Goal: Task Accomplishment & Management: Manage account settings

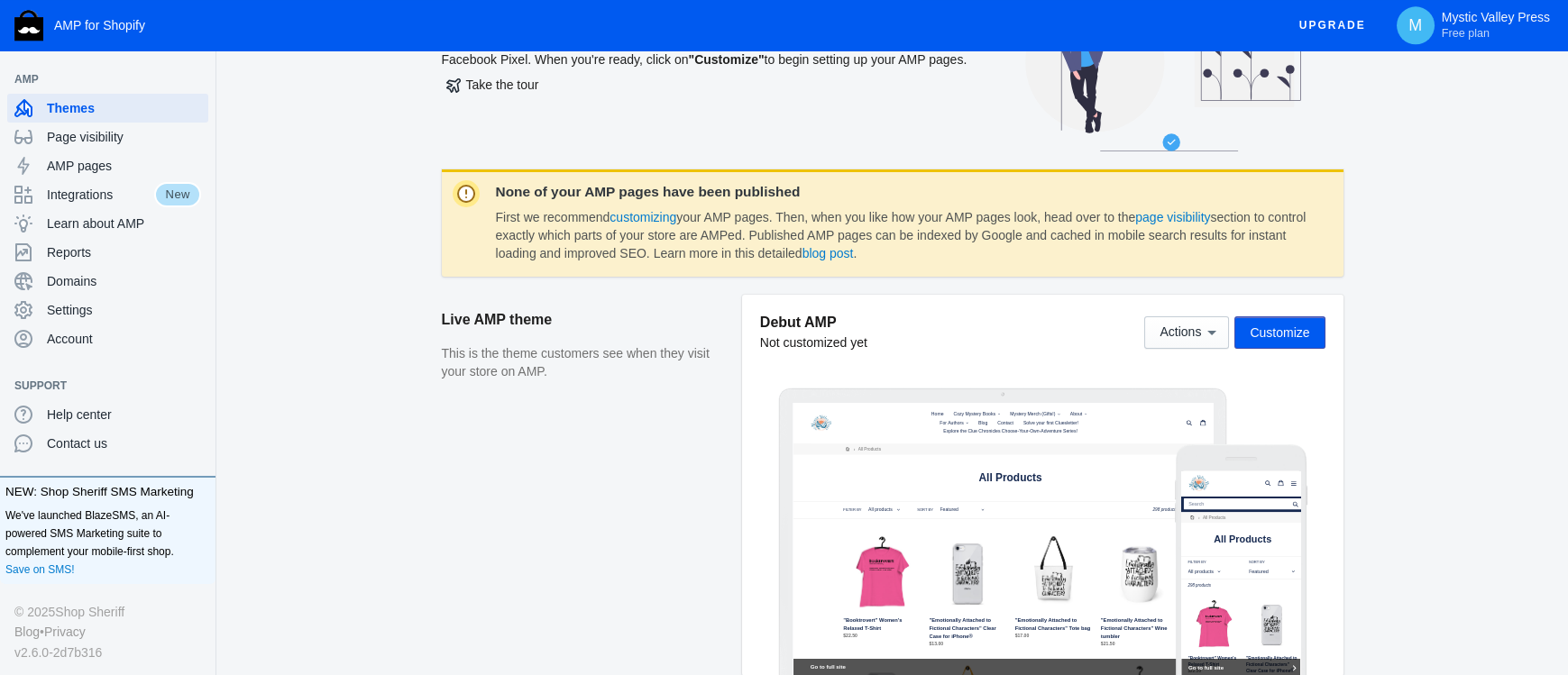
scroll to position [132, 0]
click at [639, 215] on link "customizing" at bounding box center [643, 216] width 66 height 14
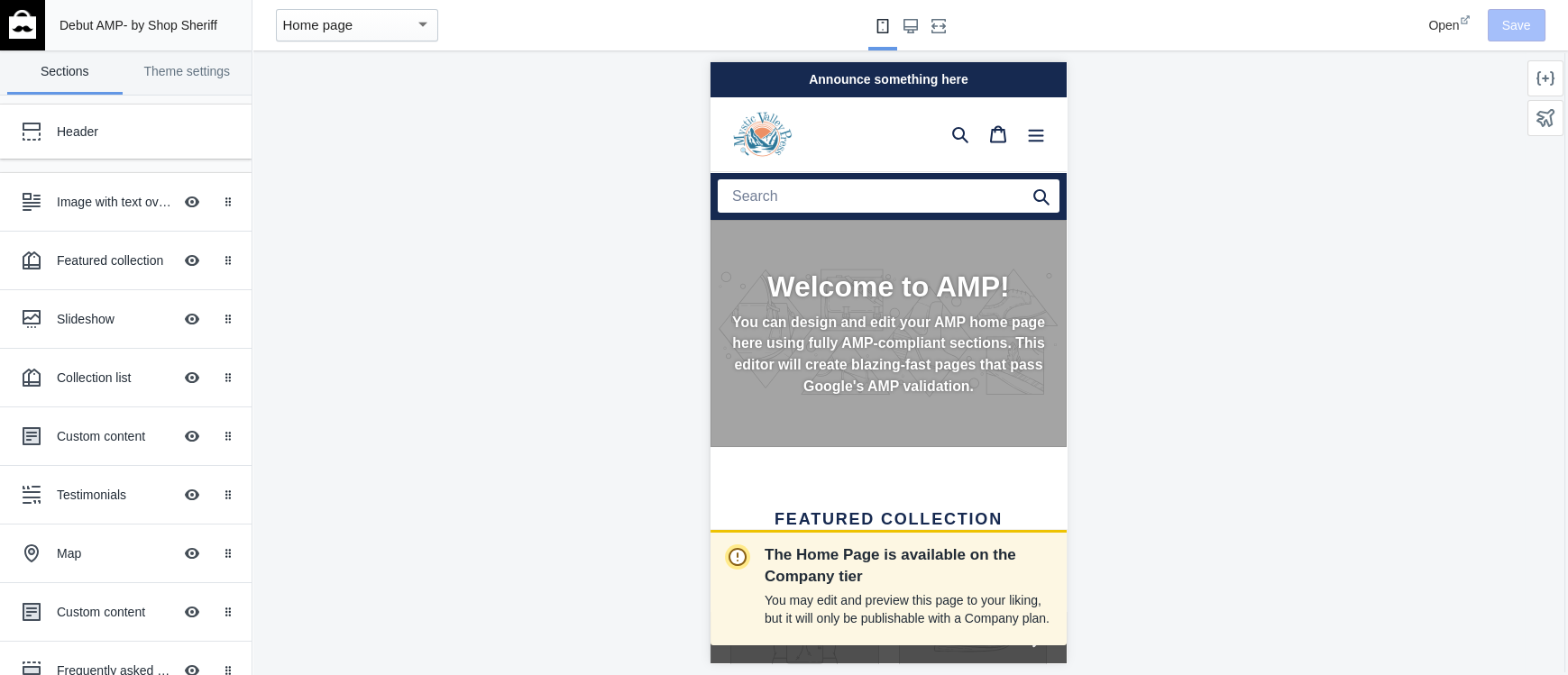
click at [375, 10] on div "Home page" at bounding box center [356, 26] width 162 height 32
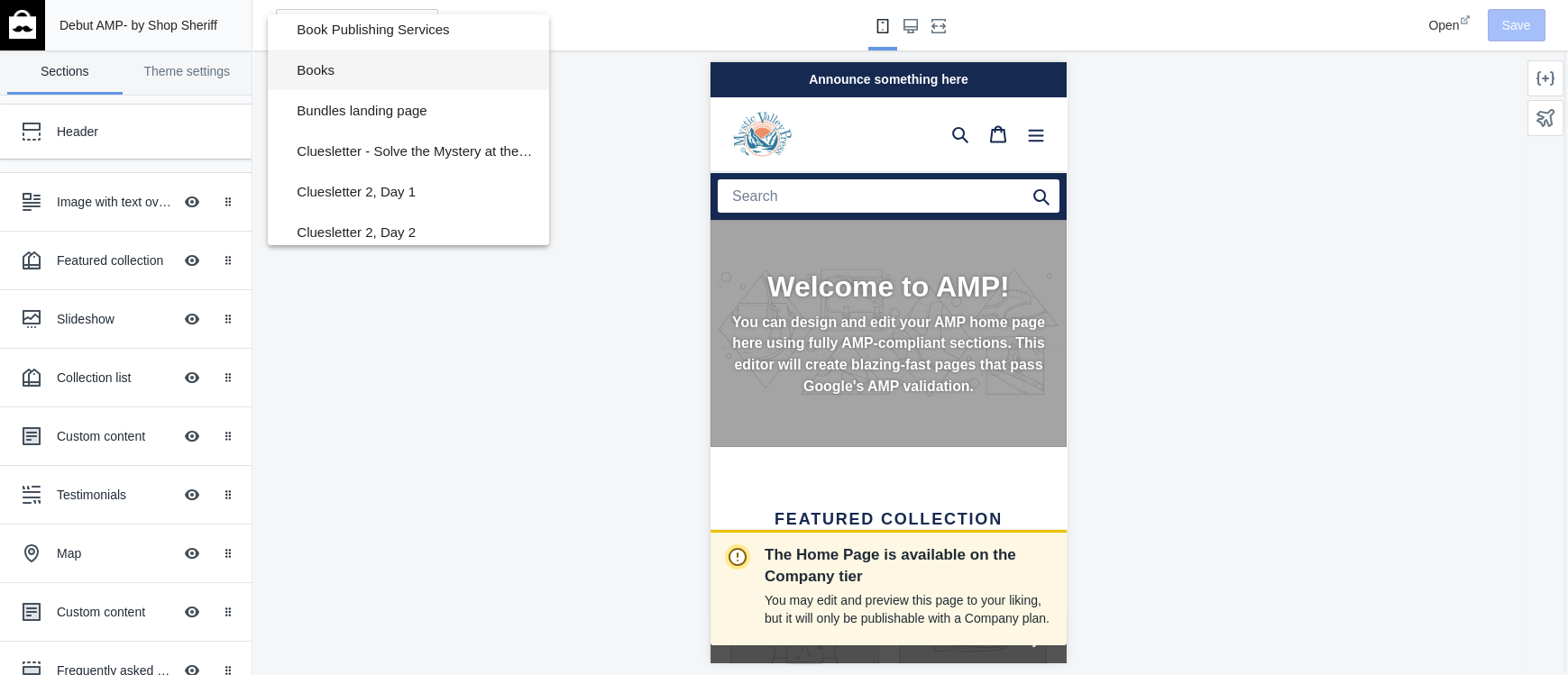
scroll to position [332, 0]
click at [392, 74] on span "Books" at bounding box center [415, 65] width 238 height 41
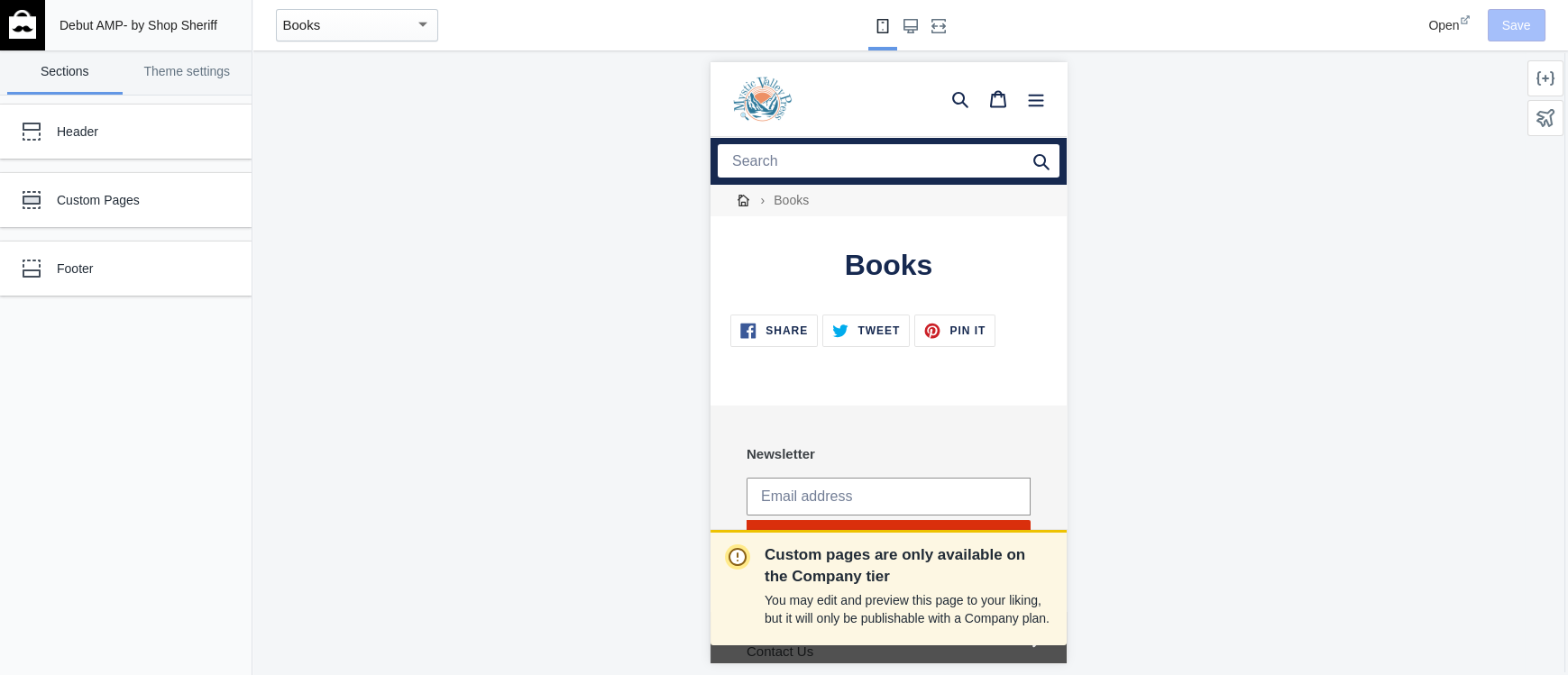
click at [383, 45] on button "Books" at bounding box center [356, 25] width 176 height 50
click at [372, 32] on div "Books" at bounding box center [349, 25] width 132 height 22
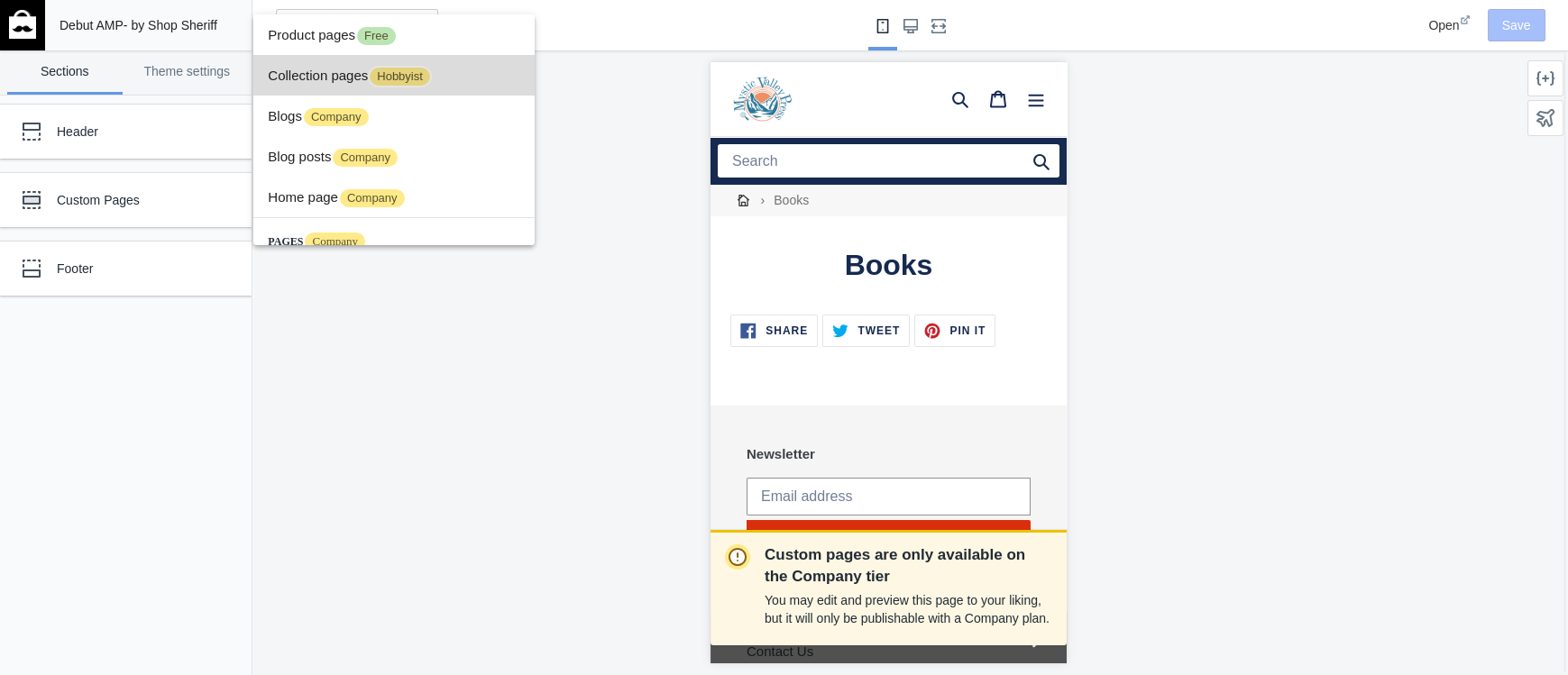
click at [349, 78] on span "Collection pages Hobbyist" at bounding box center [393, 75] width 252 height 41
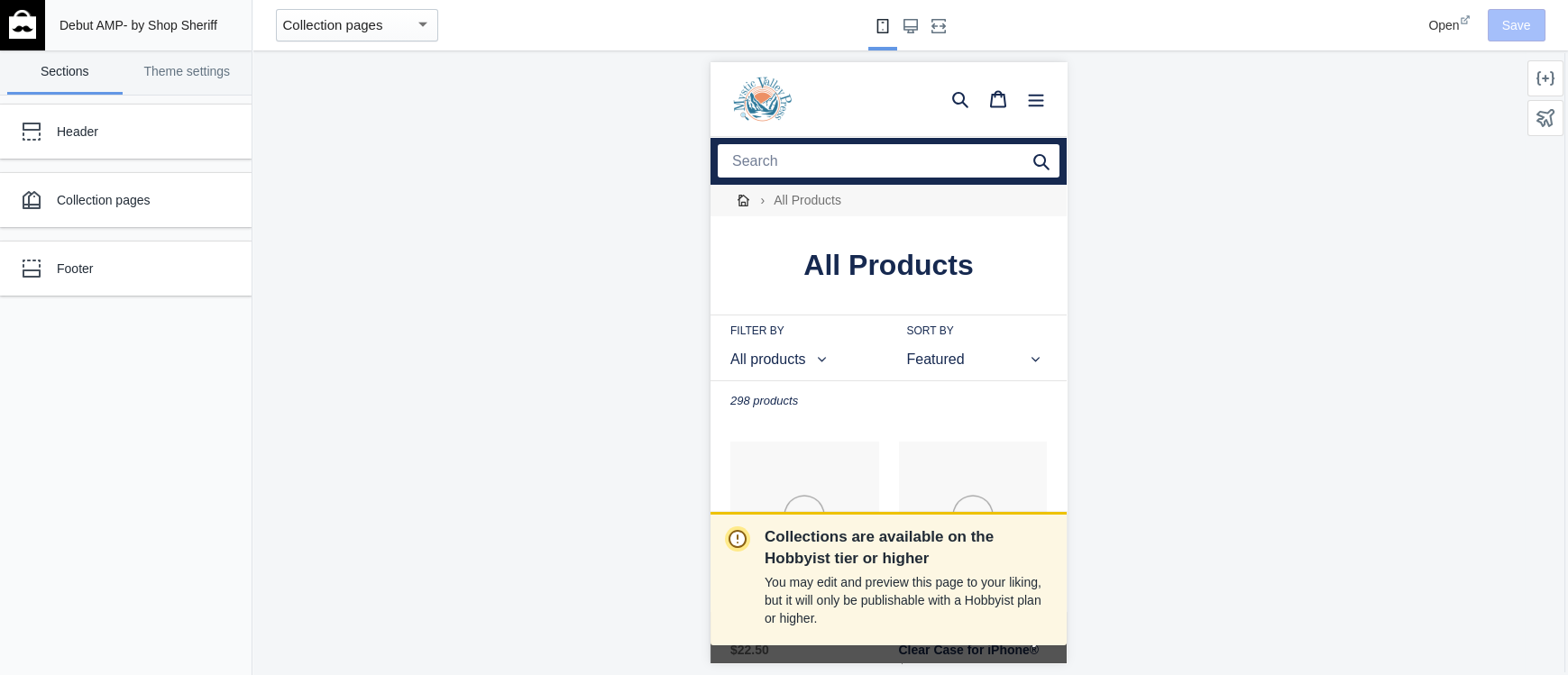
click at [398, 23] on div "Collection pages" at bounding box center [349, 25] width 132 height 22
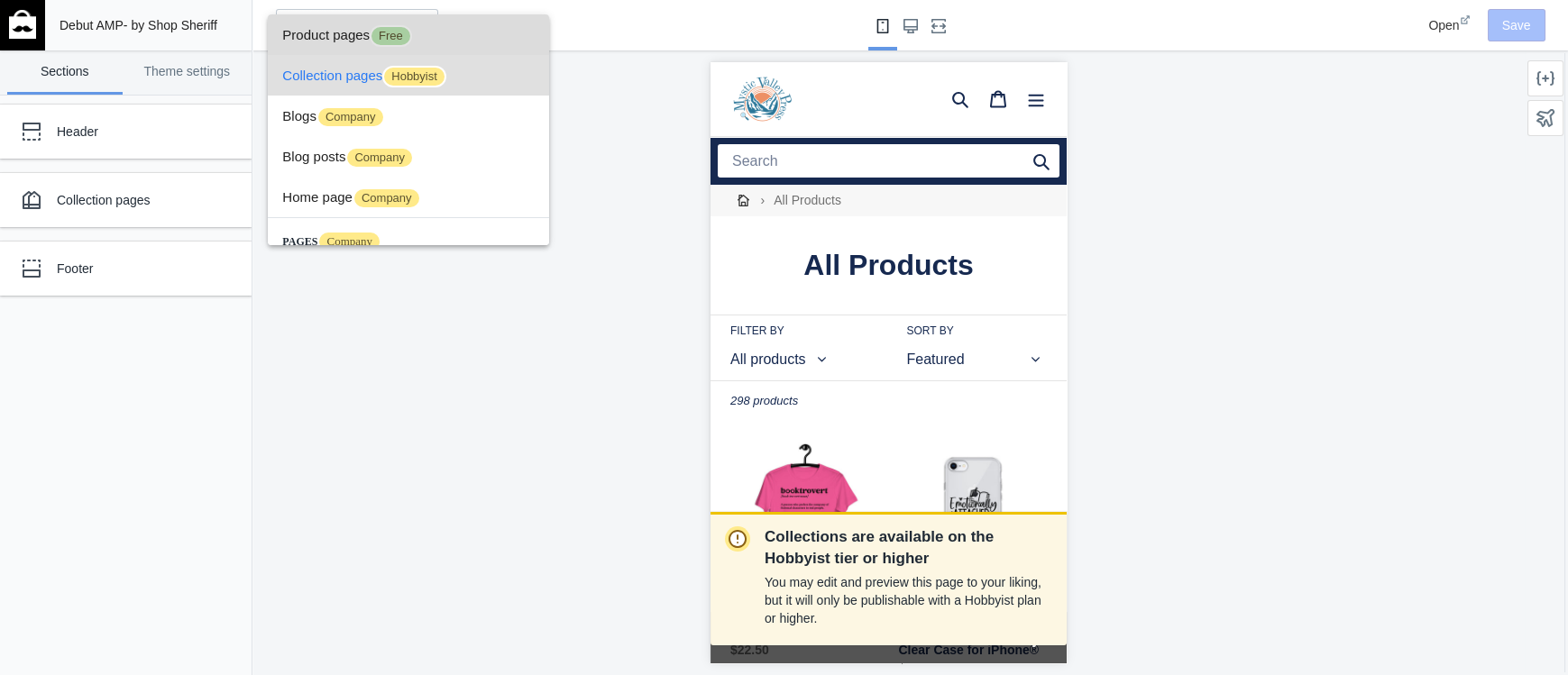
click at [329, 37] on span "Product pages Free" at bounding box center [409, 34] width 252 height 41
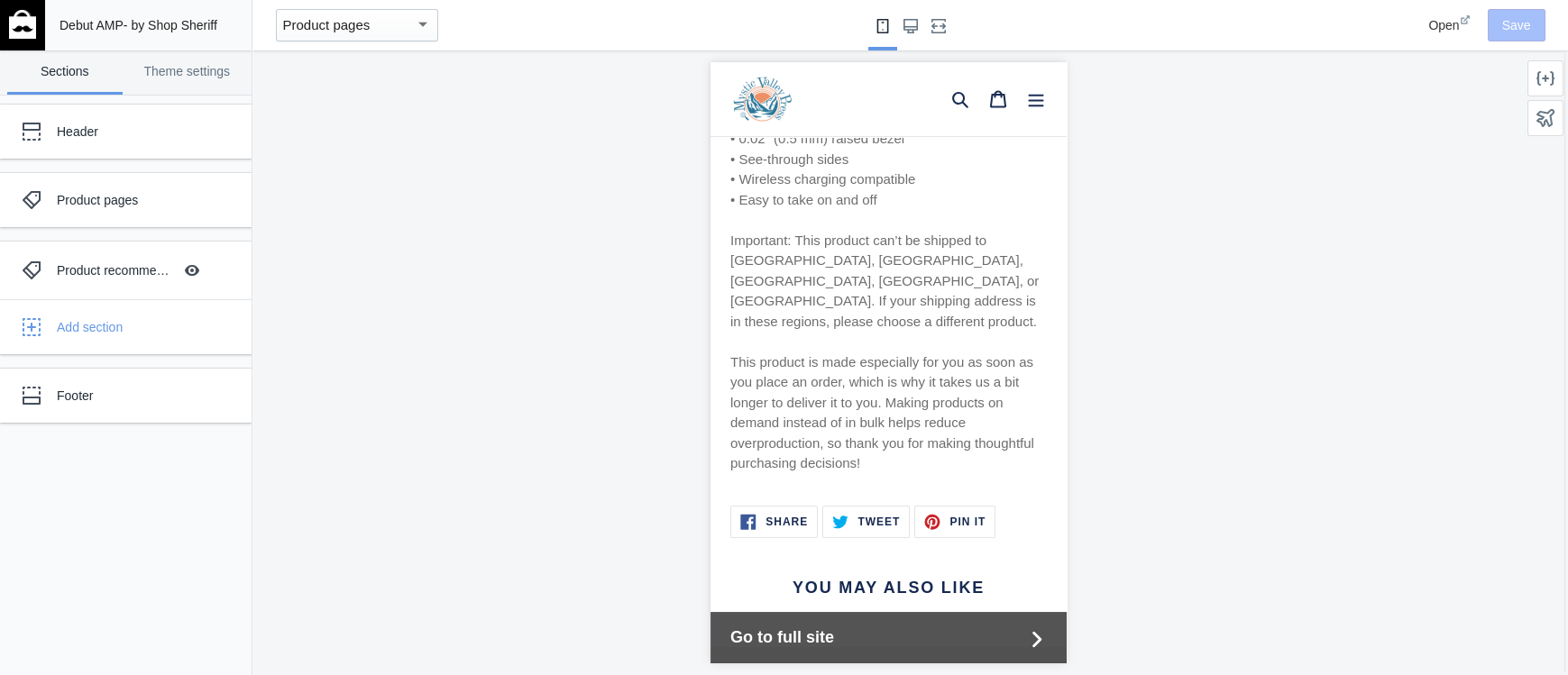
scroll to position [1057, 0]
click at [957, 629] on span "Go to full site" at bounding box center [876, 638] width 293 height 25
click at [1444, 25] on span "Open" at bounding box center [1443, 25] width 30 height 14
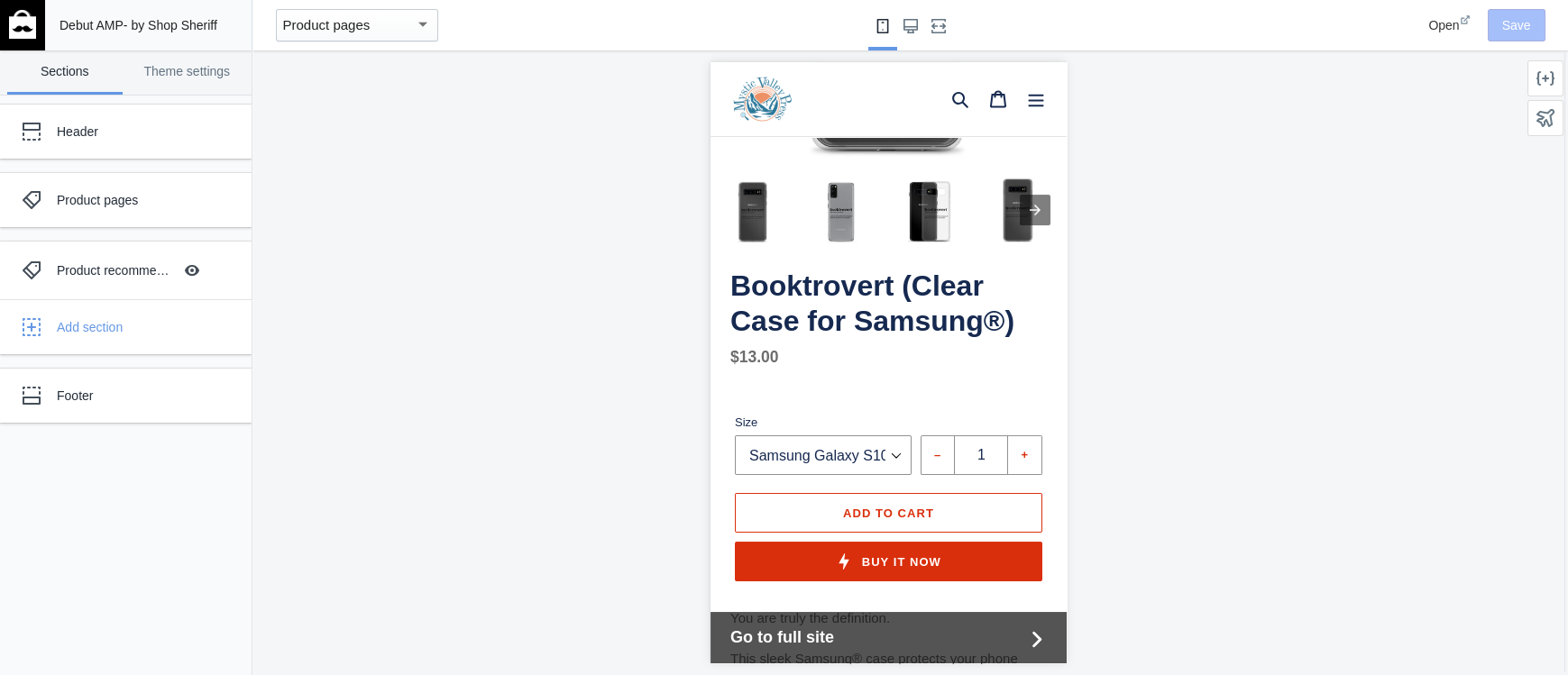
scroll to position [0, 0]
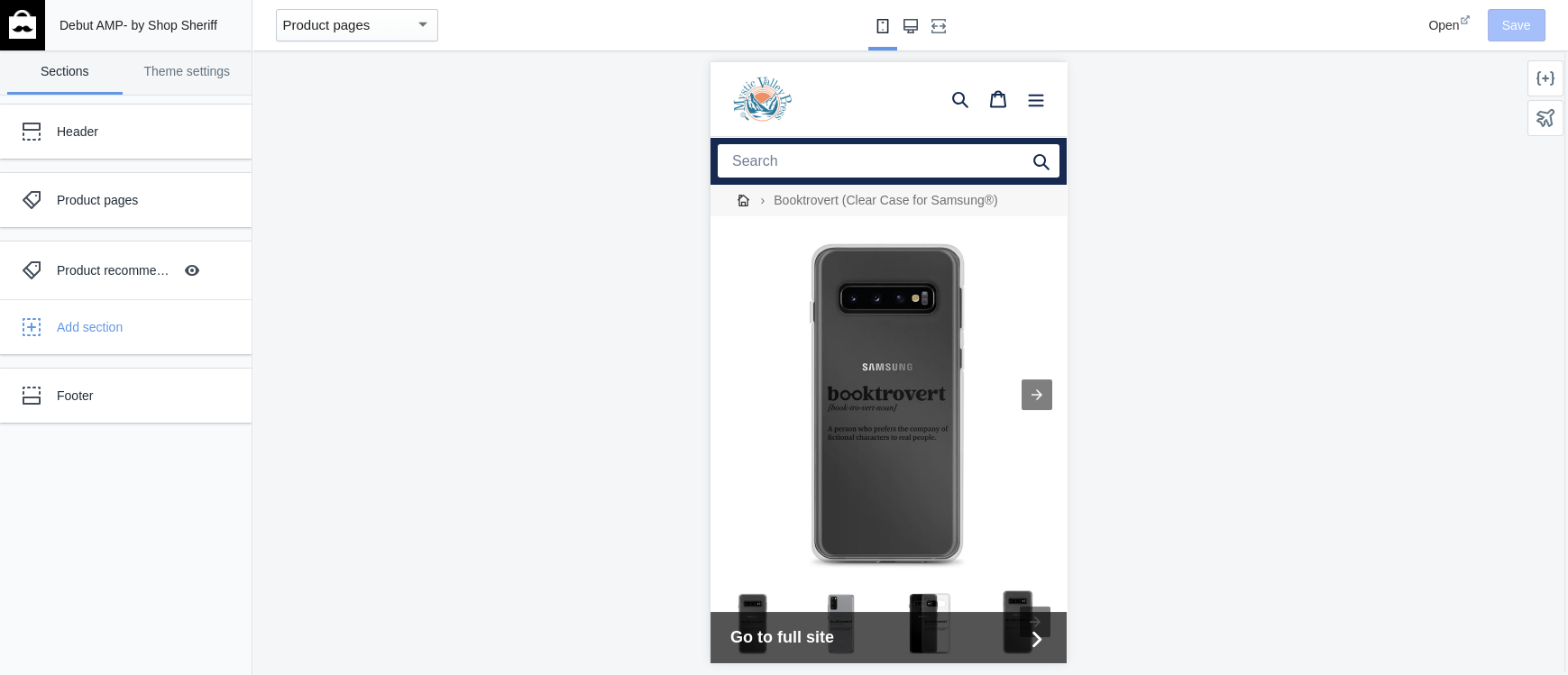
click at [908, 27] on icon "Large screen" at bounding box center [910, 26] width 14 height 14
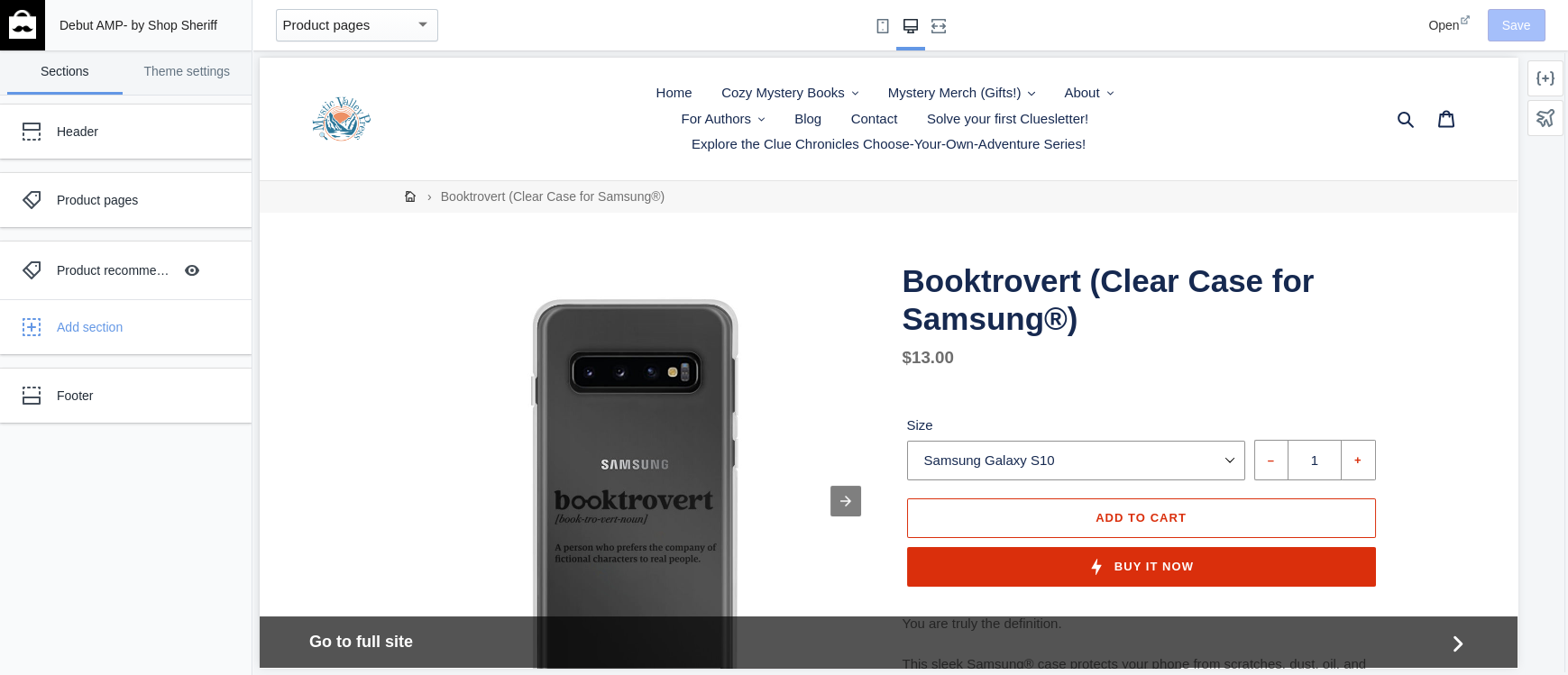
click at [1300, 97] on div "Submit Search Cart" at bounding box center [1322, 119] width 289 height 122
click at [135, 131] on div "Header" at bounding box center [135, 131] width 155 height 18
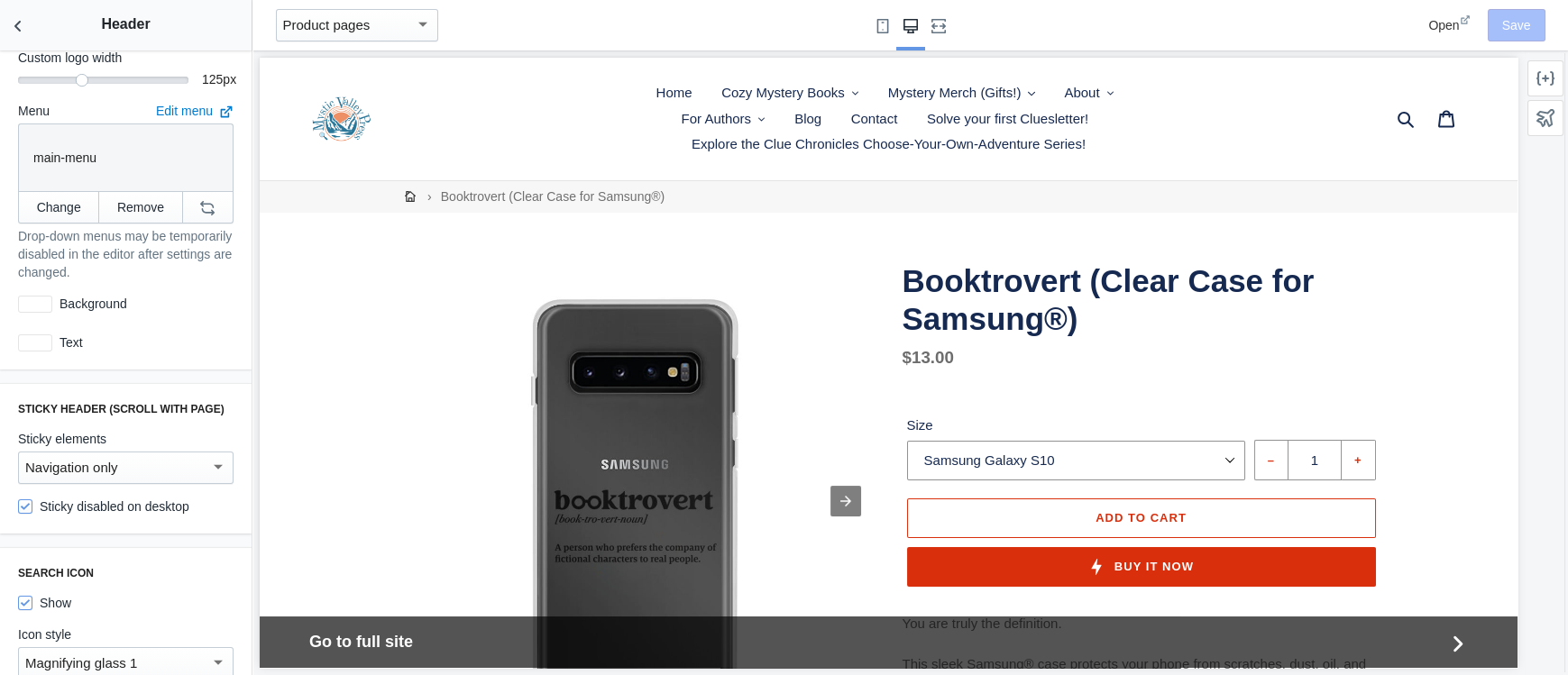
scroll to position [518, 0]
click at [35, 301] on div at bounding box center [35, 302] width 34 height 17
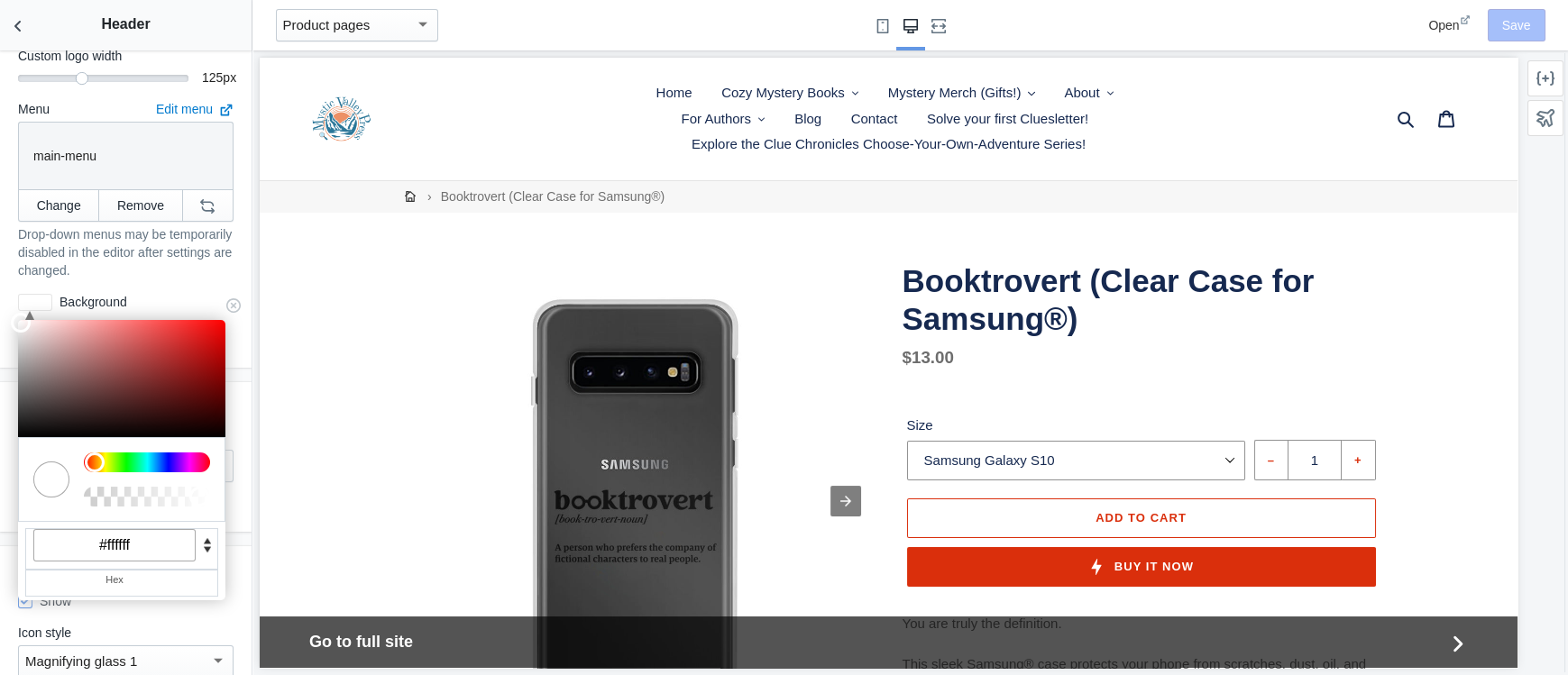
click at [119, 544] on input "#ffffff" at bounding box center [114, 545] width 162 height 32
paste input "2B7799"
type input "#2B7799"
type input "#2b7799"
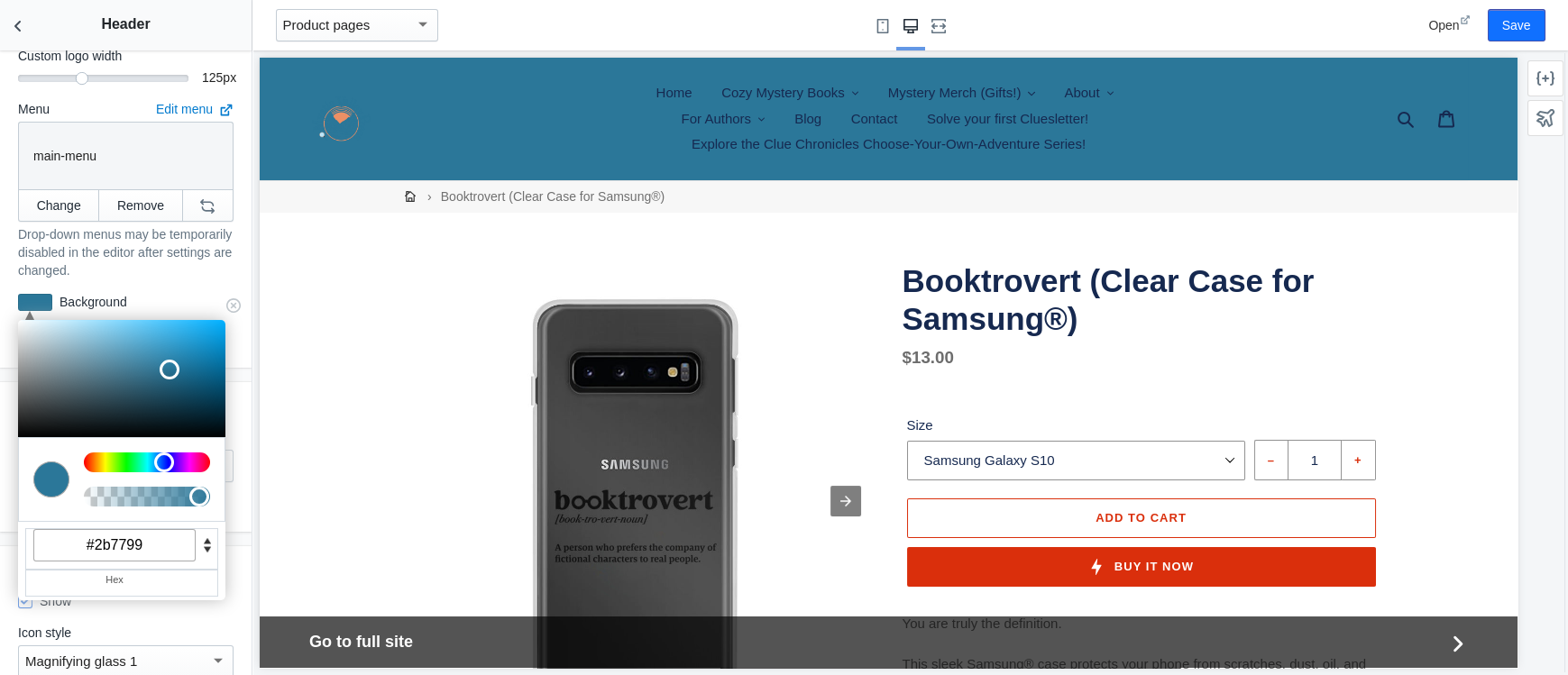
scroll to position [0, 0]
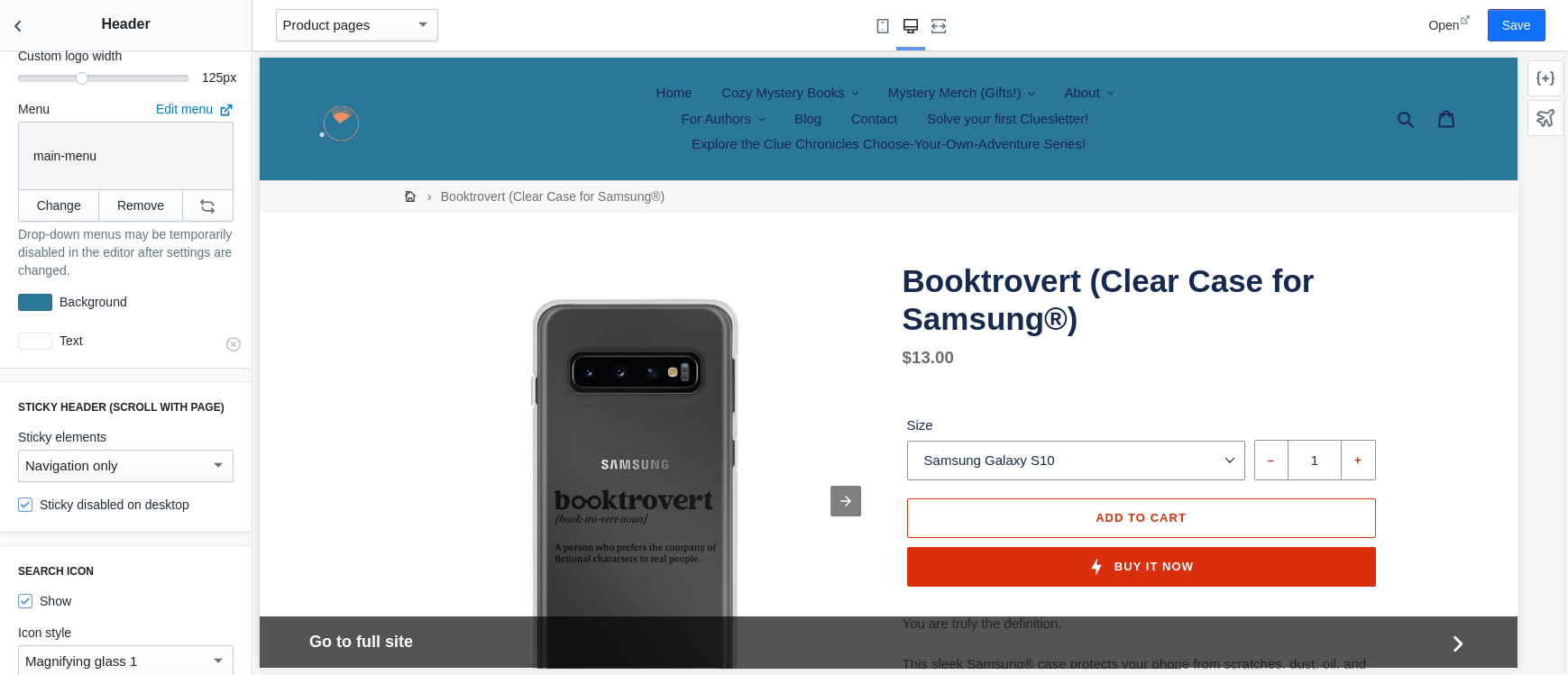
click at [48, 341] on div at bounding box center [35, 341] width 34 height 17
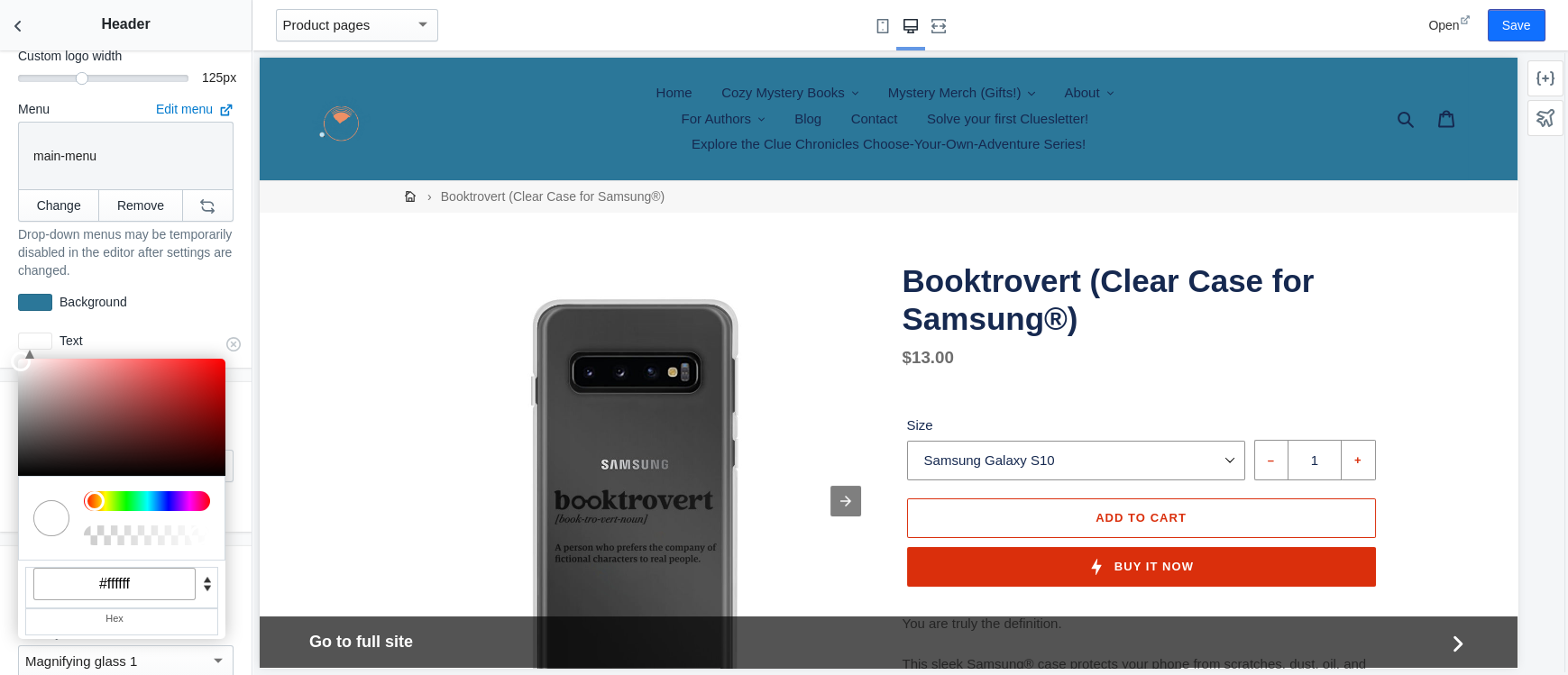
click at [115, 581] on input "#ffffff" at bounding box center [114, 584] width 162 height 32
click at [130, 265] on p "Drop-down menus may be temporarily disabled in the editor after settings are ch…" at bounding box center [125, 252] width 215 height 54
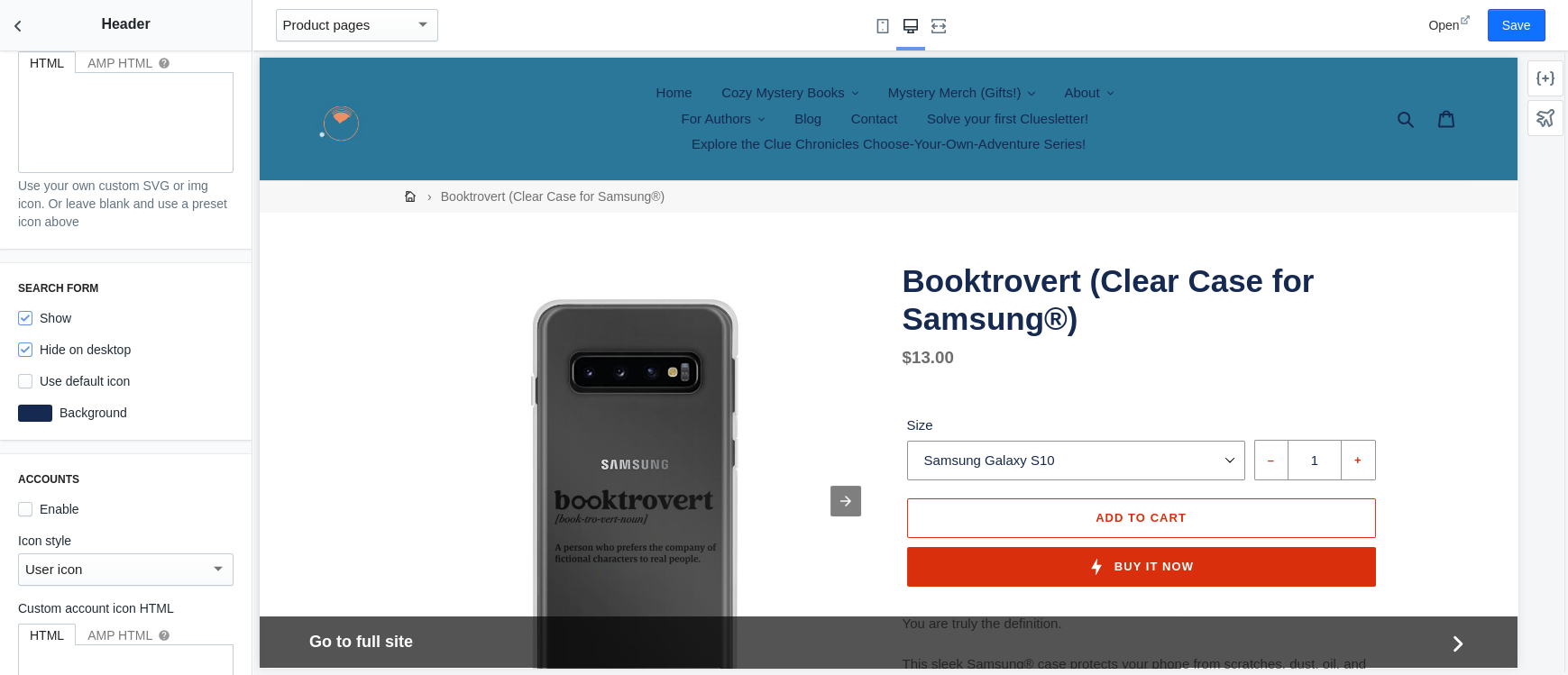
scroll to position [1181, 0]
click at [1407, 119] on icon at bounding box center [1405, 119] width 18 height 18
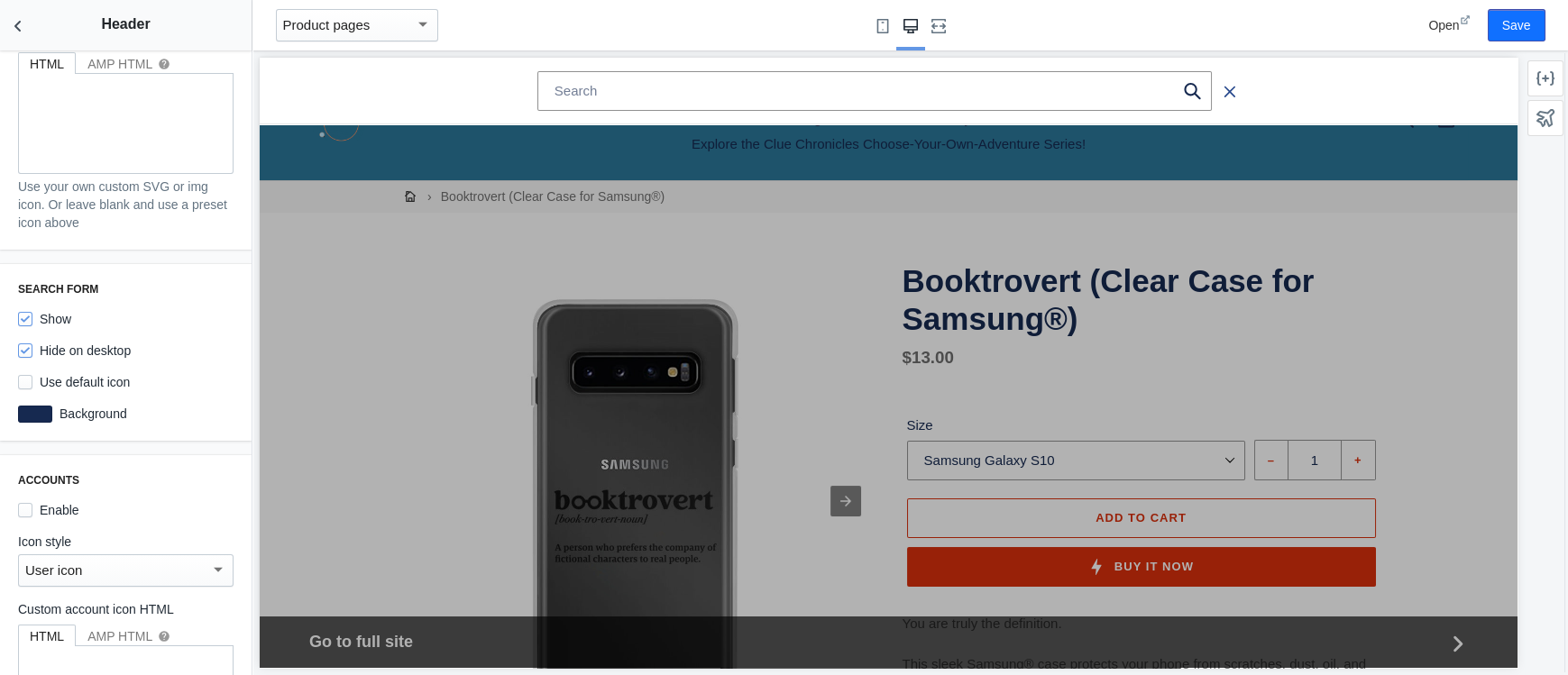
click at [1235, 94] on icon "Search" at bounding box center [1230, 90] width 14 height 15
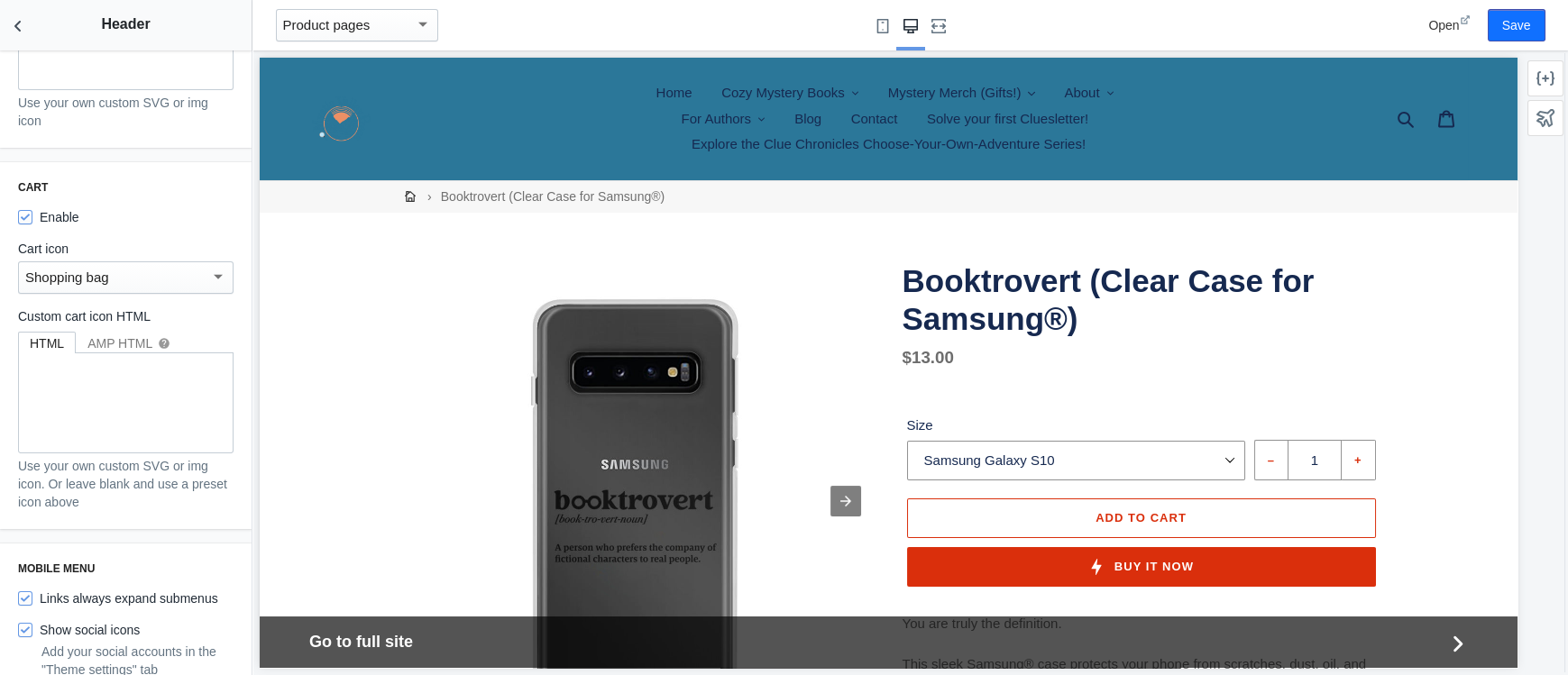
scroll to position [1839, 0]
click at [206, 265] on div "Shopping bag" at bounding box center [118, 276] width 185 height 22
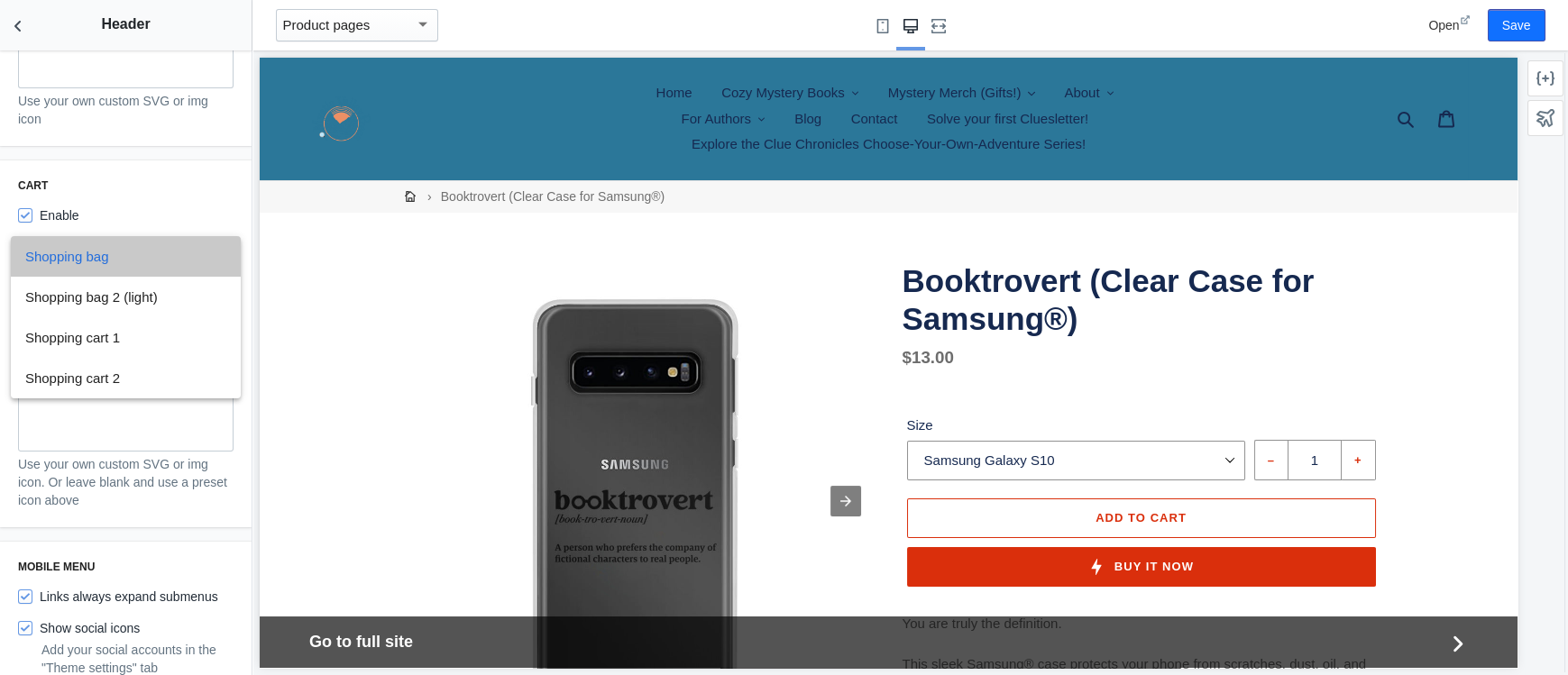
click at [210, 253] on span "Shopping bag" at bounding box center [126, 256] width 201 height 41
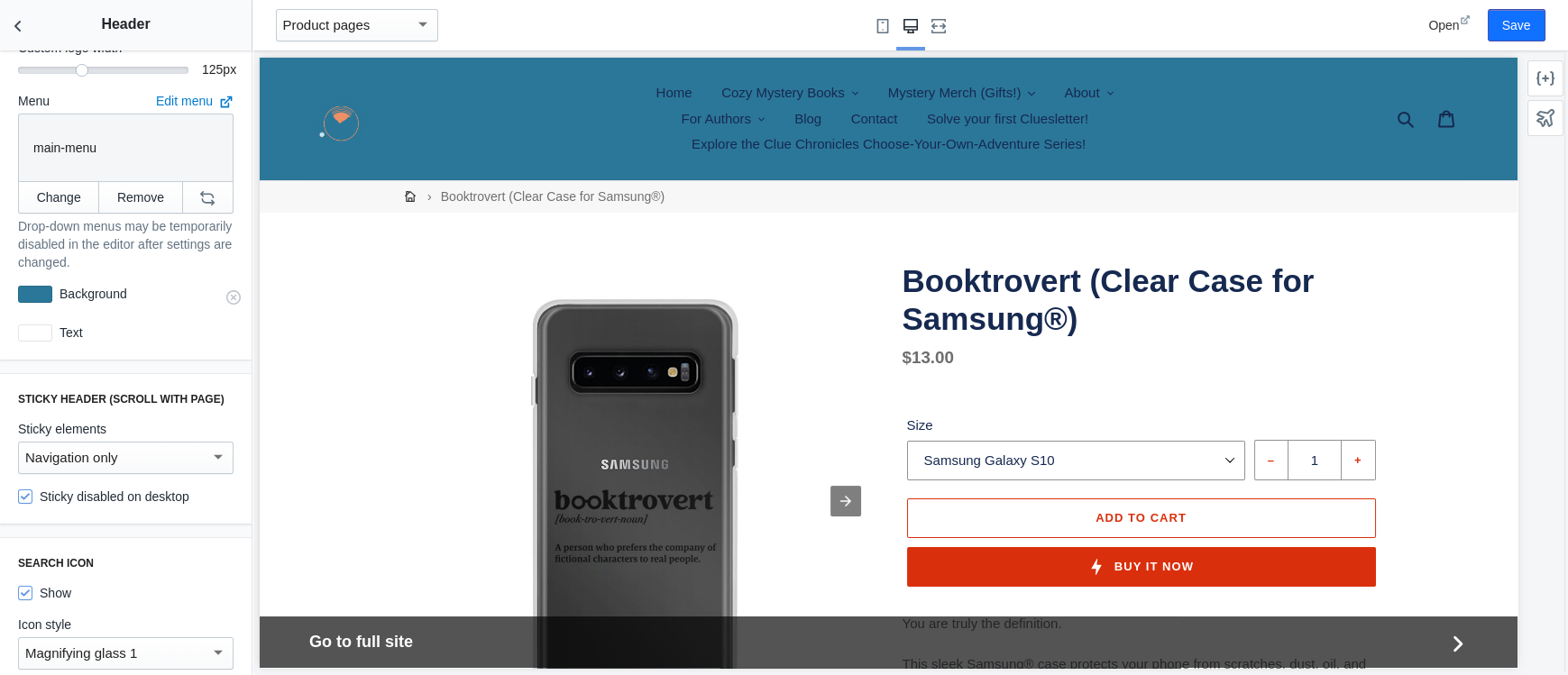
scroll to position [525, 0]
click at [37, 287] on div at bounding box center [35, 294] width 34 height 17
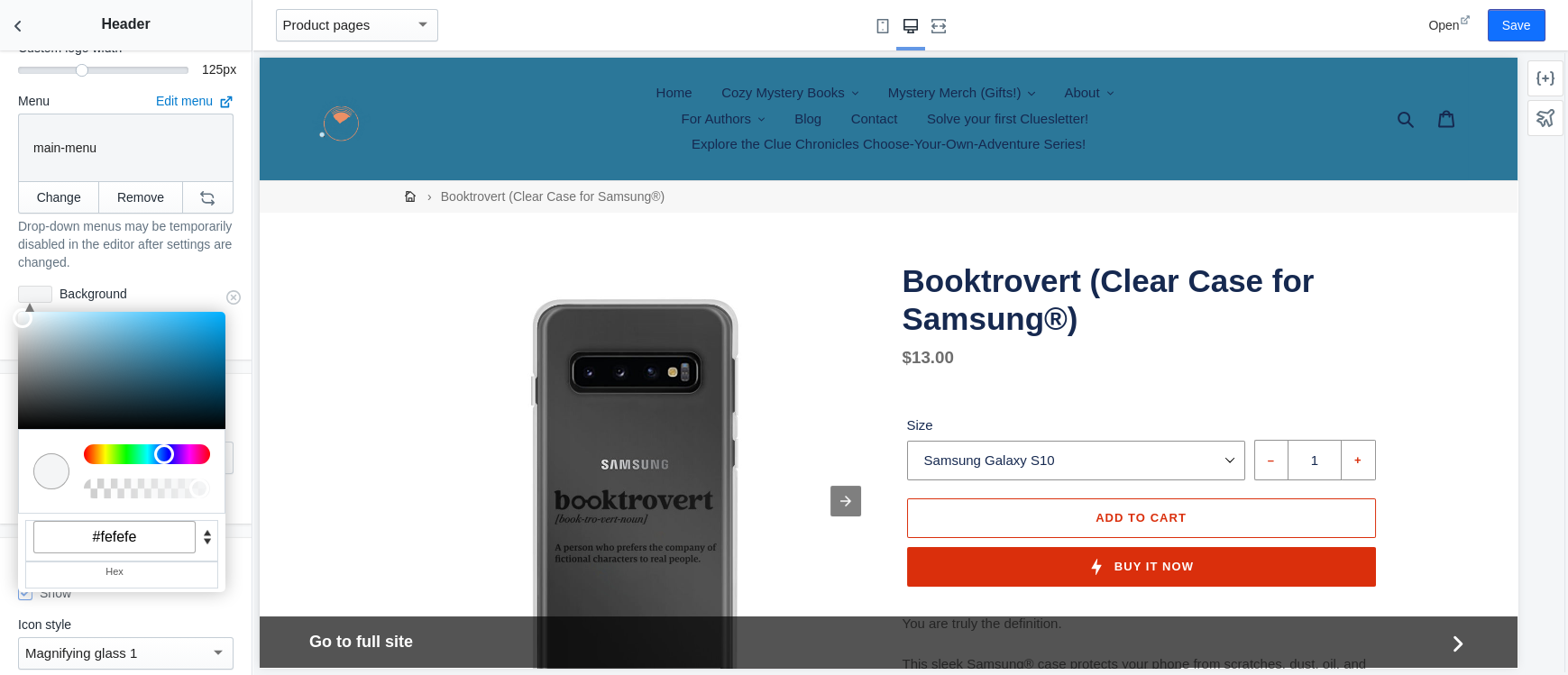
type input "#ffffff"
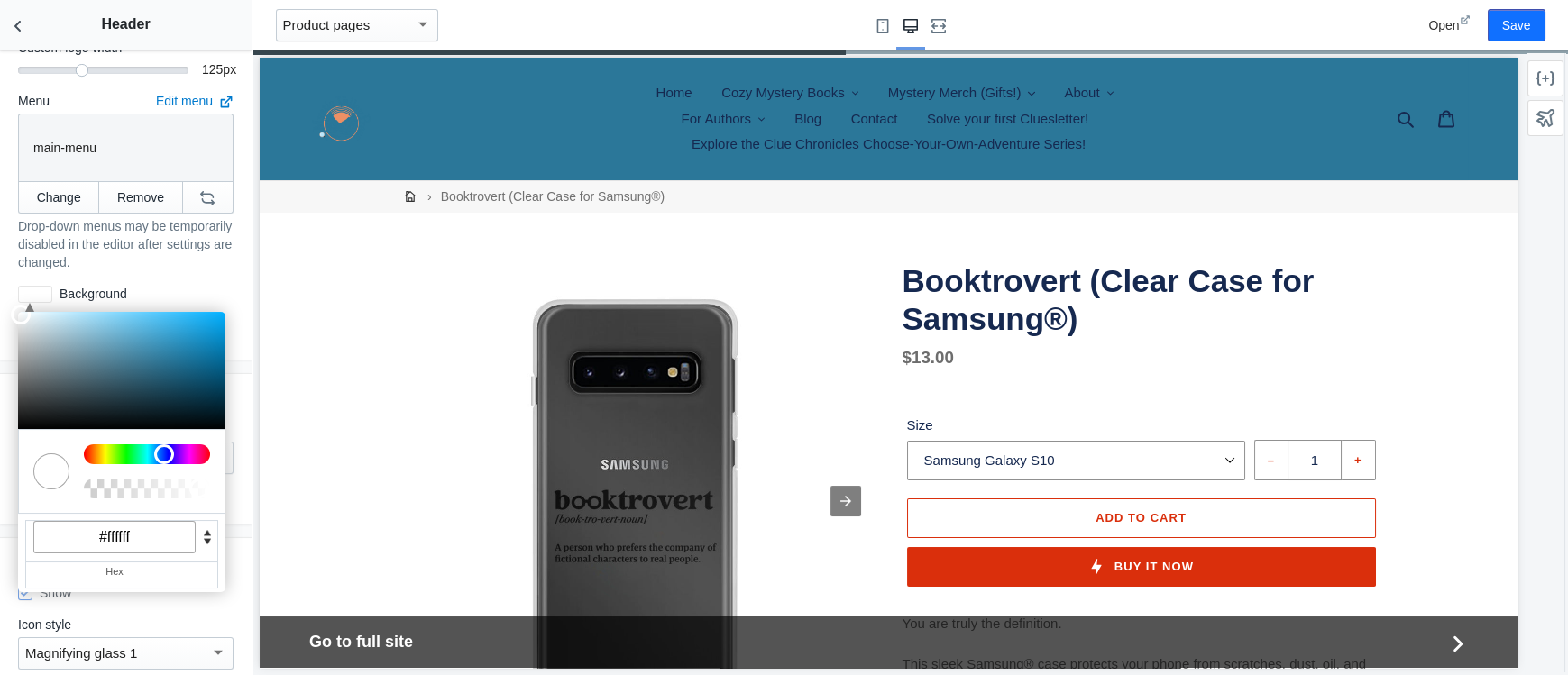
drag, startPoint x: 63, startPoint y: 345, endPoint x: 9, endPoint y: 301, distance: 69.7
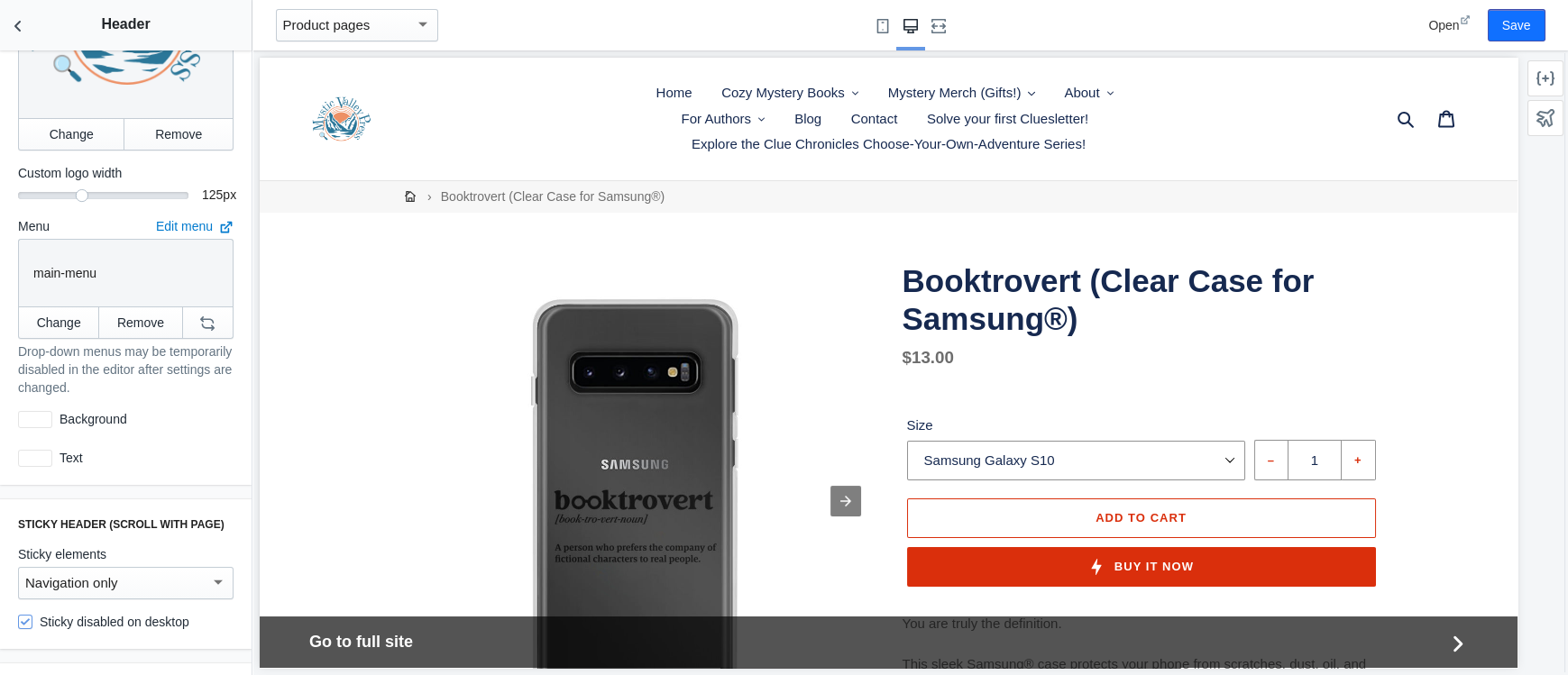
scroll to position [396, 0]
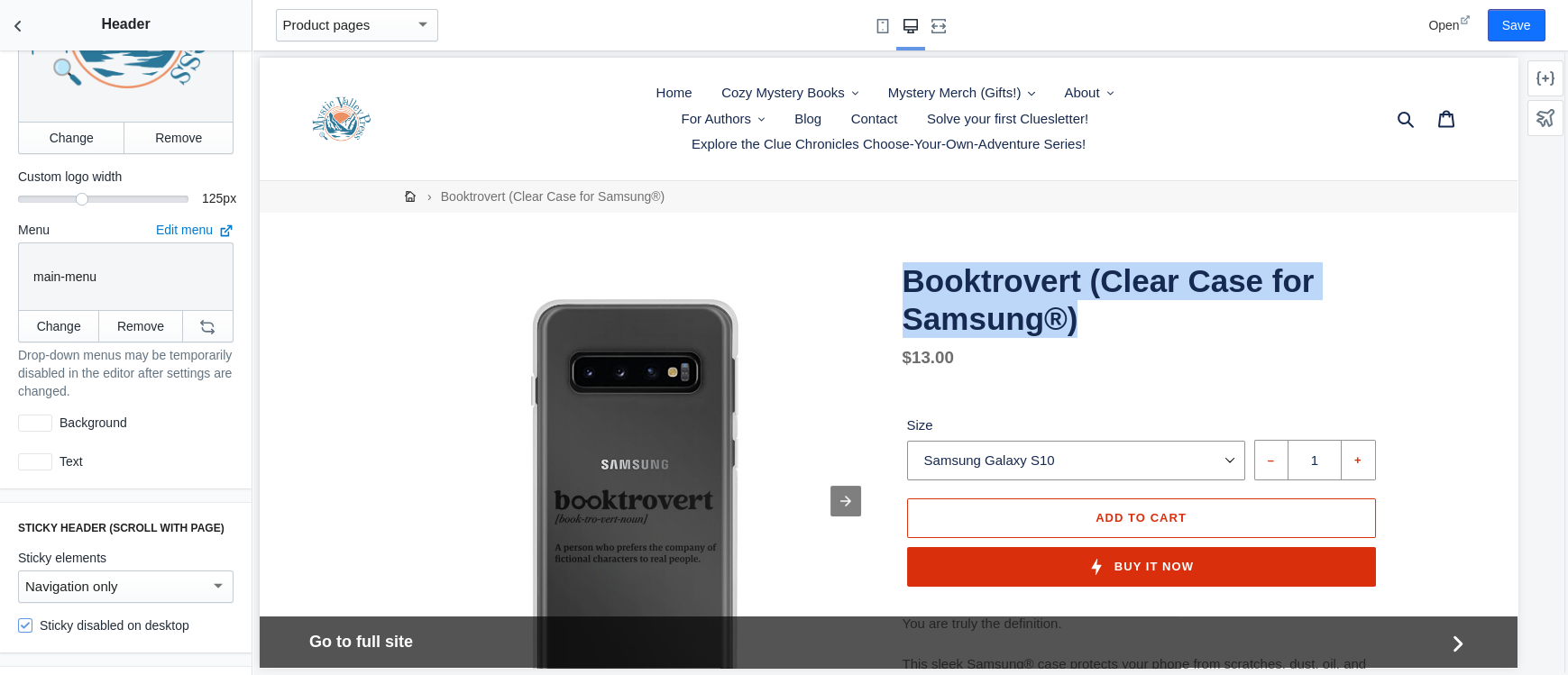
drag, startPoint x: 908, startPoint y: 281, endPoint x: 1081, endPoint y: 315, distance: 176.3
click at [1081, 315] on h1 "Booktrovert (Clear Case for Samsung®)" at bounding box center [1141, 301] width 478 height 76
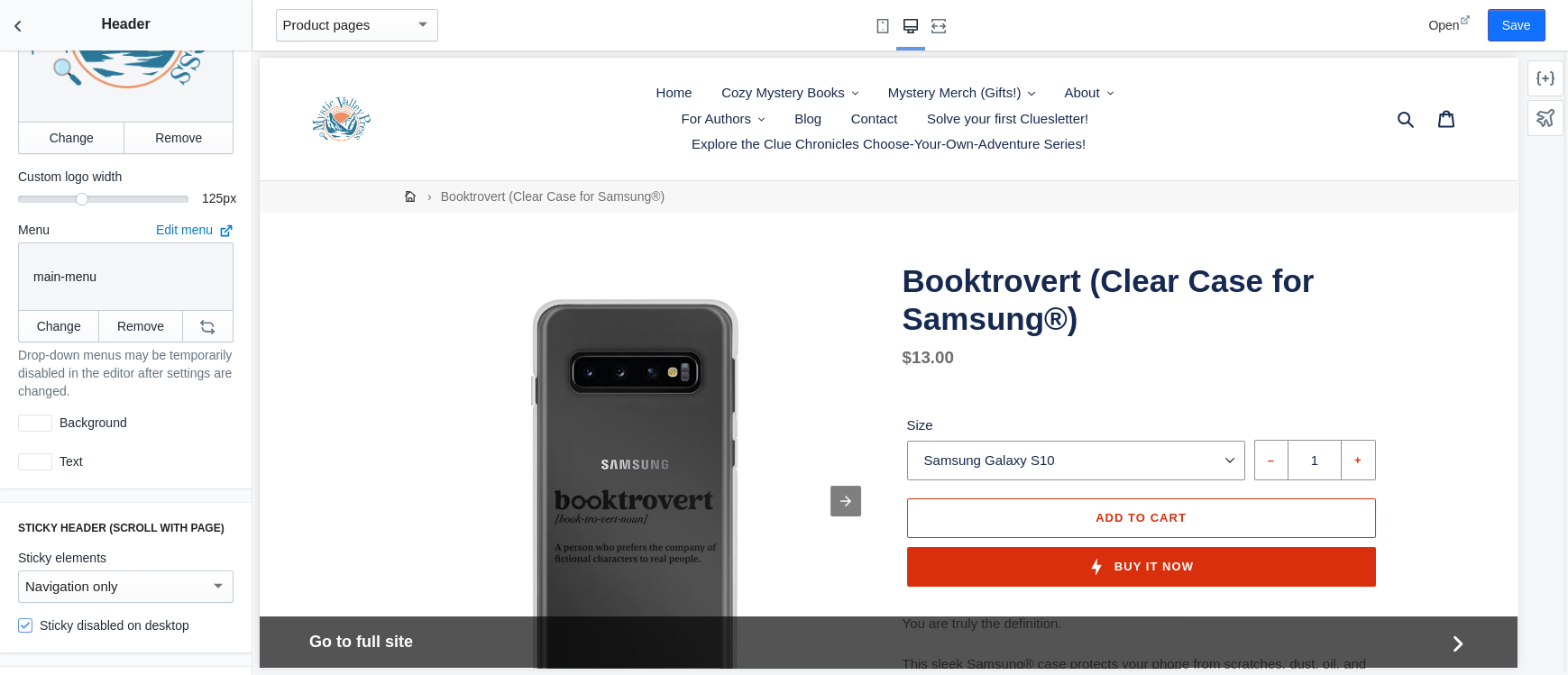
click at [1081, 315] on h1 "Booktrovert (Clear Case for Samsung®)" at bounding box center [1141, 301] width 478 height 76
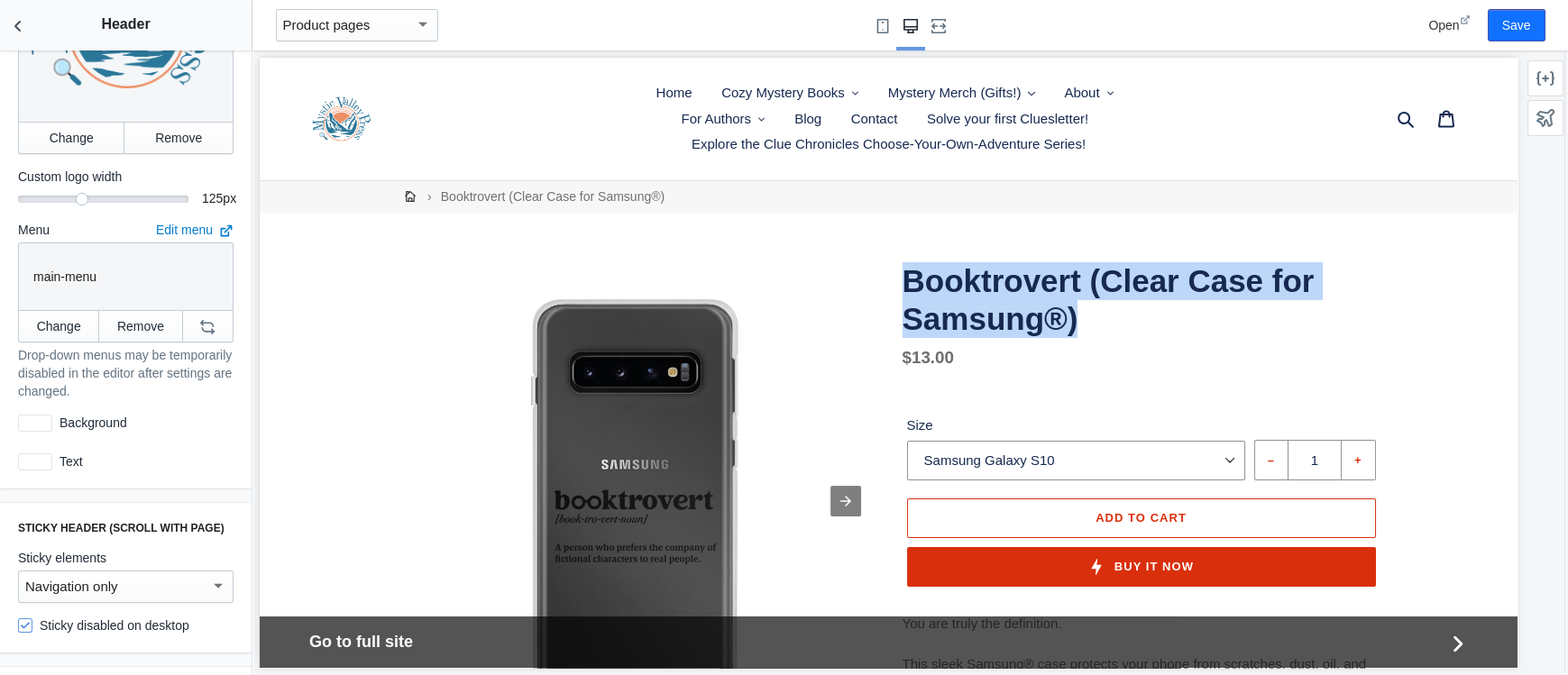
drag, startPoint x: 1085, startPoint y: 325, endPoint x: 898, endPoint y: 282, distance: 191.9
click at [898, 282] on div "Booktrovert (Clear Case for Samsung®) Regular price $13.00 Sale price $13.00 Re…" at bounding box center [1127, 688] width 505 height 851
click at [959, 310] on h1 "Booktrovert (Clear Case for Samsung®)" at bounding box center [1141, 301] width 478 height 76
drag, startPoint x: 905, startPoint y: 286, endPoint x: 1087, endPoint y: 316, distance: 184.5
click at [1087, 316] on h1 "Booktrovert (Clear Case for Samsung®)" at bounding box center [1141, 301] width 478 height 76
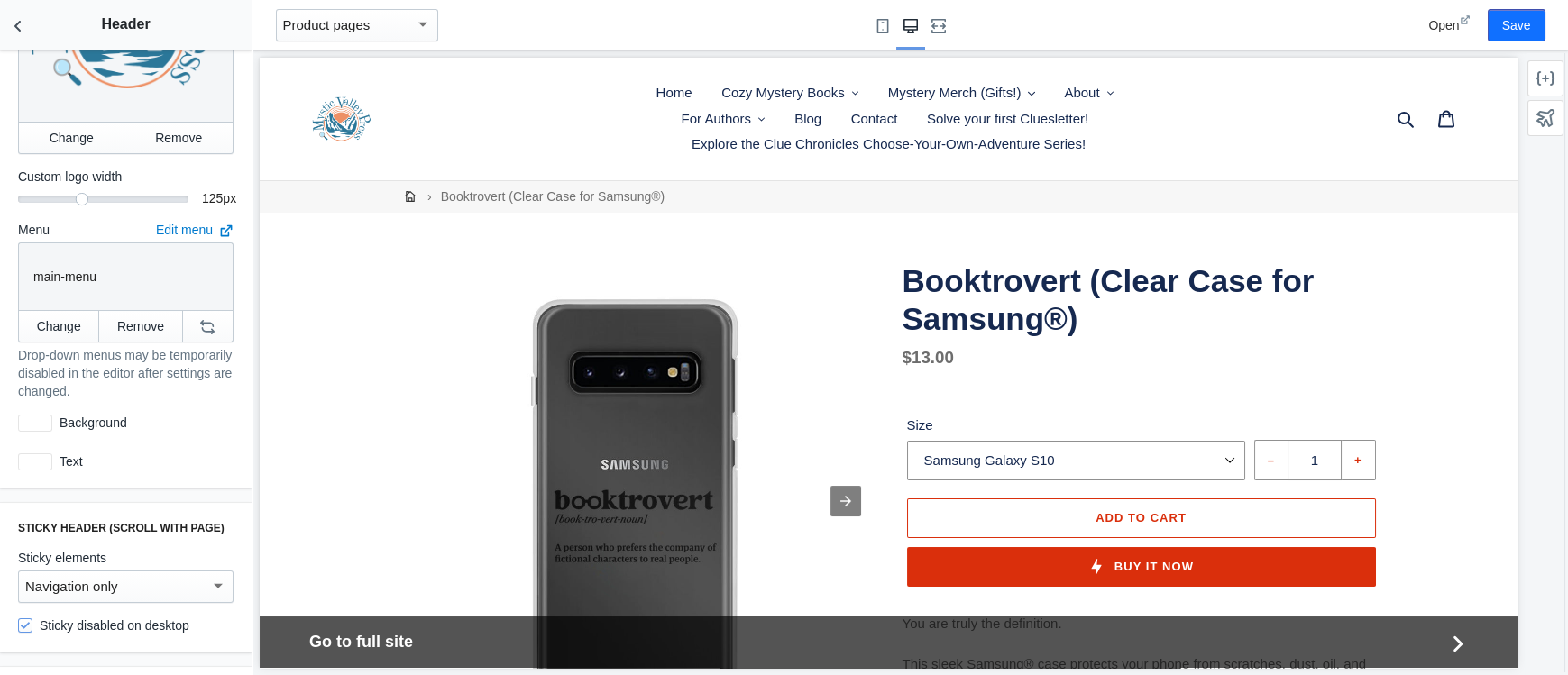
click at [1087, 316] on h1 "Booktrovert (Clear Case for Samsung®)" at bounding box center [1141, 301] width 478 height 76
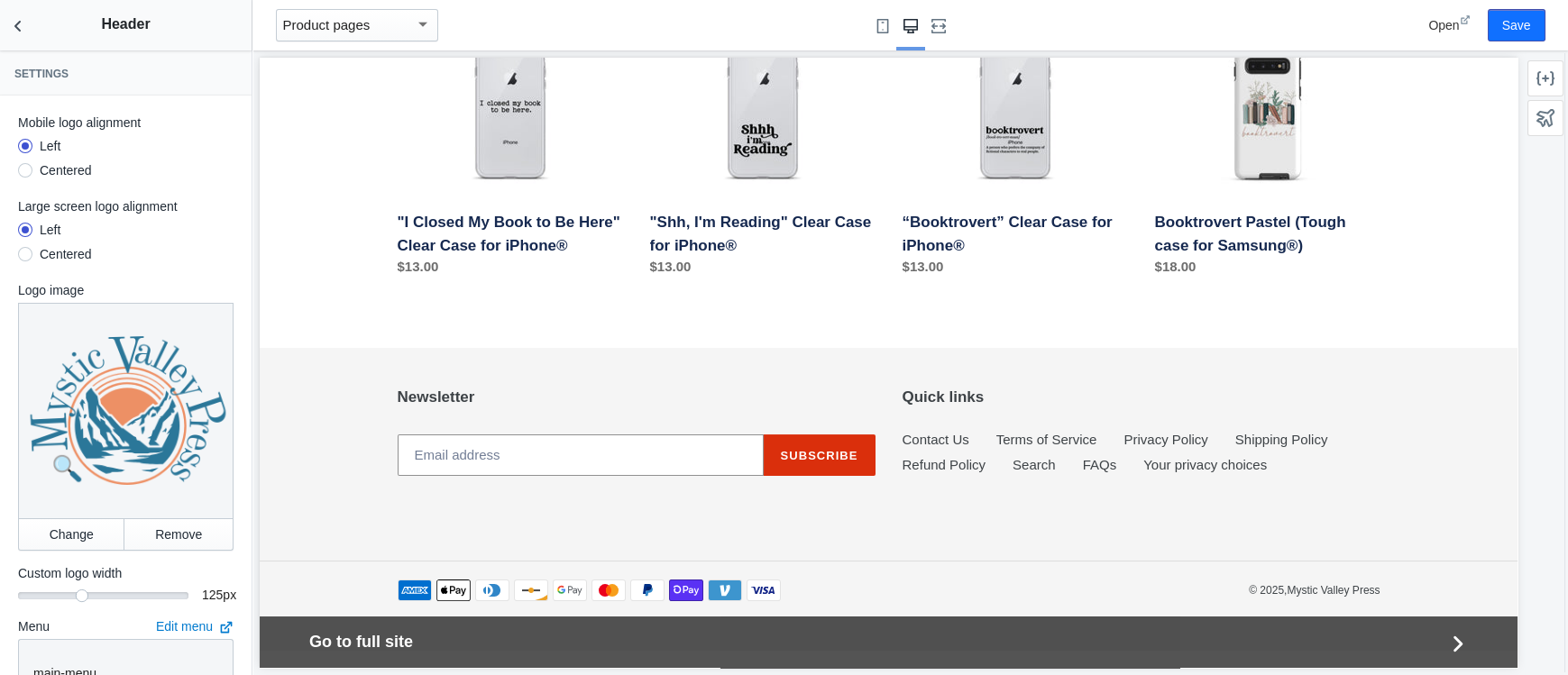
scroll to position [32, 0]
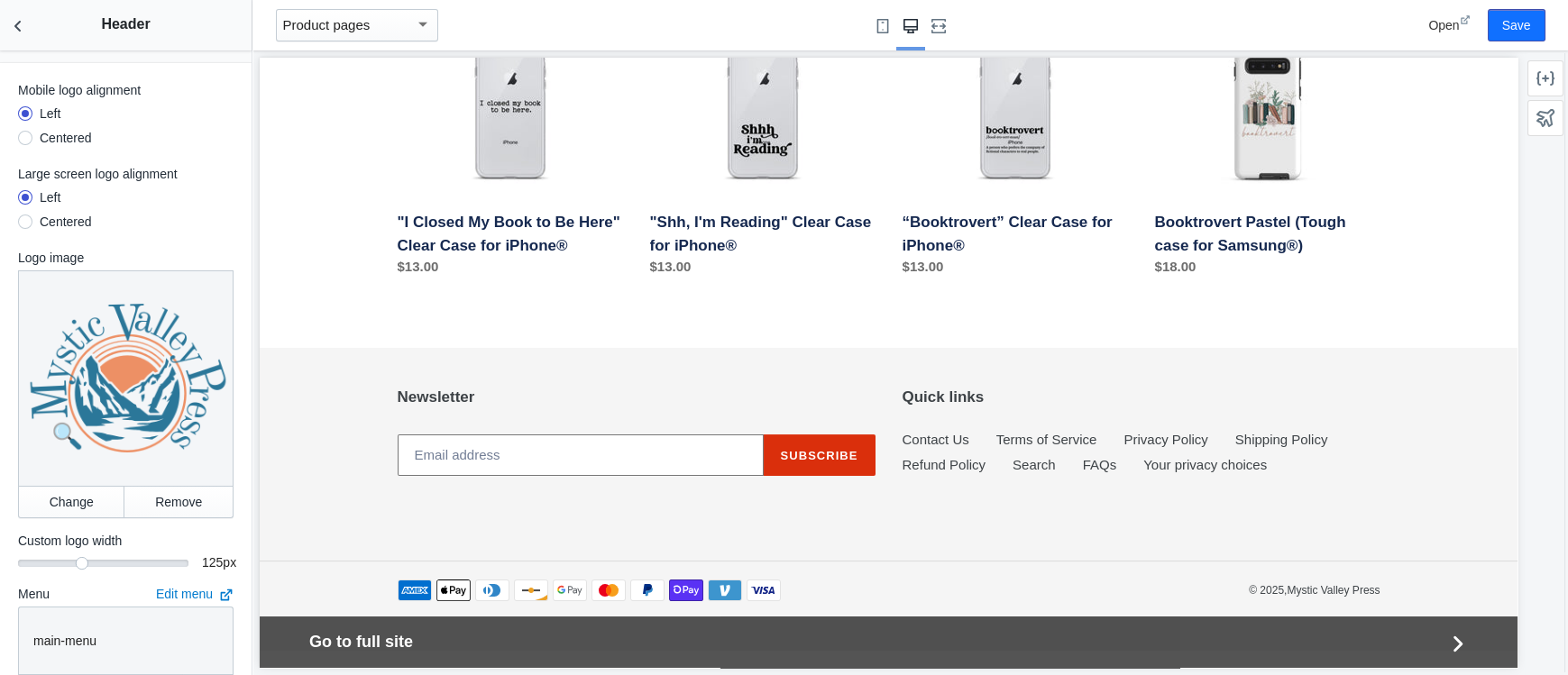
click at [495, 434] on input "Email address" at bounding box center [580, 455] width 366 height 42
click at [417, 389] on h3 "Newsletter" at bounding box center [636, 398] width 478 height 20
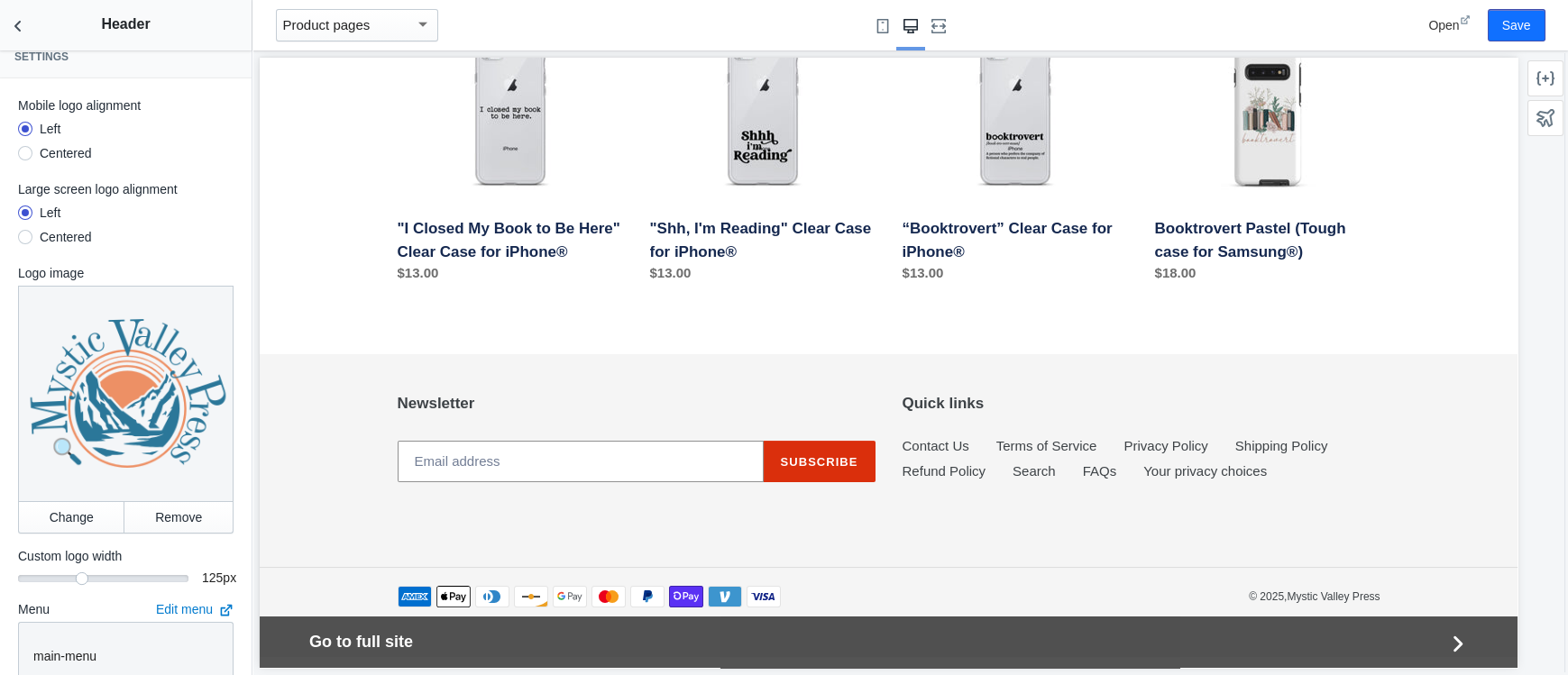
scroll to position [0, 0]
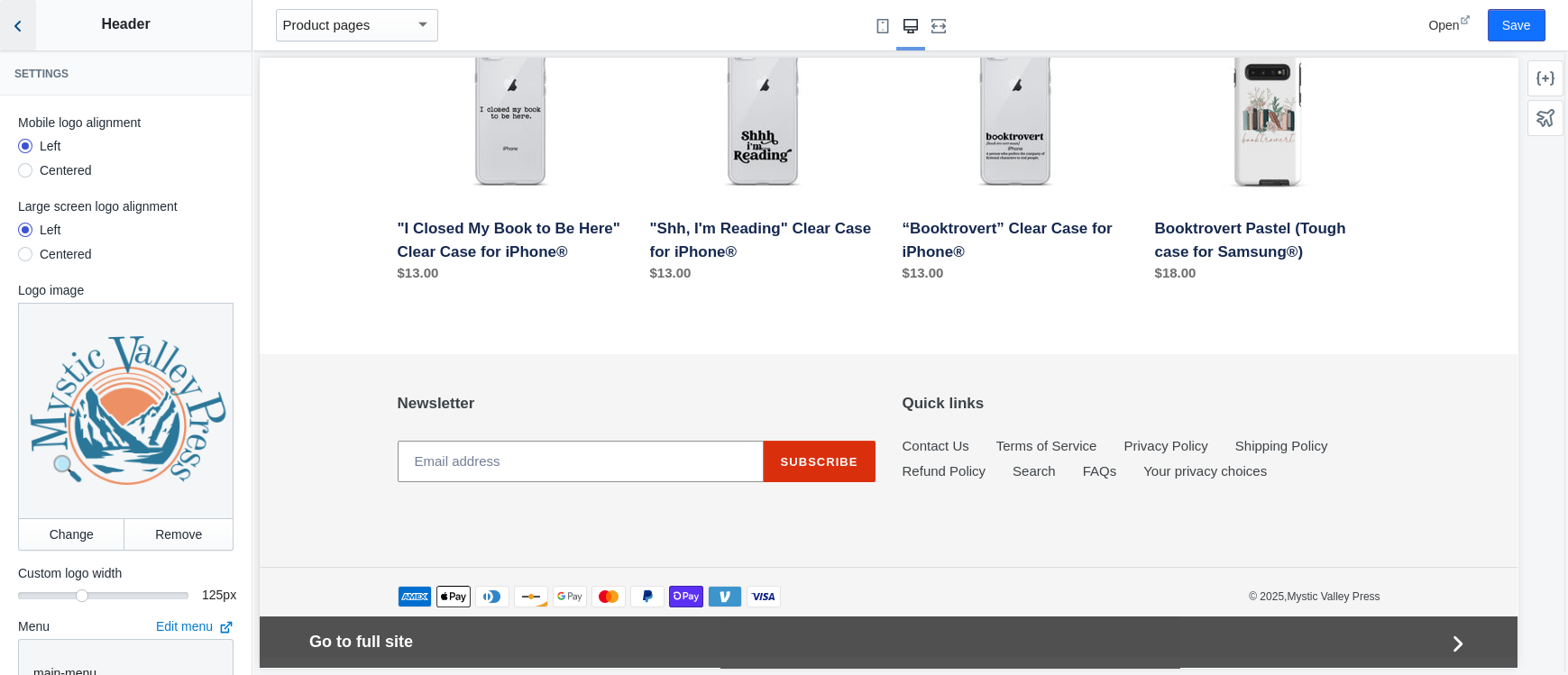
click at [17, 24] on icon "Back to sections" at bounding box center [18, 26] width 18 height 18
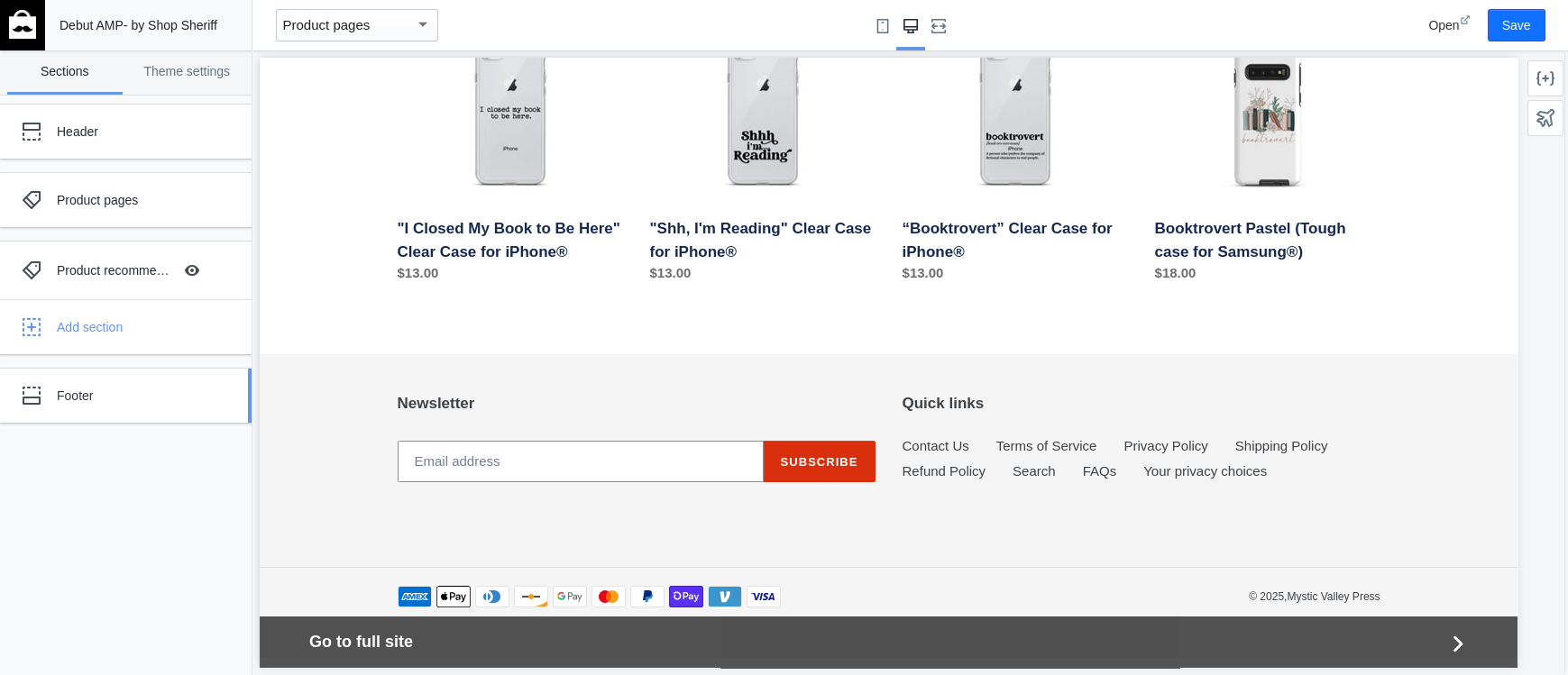
click at [87, 392] on div "Footer" at bounding box center [135, 395] width 155 height 18
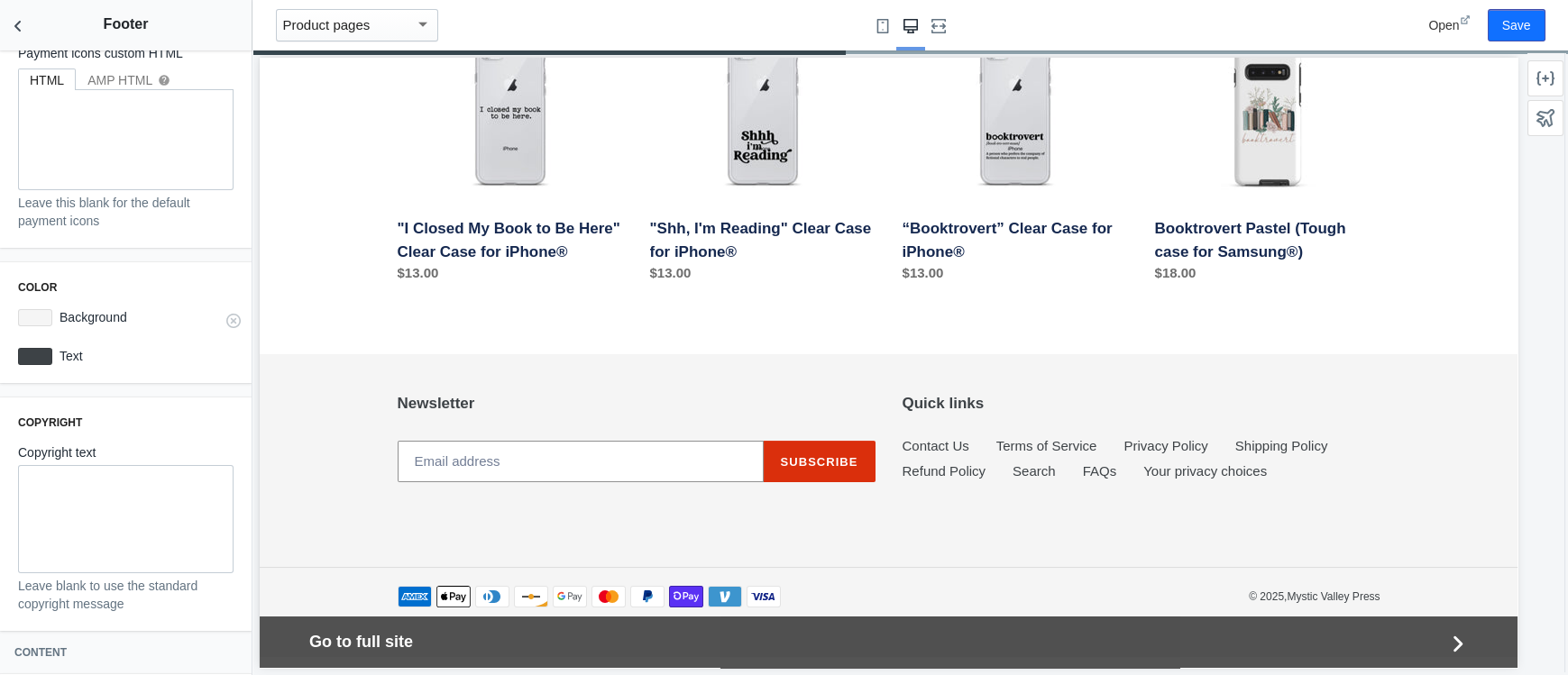
click at [32, 312] on div at bounding box center [35, 318] width 34 height 17
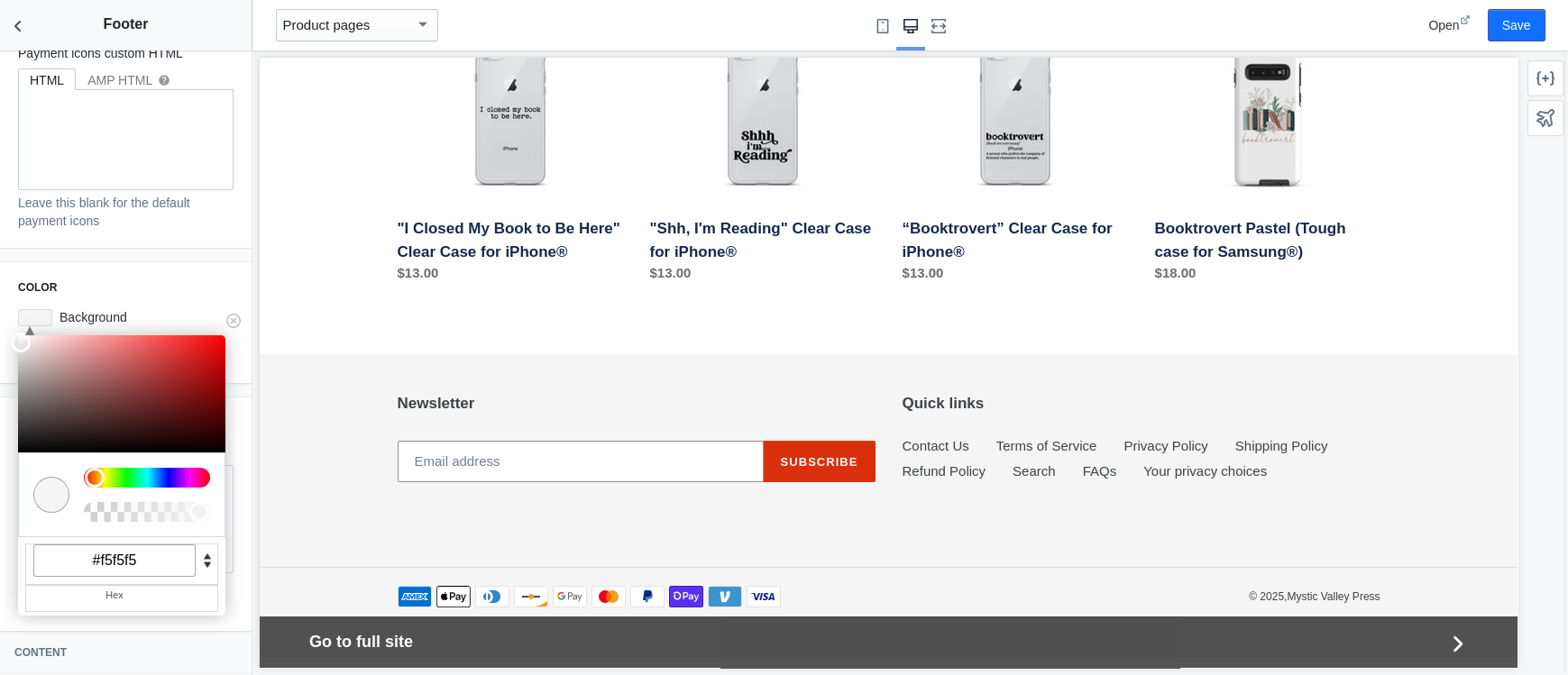
scroll to position [129, 0]
click at [117, 551] on input "#f5f5f5" at bounding box center [114, 560] width 162 height 32
paste input "2B7799"
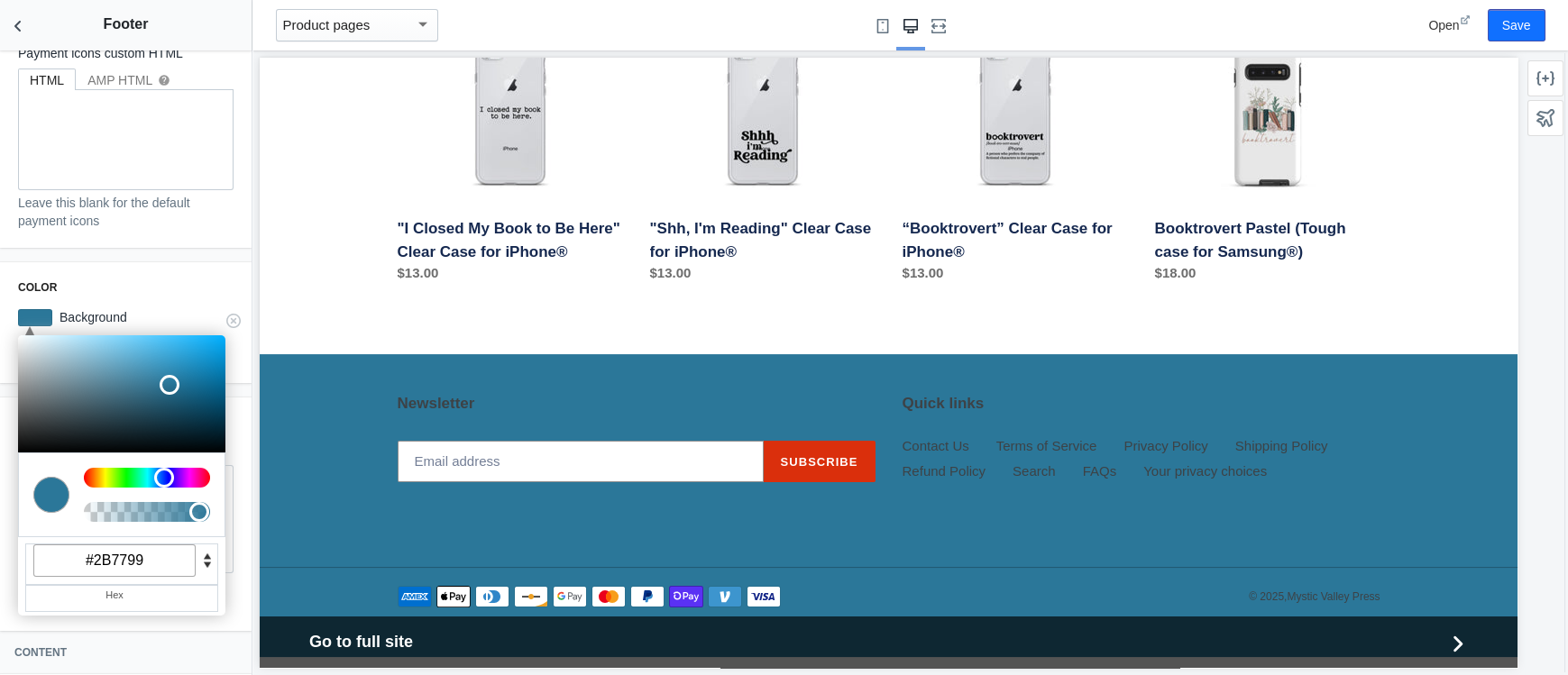
type input "#2b7799"
click at [216, 270] on div "Color C M Y K A 199 56 38 1 H S L A 43 119 153 1 R G B A #2b7799 Hex Background…" at bounding box center [125, 322] width 251 height 120
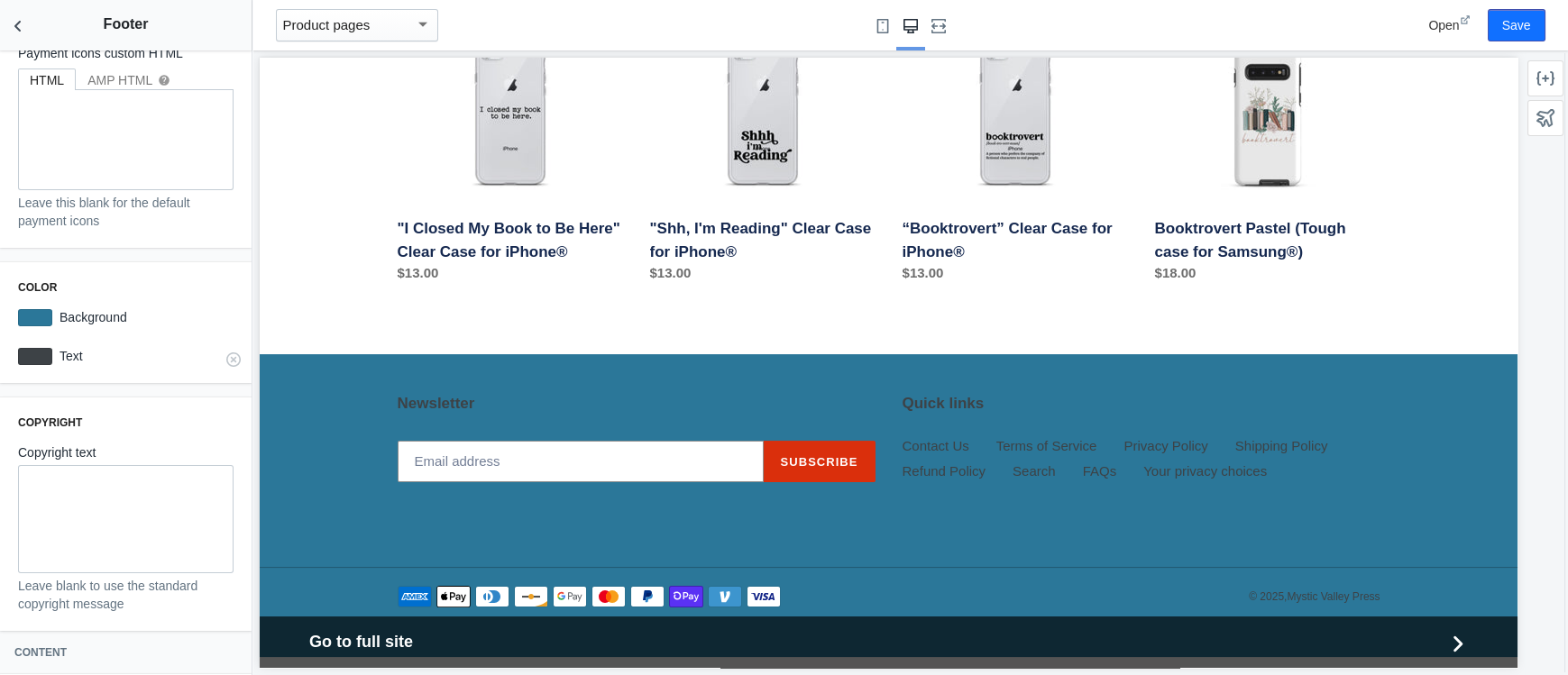
click at [46, 356] on div at bounding box center [35, 356] width 34 height 17
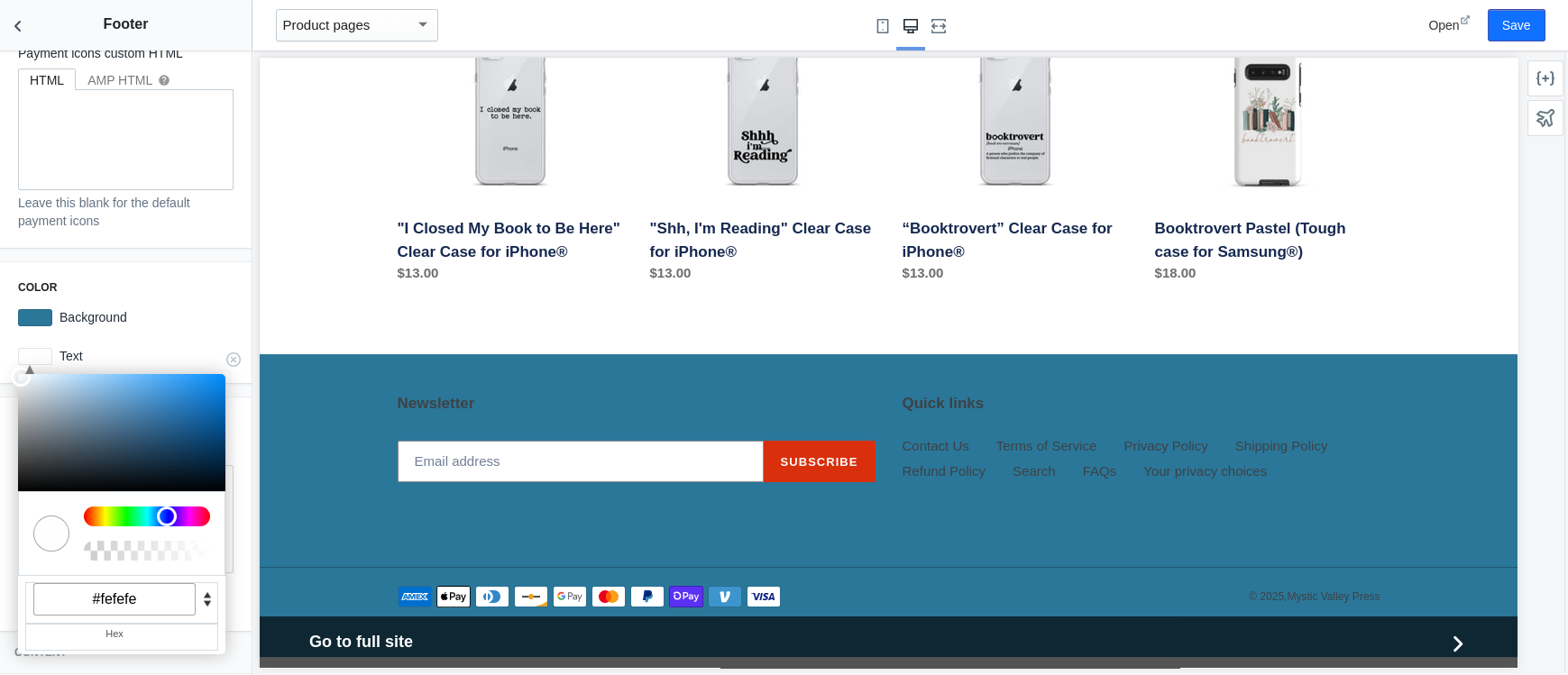
type input "#ffffff"
drag, startPoint x: 53, startPoint y: 411, endPoint x: 15, endPoint y: 371, distance: 55.2
click at [18, 374] on div at bounding box center [121, 433] width 208 height 118
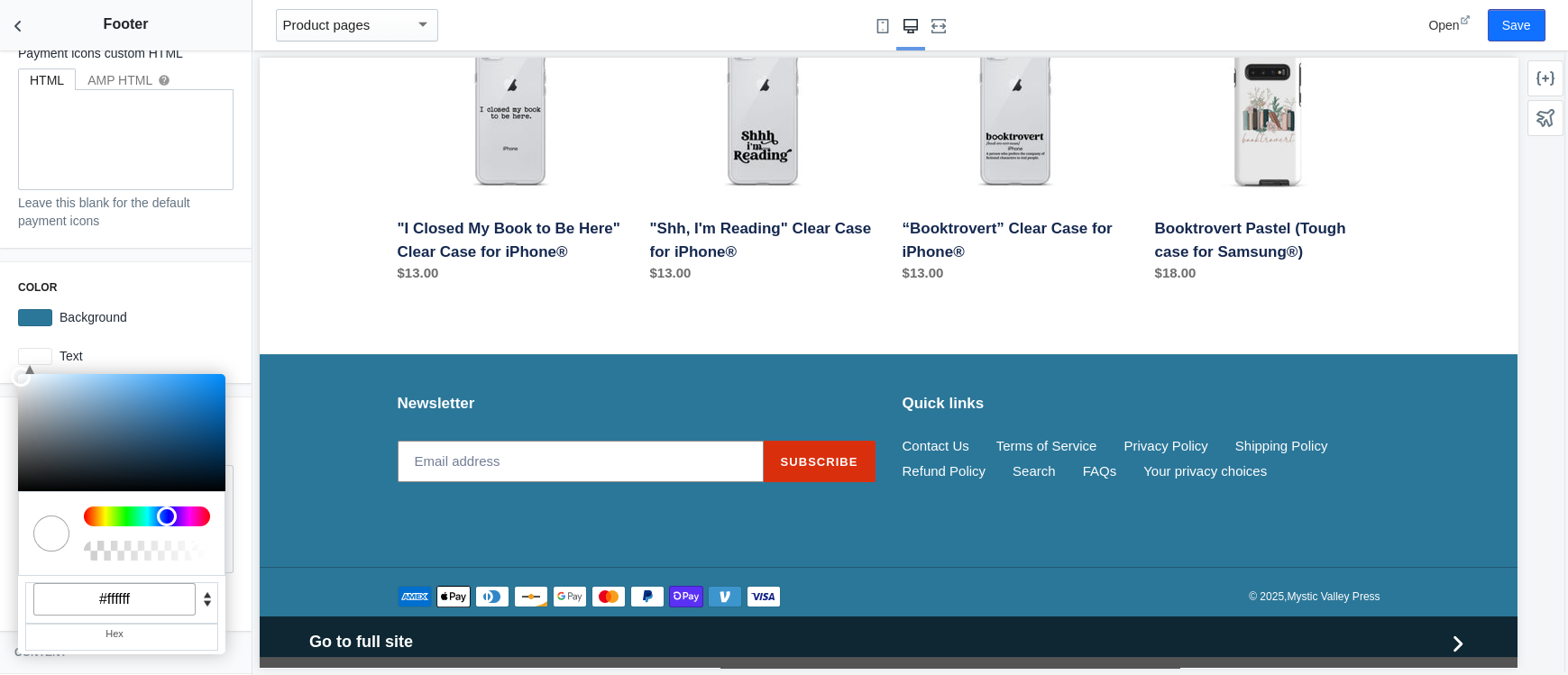
scroll to position [129, 0]
click at [206, 253] on div "Settings Payment methods Show payment icons Payment icons custom HTML HTML AMP …" at bounding box center [125, 362] width 251 height 625
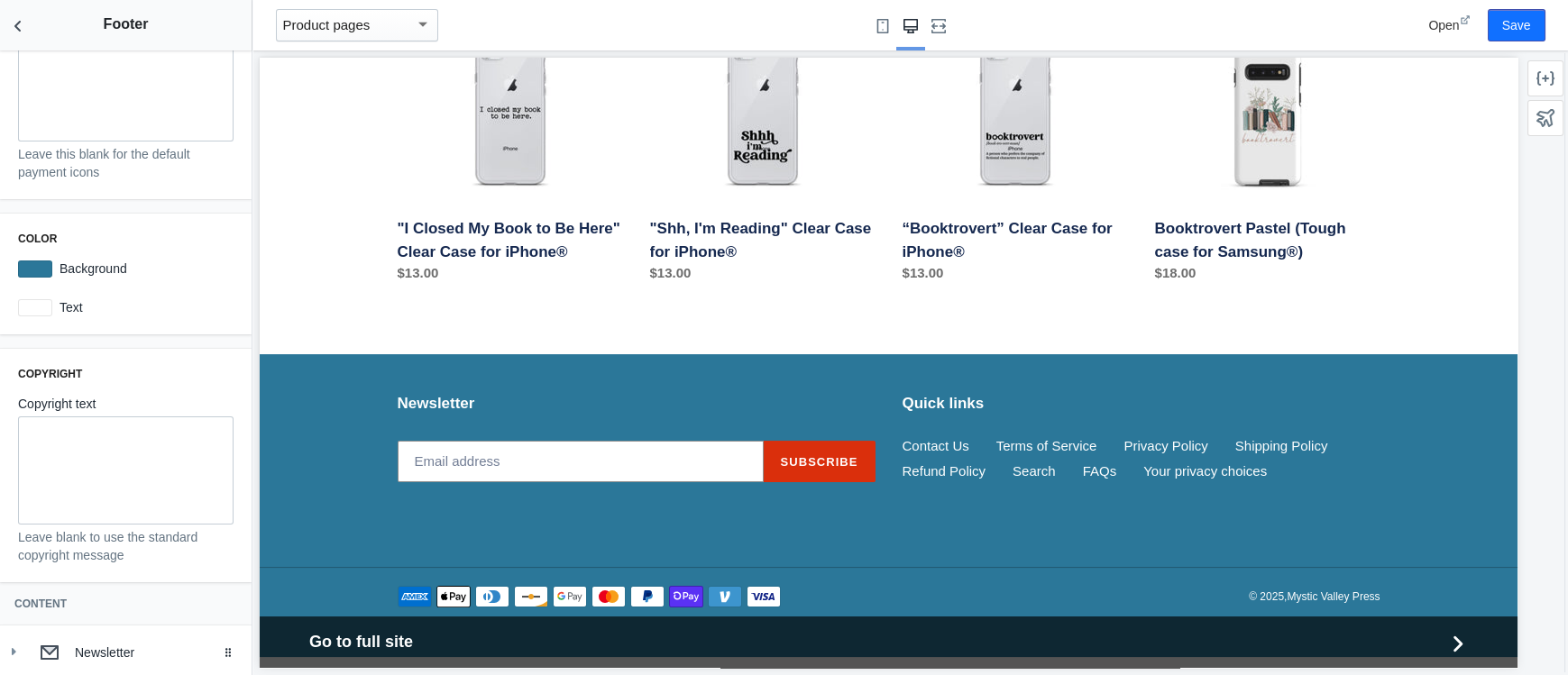
scroll to position [301, 0]
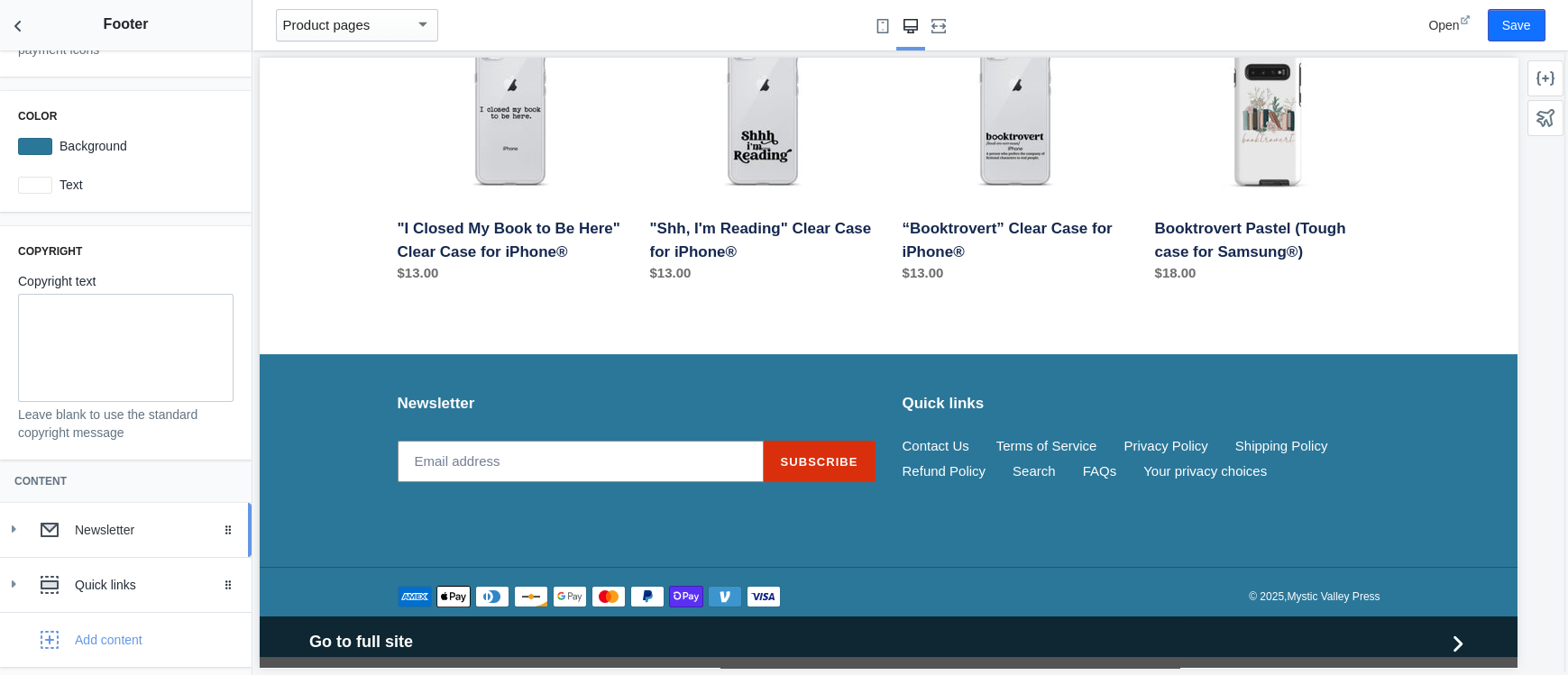
click at [11, 526] on icon at bounding box center [13, 529] width 18 height 18
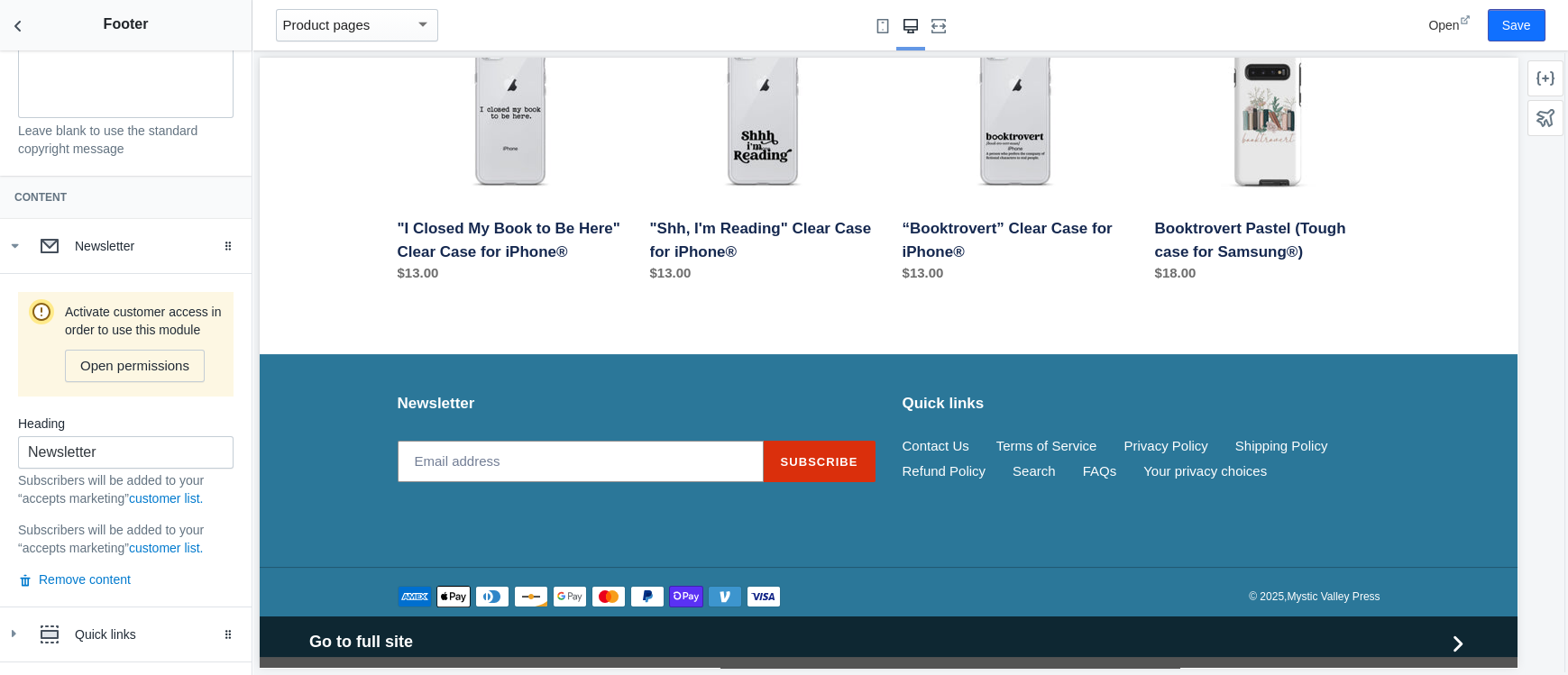
scroll to position [634, 0]
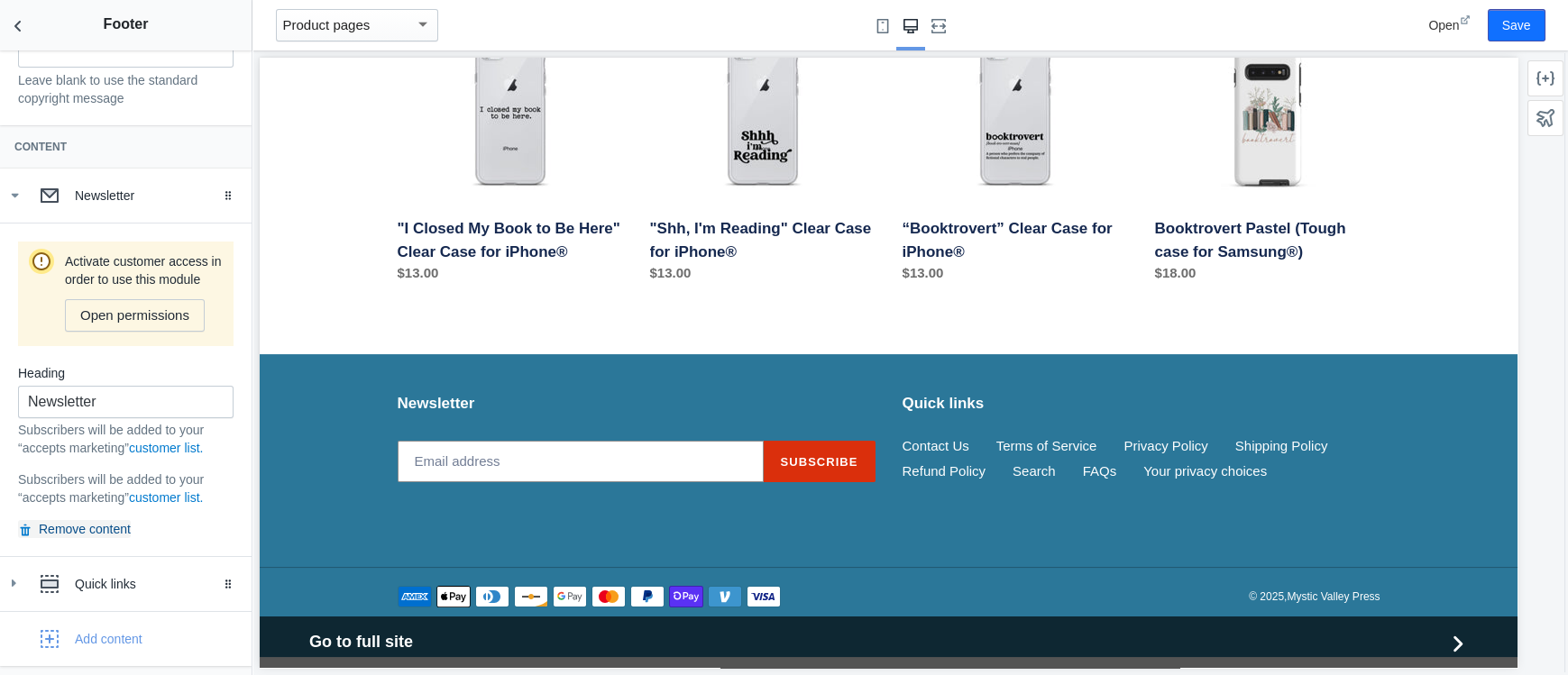
click at [106, 528] on button "Remove content" at bounding box center [74, 529] width 113 height 18
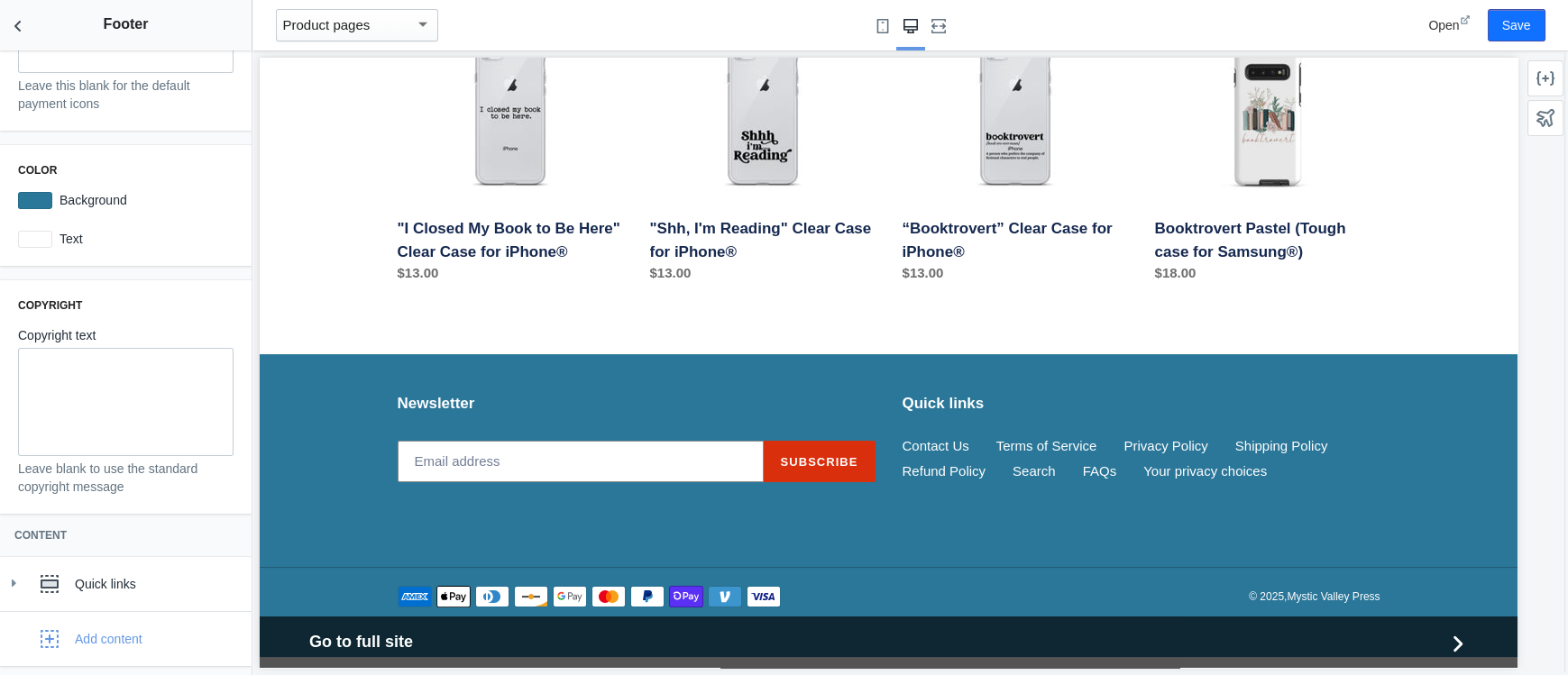
scroll to position [1191, 0]
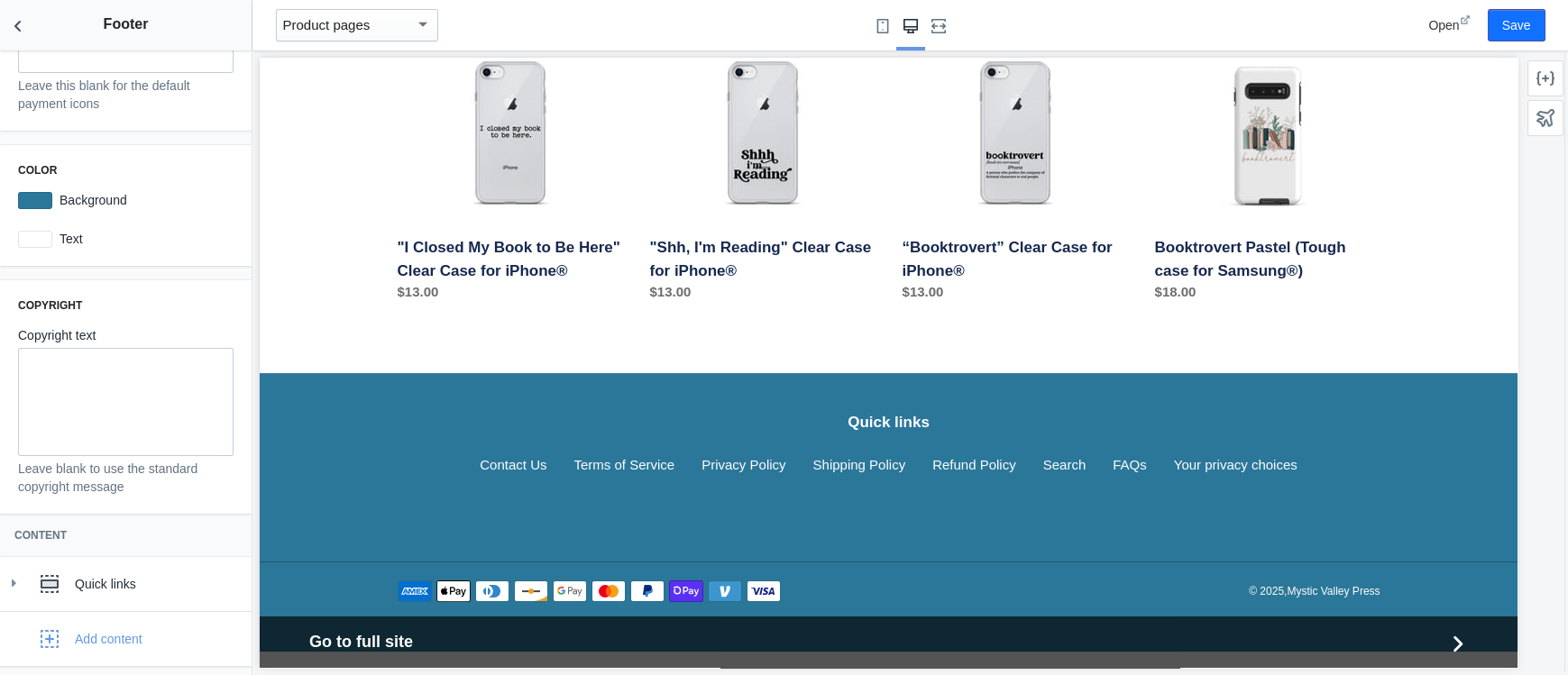
click at [873, 413] on h3 "Quick links" at bounding box center [888, 423] width 817 height 20
click at [14, 580] on use at bounding box center [13, 583] width 5 height 8
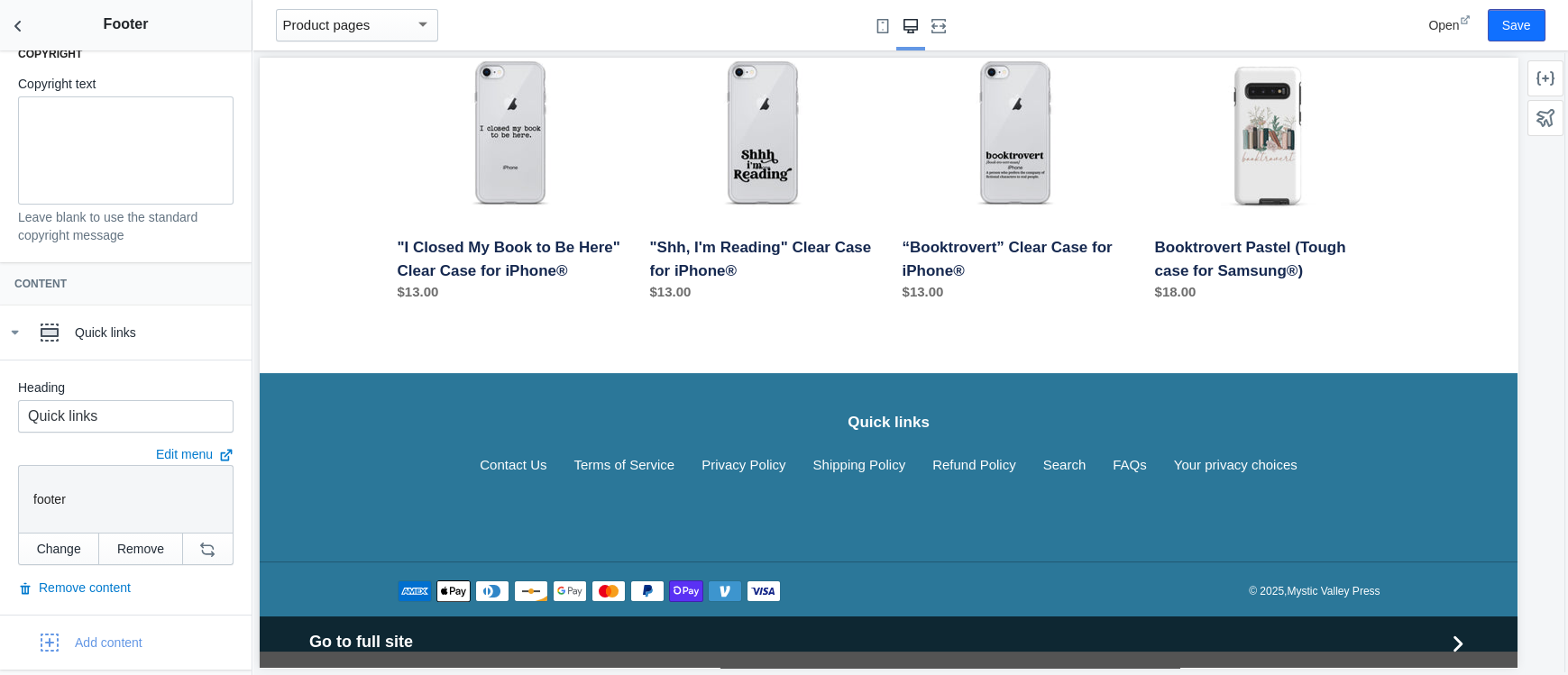
scroll to position [501, 0]
click at [74, 413] on input "Quick links" at bounding box center [125, 413] width 215 height 32
click at [84, 448] on div "Edit menu" at bounding box center [125, 453] width 223 height 18
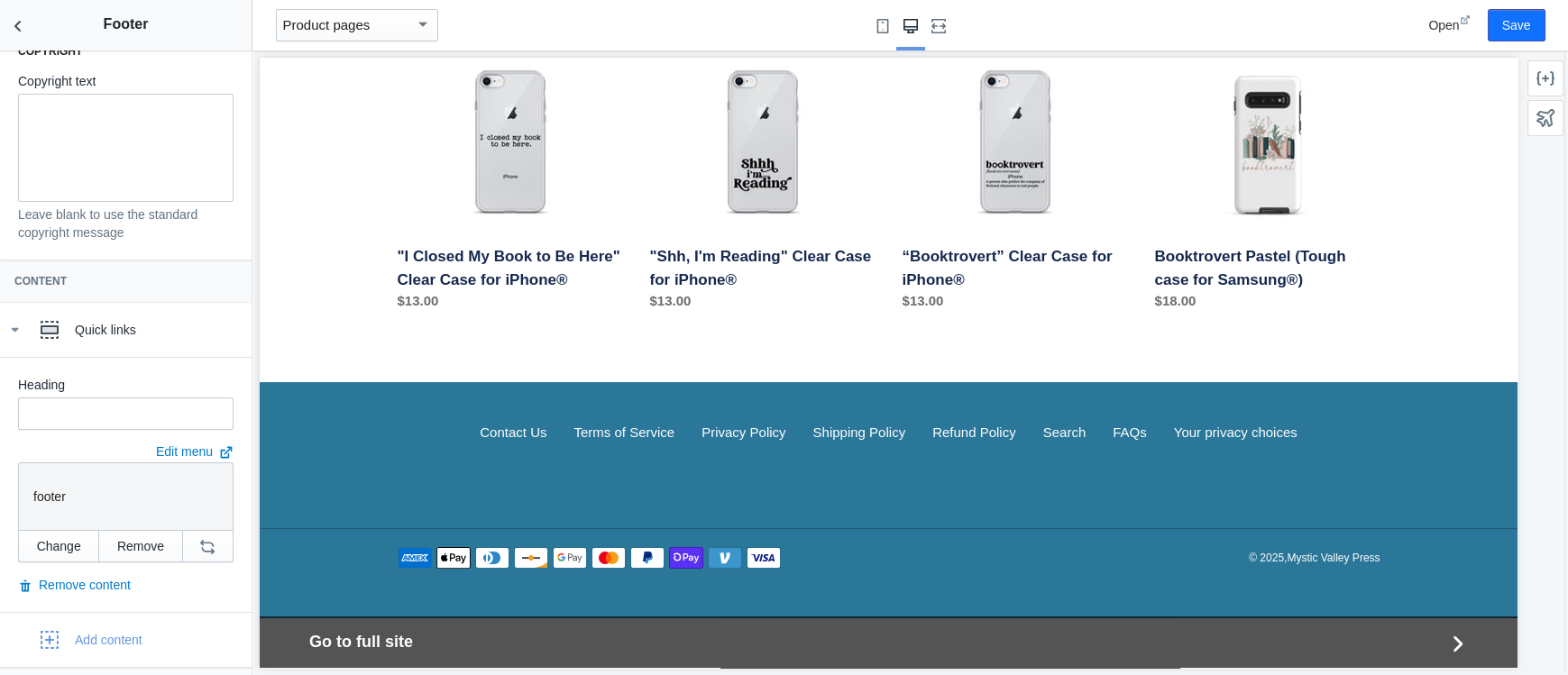
scroll to position [1149, 0]
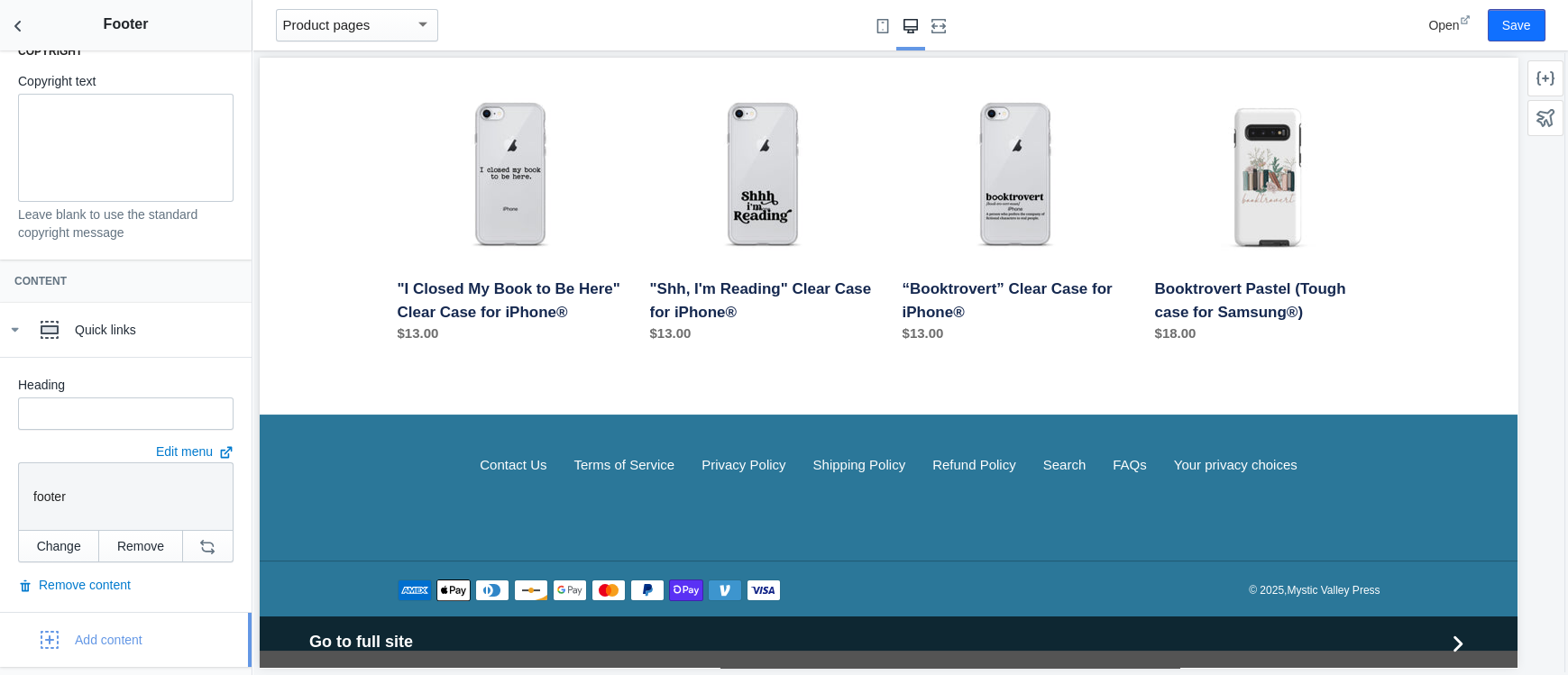
click at [106, 632] on div "Add content" at bounding box center [108, 640] width 67 height 18
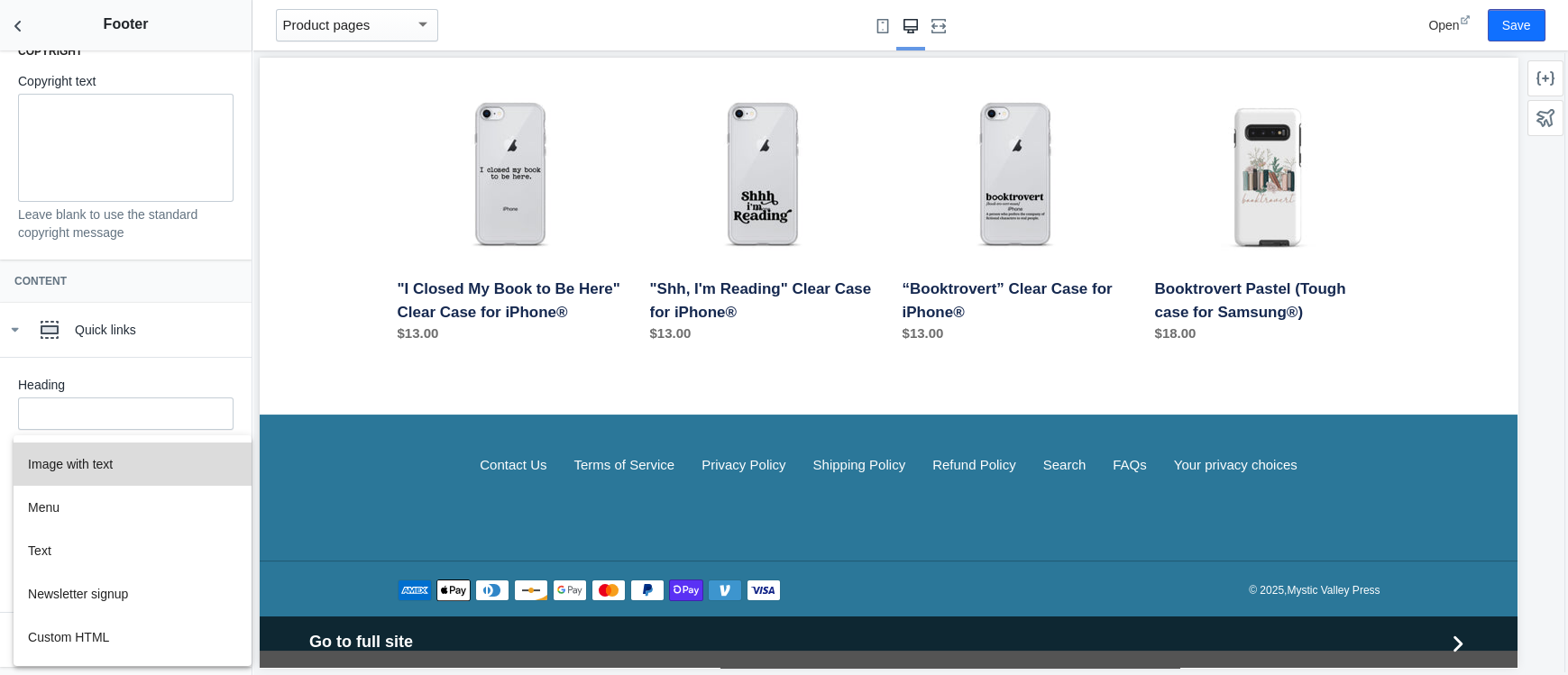
click at [65, 461] on button "Image with text" at bounding box center [132, 465] width 238 height 44
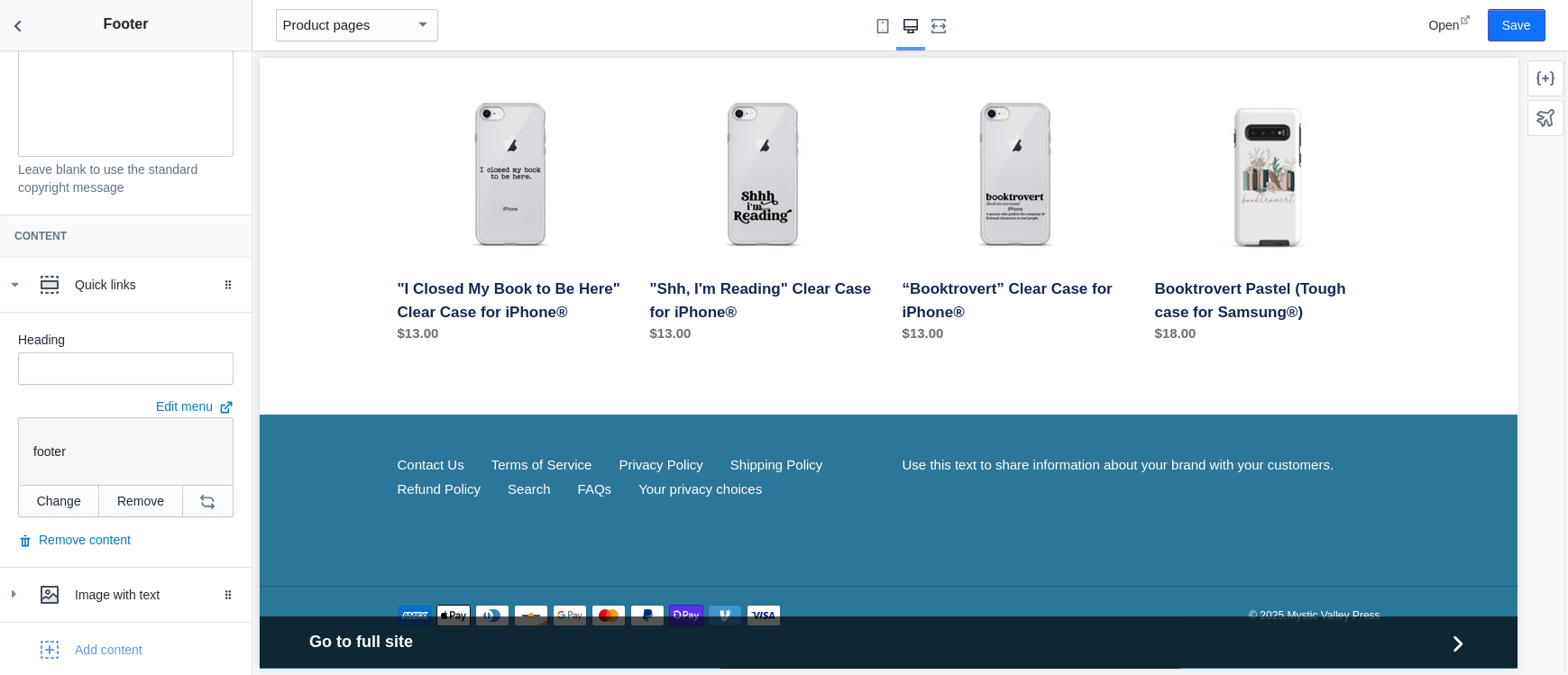
scroll to position [556, 0]
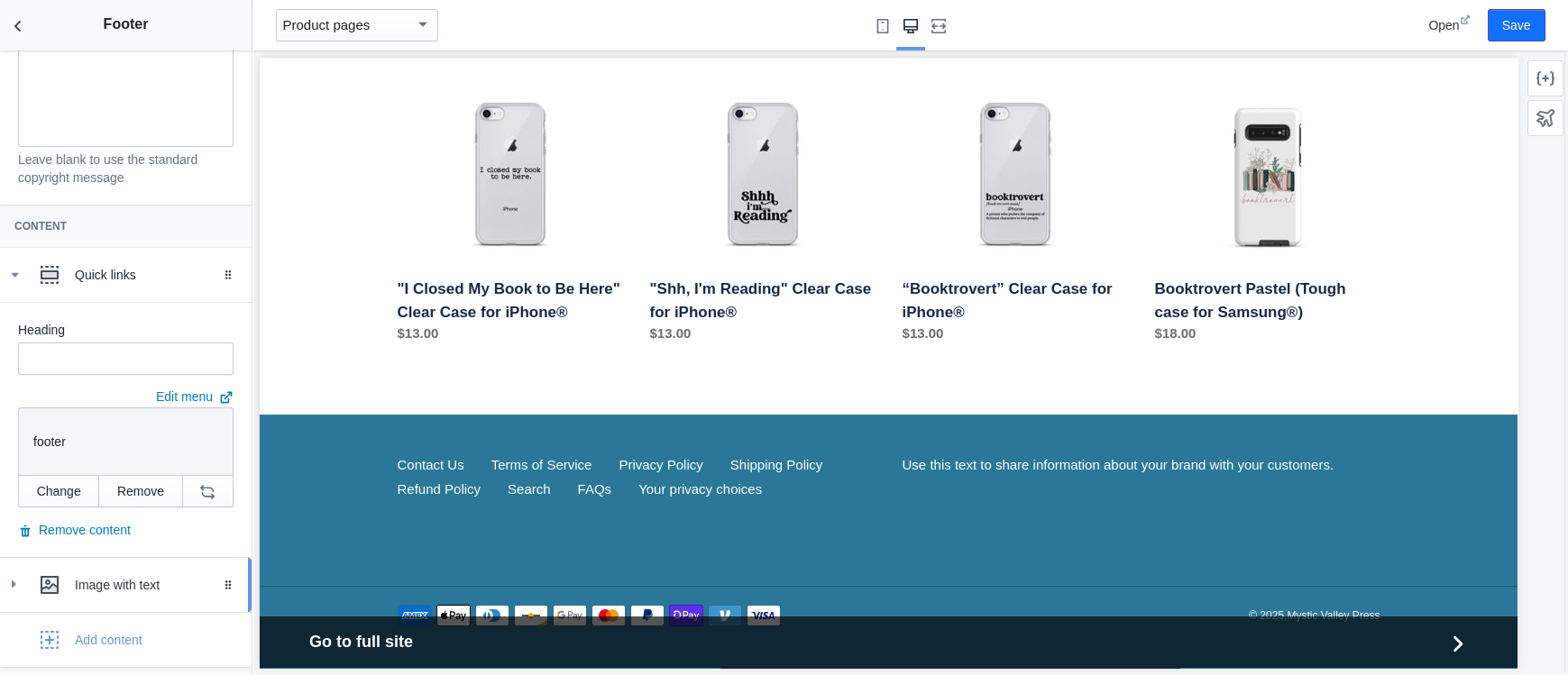
click at [112, 587] on div "Image with text" at bounding box center [156, 585] width 163 height 18
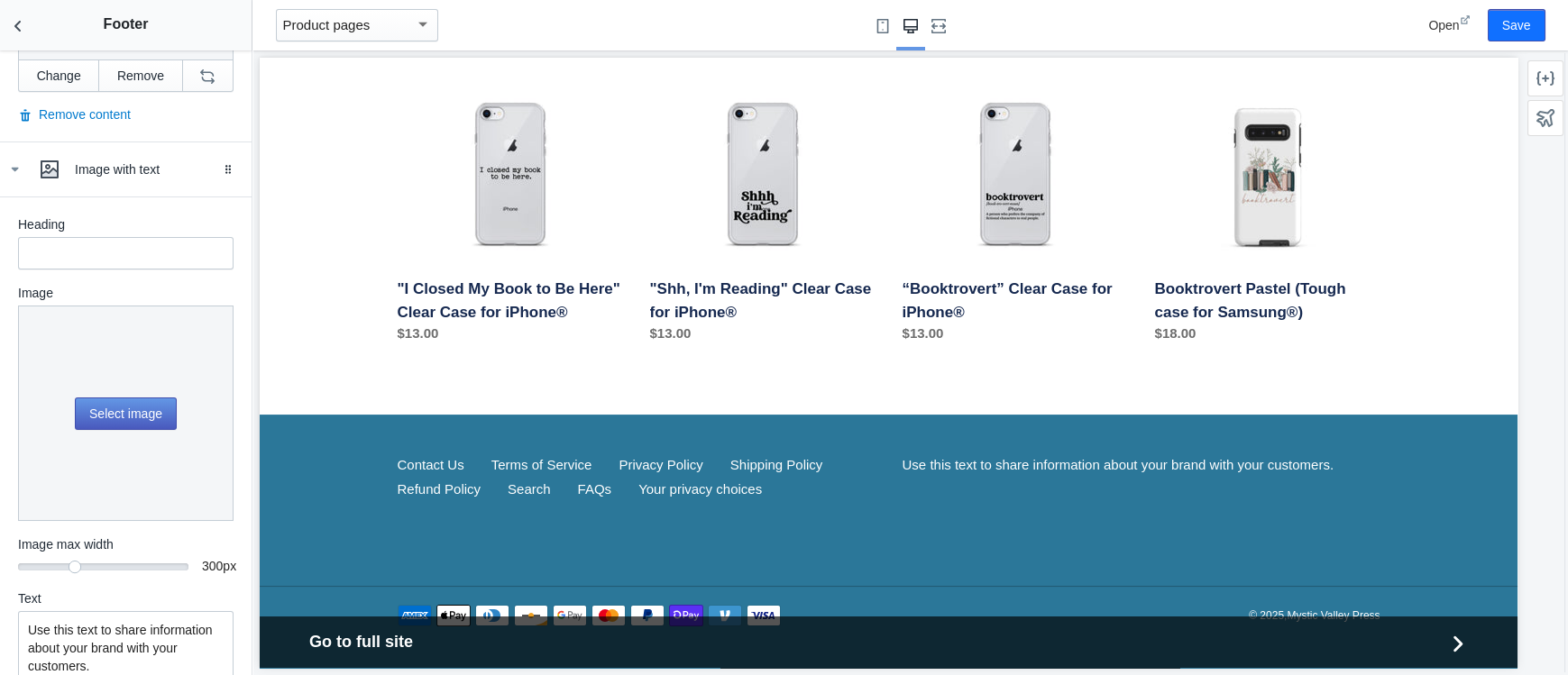
scroll to position [972, 0]
click at [129, 408] on button "Select image" at bounding box center [125, 412] width 101 height 32
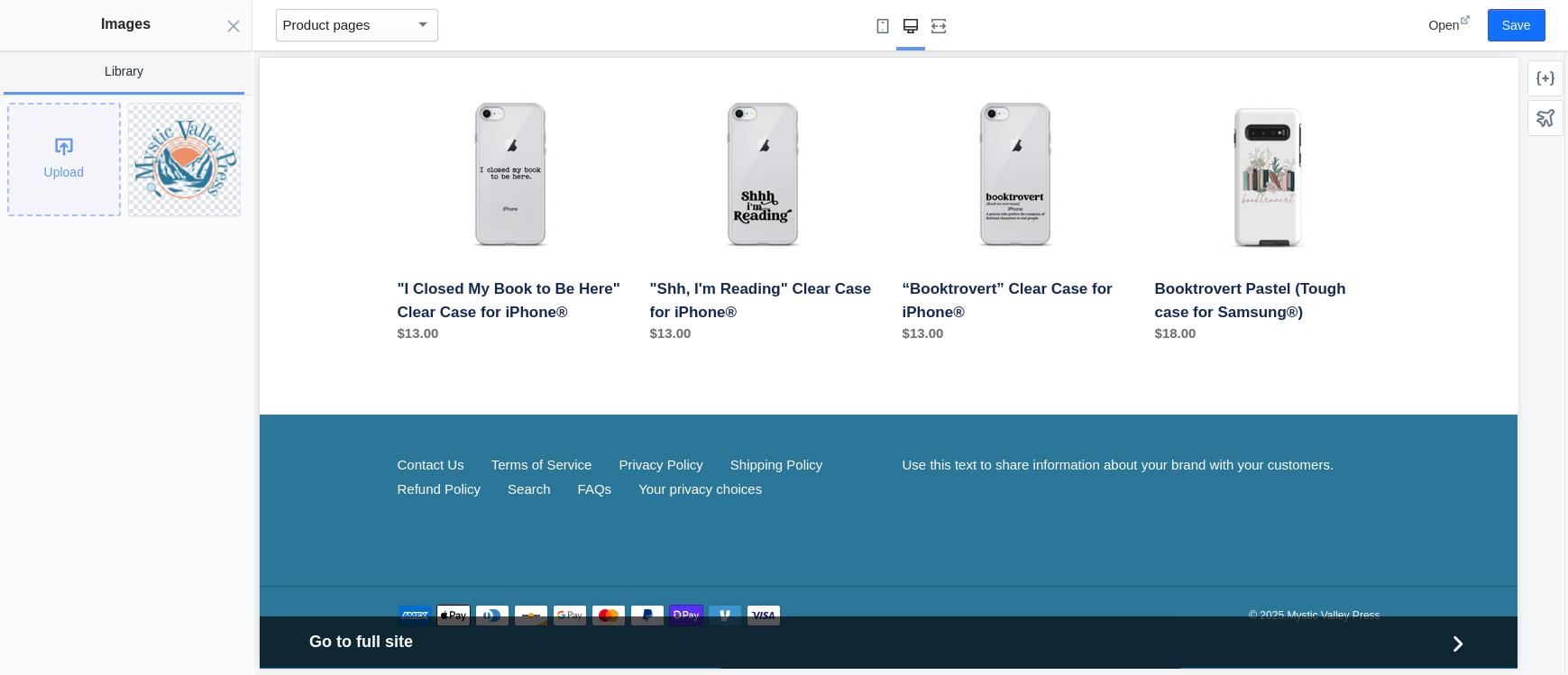
click at [59, 167] on div "Upload" at bounding box center [64, 159] width 110 height 110
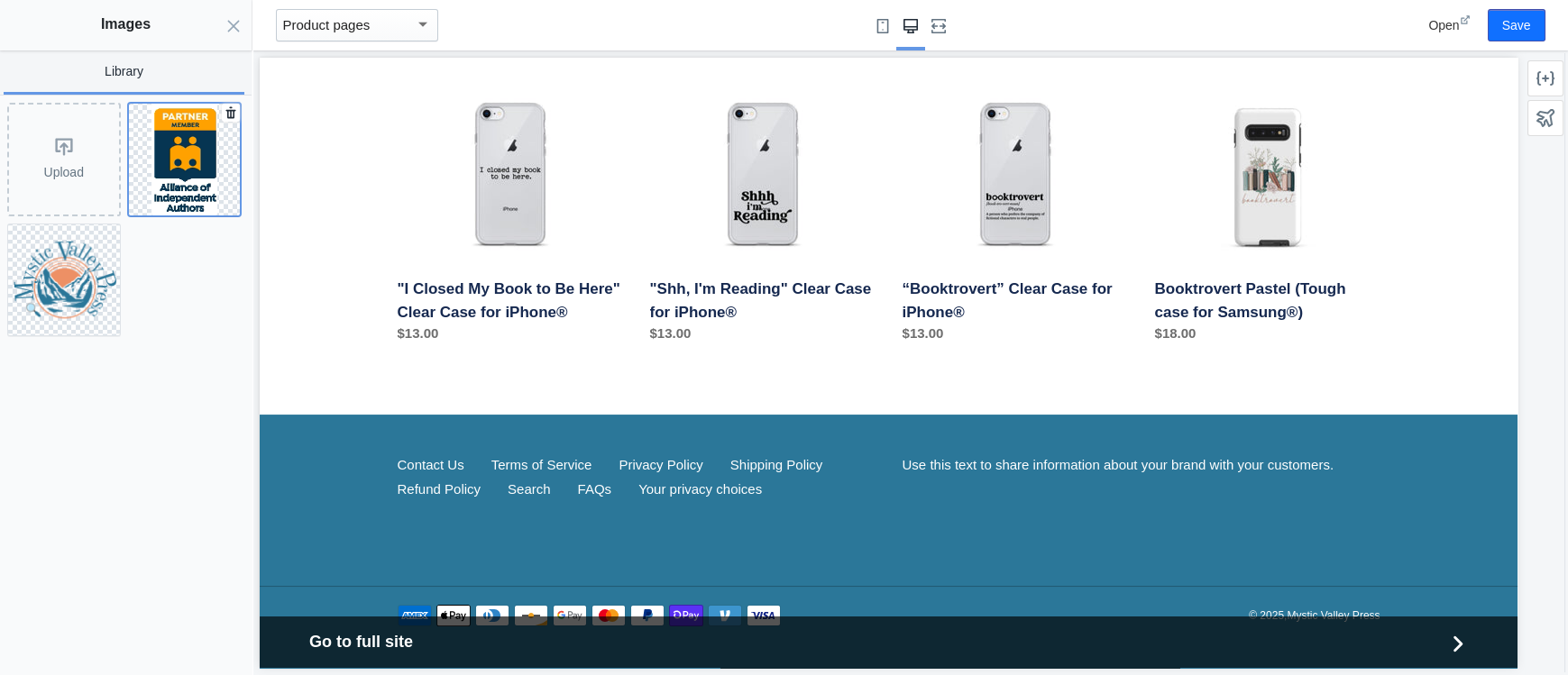
click at [174, 155] on img at bounding box center [184, 159] width 65 height 112
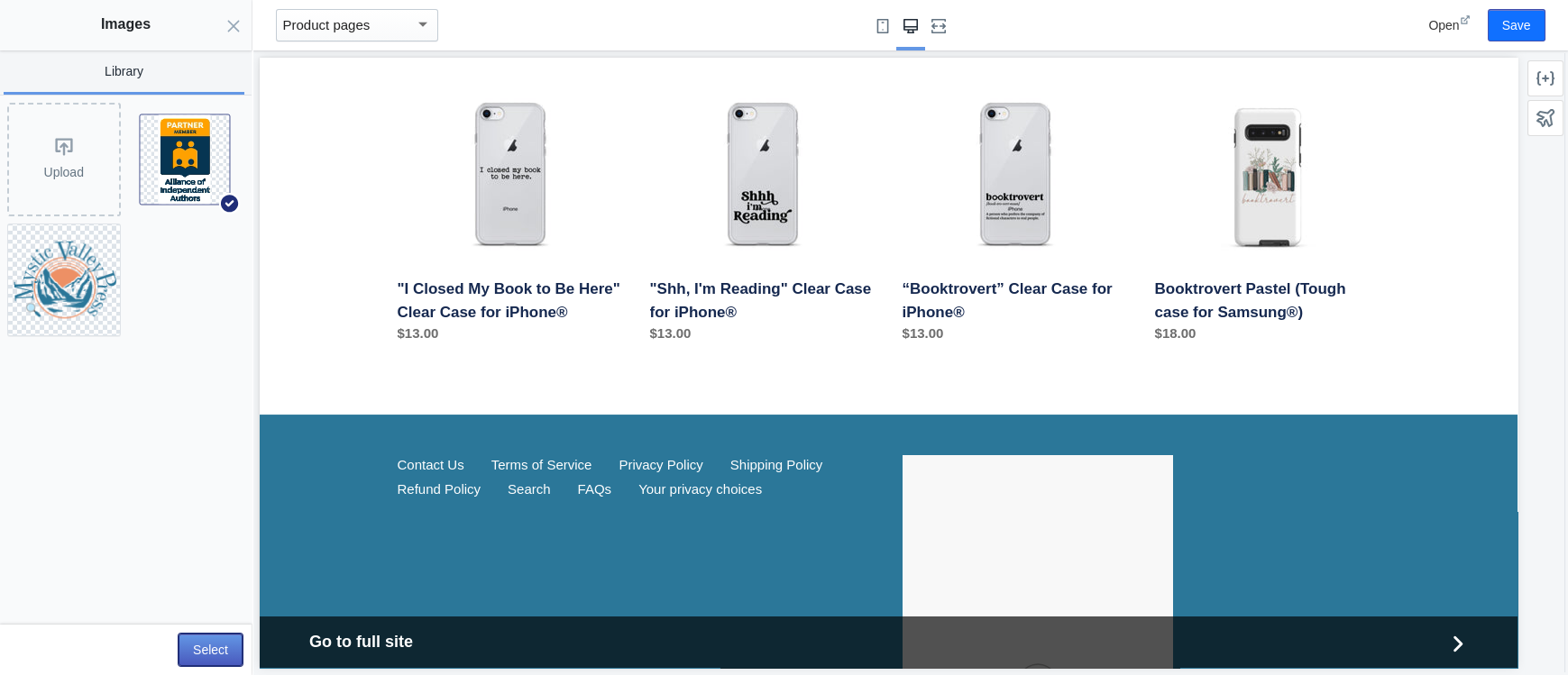
click at [210, 656] on button "Select" at bounding box center [210, 650] width 64 height 32
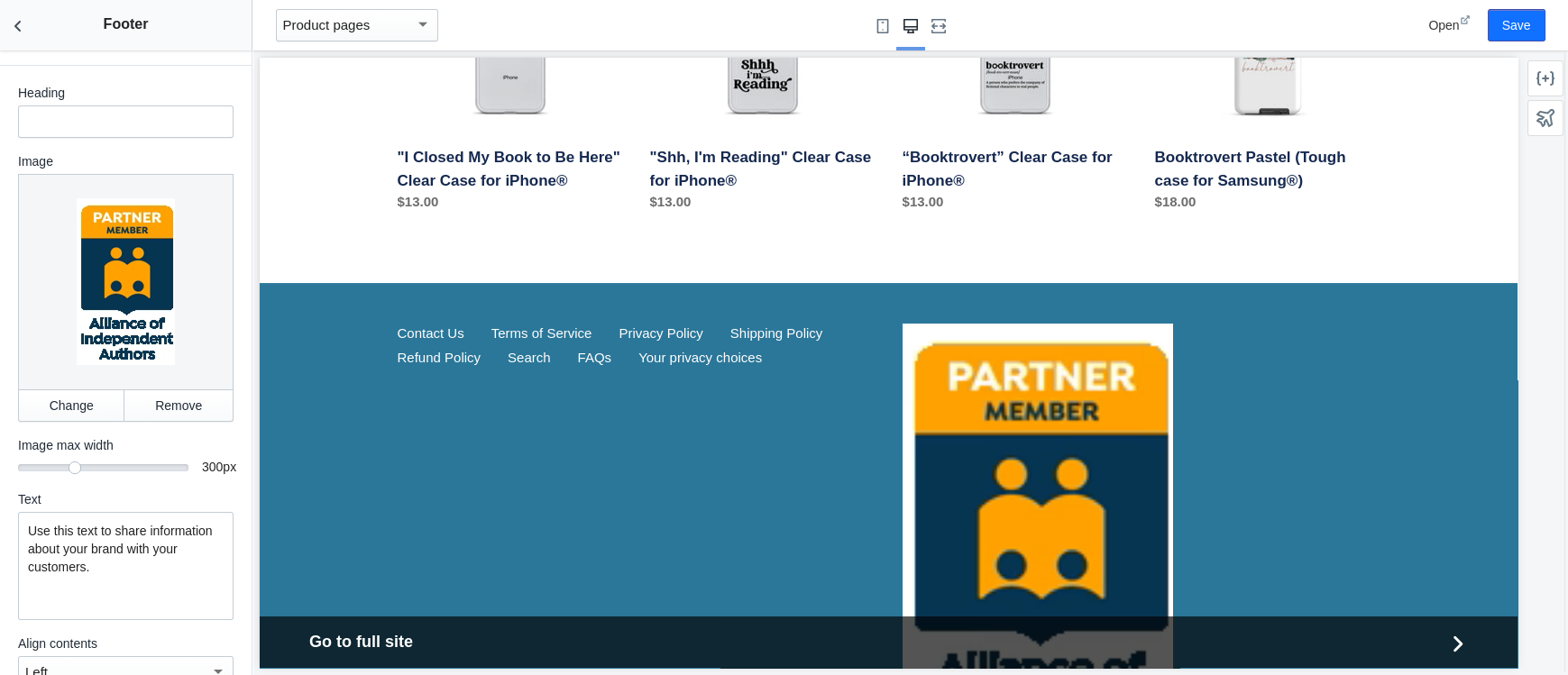
scroll to position [1104, 0]
drag, startPoint x: 75, startPoint y: 465, endPoint x: 29, endPoint y: 469, distance: 46.2
click at [29, 469] on div at bounding box center [29, 466] width 18 height 18
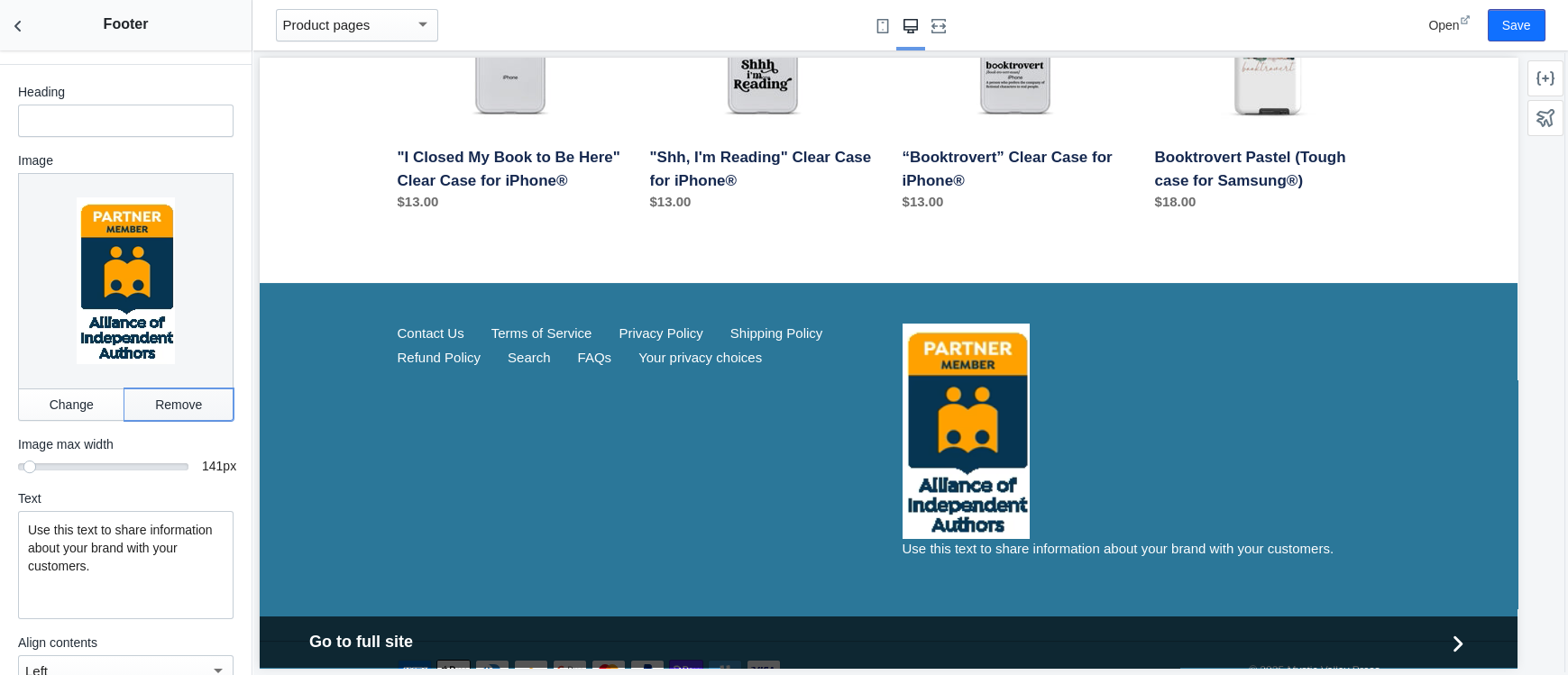
click at [185, 406] on button "Remove" at bounding box center [178, 405] width 109 height 32
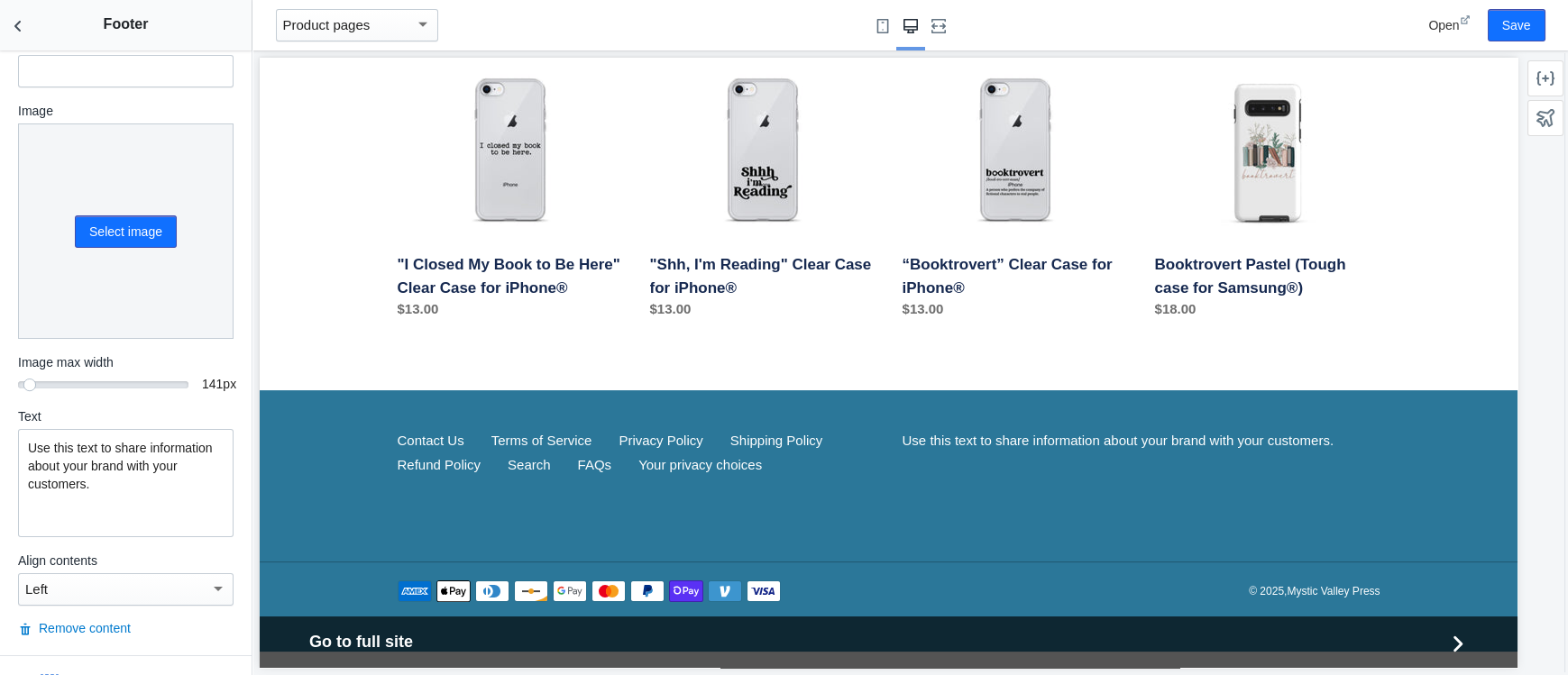
scroll to position [1196, 0]
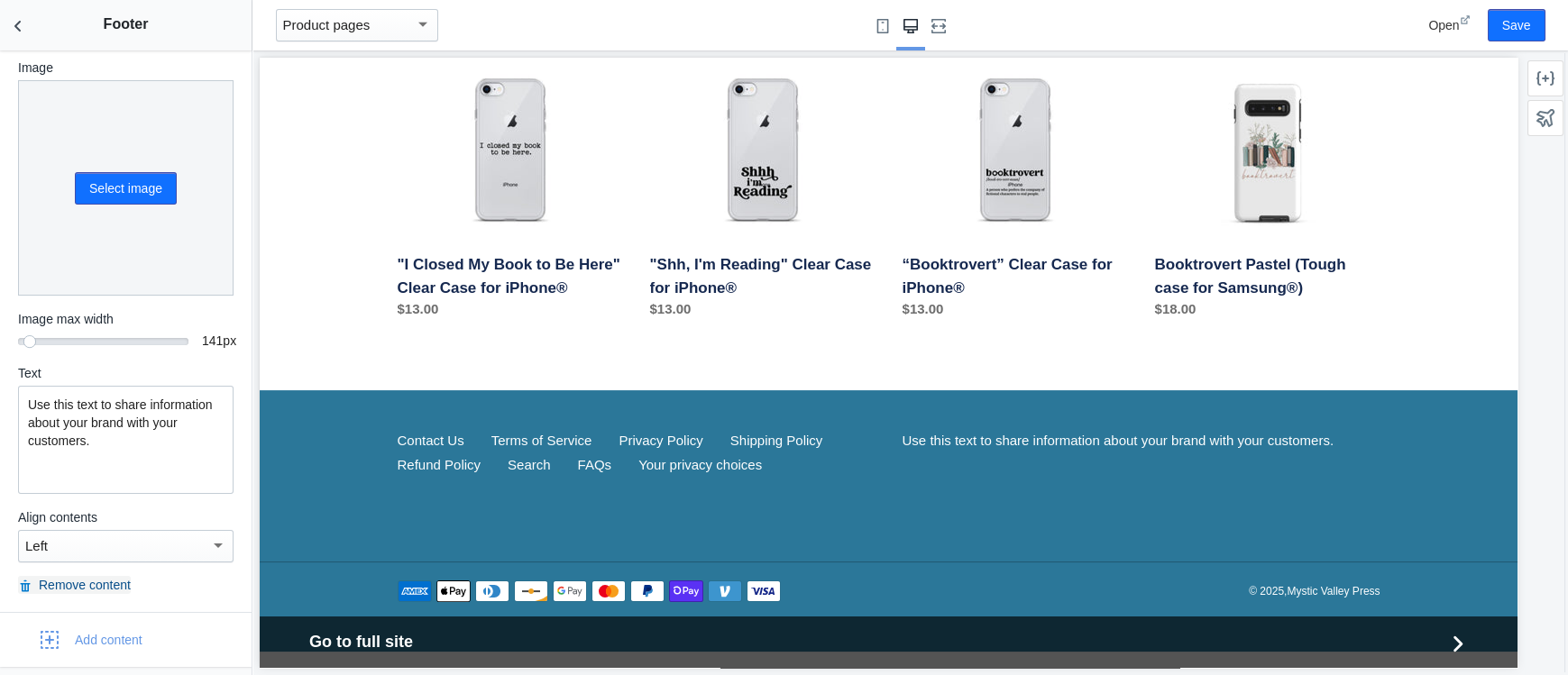
click at [89, 583] on button "Remove content" at bounding box center [74, 585] width 113 height 18
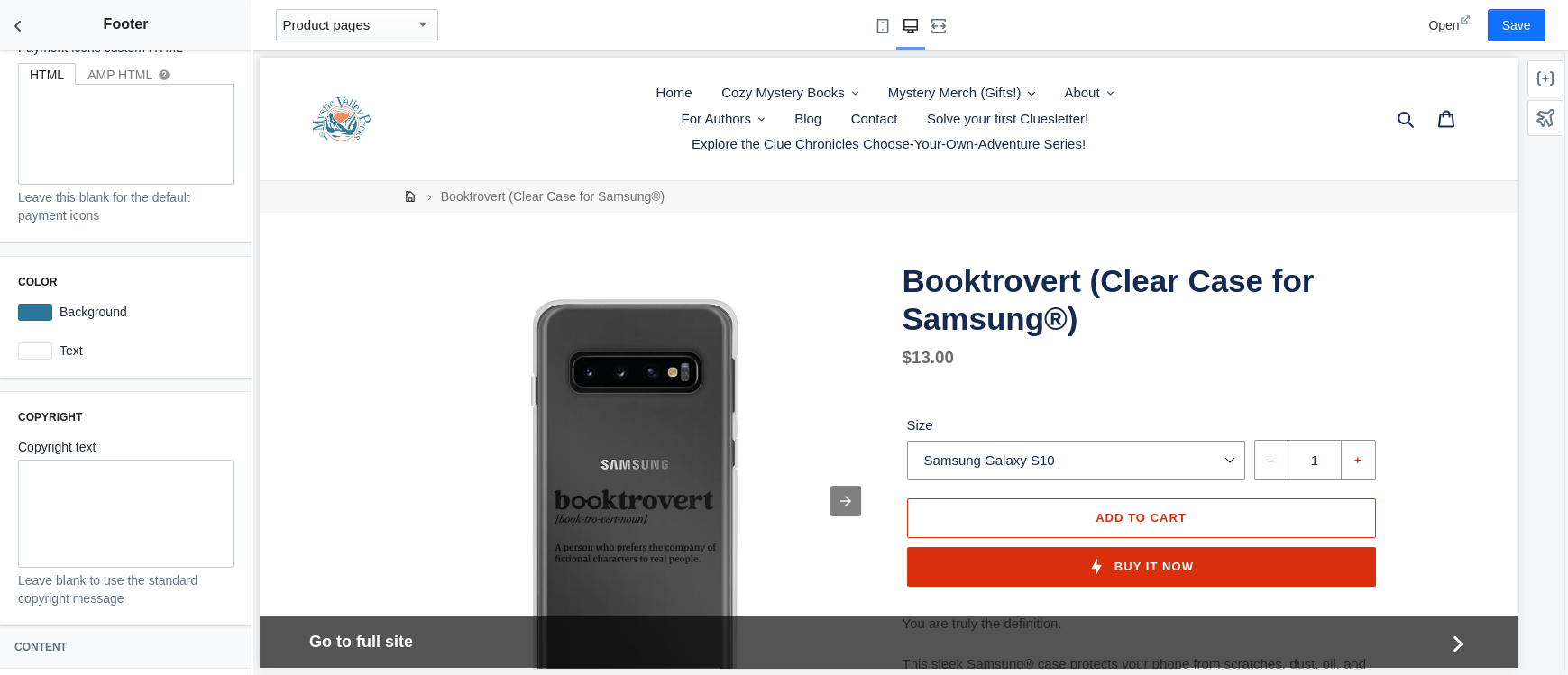
scroll to position [0, 0]
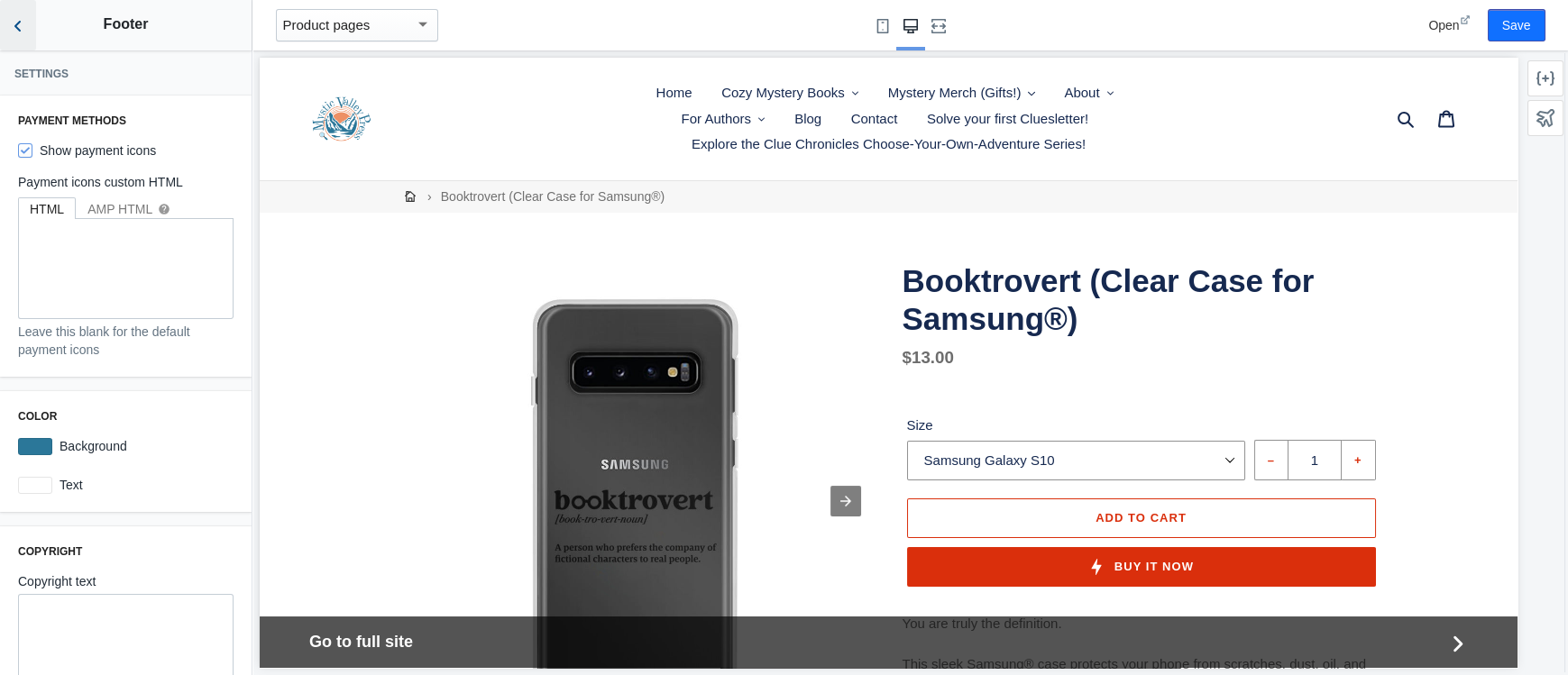
click at [17, 33] on icon "Back to sections" at bounding box center [18, 26] width 18 height 18
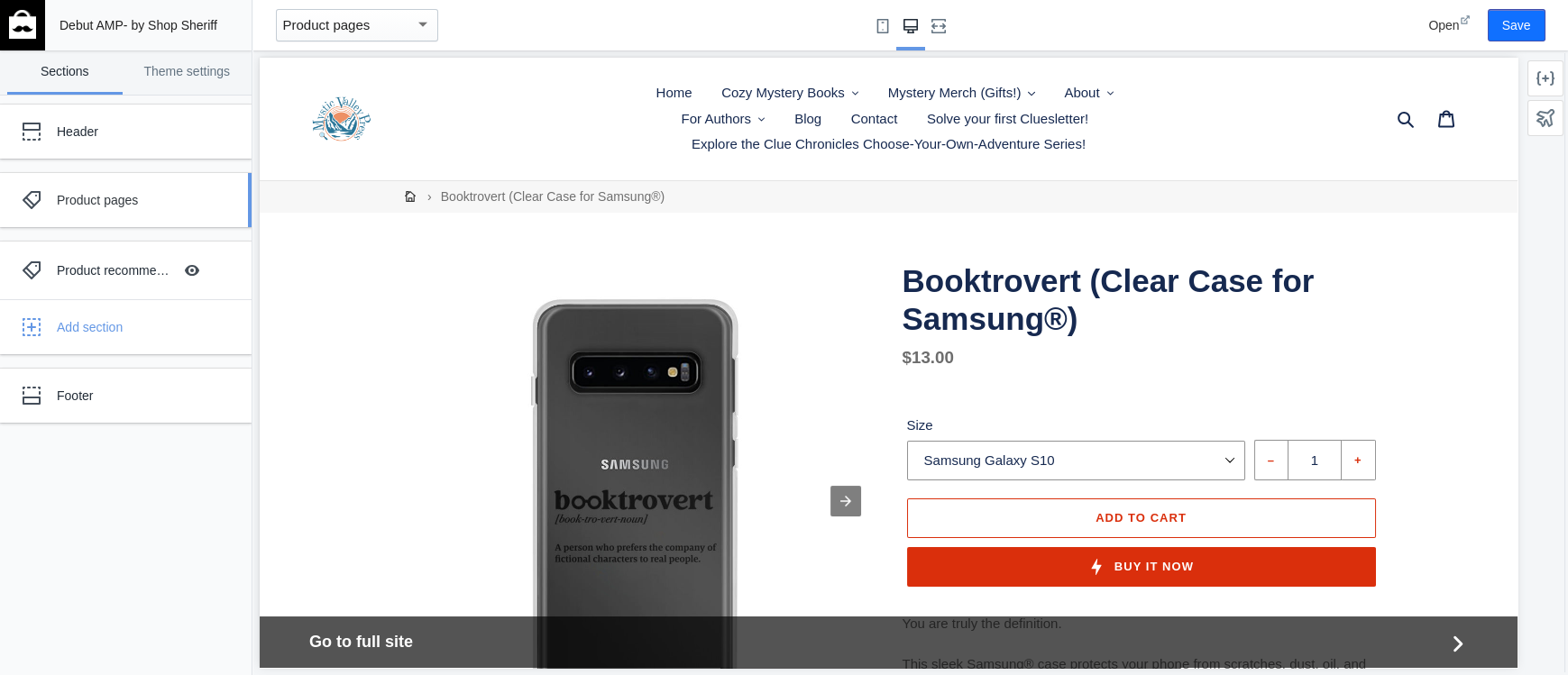
click at [102, 194] on div "Product pages" at bounding box center [135, 200] width 155 height 18
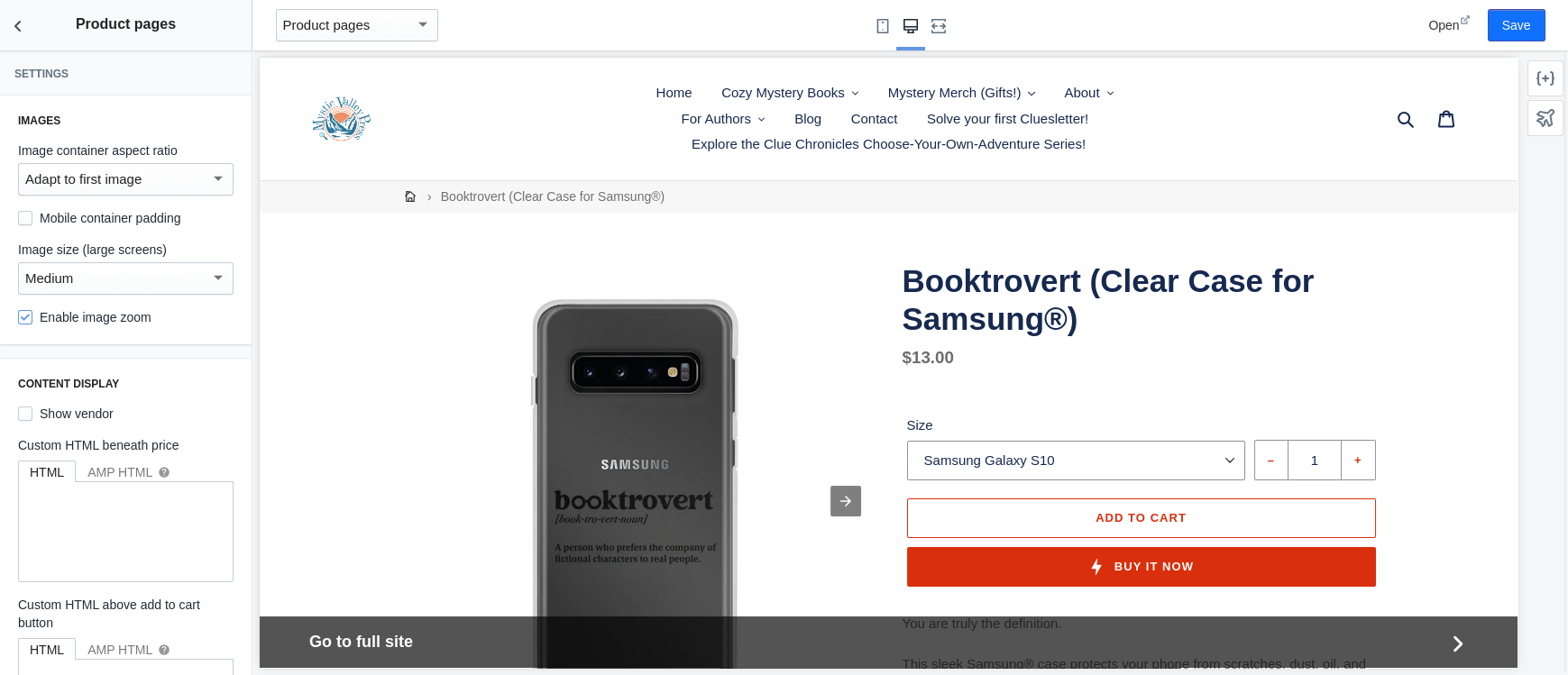
click at [206, 180] on div "Adapt to first image" at bounding box center [118, 179] width 185 height 22
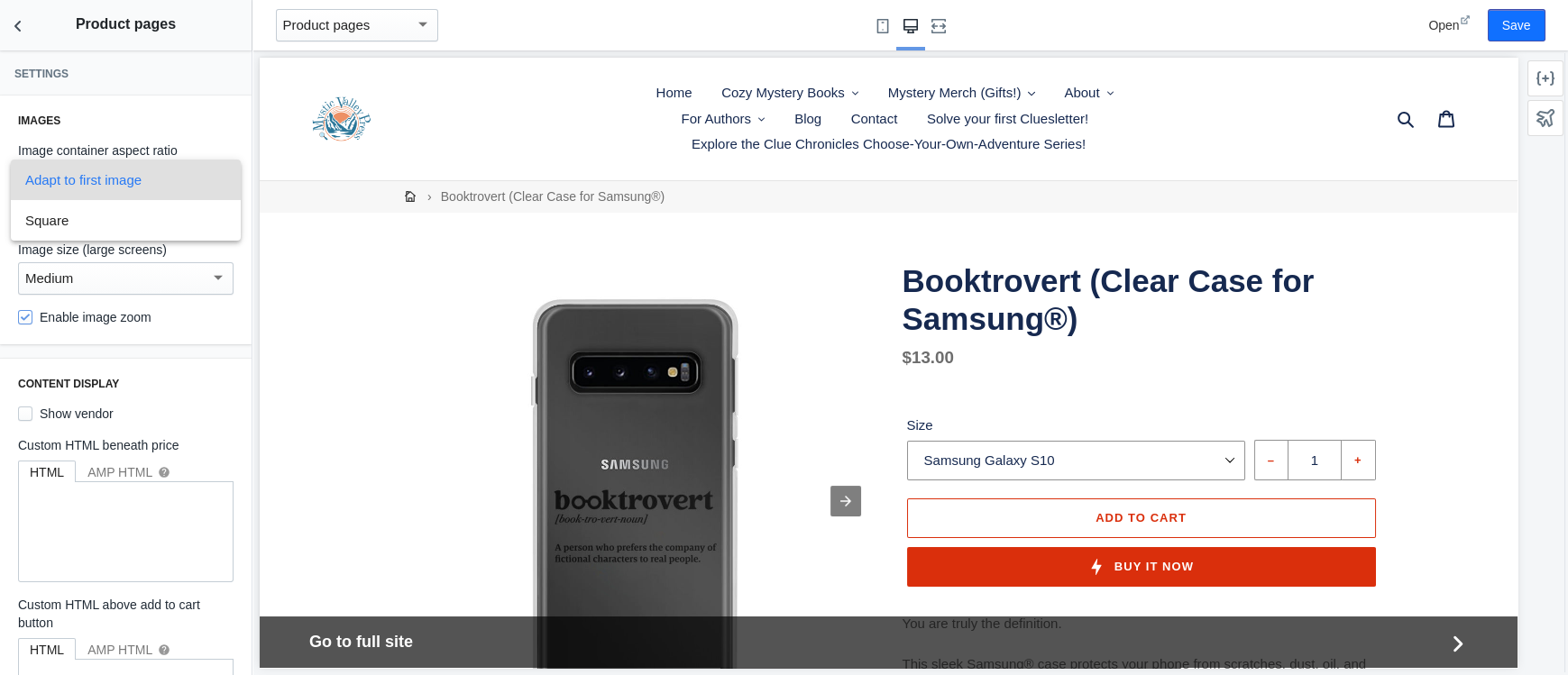
click at [210, 175] on span "Adapt to first image" at bounding box center [126, 179] width 201 height 41
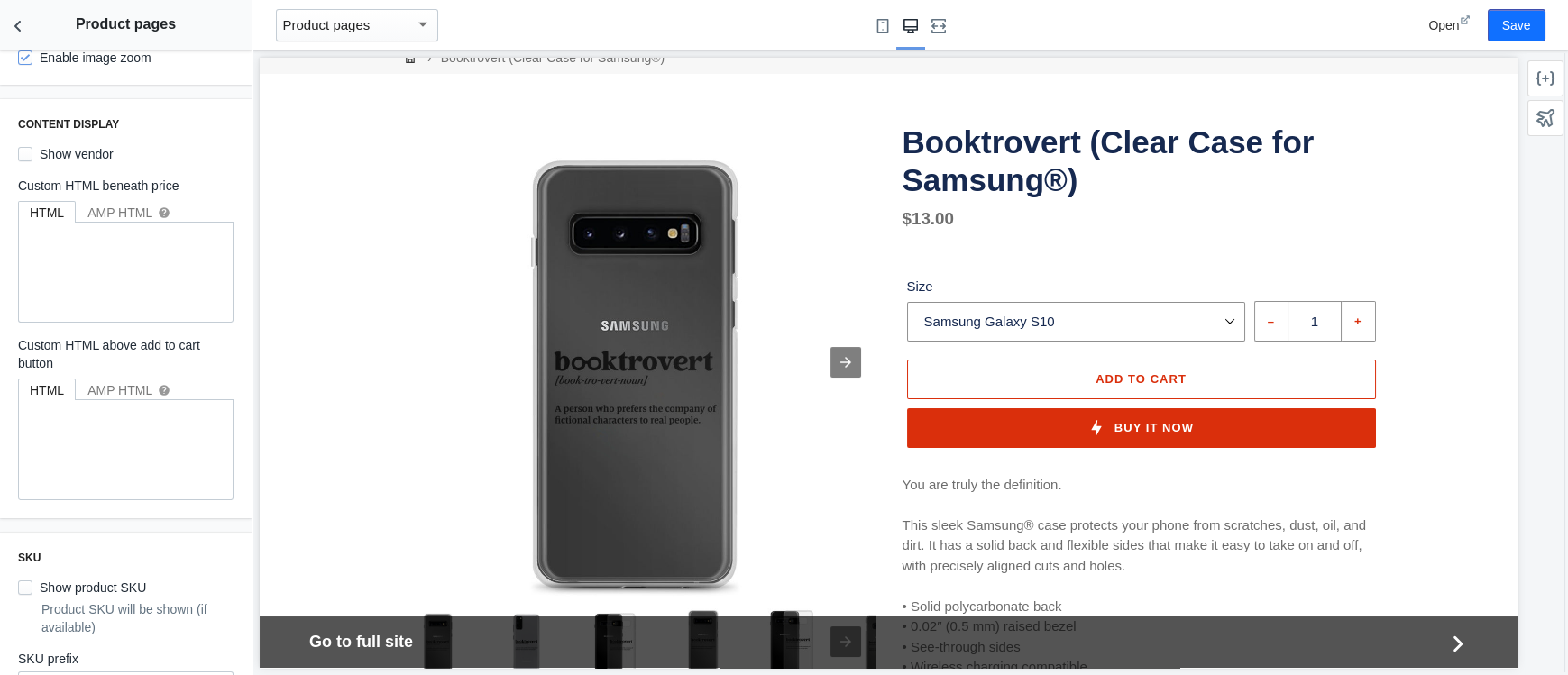
scroll to position [258, 0]
click at [23, 156] on input "Show vendor" at bounding box center [25, 155] width 14 height 14
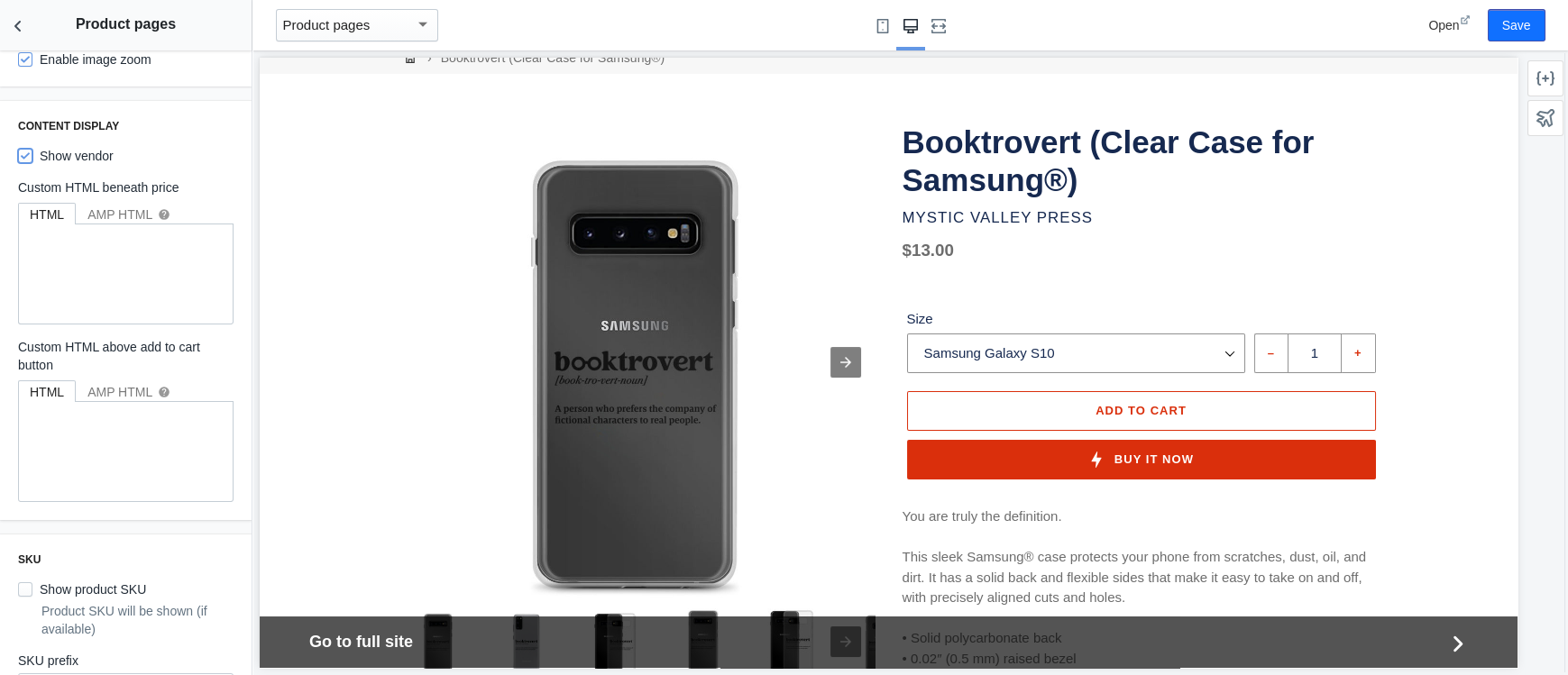
click at [23, 156] on input "Show vendor" at bounding box center [25, 155] width 14 height 14
checkbox input "false"
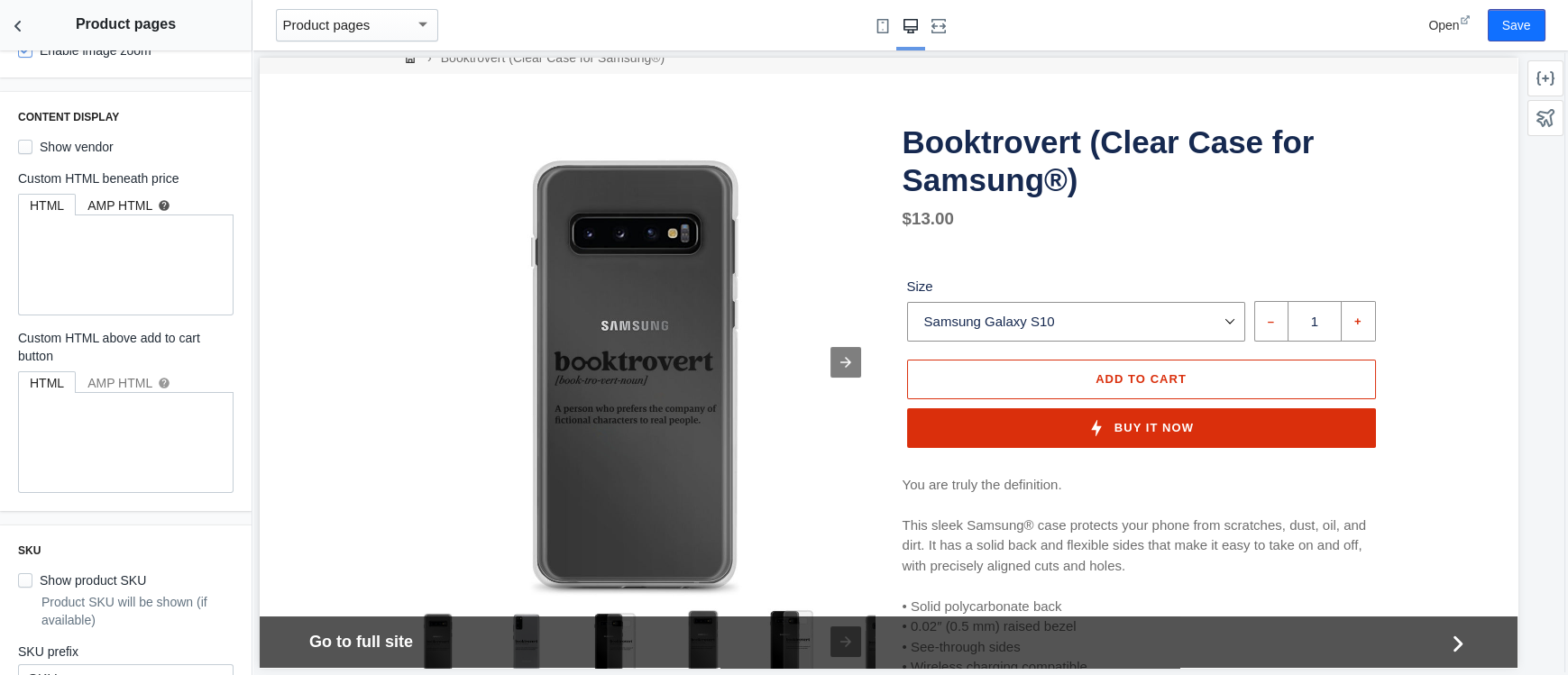
click at [125, 202] on div "AMP HTML help" at bounding box center [128, 205] width 82 height 18
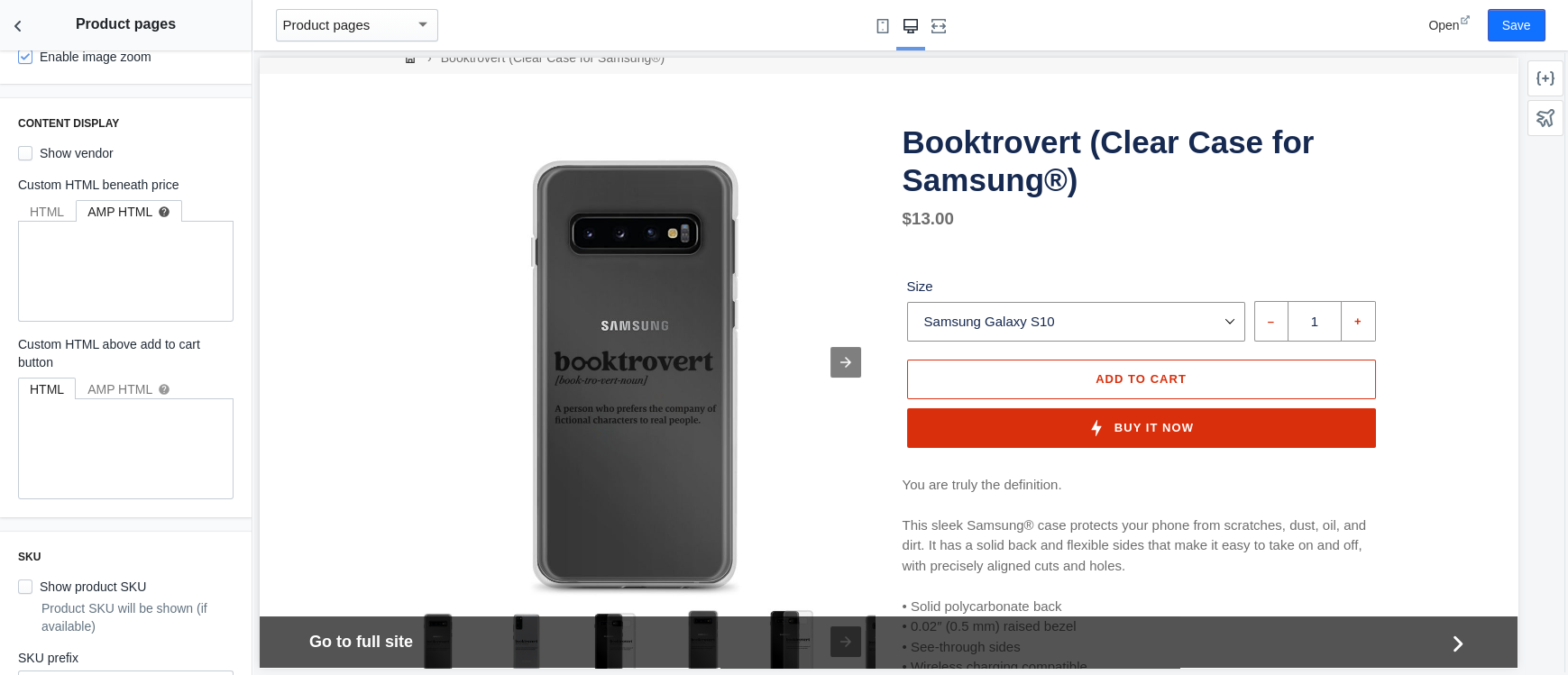
scroll to position [260, 0]
click at [39, 209] on div "HTML" at bounding box center [46, 212] width 34 height 18
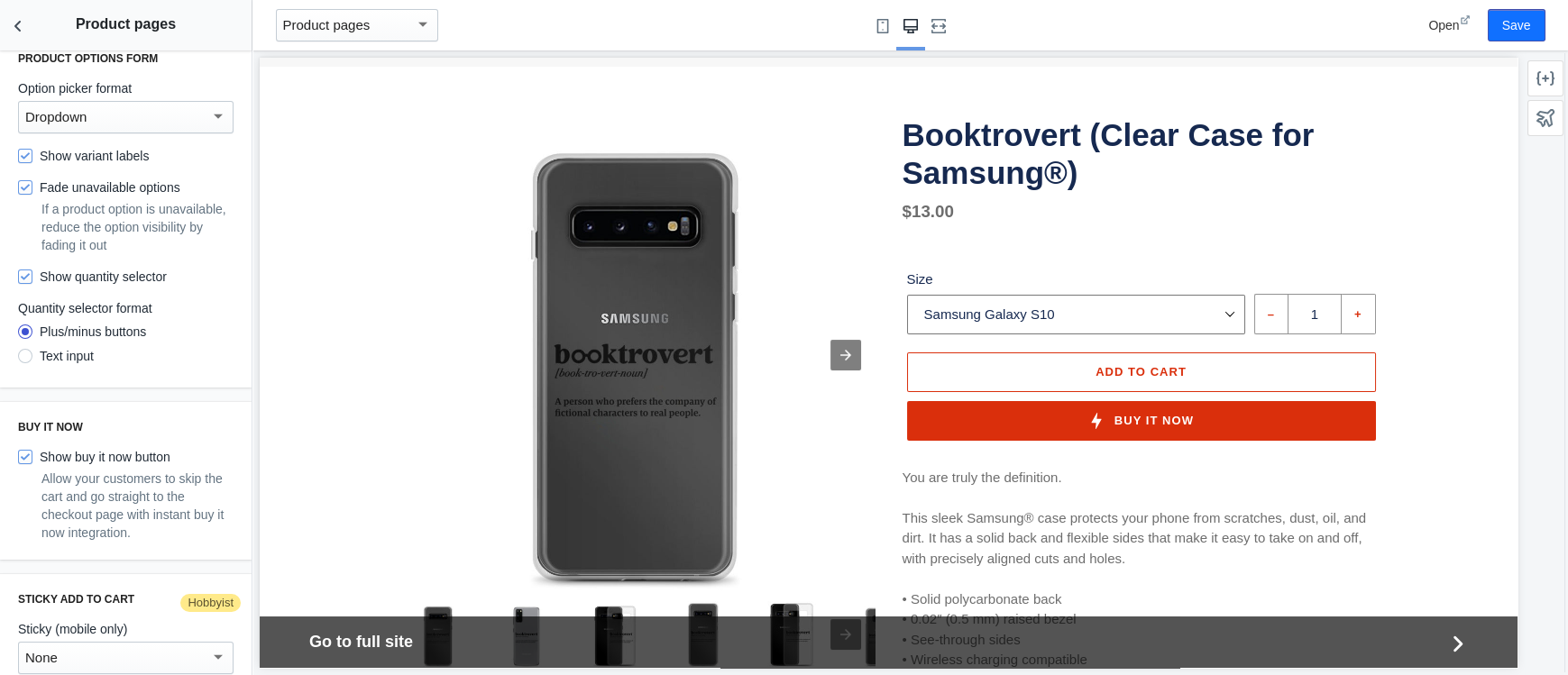
scroll to position [148, 0]
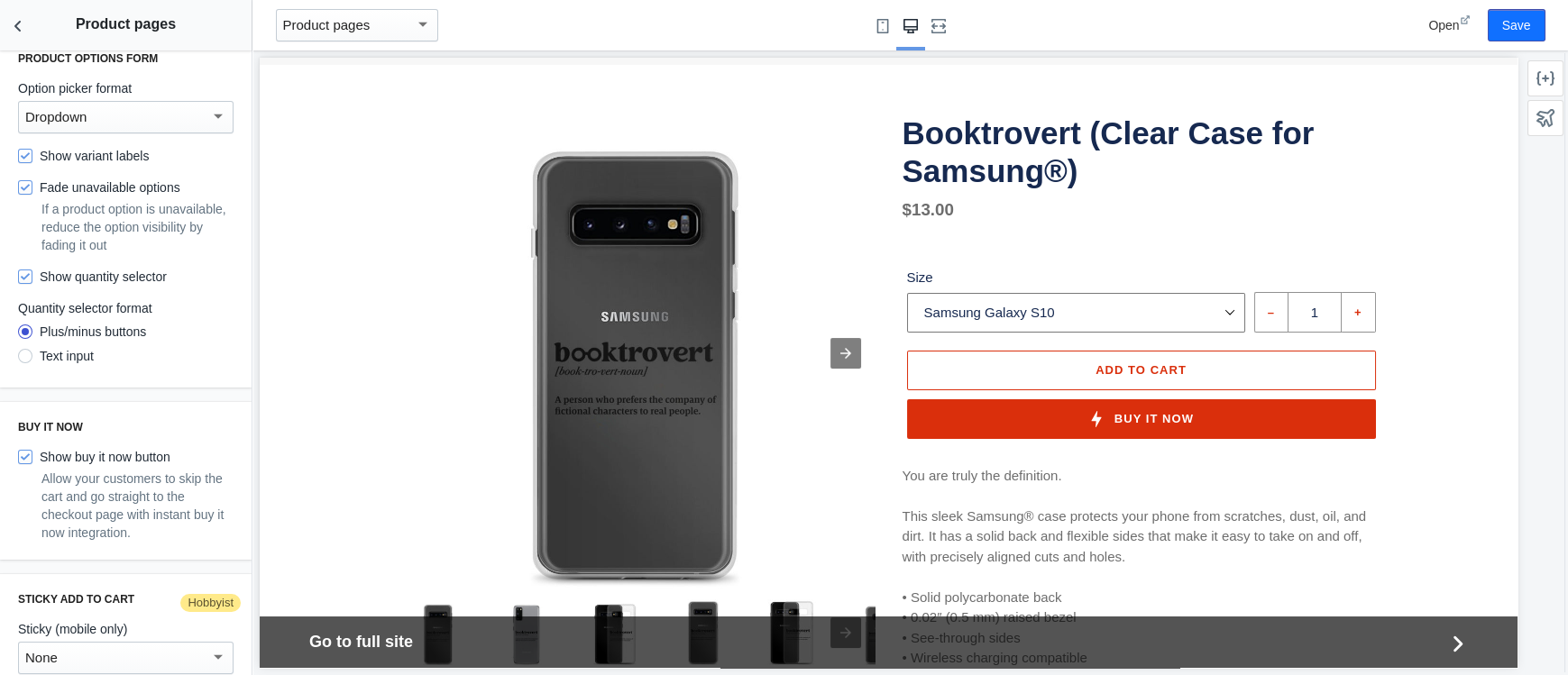
click at [907, 293] on select "Samsung Galaxy S10 Samsung Galaxy S10+ Samsung Galaxy S10e Samsung Galaxy S20 P…" at bounding box center [1076, 313] width 338 height 40
click at [893, 243] on div "Booktrovert (Clear Case for Samsung®) Regular price $13.00 Sale price $13.00 Re…" at bounding box center [1127, 540] width 505 height 851
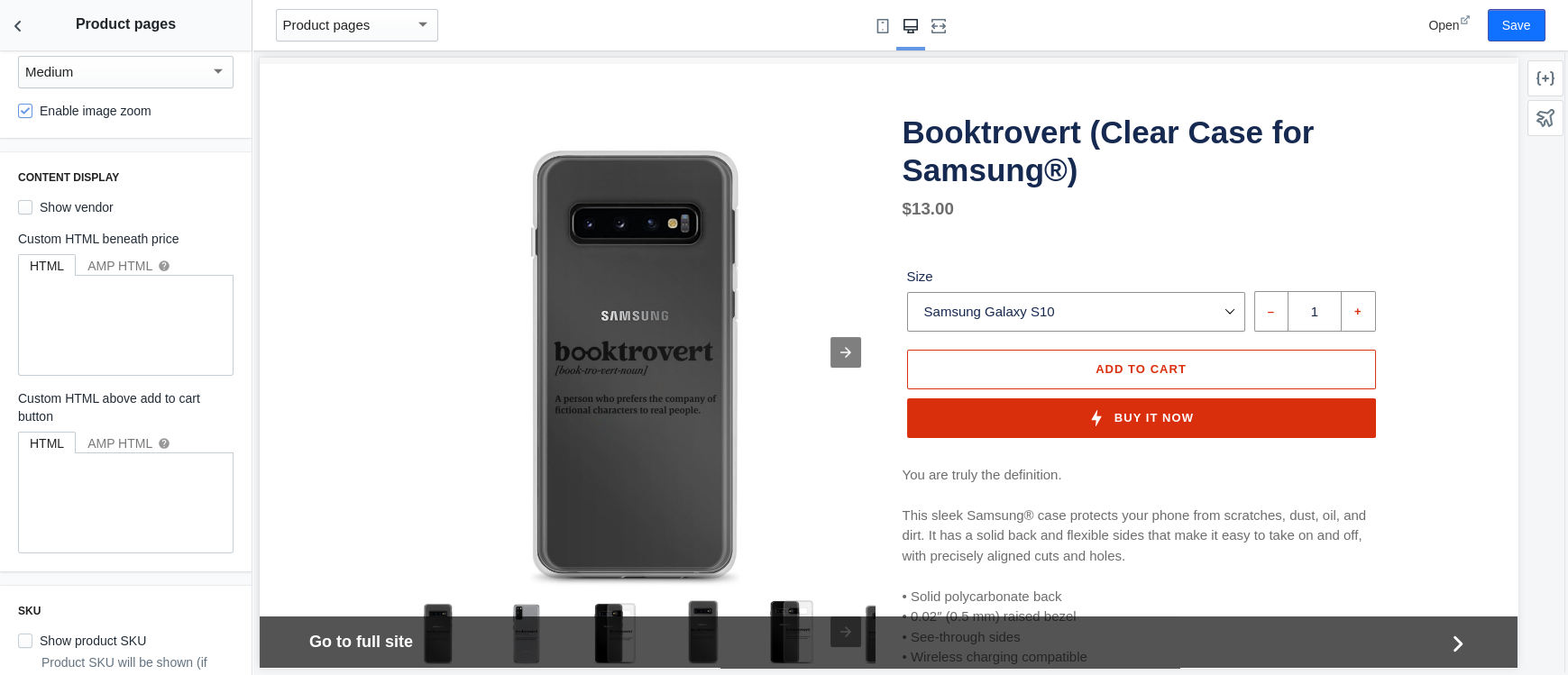
scroll to position [0, 0]
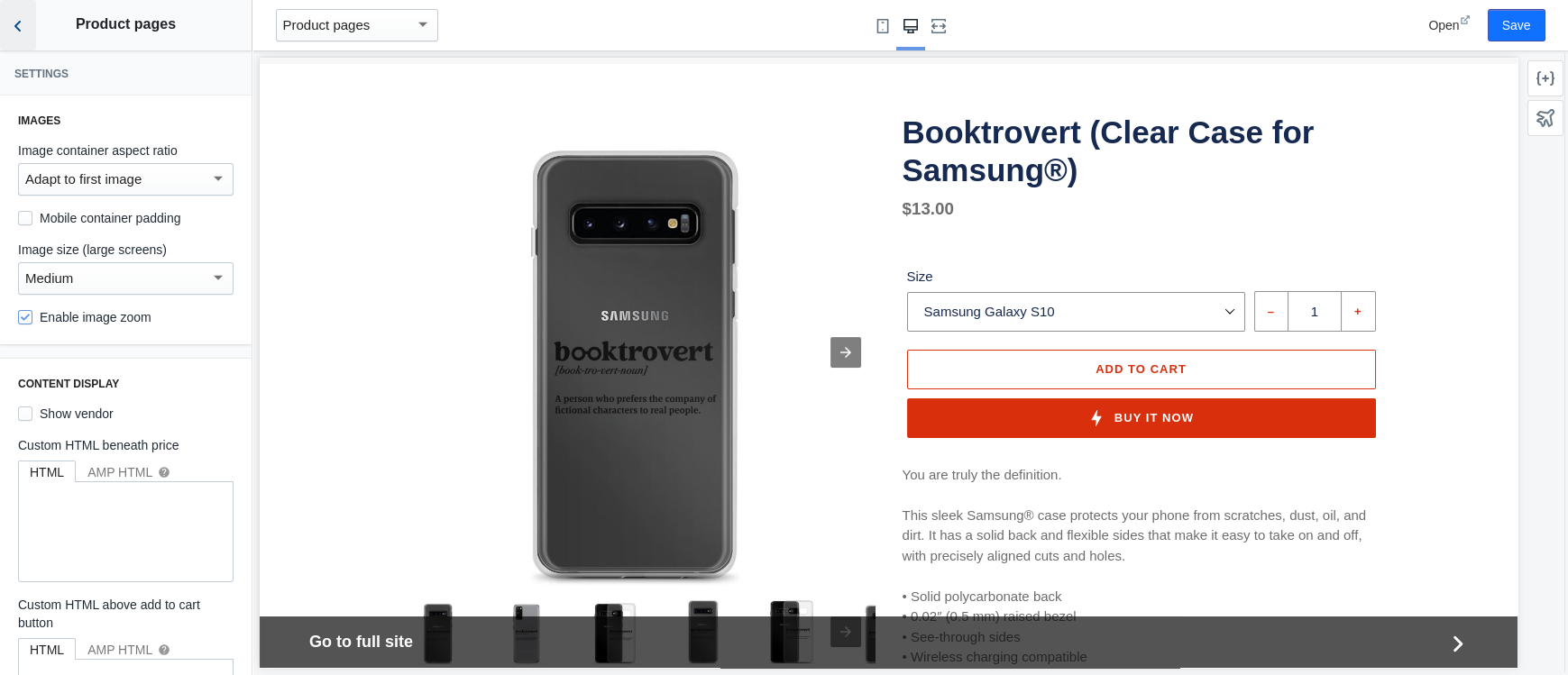
click at [21, 21] on icon "Back to sections" at bounding box center [18, 26] width 18 height 18
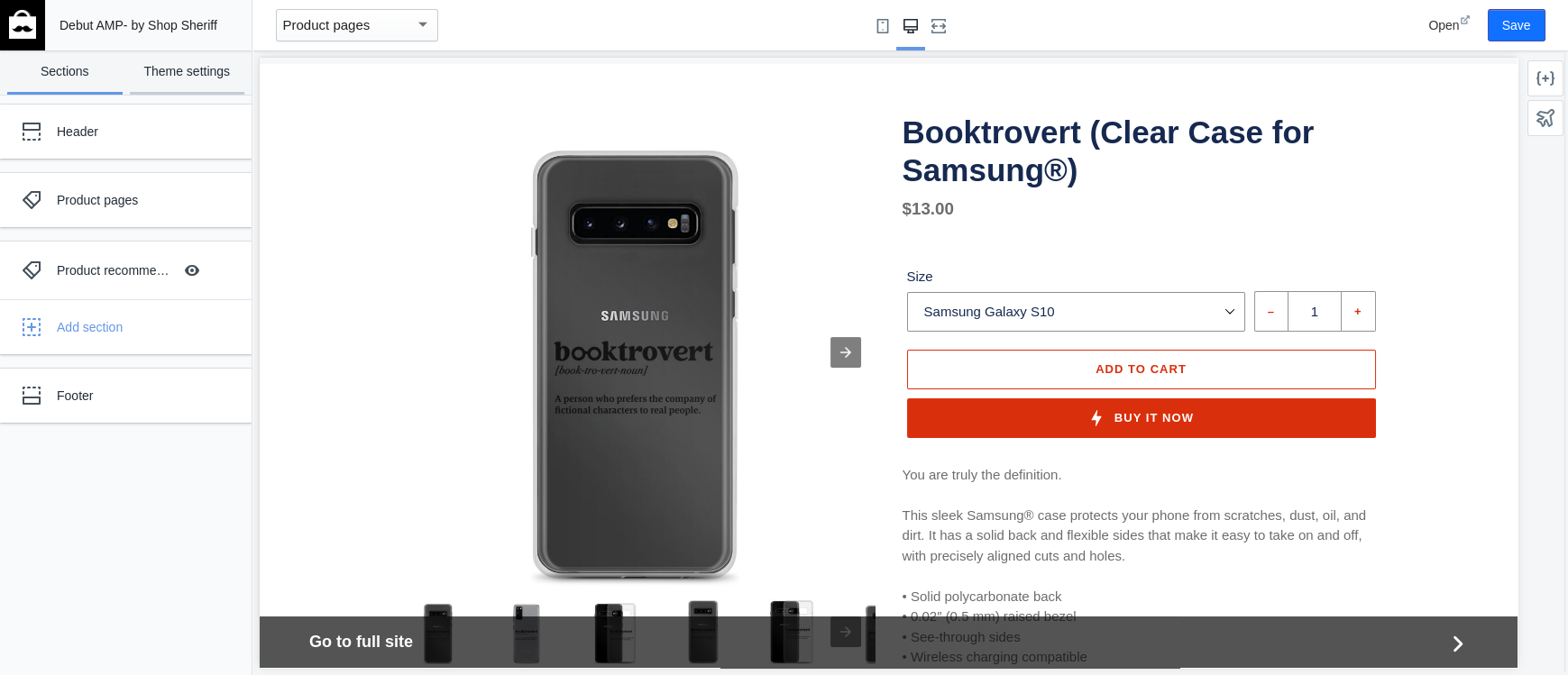
click at [218, 77] on link "Theme settings" at bounding box center [188, 72] width 116 height 45
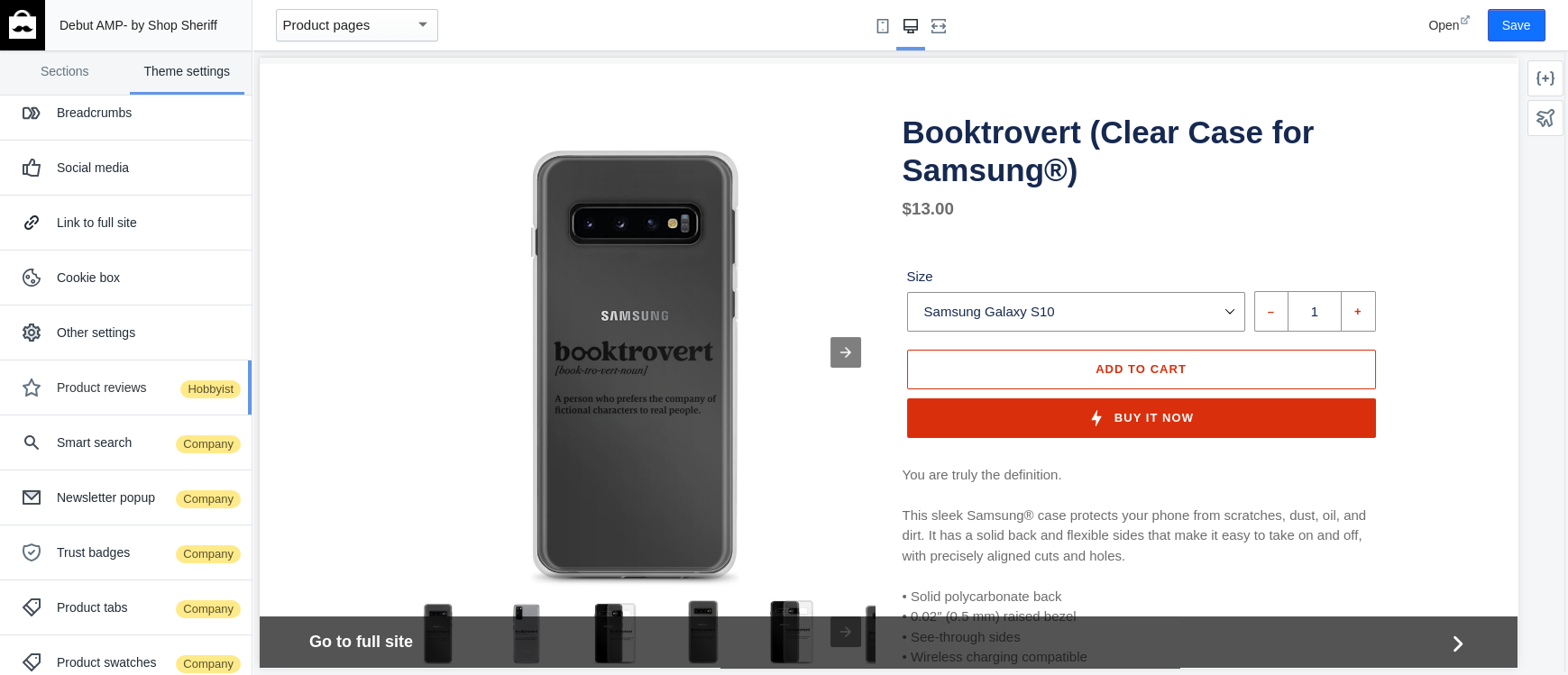
scroll to position [131, 0]
click at [119, 392] on div "Product reviews Hobbyist" at bounding box center [147, 386] width 181 height 18
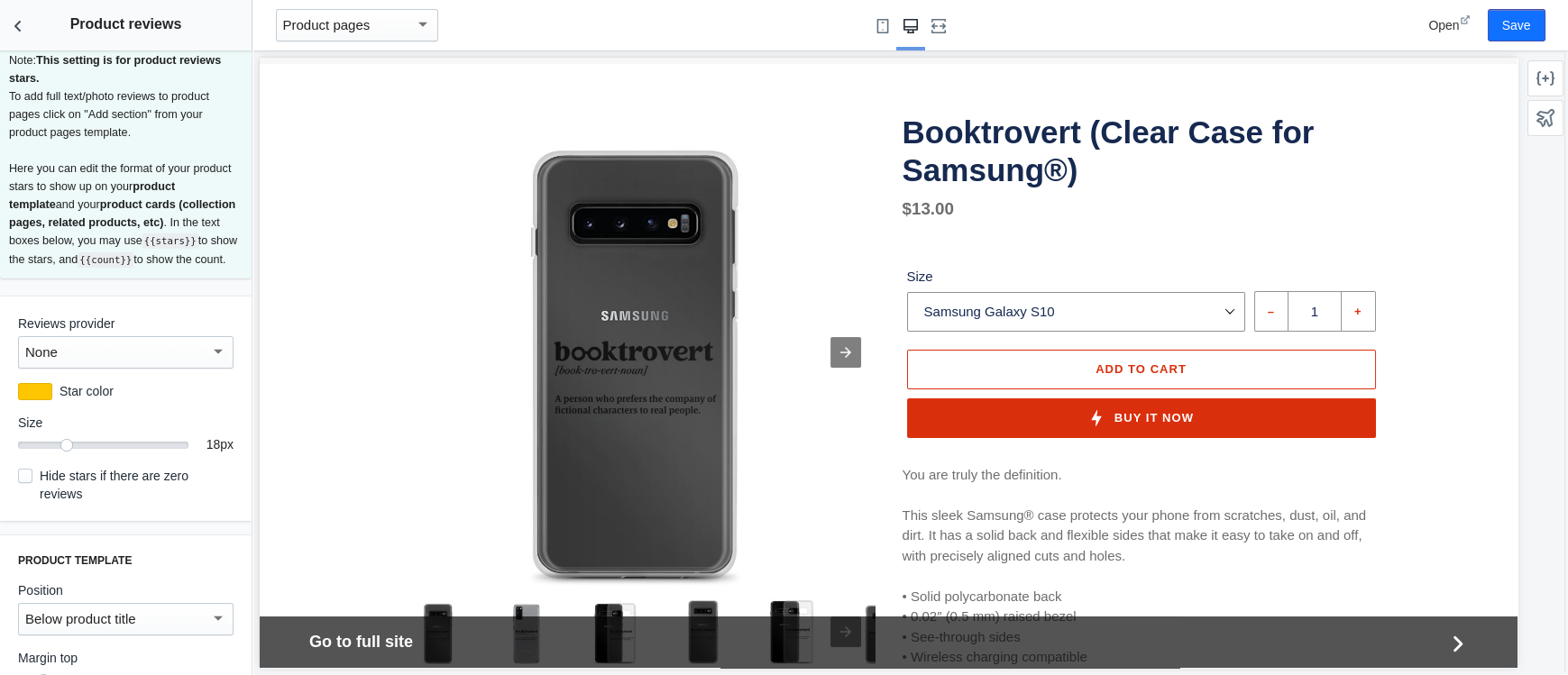
scroll to position [0, 0]
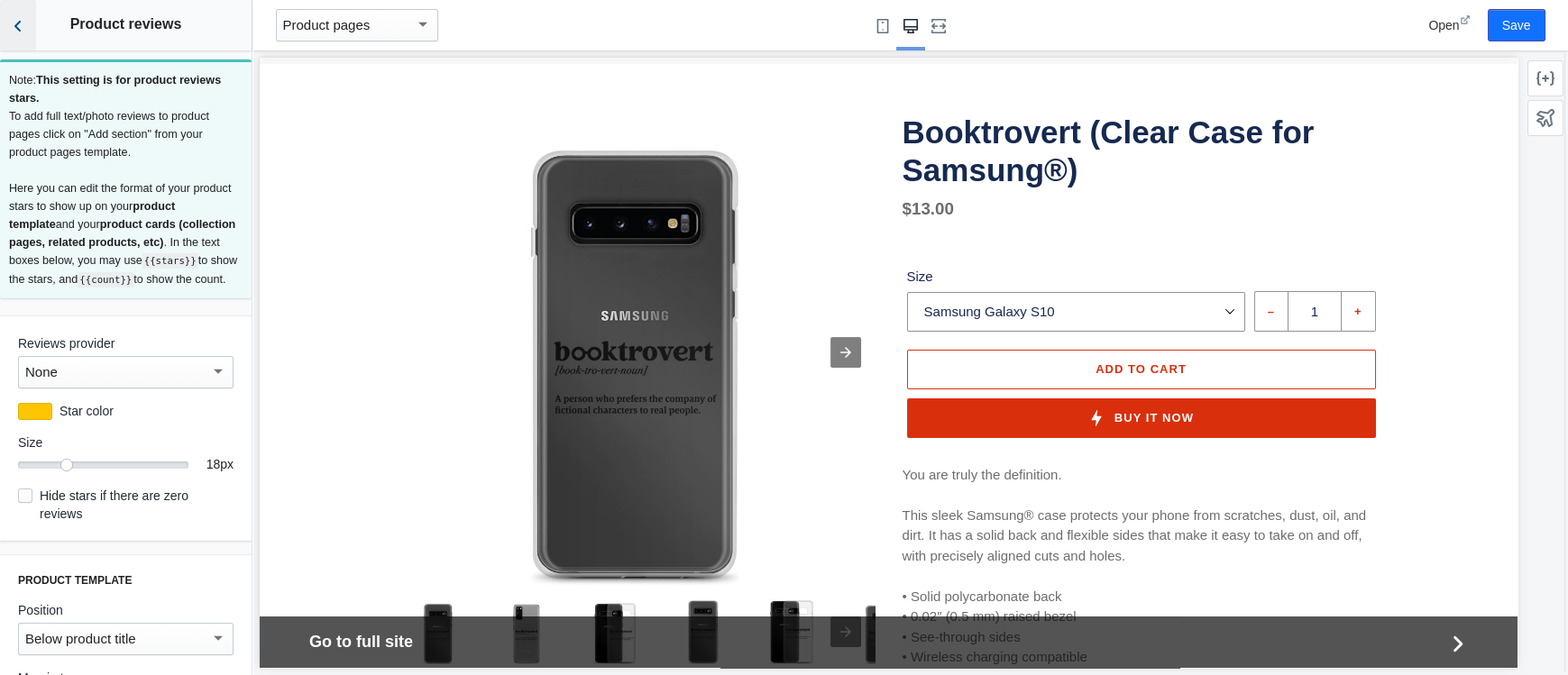
click at [21, 35] on icon "Back to sections" at bounding box center [18, 26] width 18 height 18
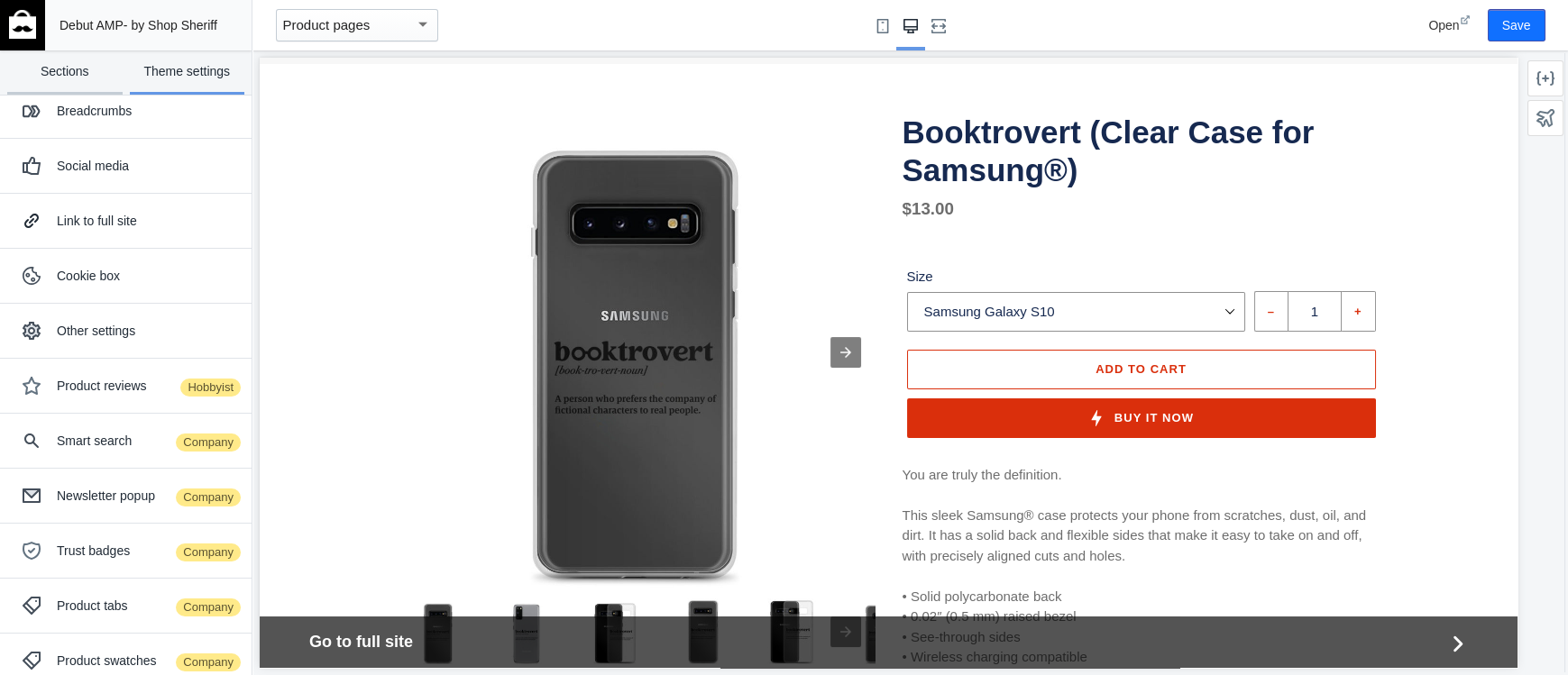
click at [57, 79] on link "Sections" at bounding box center [65, 72] width 116 height 45
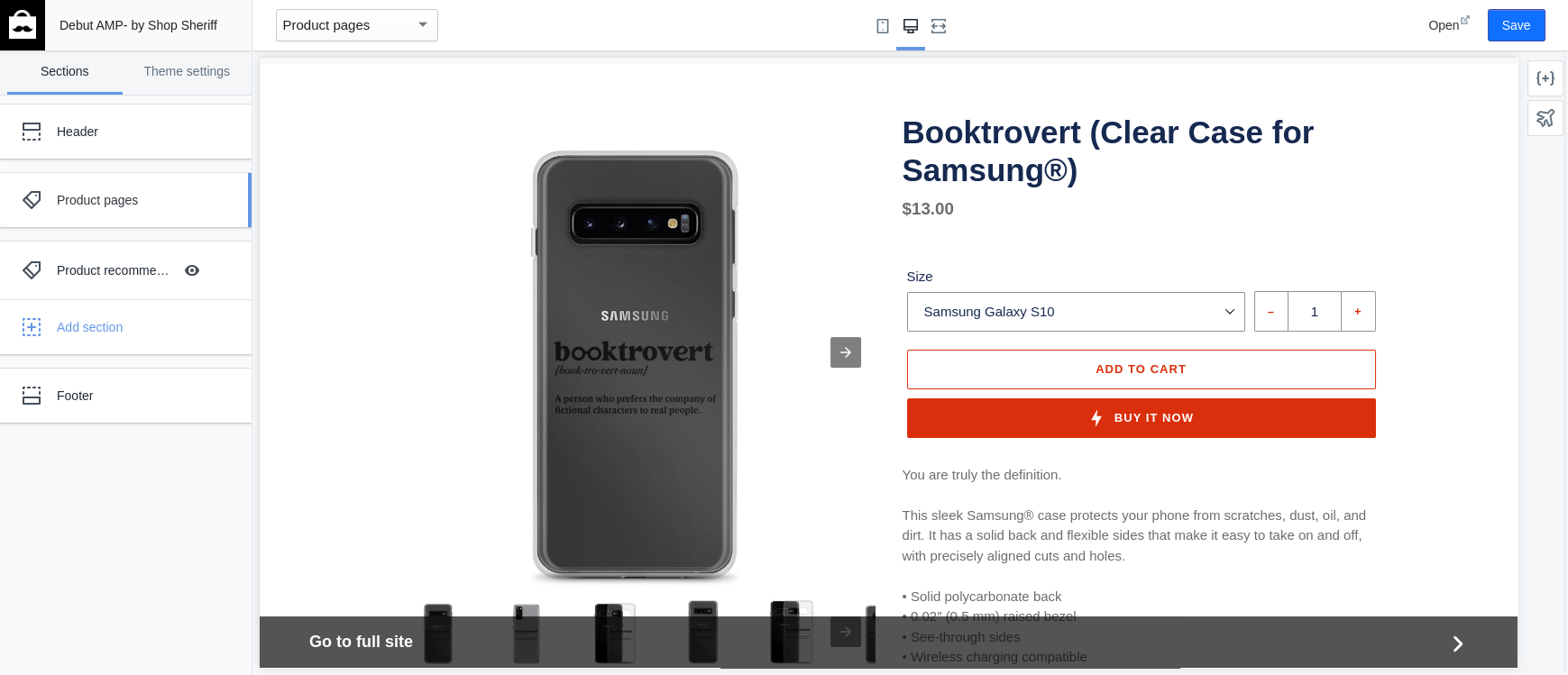
click at [113, 208] on div "Product pages" at bounding box center [135, 200] width 155 height 18
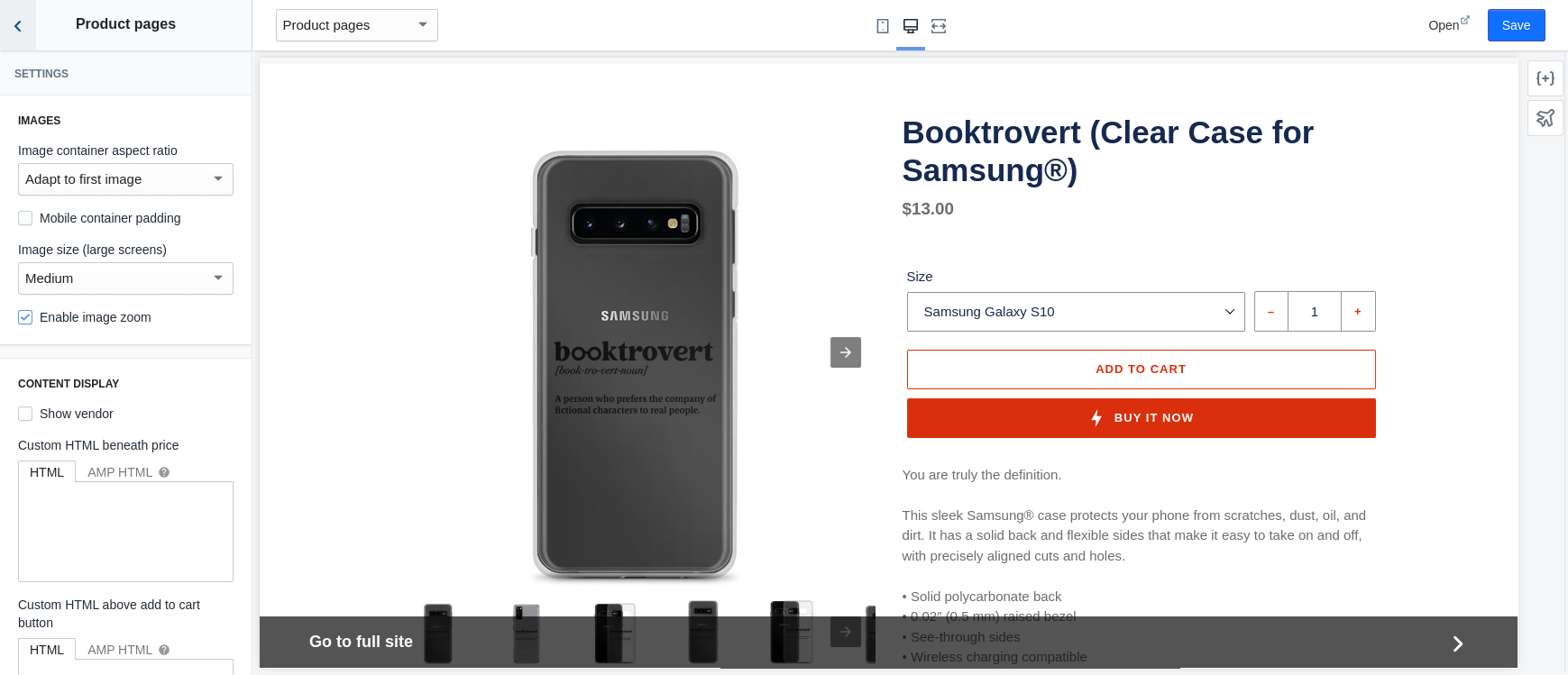
click at [22, 22] on icon "Back to sections" at bounding box center [18, 26] width 18 height 18
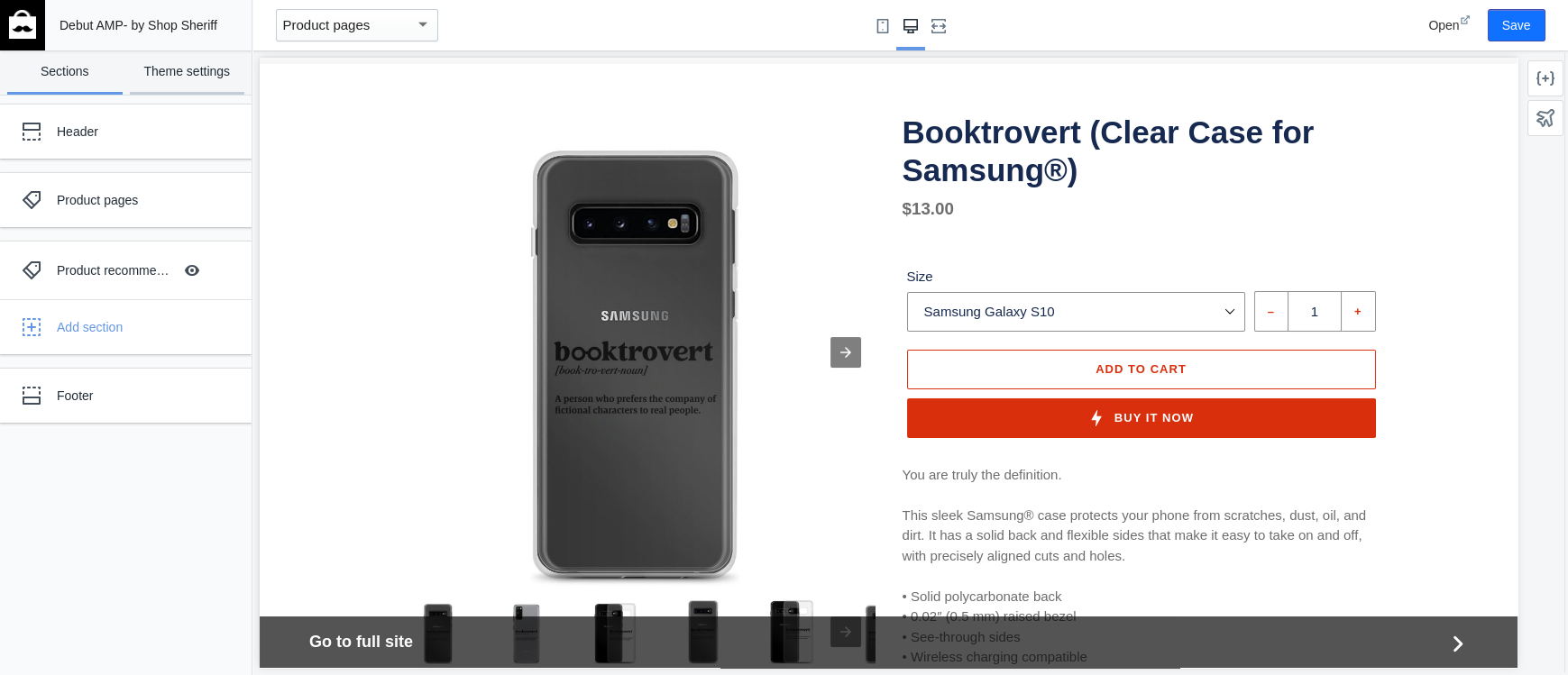
click at [146, 71] on link "Theme settings" at bounding box center [188, 72] width 116 height 45
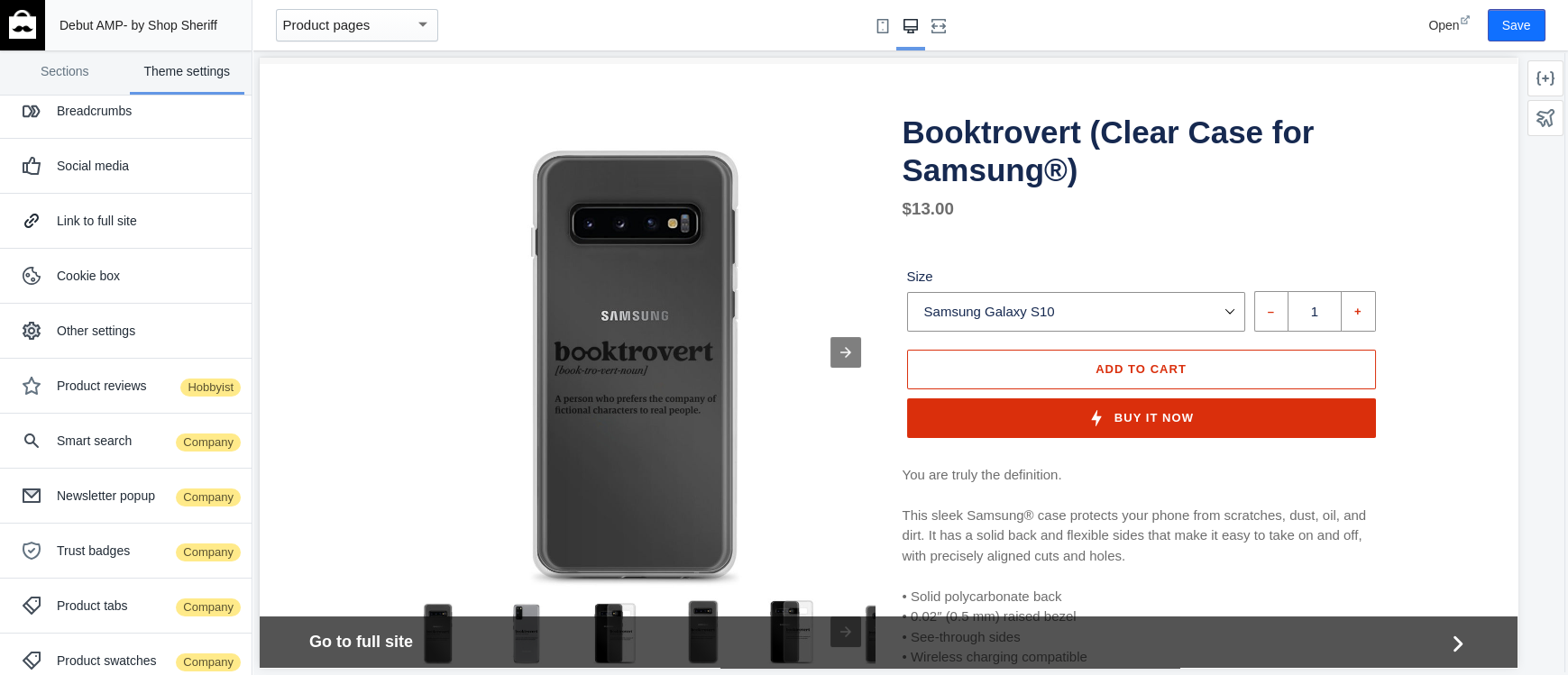
scroll to position [131, 0]
click at [114, 371] on div "Product reviews Hobbyist" at bounding box center [125, 386] width 225 height 36
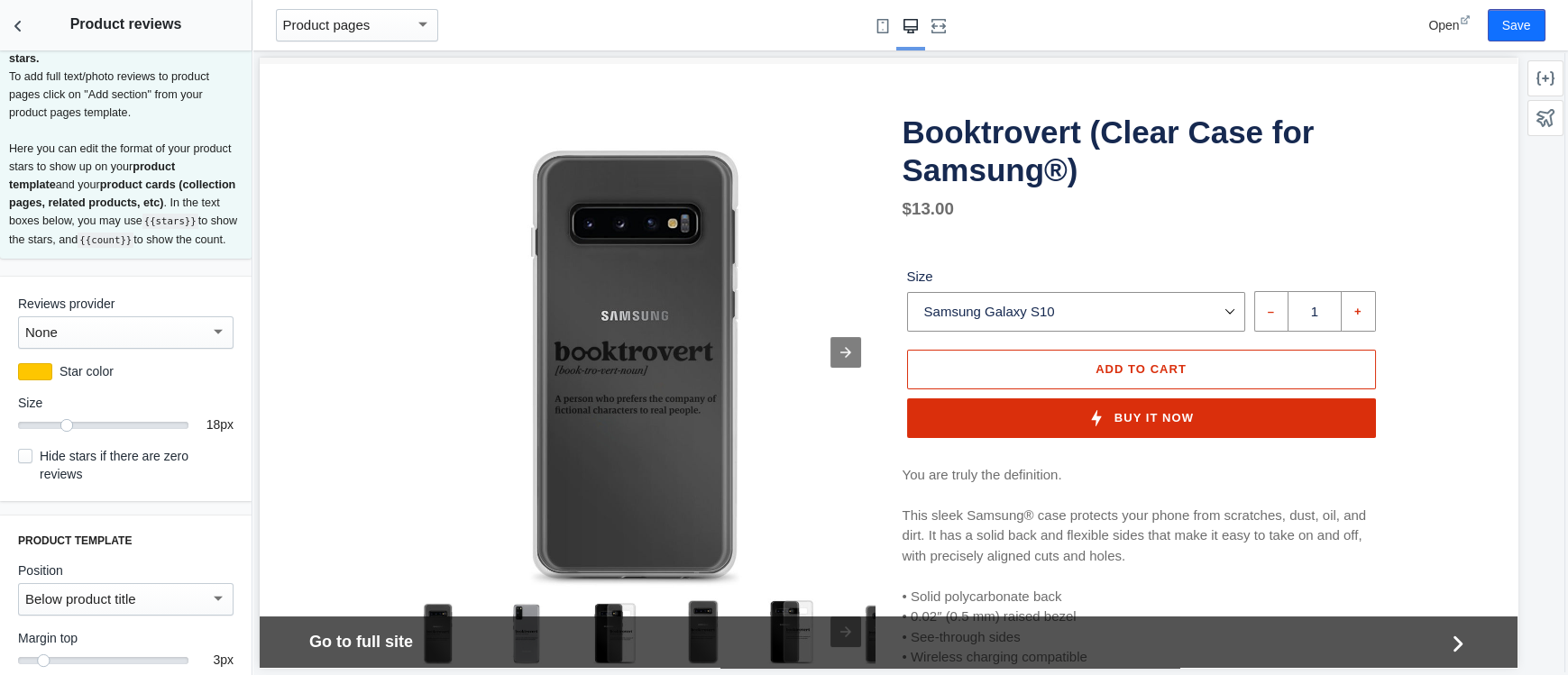
scroll to position [45, 0]
click at [220, 324] on div at bounding box center [218, 326] width 9 height 5
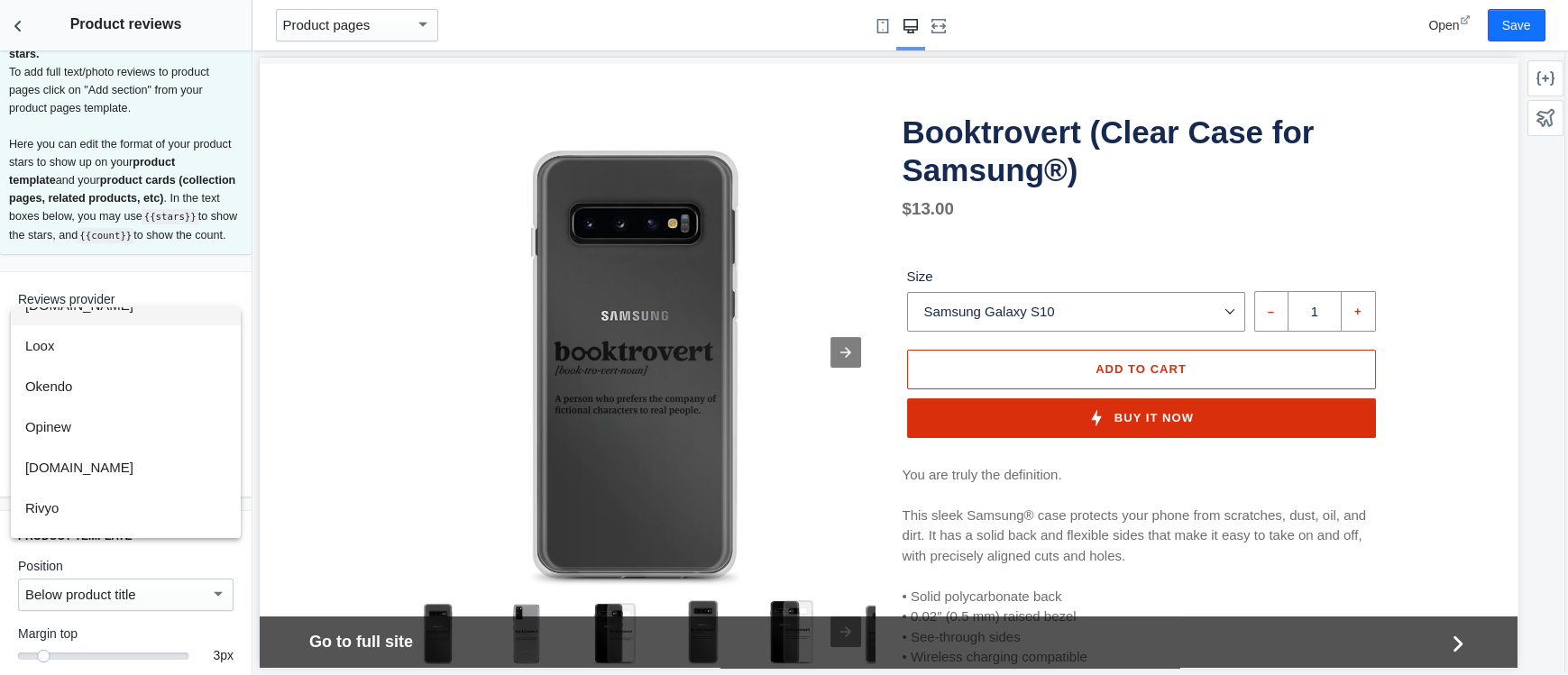
scroll to position [0, 0]
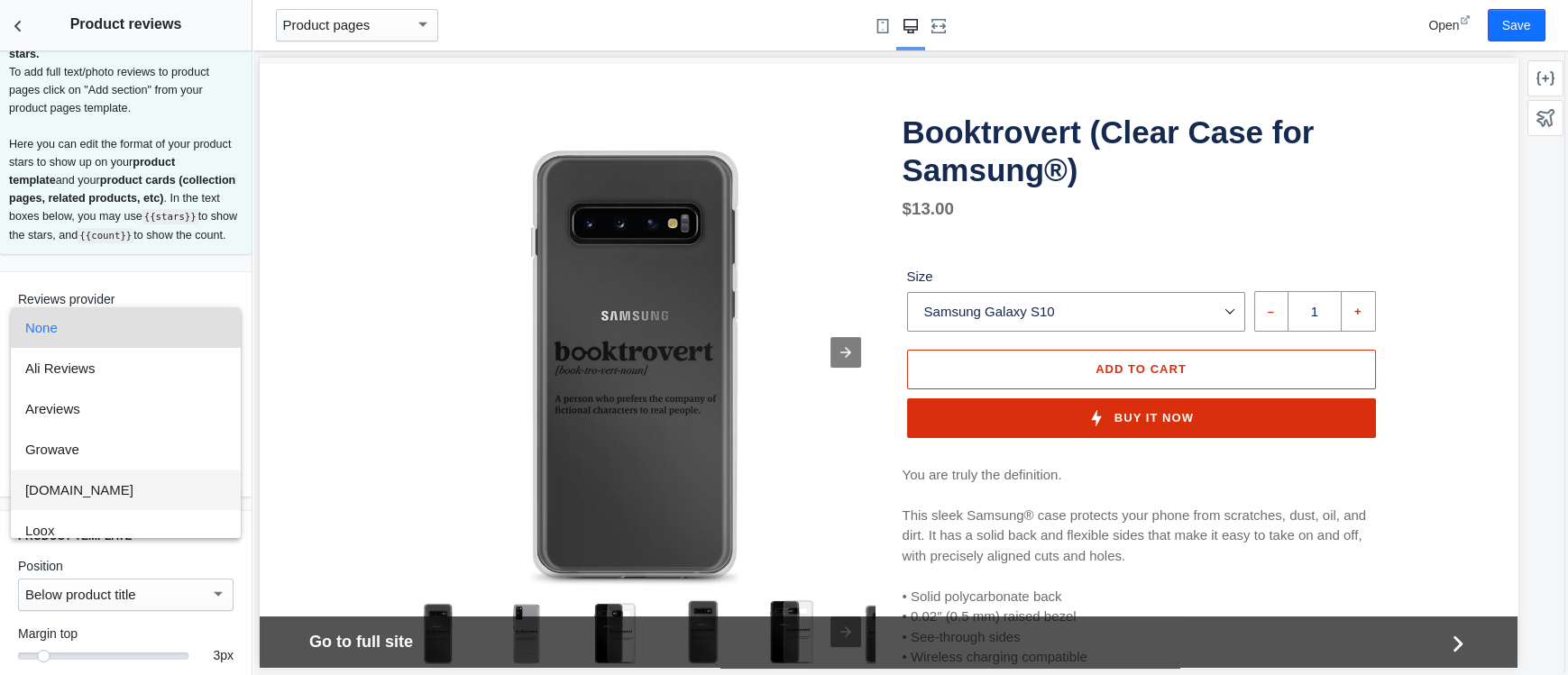
click at [89, 493] on span "Judge.me" at bounding box center [126, 489] width 201 height 41
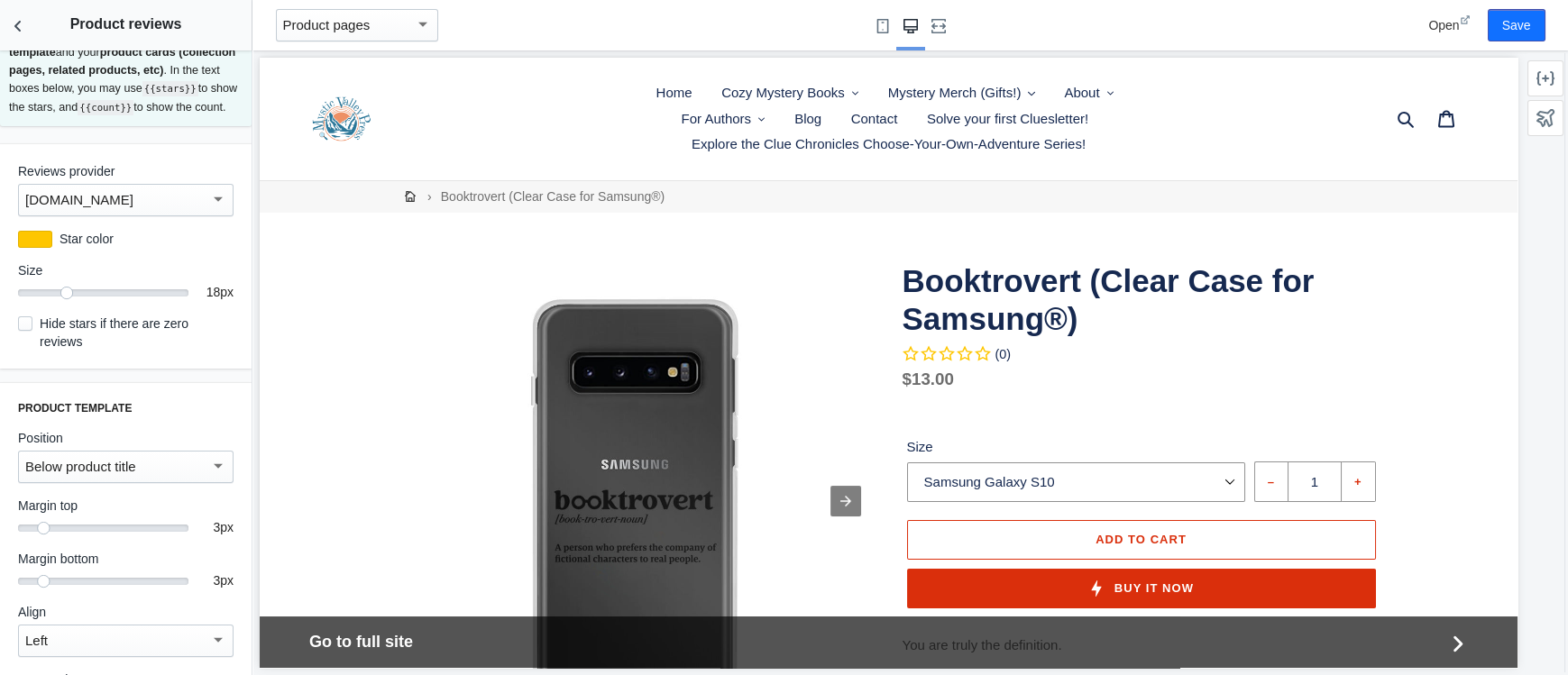
scroll to position [174, 0]
click at [27, 323] on input "Hide stars if there are zero reviews" at bounding box center [25, 321] width 14 height 14
checkbox input "true"
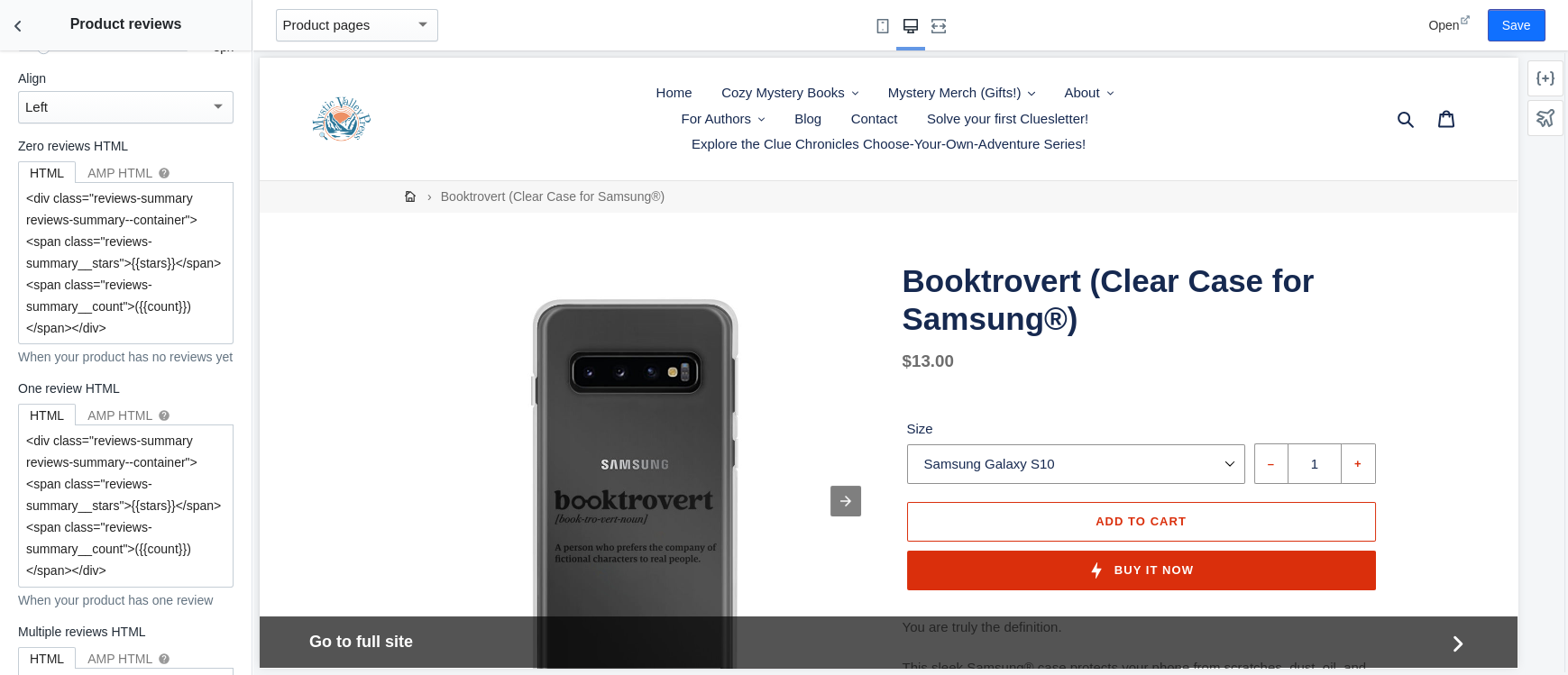
scroll to position [705, 0]
click at [119, 165] on div "AMP HTML help" at bounding box center [128, 173] width 82 height 18
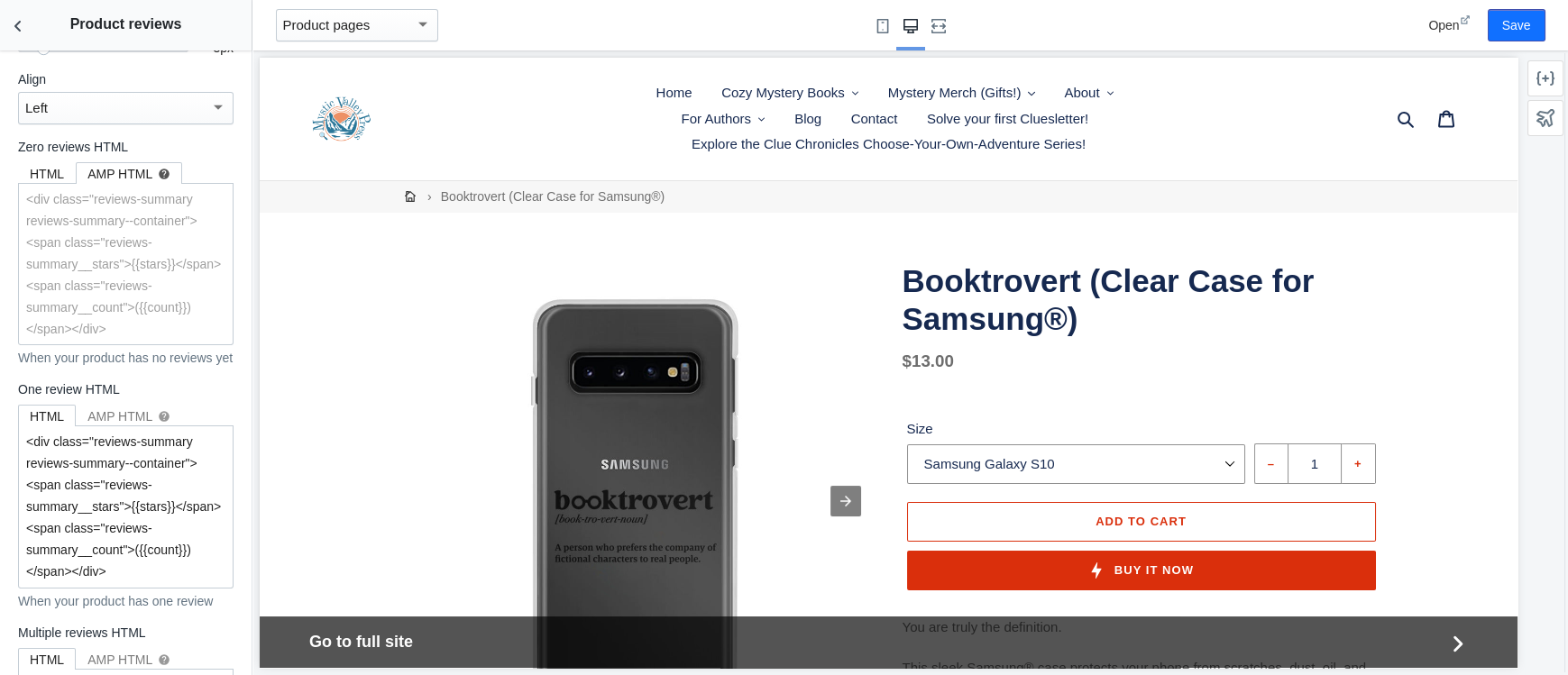
click at [39, 165] on div "HTML" at bounding box center [46, 173] width 34 height 18
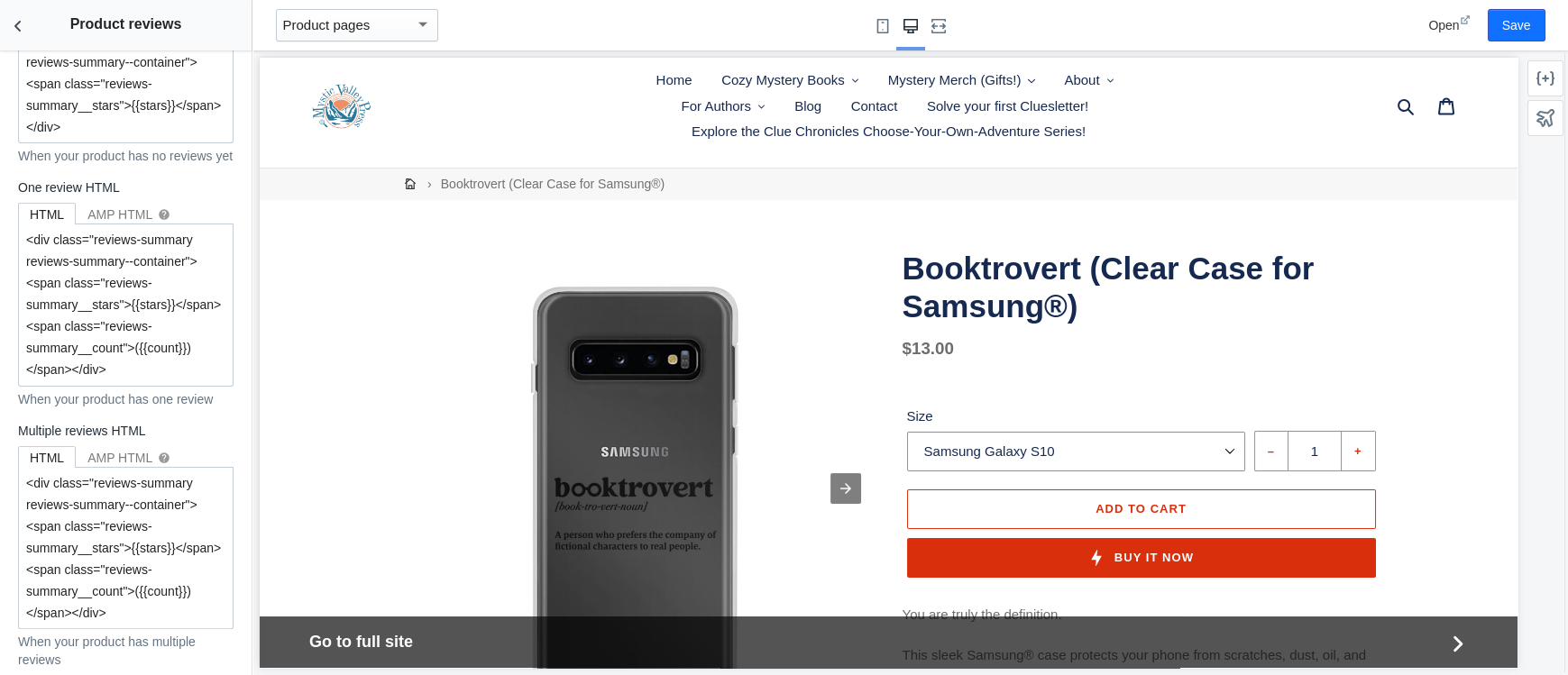
scroll to position [13, 0]
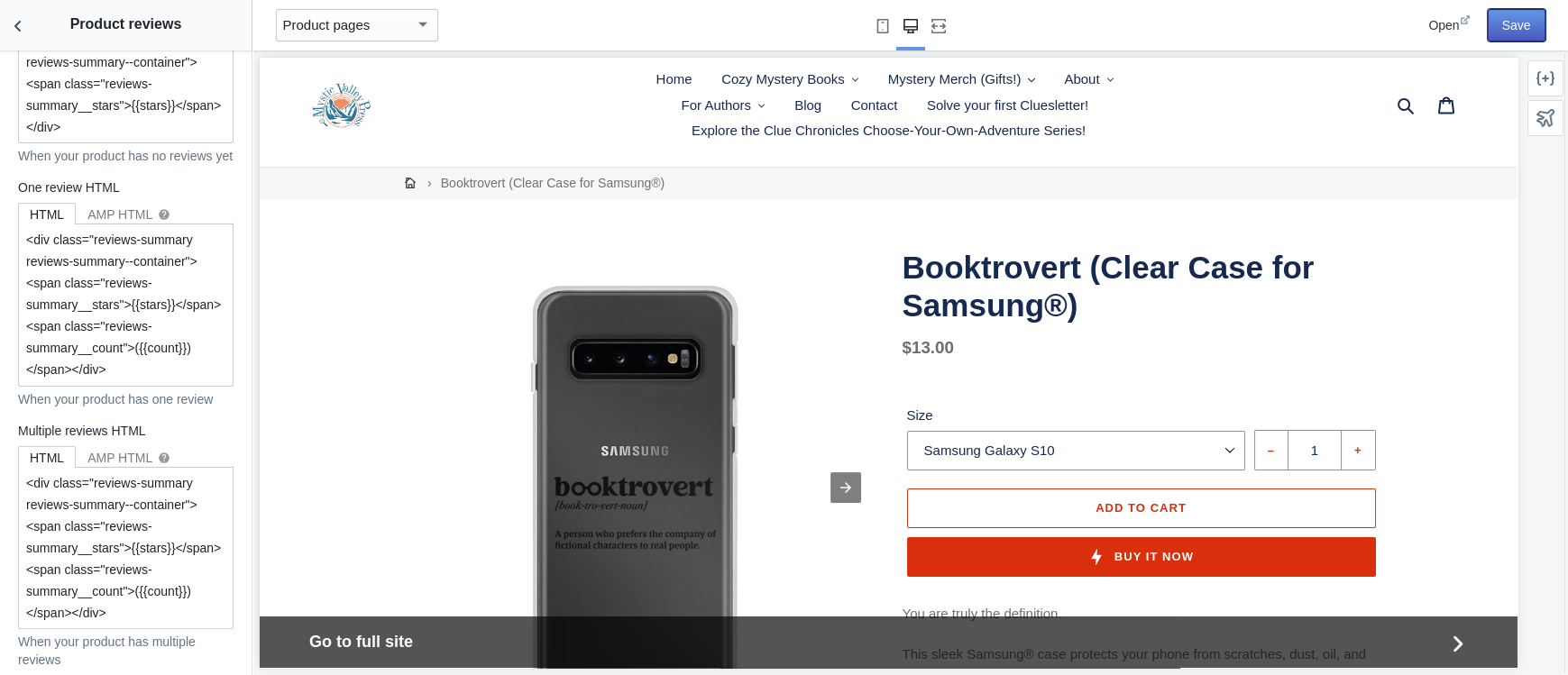
click at [1504, 26] on button "Save" at bounding box center [1516, 26] width 58 height 32
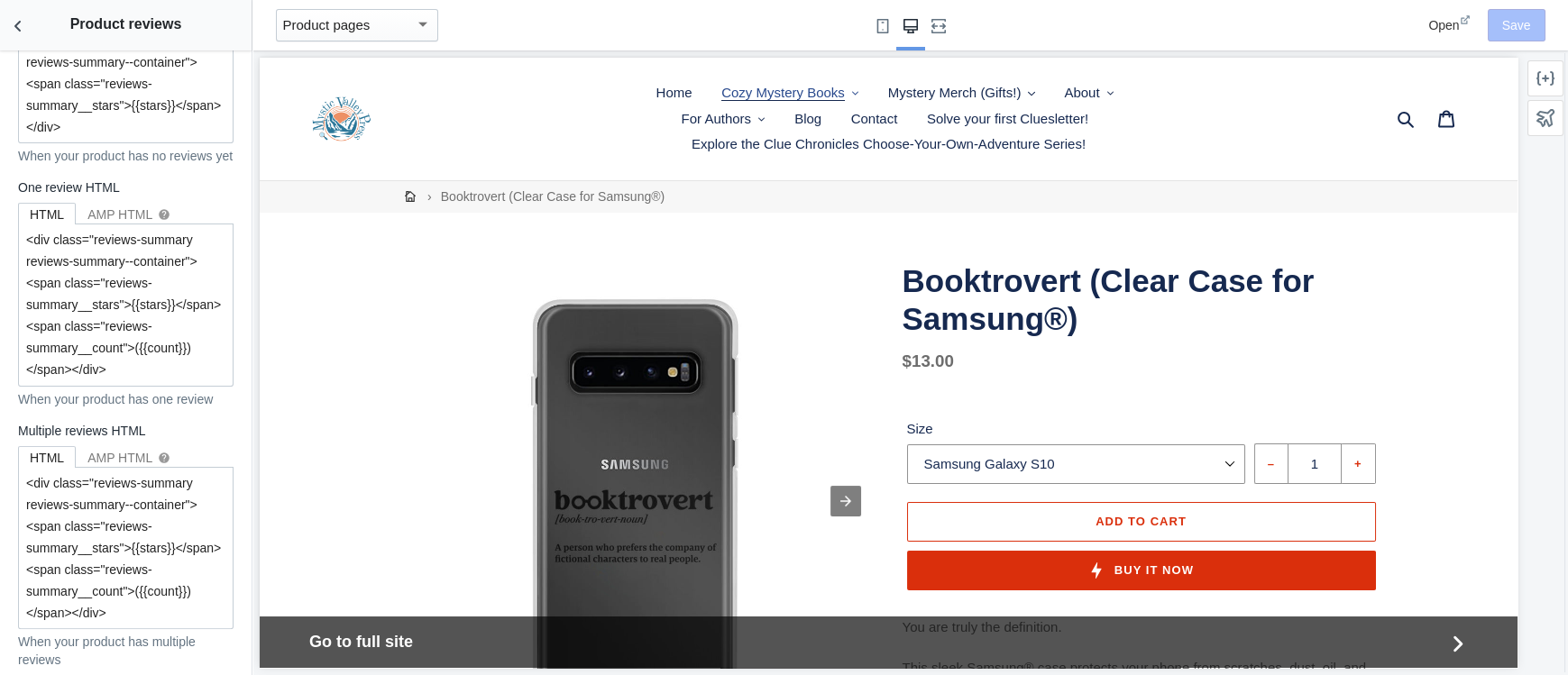
click at [811, 96] on span "Cozy Mystery Books" at bounding box center [783, 92] width 123 height 16
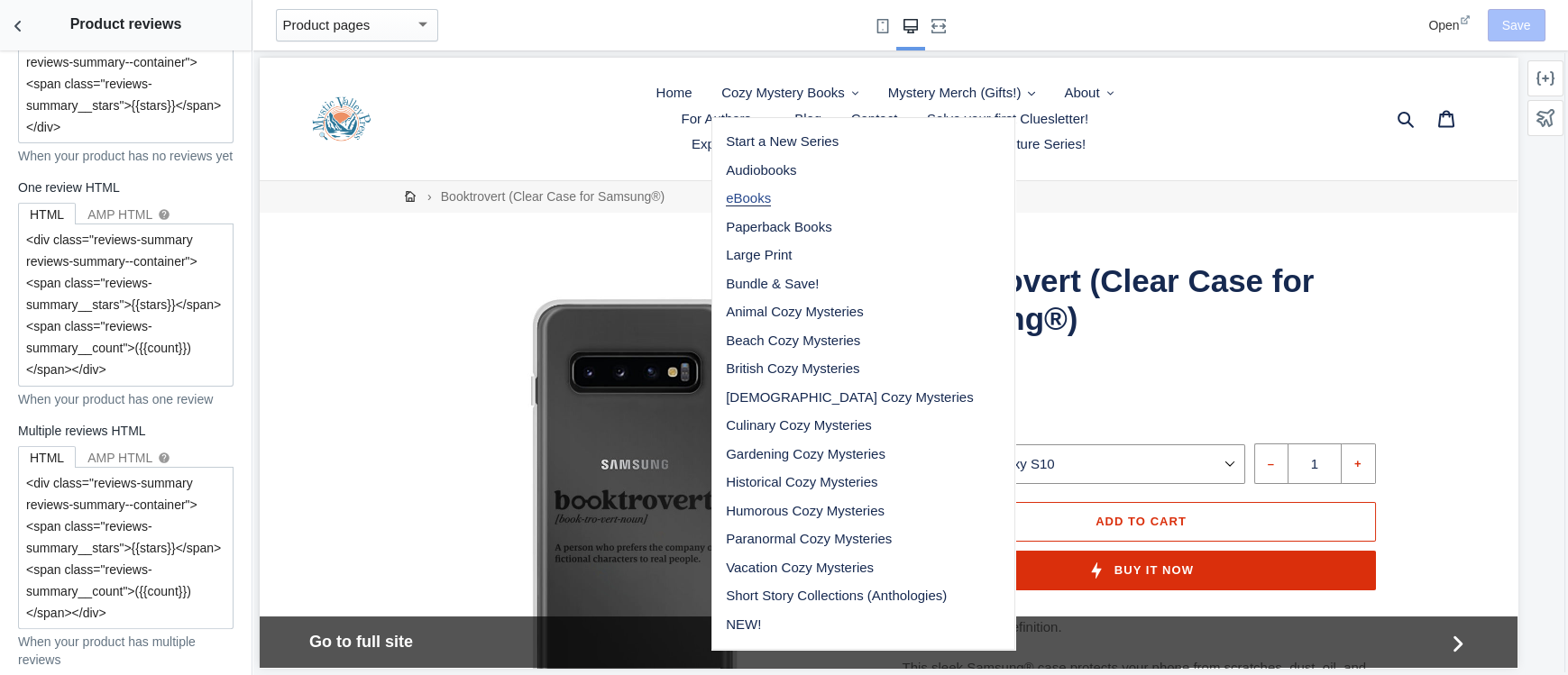
click at [755, 197] on span "eBooks" at bounding box center [749, 198] width 46 height 16
click at [1433, 22] on span "Open" at bounding box center [1443, 25] width 30 height 14
drag, startPoint x: 564, startPoint y: 111, endPoint x: 561, endPoint y: 130, distance: 19.2
click at [562, 119] on div at bounding box center [888, 363] width 1258 height 611
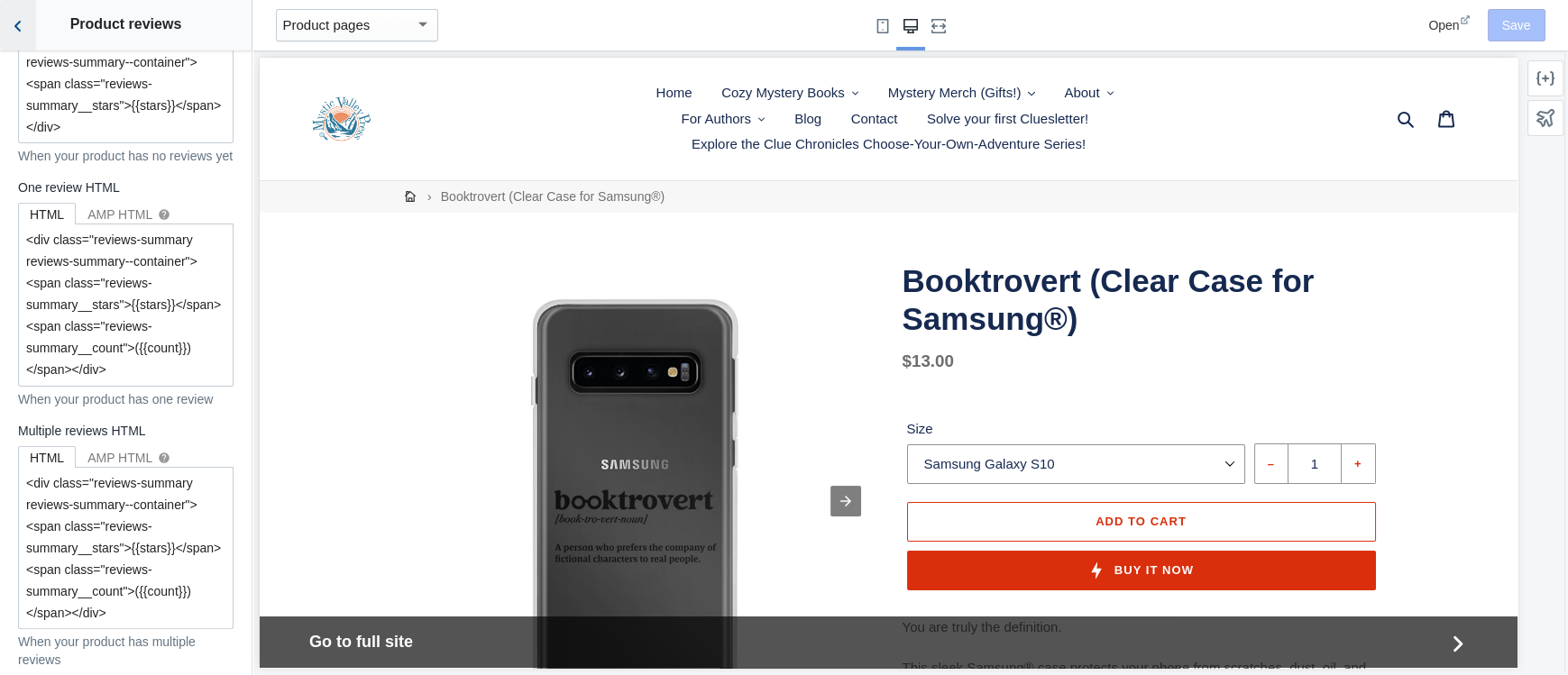
click at [27, 30] on icon "Back to sections" at bounding box center [18, 26] width 18 height 18
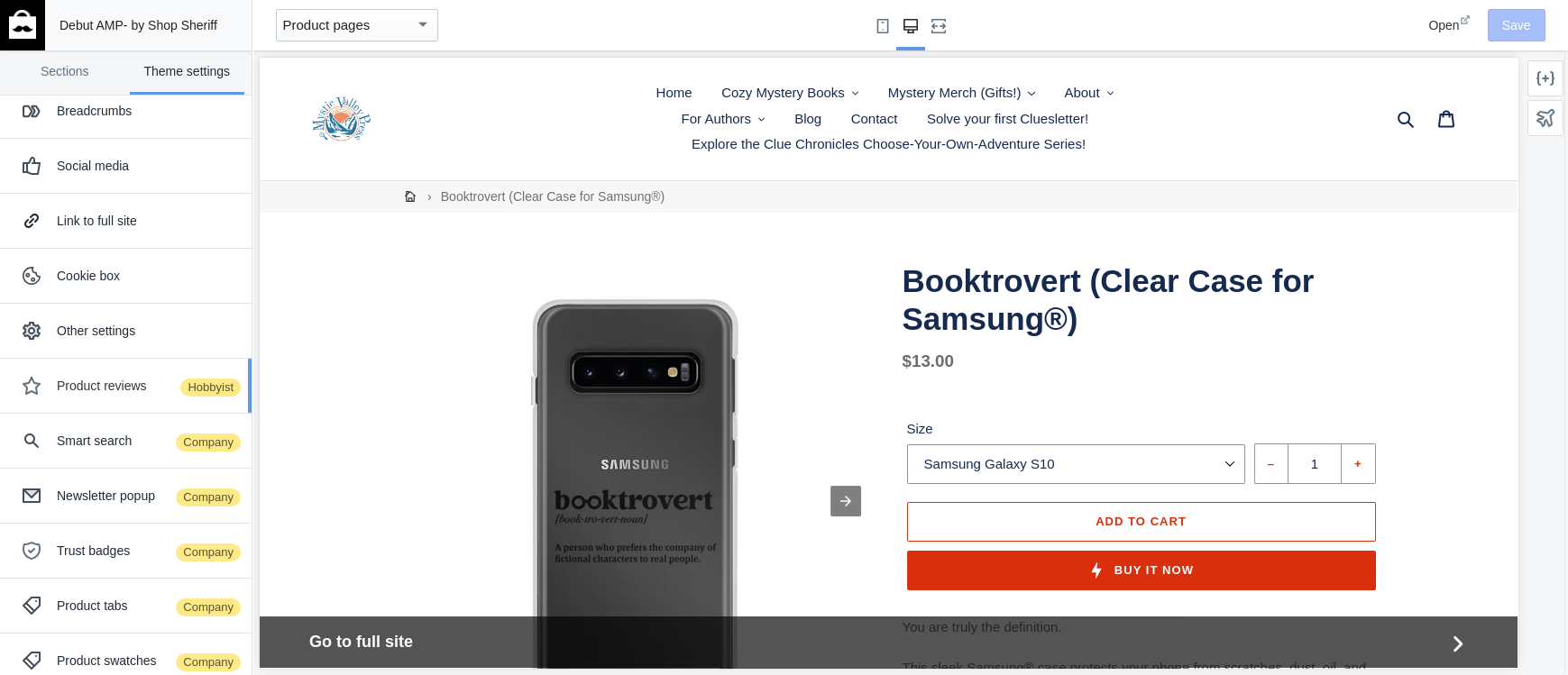
click at [119, 385] on div "Product reviews Hobbyist" at bounding box center [147, 386] width 181 height 18
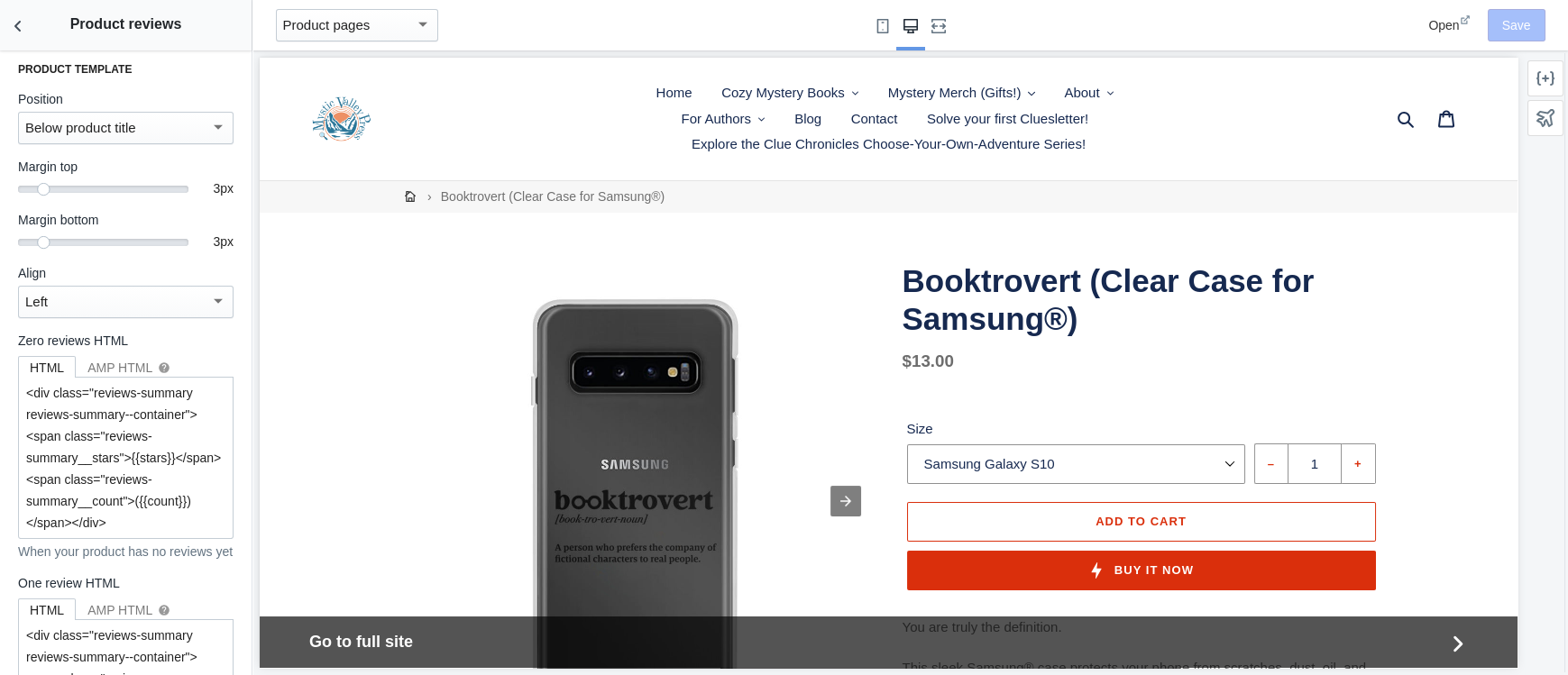
scroll to position [0, 0]
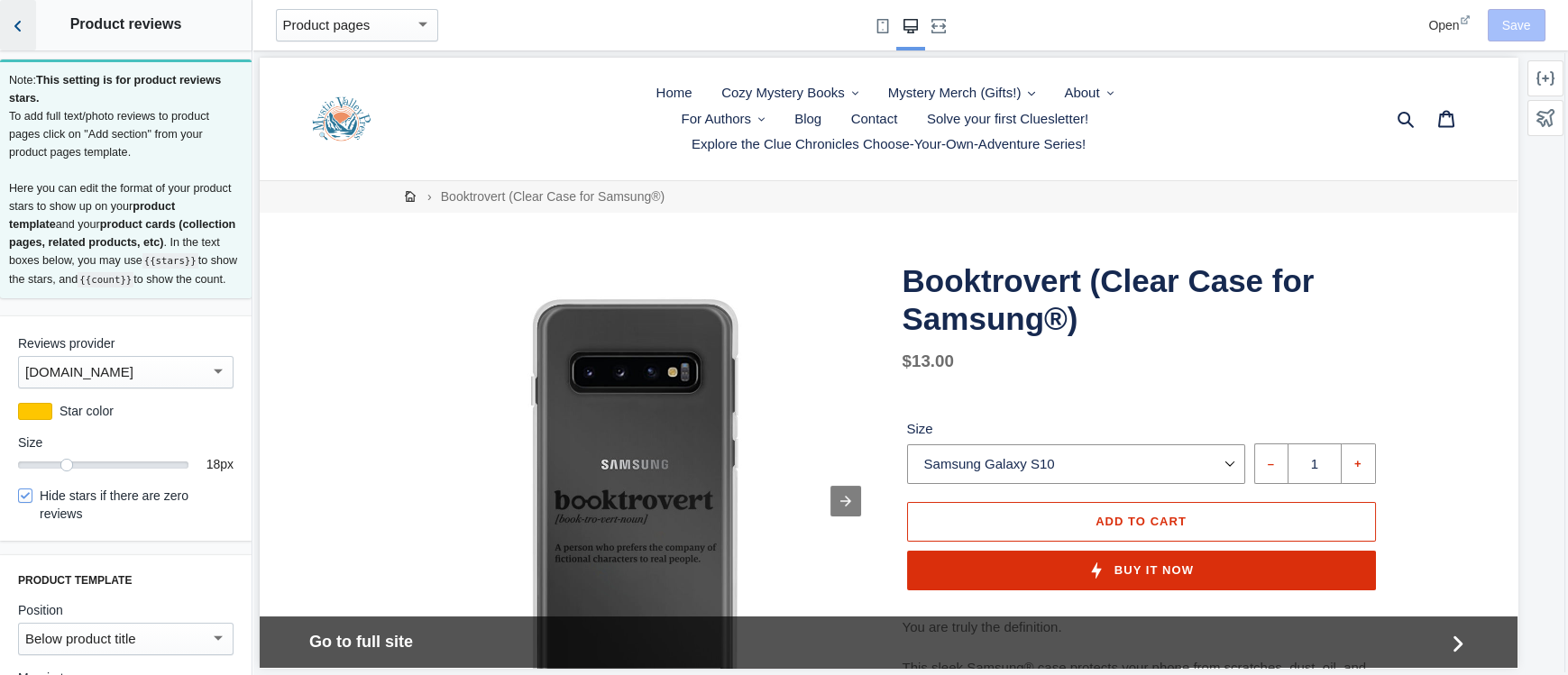
click at [19, 25] on icon "Back to sections" at bounding box center [18, 26] width 18 height 18
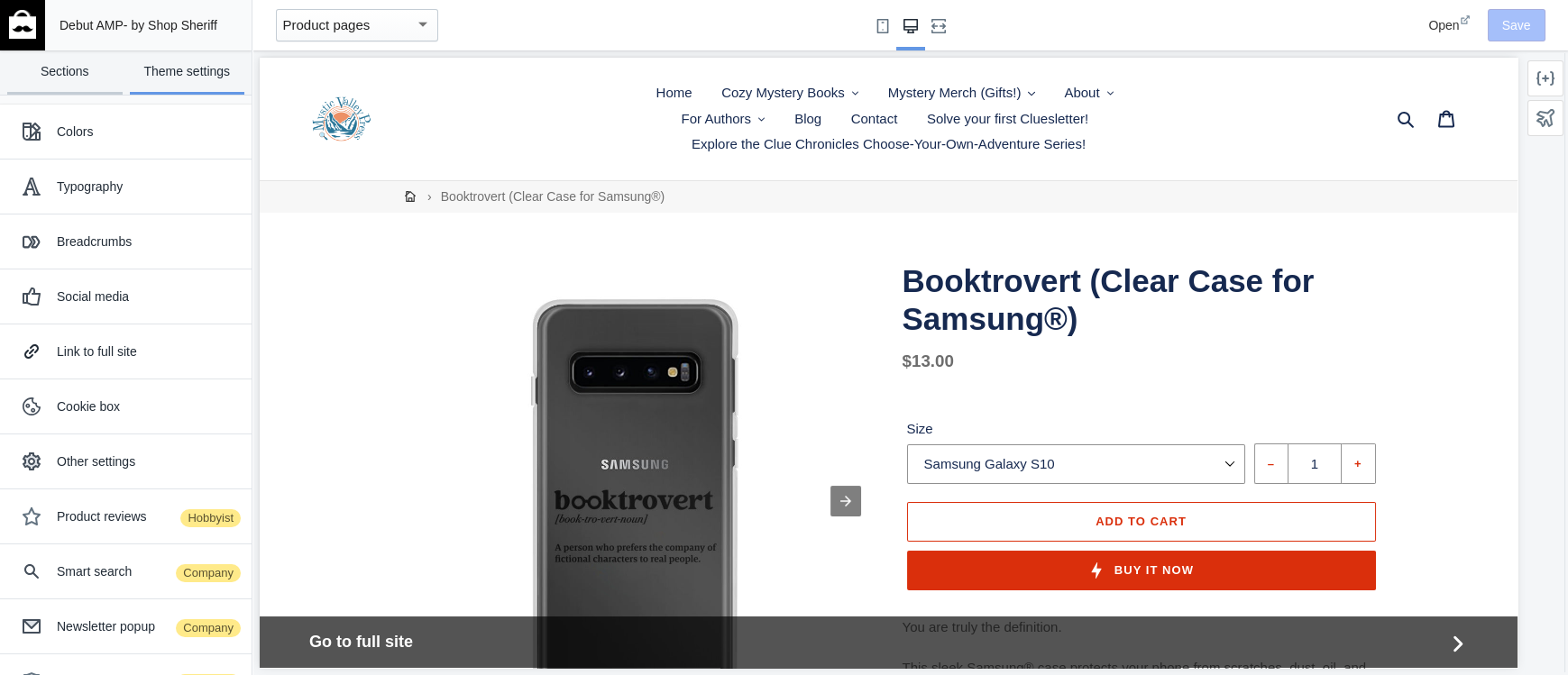
click at [63, 74] on link "Sections" at bounding box center [65, 72] width 116 height 45
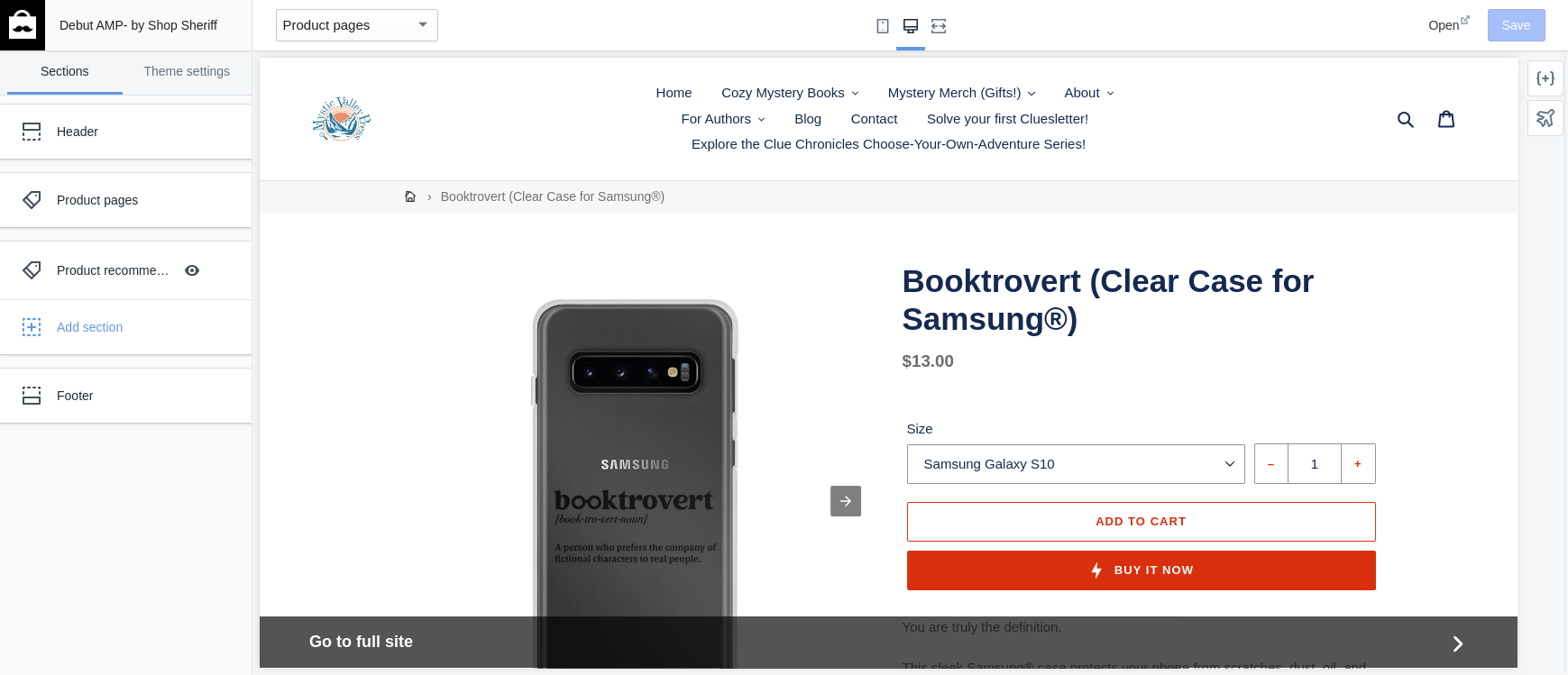
click at [28, 23] on img at bounding box center [23, 24] width 27 height 28
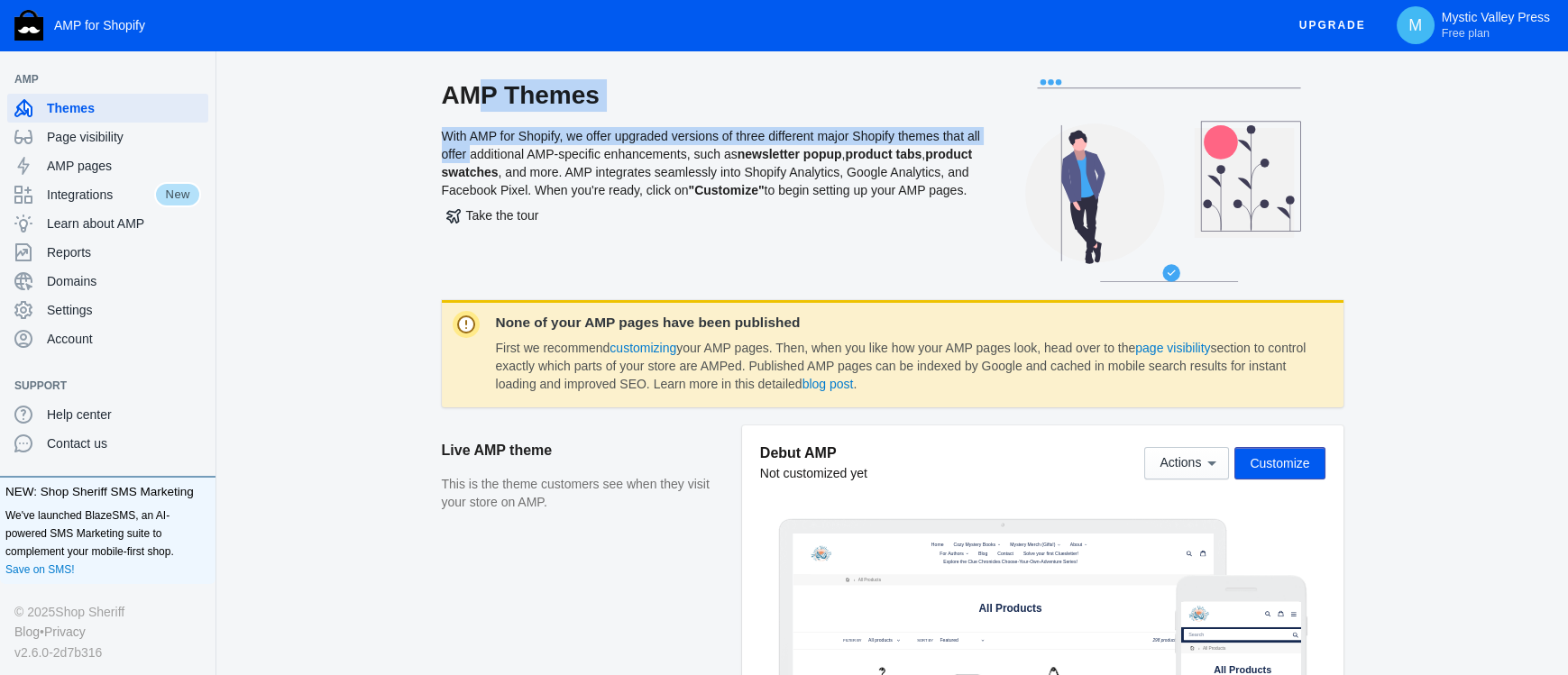
drag, startPoint x: 450, startPoint y: 101, endPoint x: 484, endPoint y: 153, distance: 62.1
click at [484, 153] on div "AMP Themes With AMP for Shopify, we offer upgraded versions of three different …" at bounding box center [712, 190] width 541 height 221
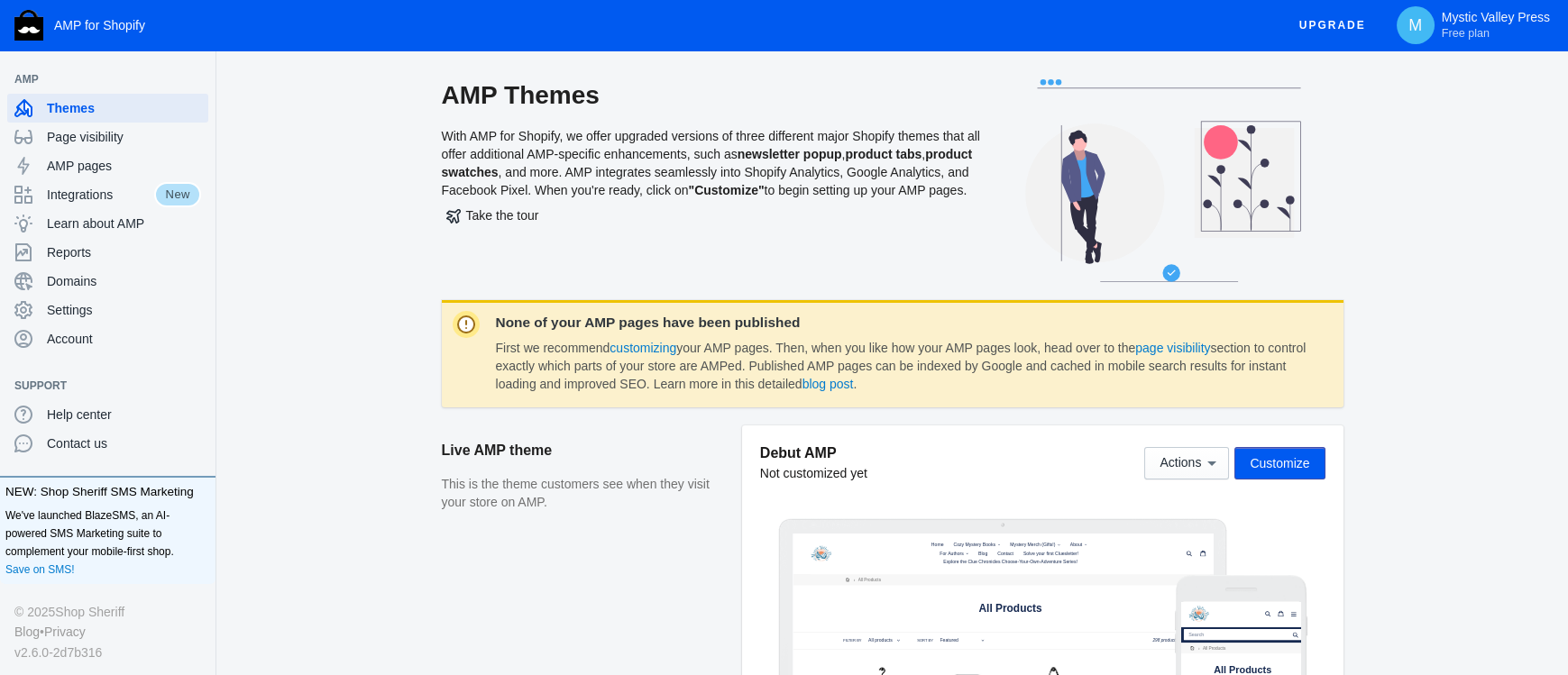
drag, startPoint x: 447, startPoint y: 101, endPoint x: 551, endPoint y: 213, distance: 152.8
click at [551, 213] on div "AMP Themes With AMP for Shopify, we offer upgraded versions of three different …" at bounding box center [712, 190] width 541 height 221
drag, startPoint x: 508, startPoint y: 211, endPoint x: 444, endPoint y: 95, distance: 132.5
click at [444, 95] on div "AMP Themes With AMP for Shopify, we offer upgraded versions of three different …" at bounding box center [712, 190] width 541 height 221
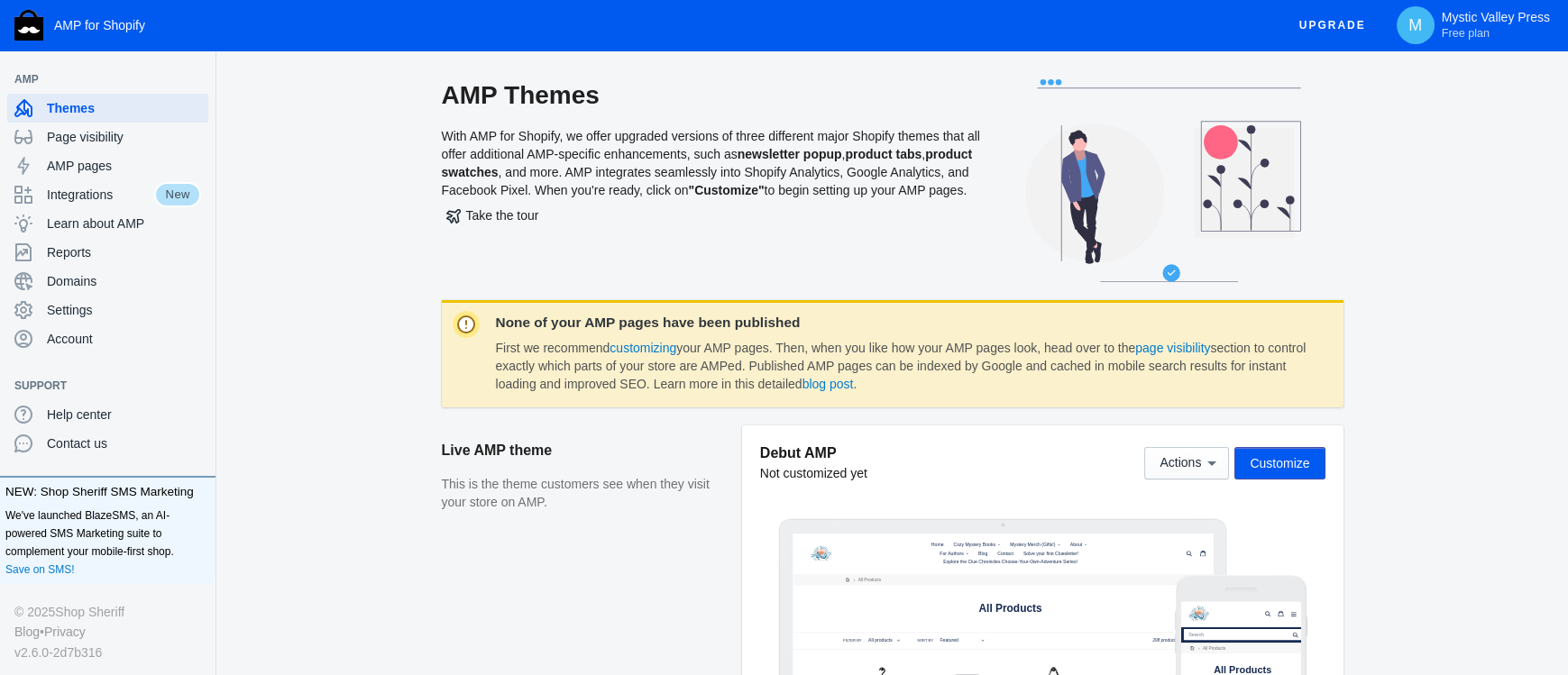
click at [444, 95] on h2 "AMP Themes" at bounding box center [712, 96] width 541 height 32
drag, startPoint x: 445, startPoint y: 96, endPoint x: 555, endPoint y: 206, distance: 155.6
click at [555, 206] on div "AMP Themes With AMP for Shopify, we offer upgraded versions of three different …" at bounding box center [712, 190] width 541 height 221
click at [555, 207] on div "AMP Themes With AMP for Shopify, we offer upgraded versions of three different …" at bounding box center [712, 190] width 541 height 221
drag, startPoint x: 441, startPoint y: 96, endPoint x: 523, endPoint y: 204, distance: 135.6
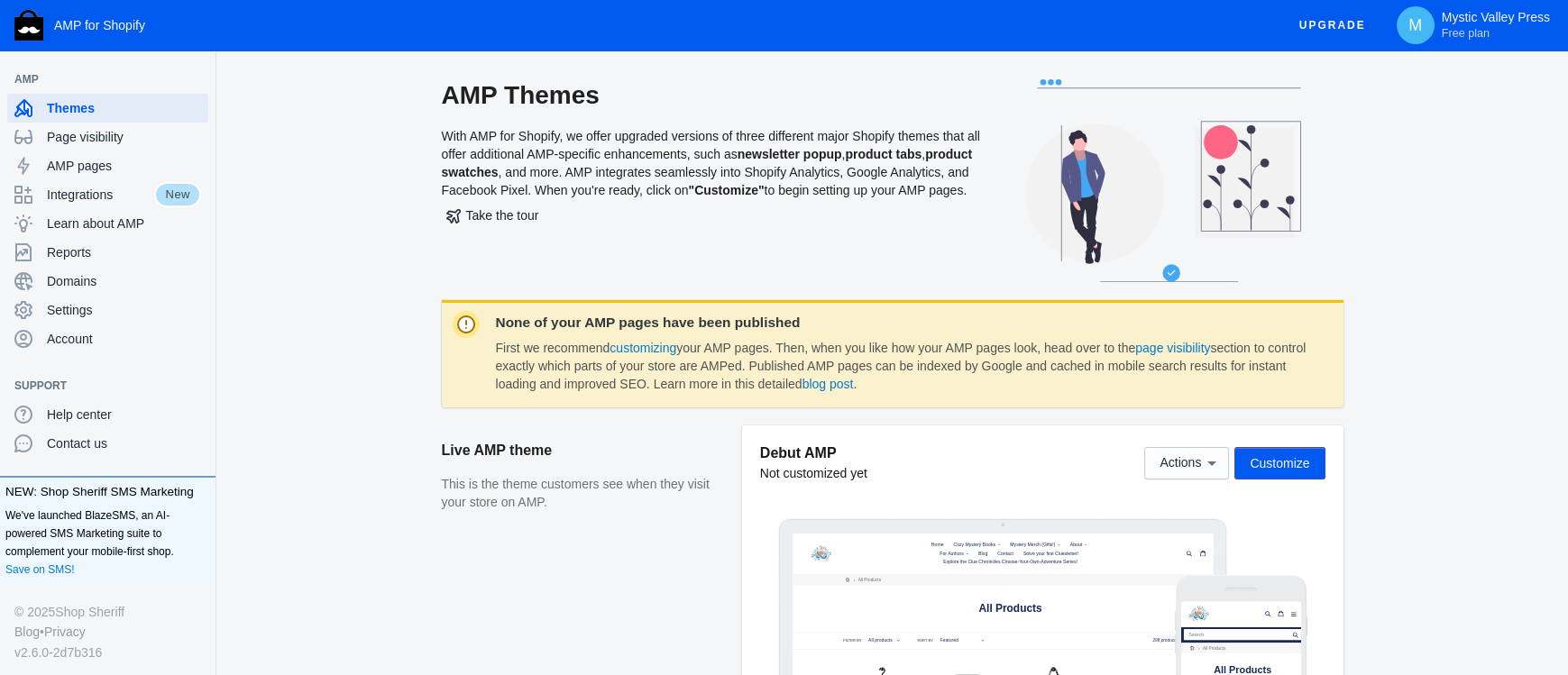
click at [523, 204] on div "AMP Themes With AMP for Shopify, we offer upgraded versions of three different …" at bounding box center [892, 190] width 1294 height 221
click at [523, 204] on div "AMP Themes With AMP for Shopify, we offer upgraded versions of three different …" at bounding box center [712, 190] width 541 height 221
drag, startPoint x: 531, startPoint y: 207, endPoint x: 432, endPoint y: 98, distance: 147.2
click at [432, 98] on div "AMP Themes With AMP for Shopify, we offer upgraded versions of three different …" at bounding box center [892, 190] width 1294 height 221
click at [437, 100] on div "AMP Themes With AMP for Shopify, we offer upgraded versions of three different …" at bounding box center [892, 190] width 1294 height 221
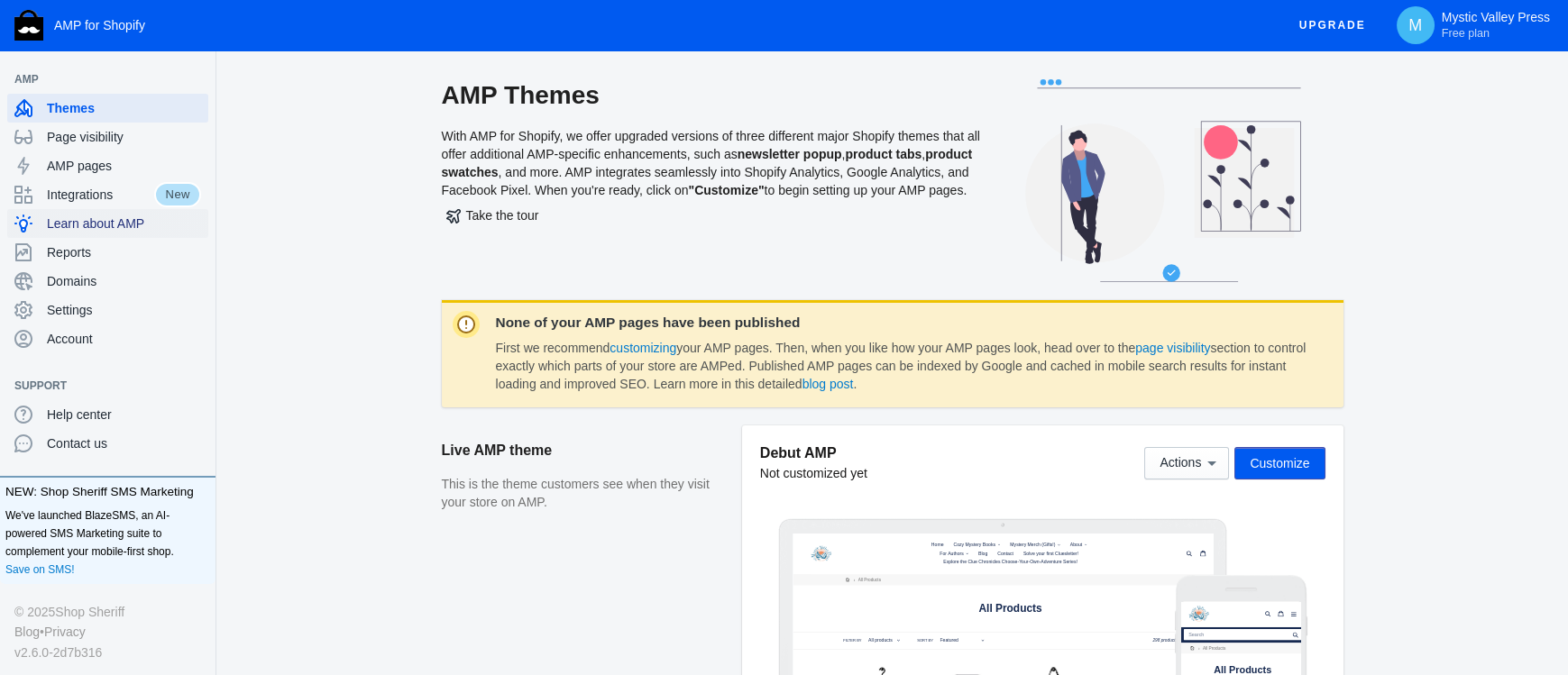
click at [120, 213] on div "Learn about AMP" at bounding box center [107, 224] width 187 height 28
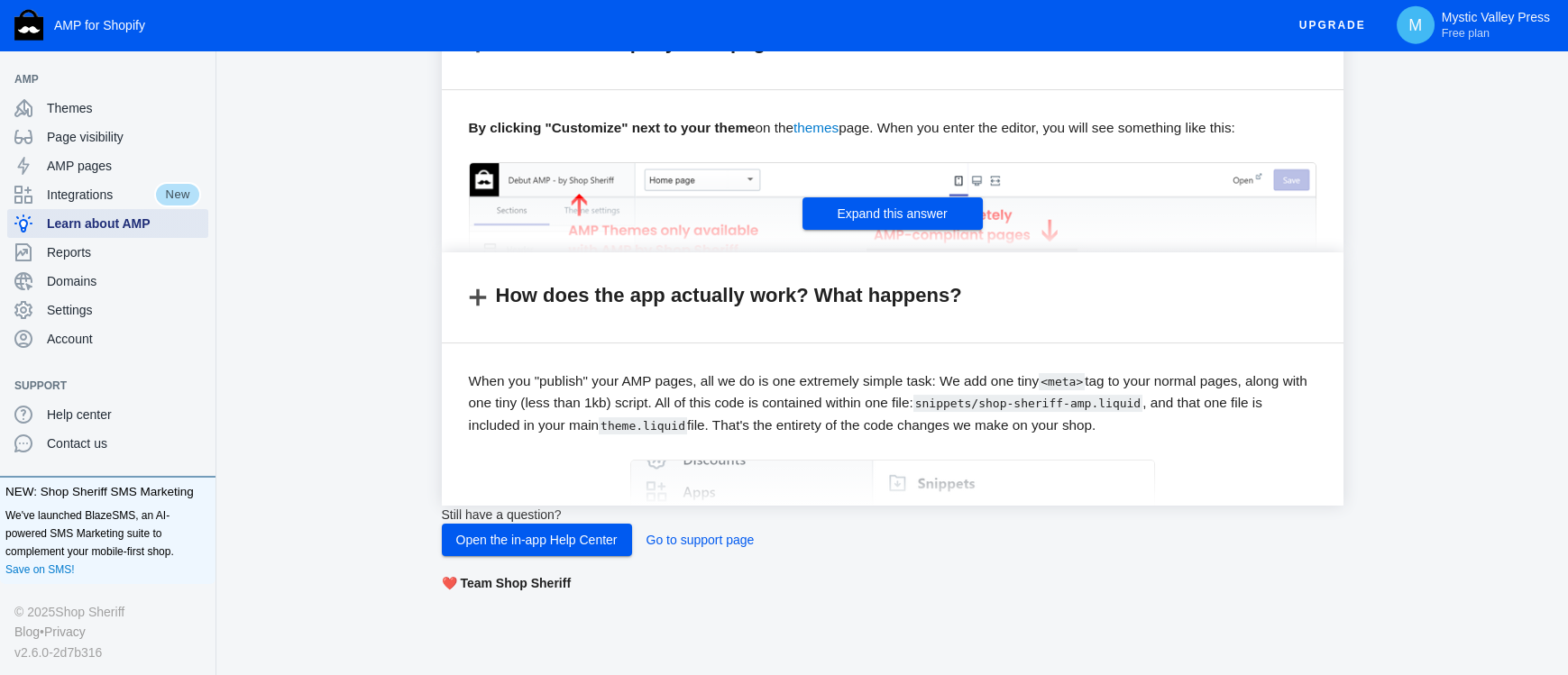
scroll to position [1450, 0]
click at [866, 221] on span "Expand this answer" at bounding box center [891, 213] width 110 height 14
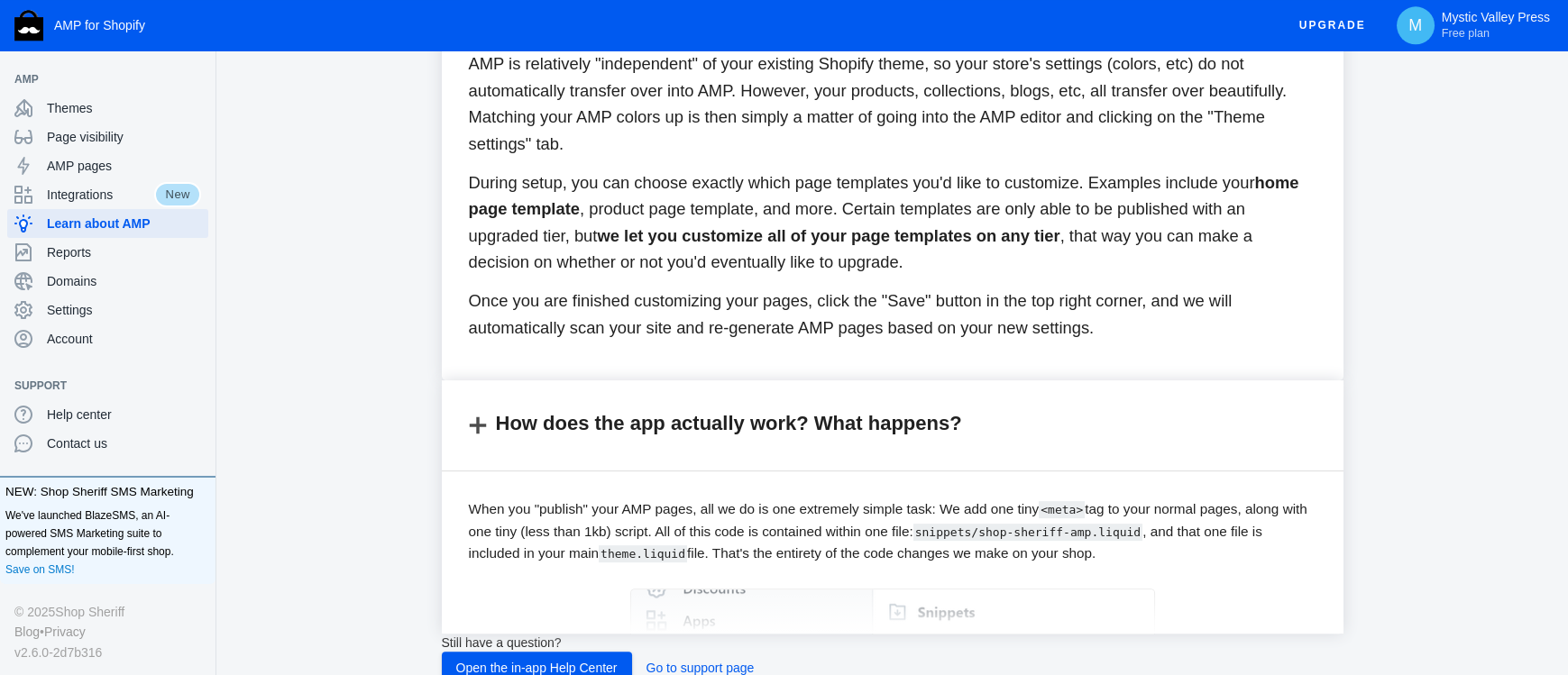
scroll to position [2241, 0]
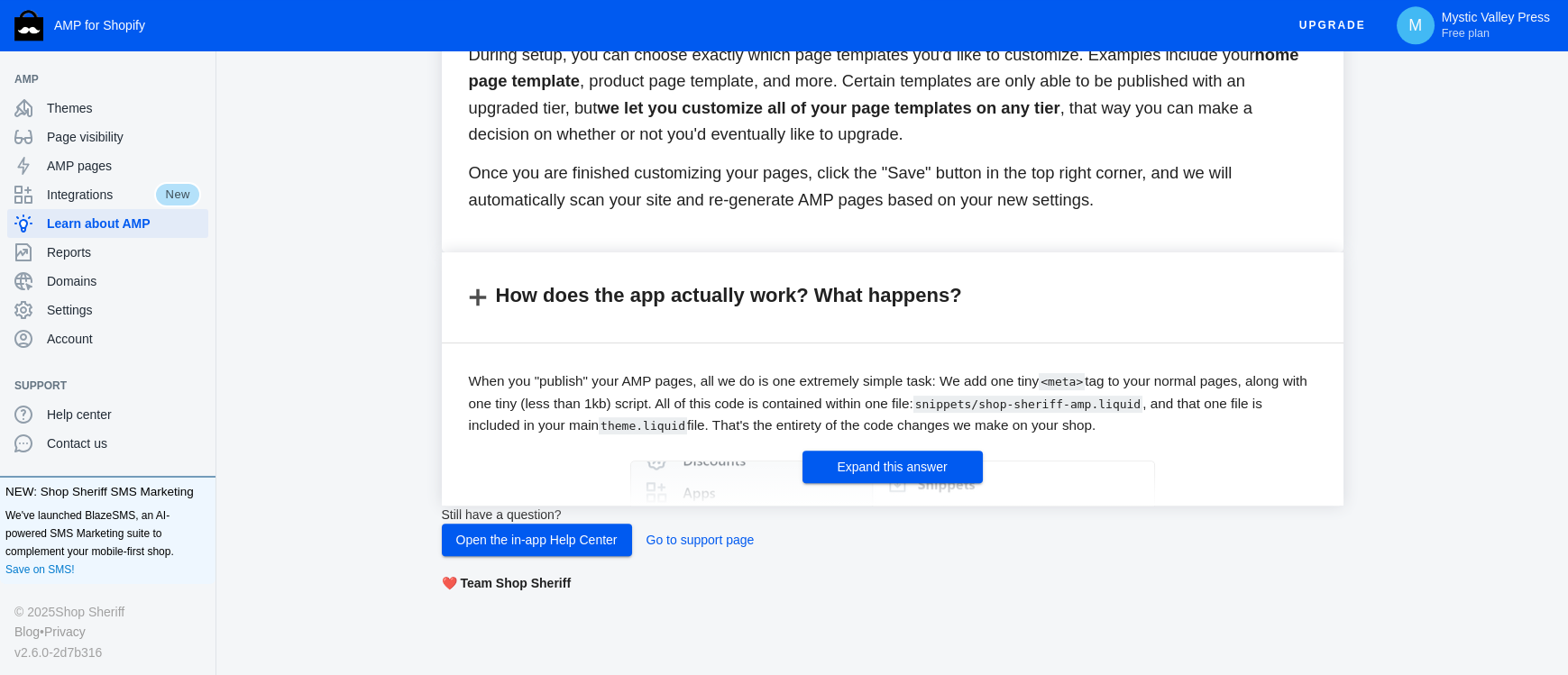
click at [838, 450] on button "Expand this answer" at bounding box center [892, 466] width 180 height 32
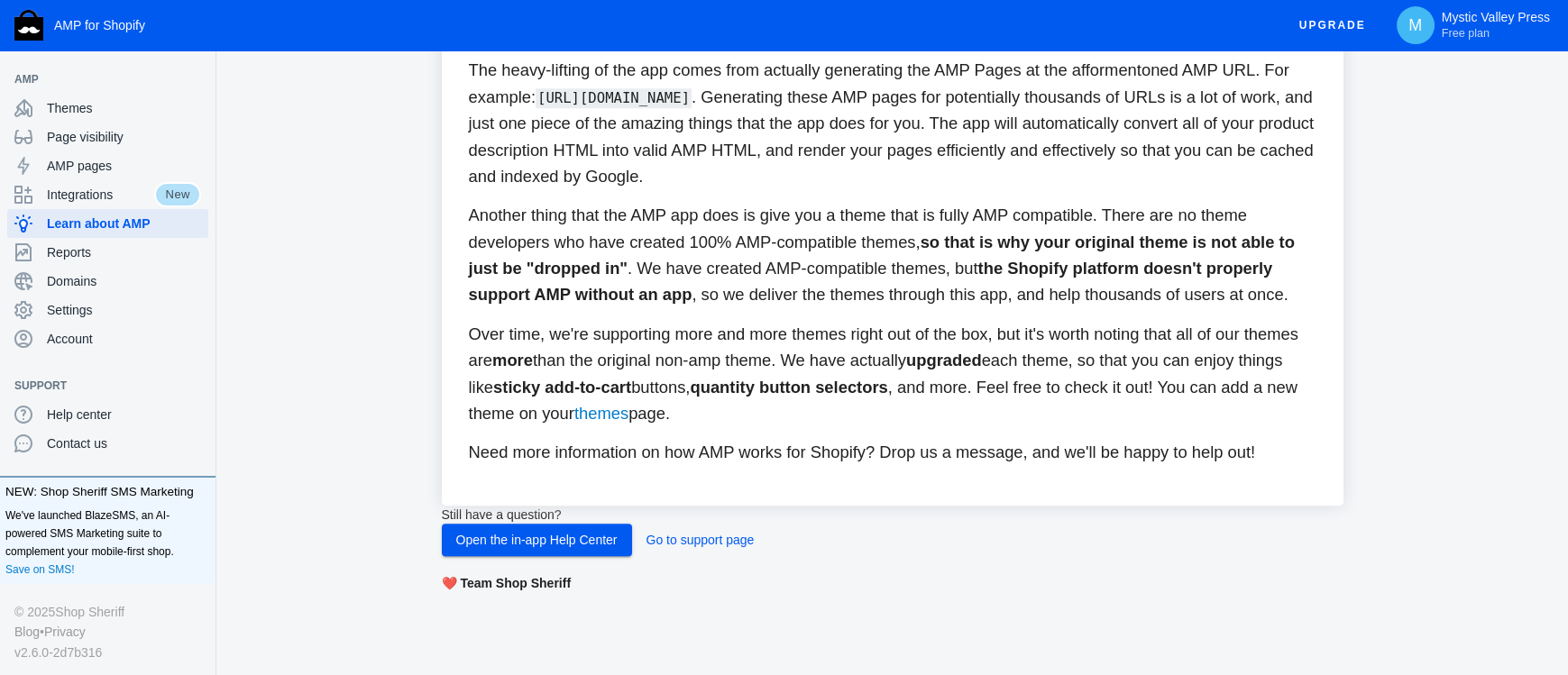
scroll to position [4222, 0]
click at [574, 423] on link "themes" at bounding box center [601, 413] width 54 height 19
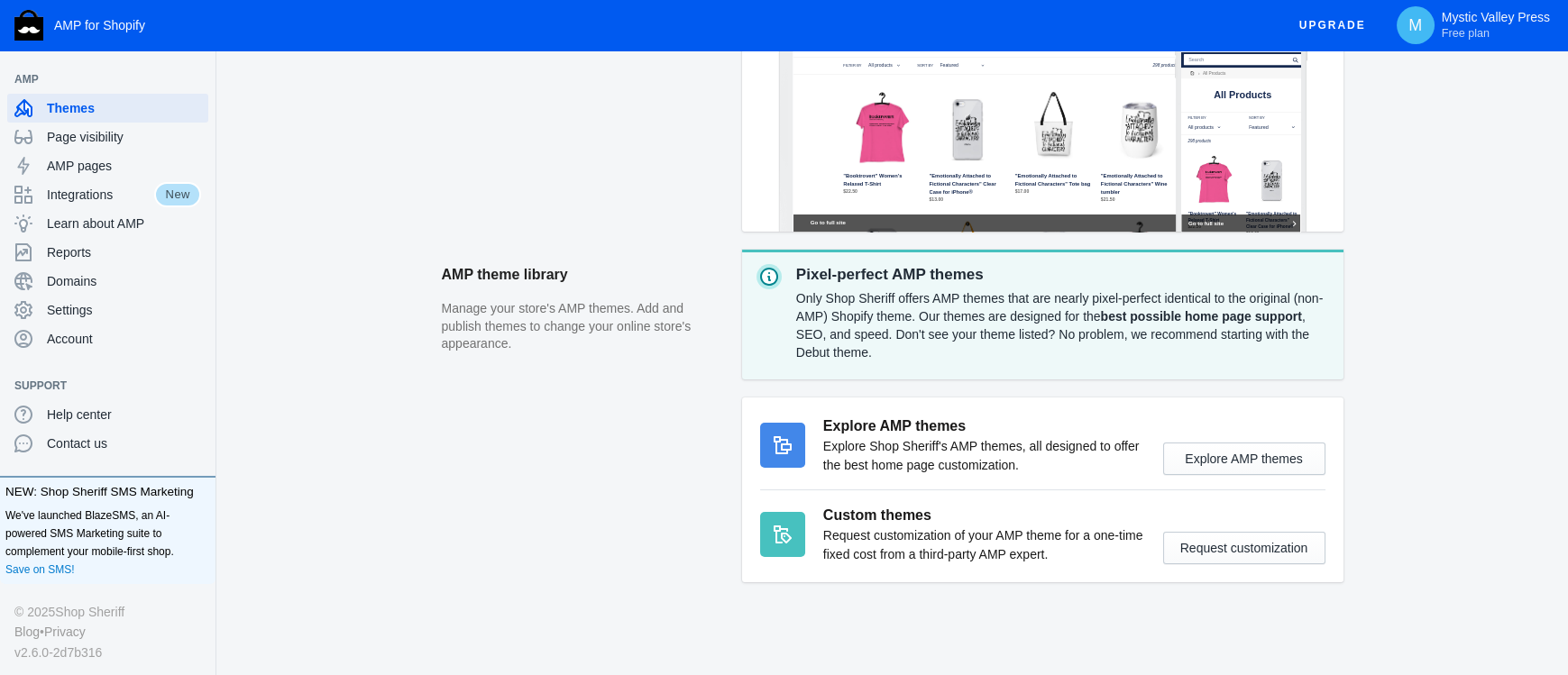
scroll to position [583, 0]
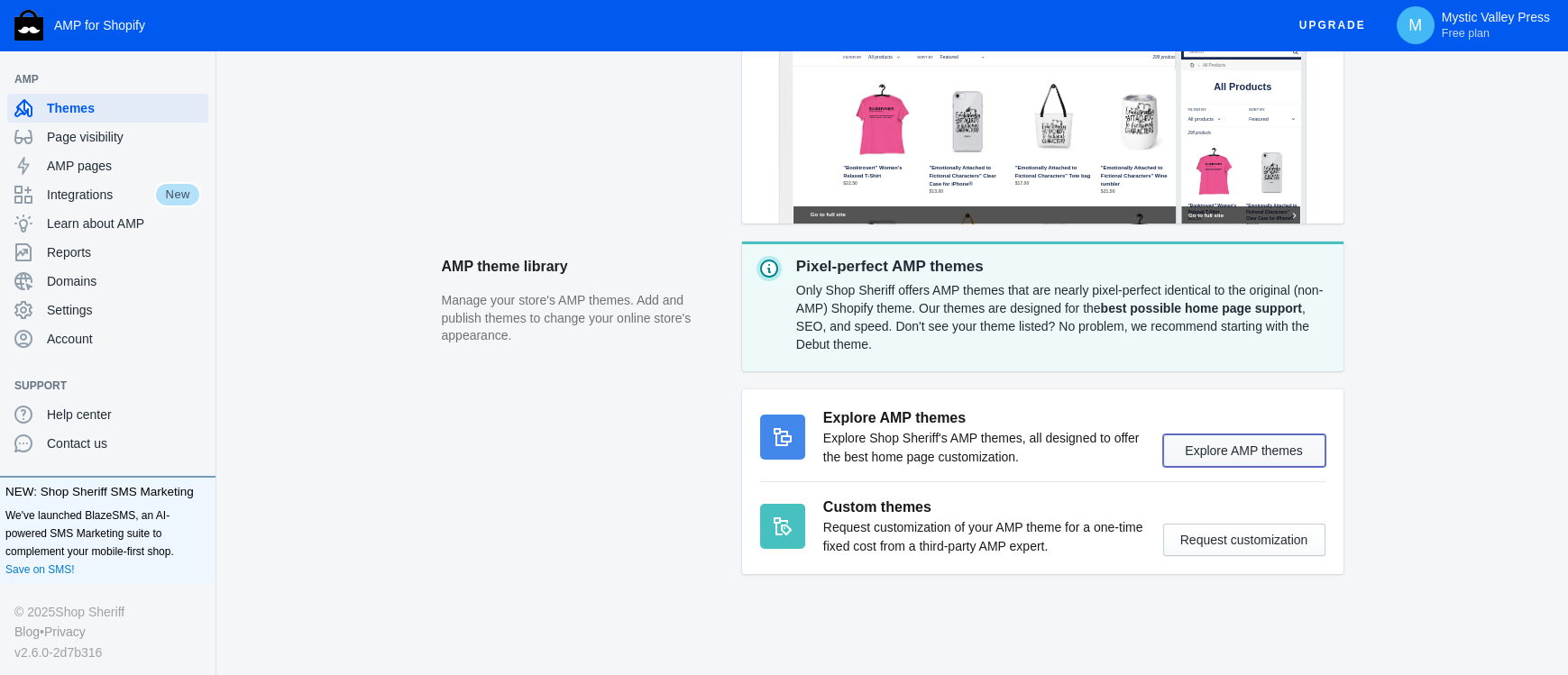
click at [1246, 451] on button "Explore AMP themes" at bounding box center [1244, 450] width 162 height 32
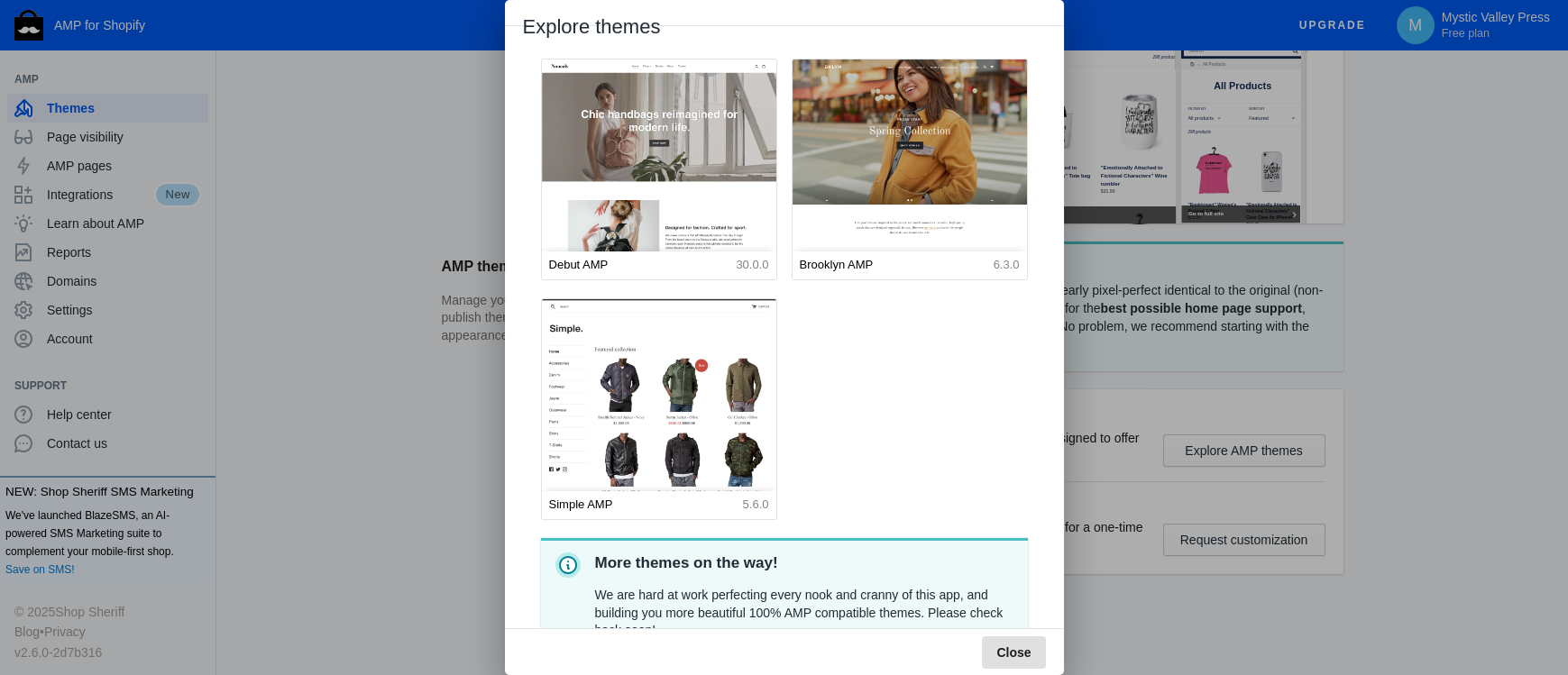
scroll to position [110, 0]
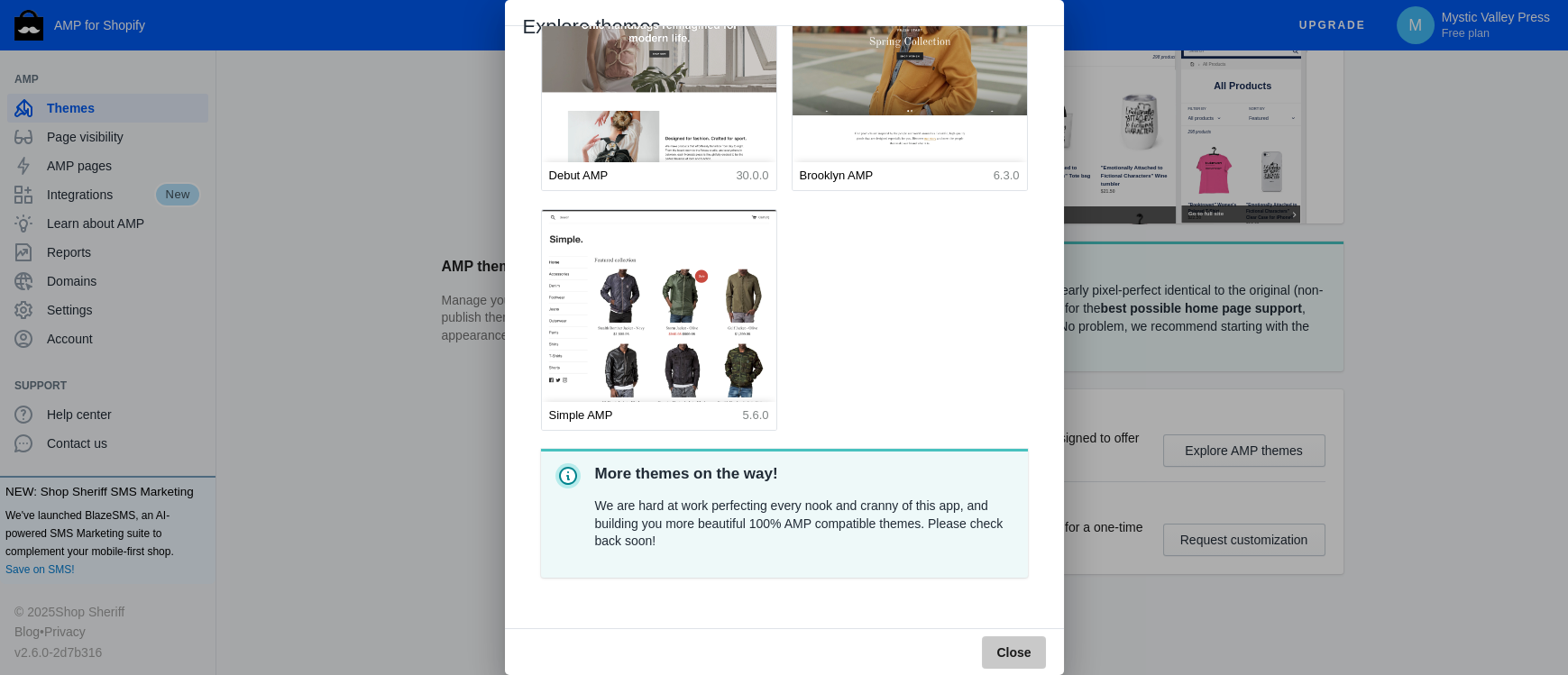
click at [1025, 641] on button "Close" at bounding box center [1013, 652] width 64 height 32
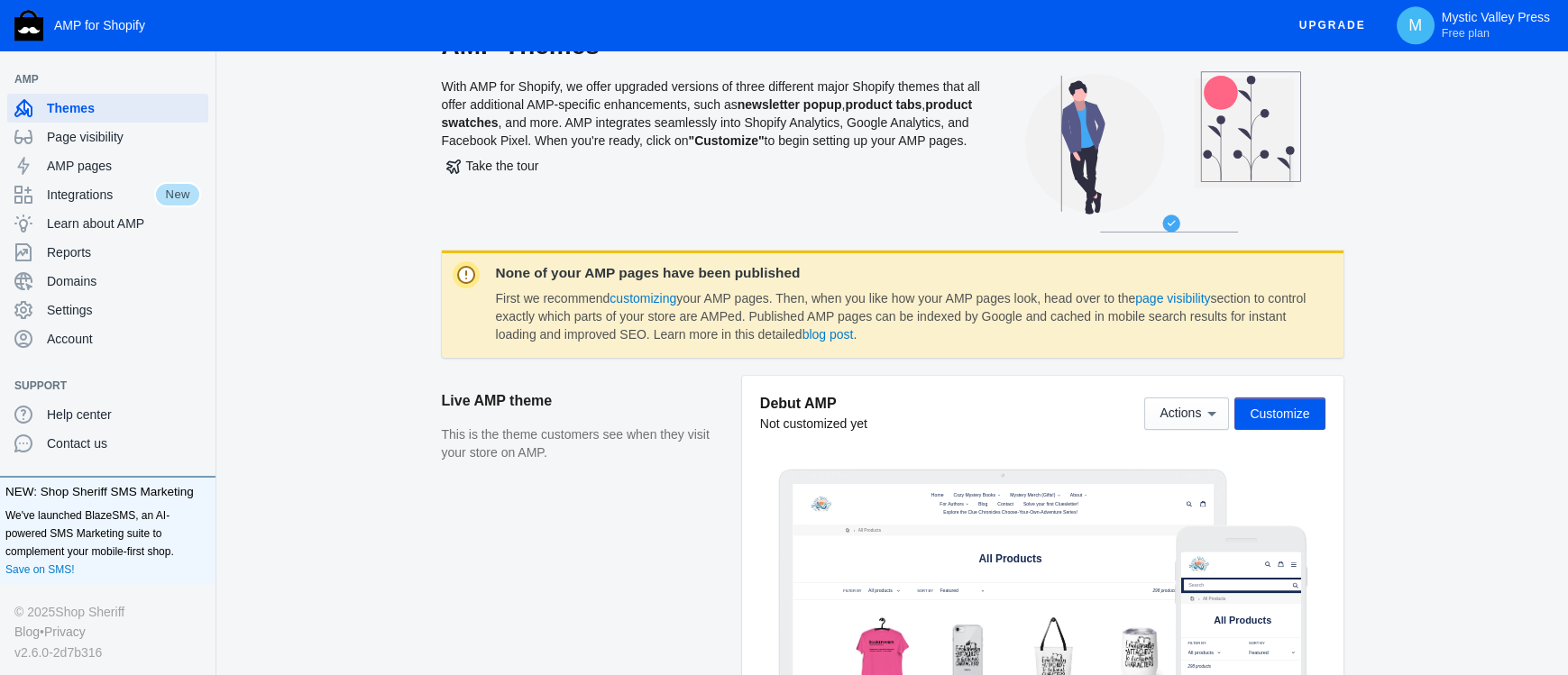
scroll to position [0, 0]
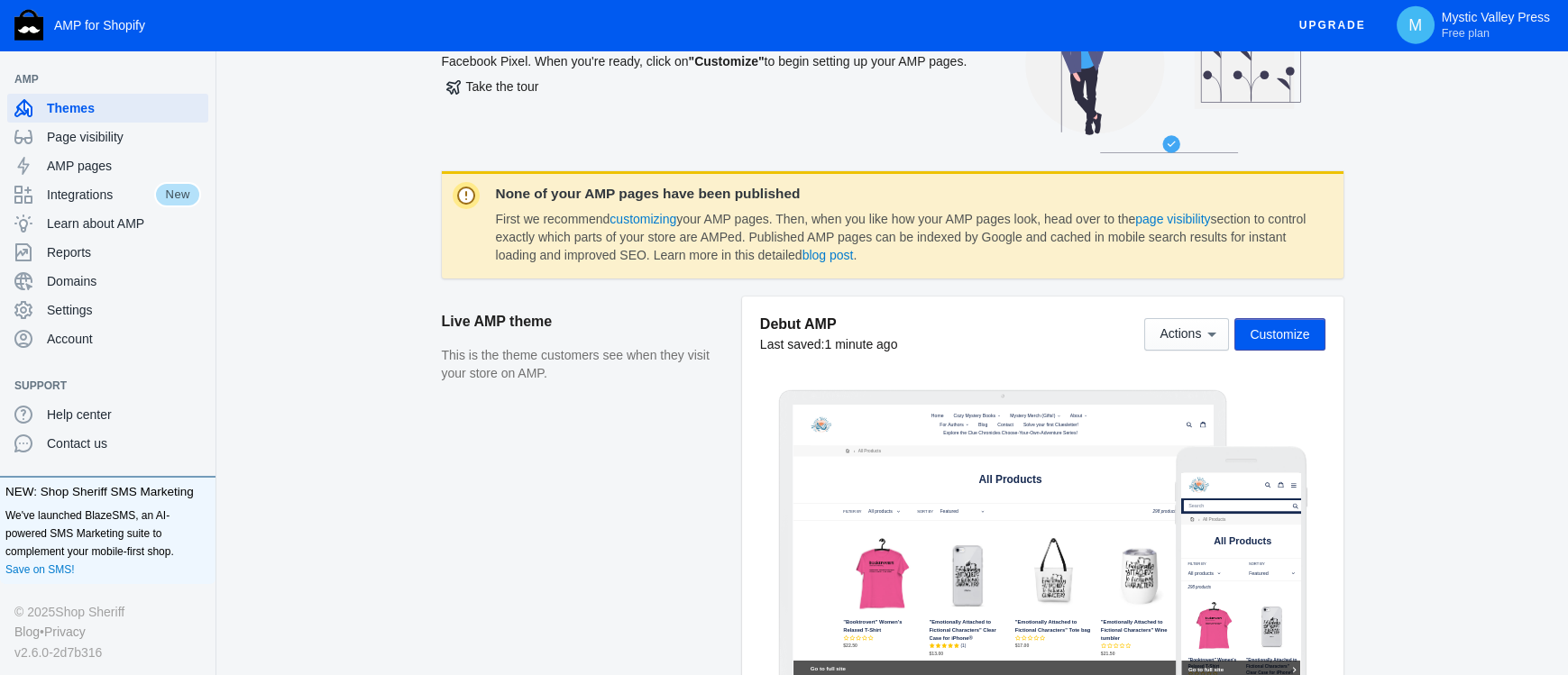
scroll to position [131, 0]
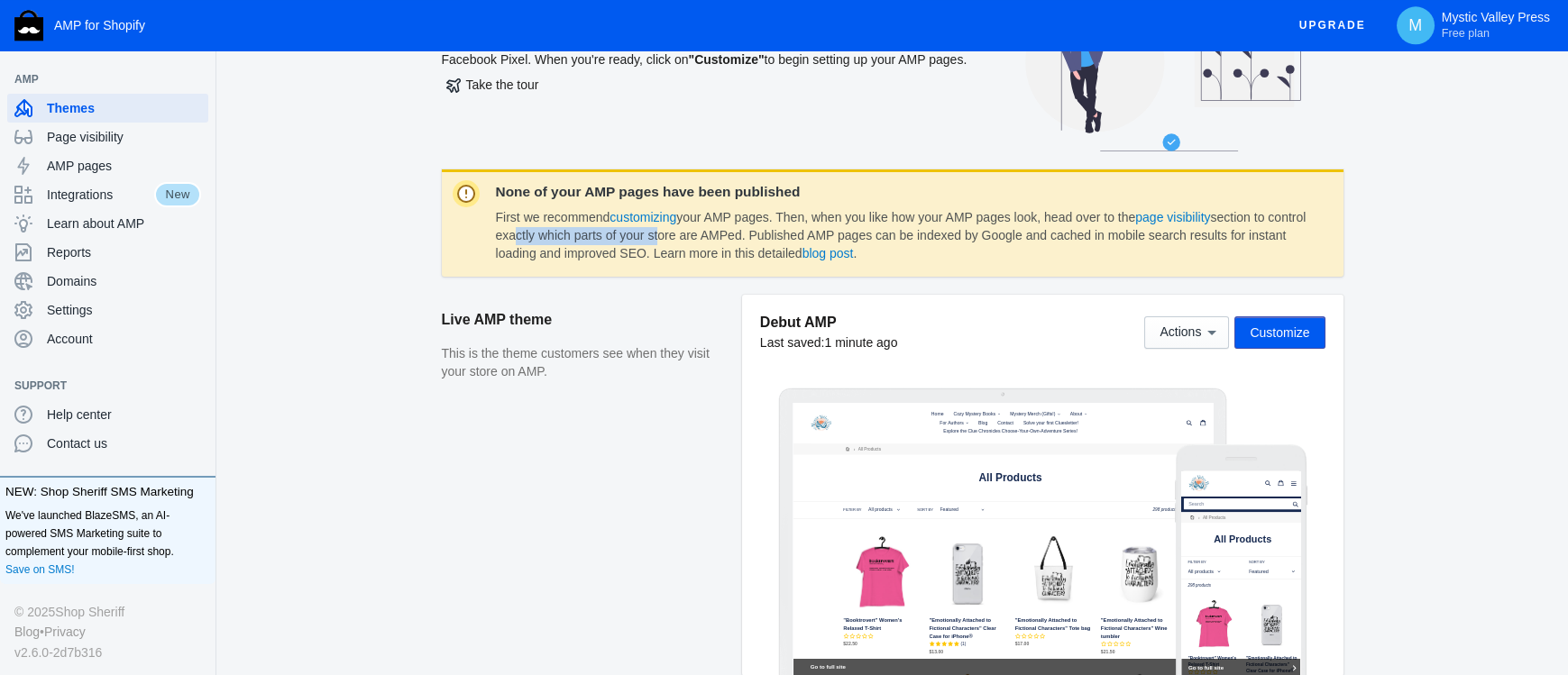
drag, startPoint x: 608, startPoint y: 230, endPoint x: 698, endPoint y: 233, distance: 90.0
click at [698, 233] on dd "First we recommend customizing your AMP pages. Then, when you like how your AMP…" at bounding box center [903, 236] width 815 height 53
click at [70, 123] on div "Page visibility" at bounding box center [107, 137] width 187 height 28
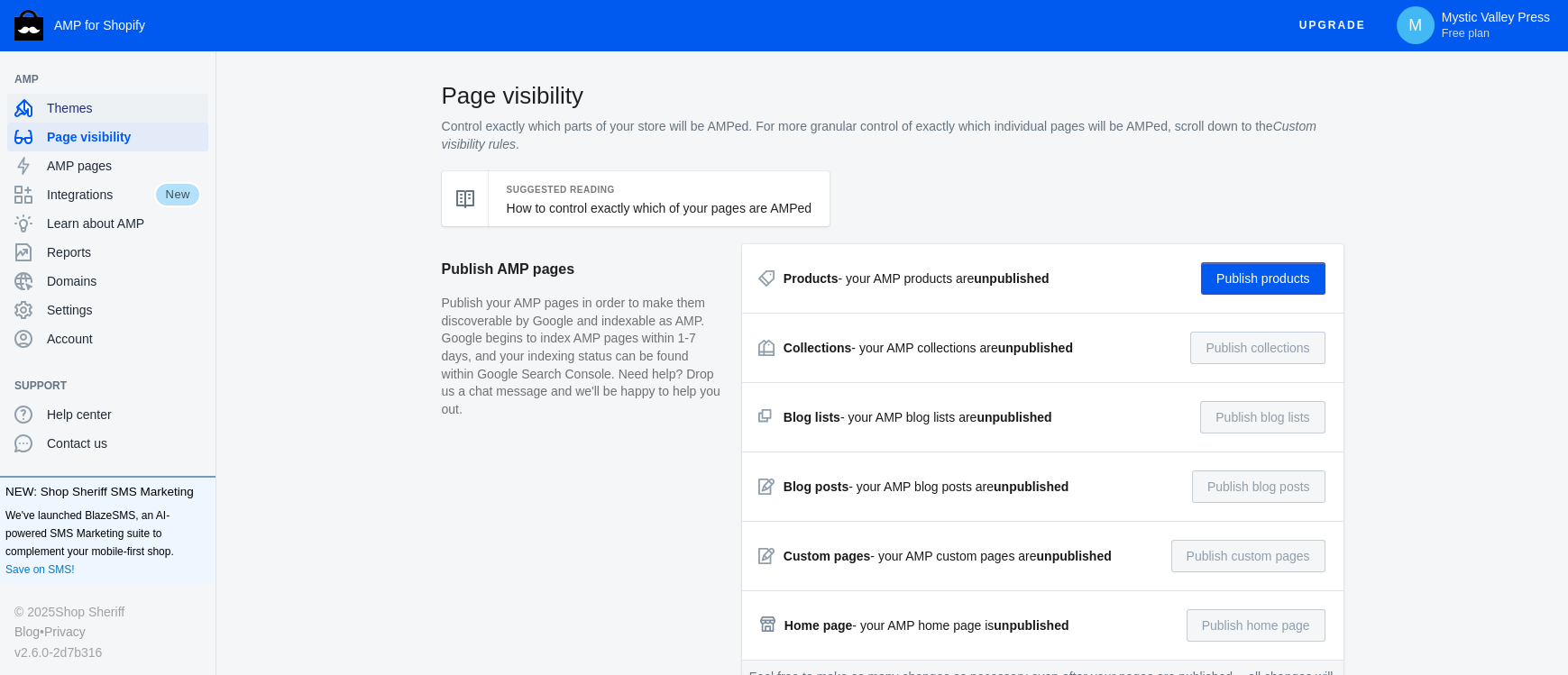
click at [64, 107] on span "Themes" at bounding box center [123, 108] width 155 height 18
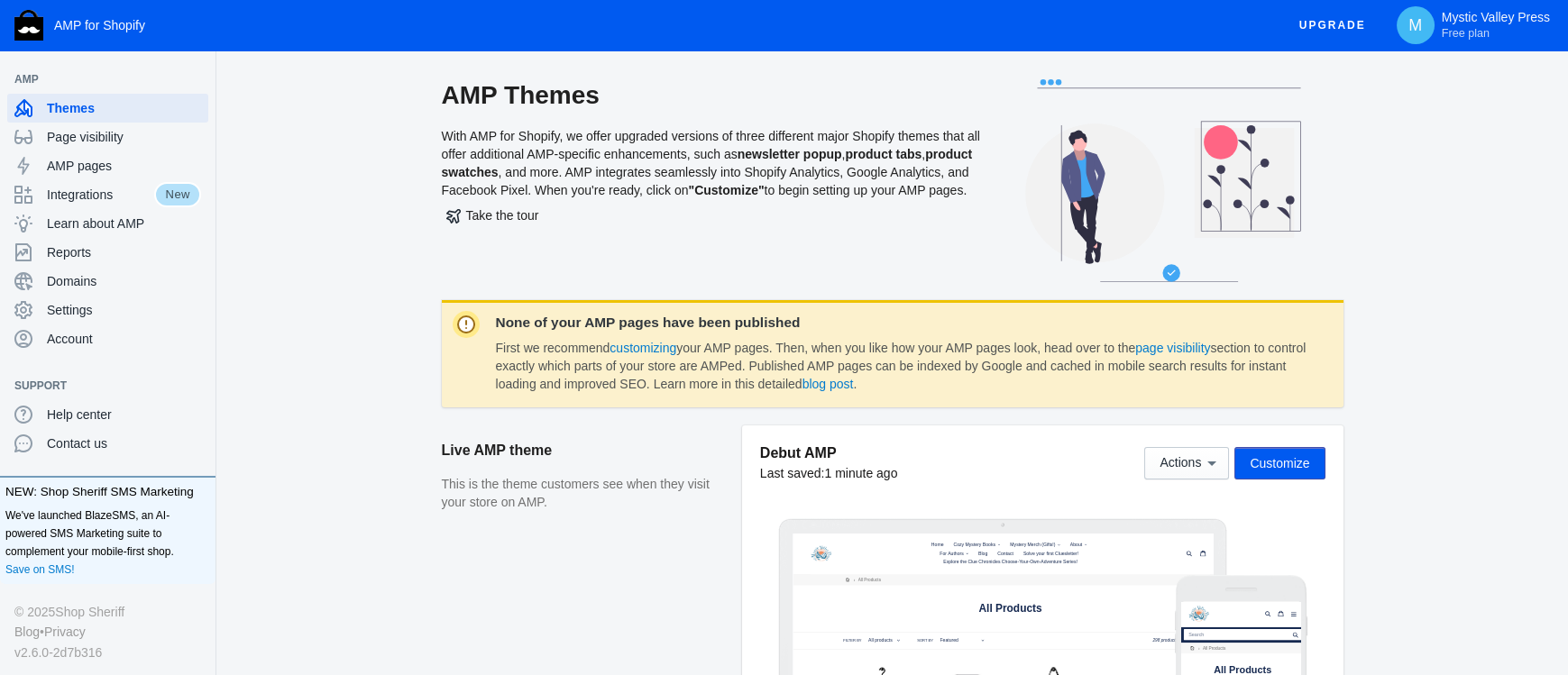
click at [1265, 457] on span "Customize" at bounding box center [1279, 463] width 60 height 14
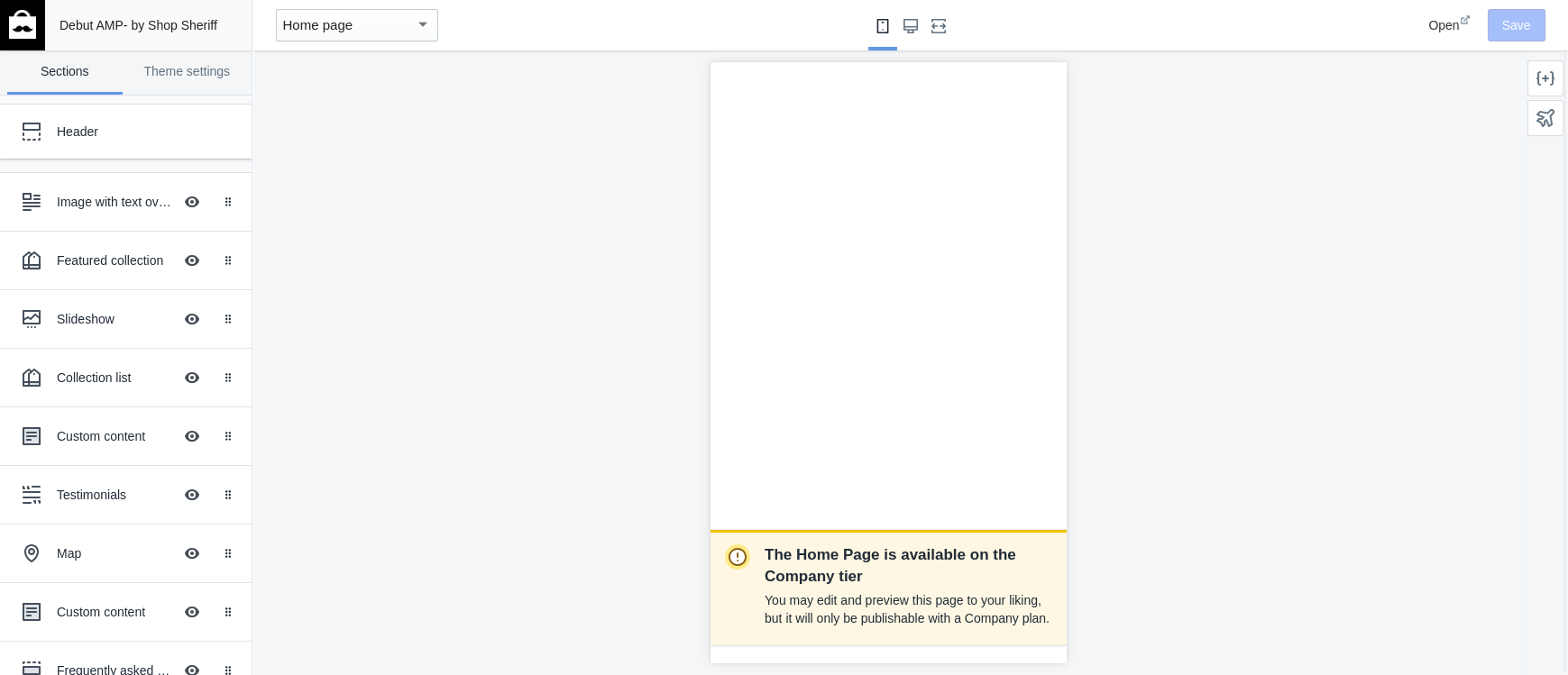
click at [376, 22] on div "Home page" at bounding box center [349, 25] width 132 height 22
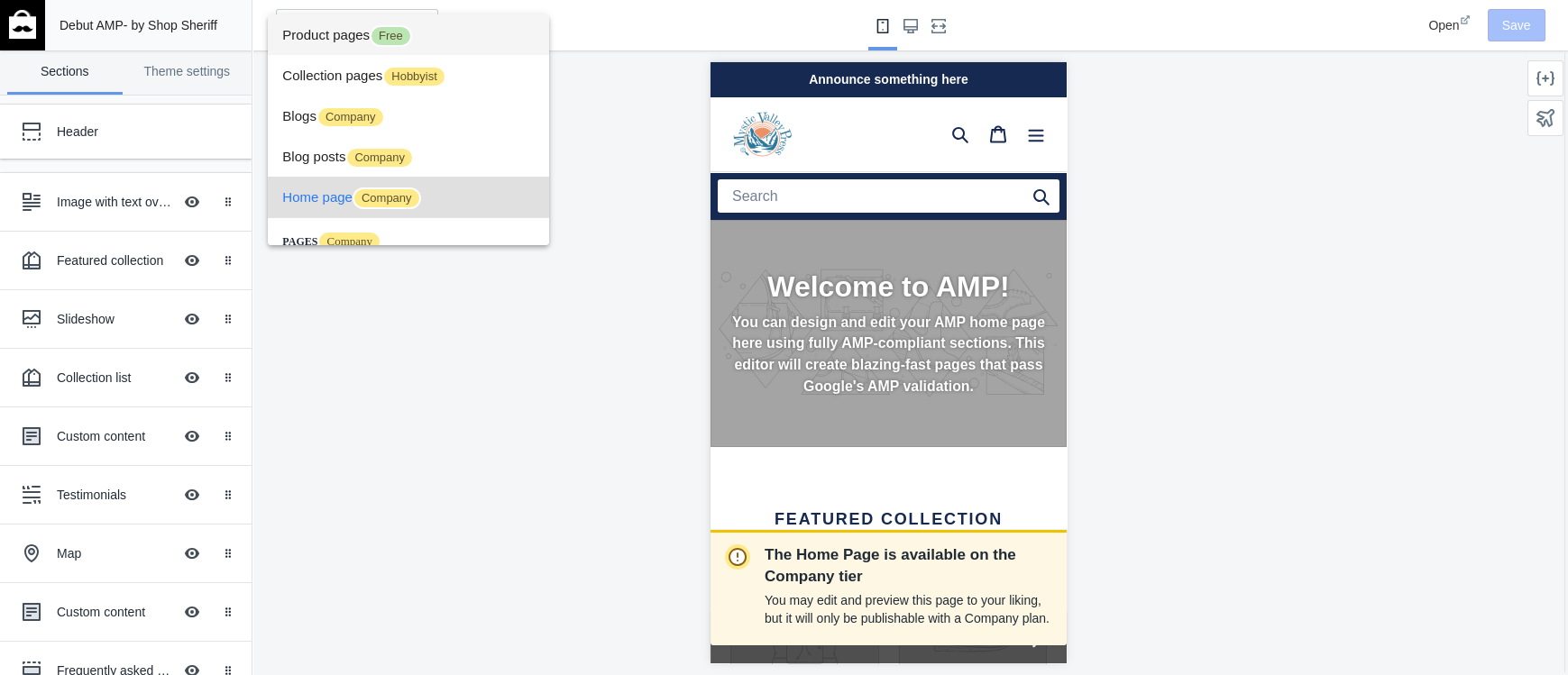
scroll to position [0, 317]
click at [310, 34] on span "Product pages Free" at bounding box center [409, 34] width 252 height 41
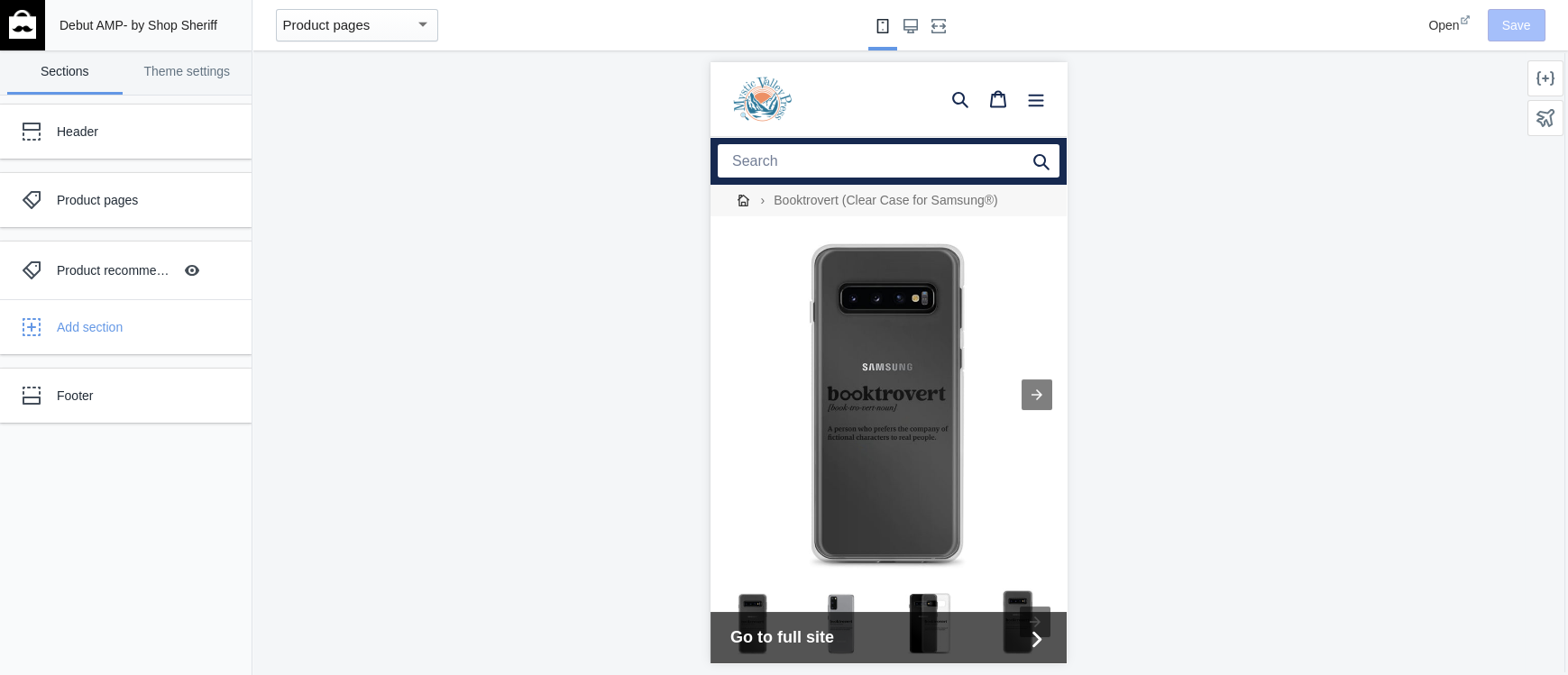
drag, startPoint x: 60, startPoint y: 25, endPoint x: 215, endPoint y: 28, distance: 155.0
click at [215, 28] on span "Debut AMP - by Shop Sheriff" at bounding box center [138, 25] width 157 height 18
click at [215, 28] on div "Debut AMP - by Shop Sheriff" at bounding box center [148, 25] width 192 height 50
click at [87, 333] on div "Add section" at bounding box center [147, 327] width 181 height 18
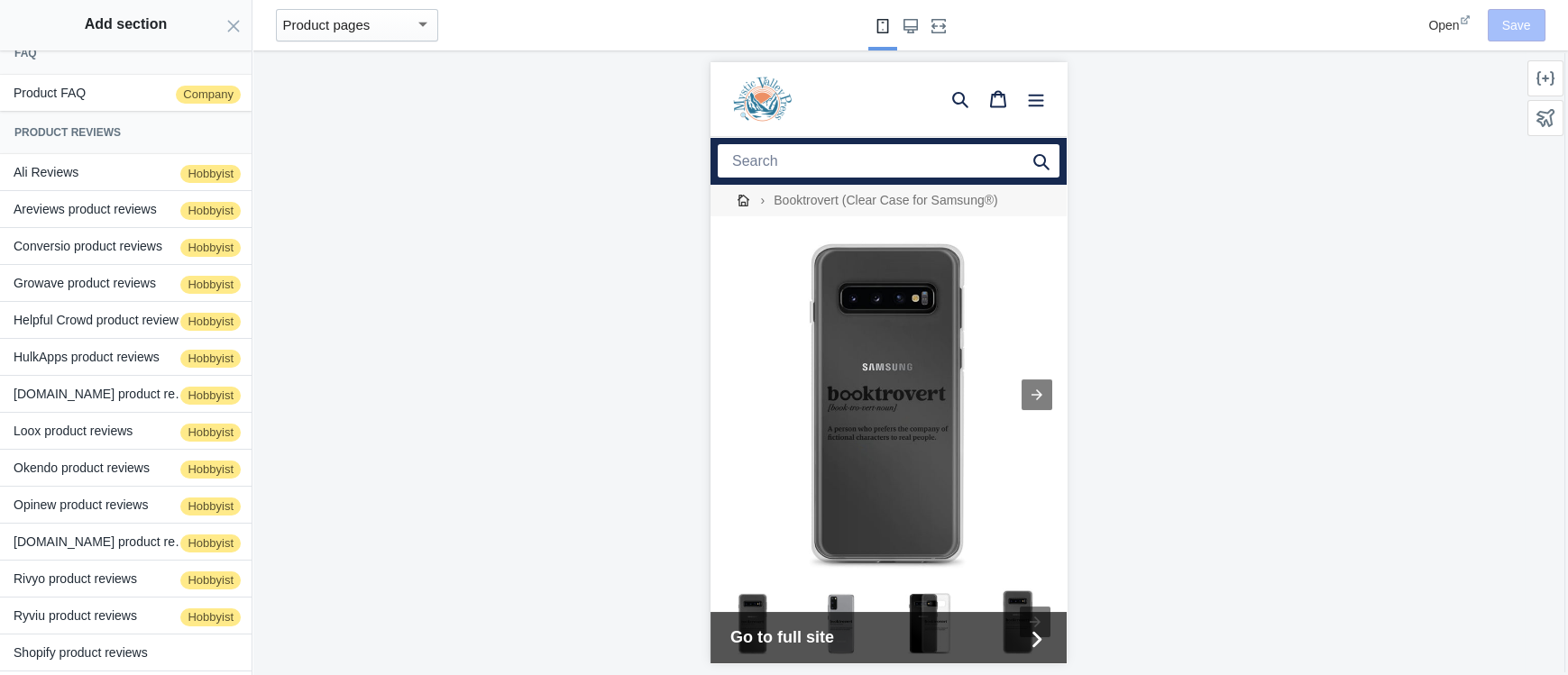
scroll to position [32, 0]
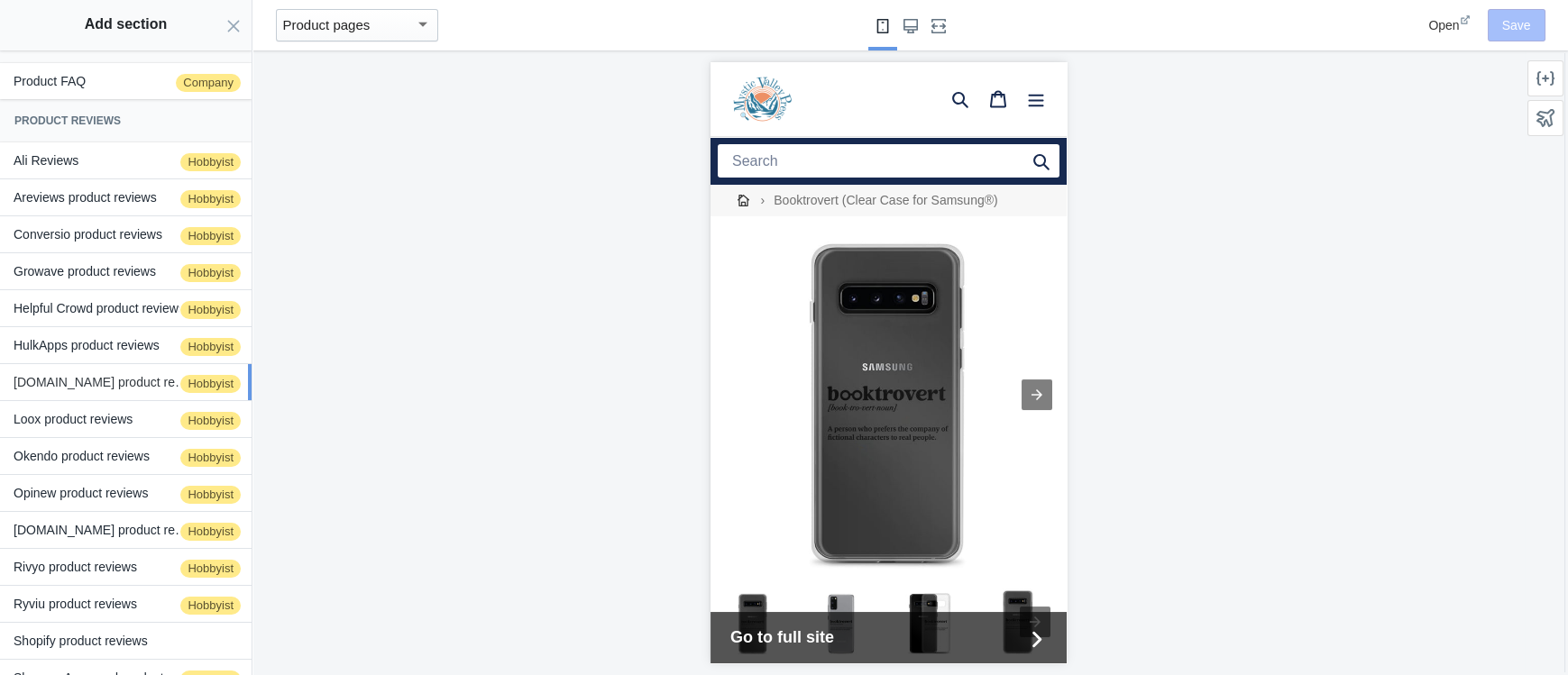
click at [115, 377] on button "[DOMAIN_NAME] product reviews Hobbyist" at bounding box center [125, 382] width 251 height 36
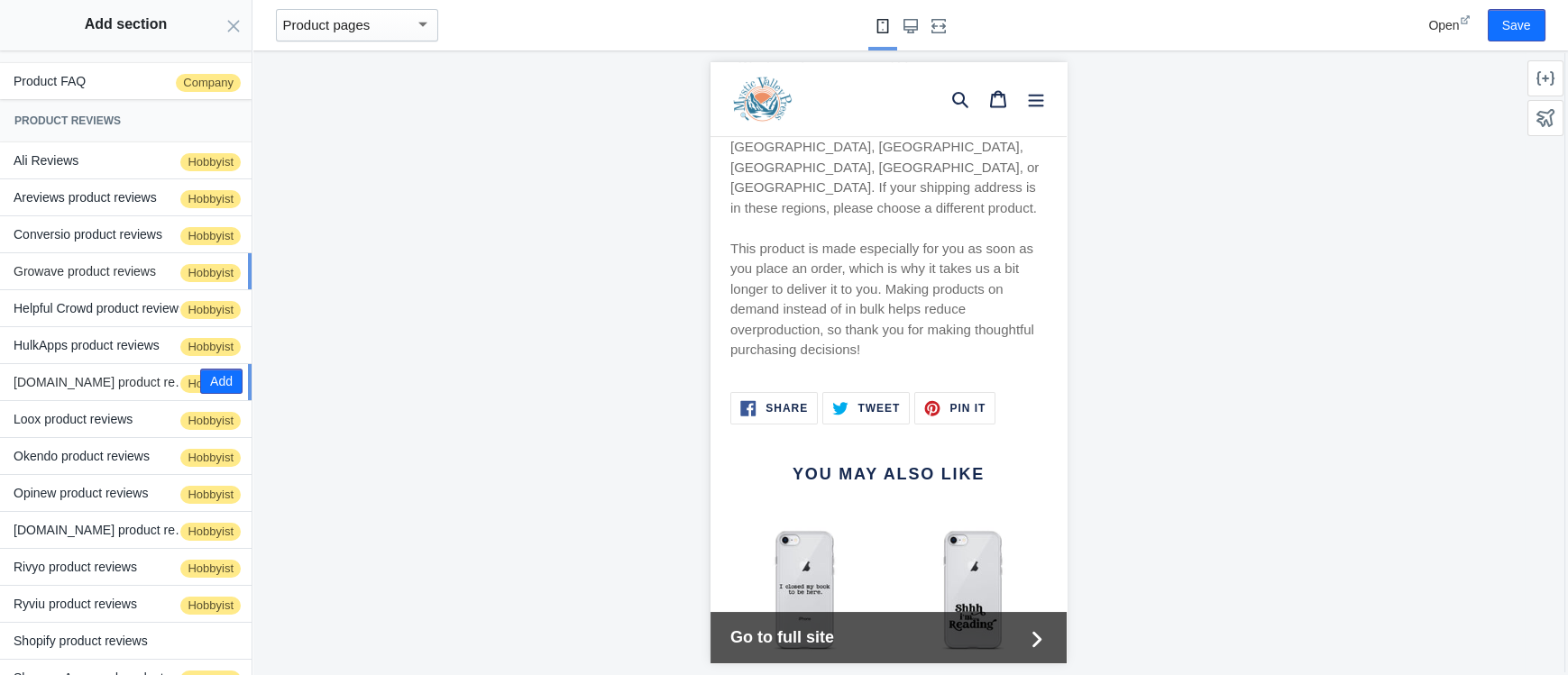
scroll to position [0, 0]
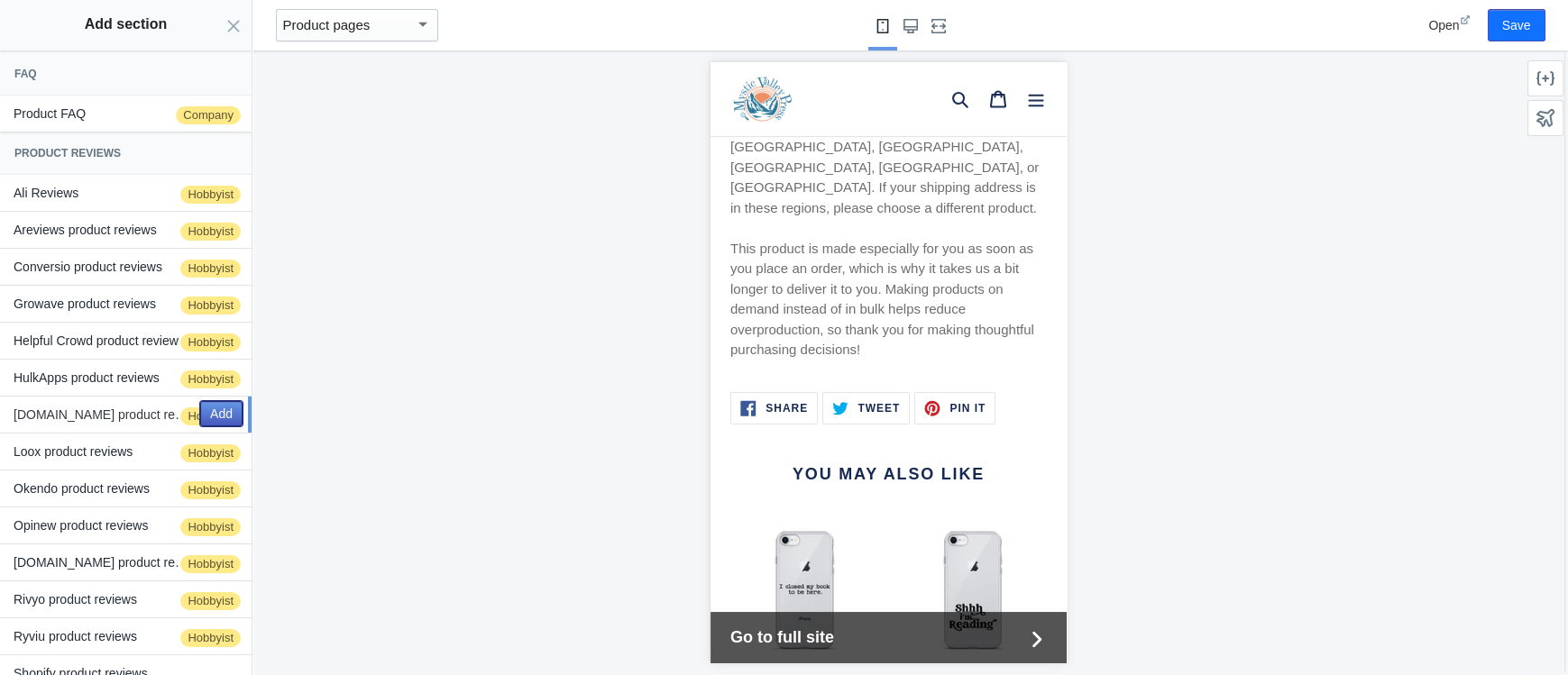
click at [227, 410] on button "Add" at bounding box center [221, 413] width 43 height 26
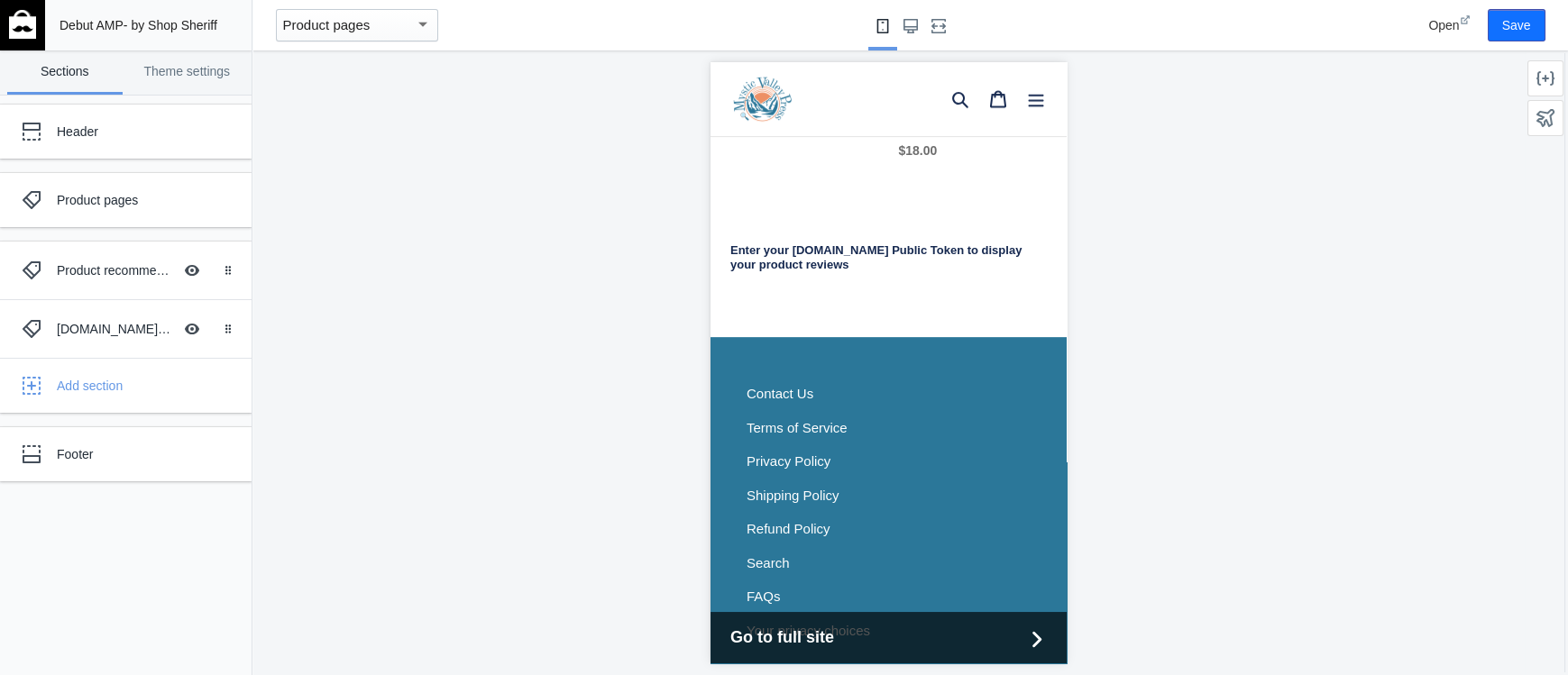
scroll to position [2364, 0]
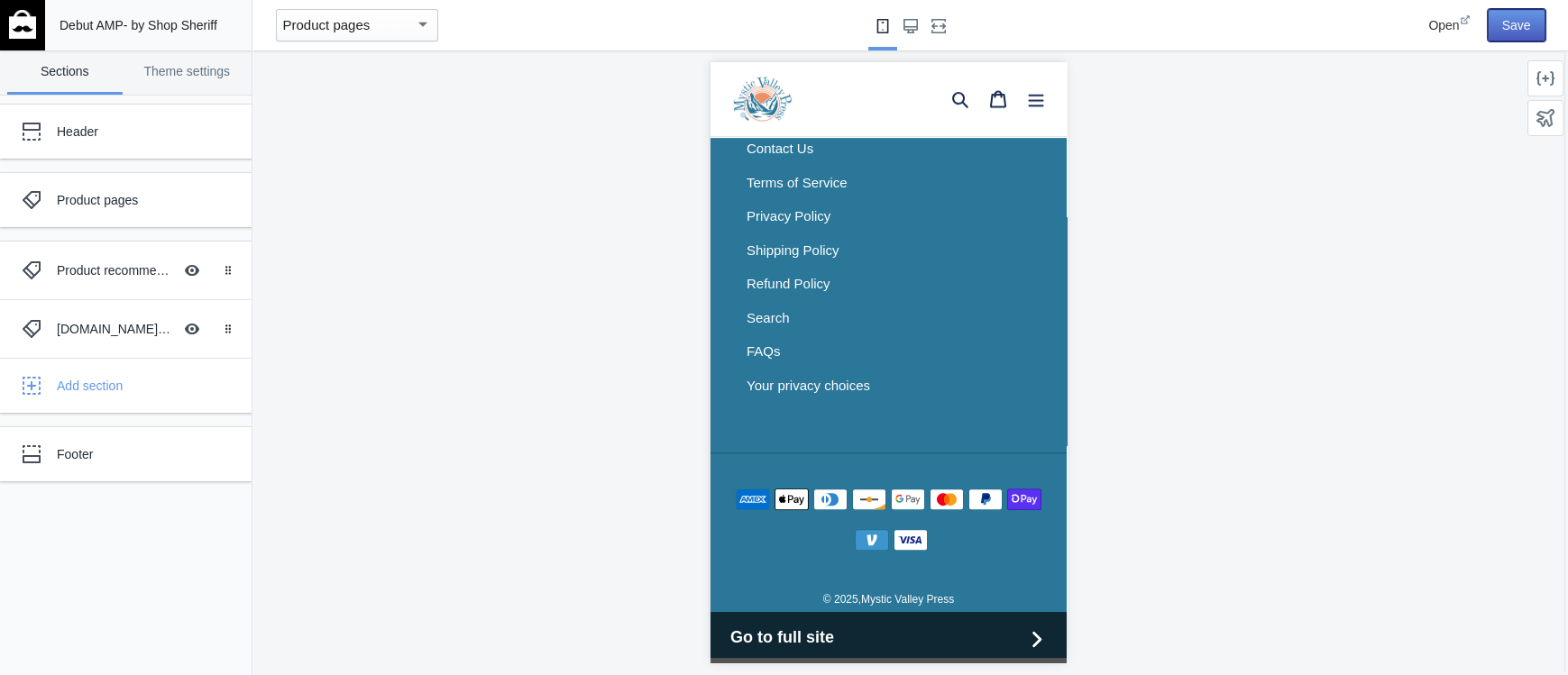
click at [1530, 26] on button "Save" at bounding box center [1516, 26] width 58 height 32
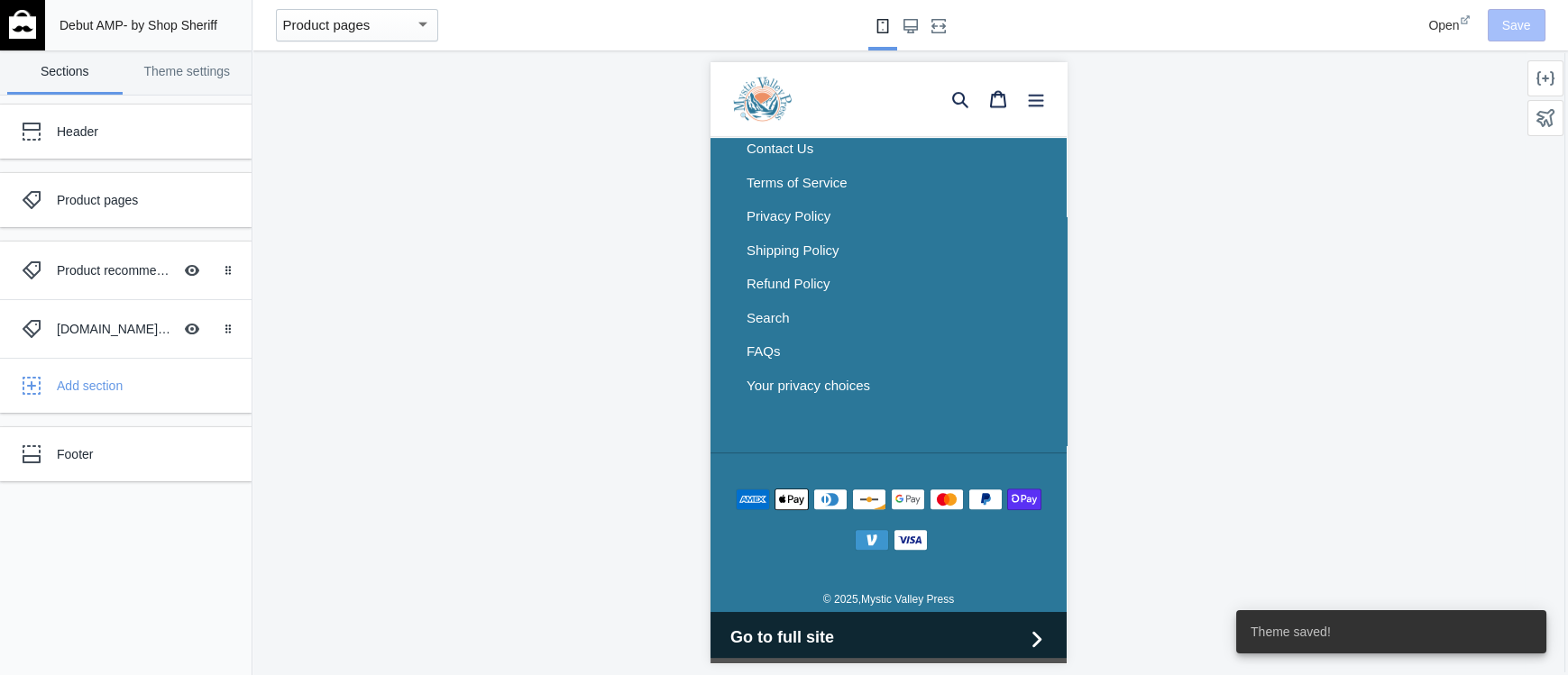
click at [1434, 27] on span "Open" at bounding box center [1443, 25] width 30 height 14
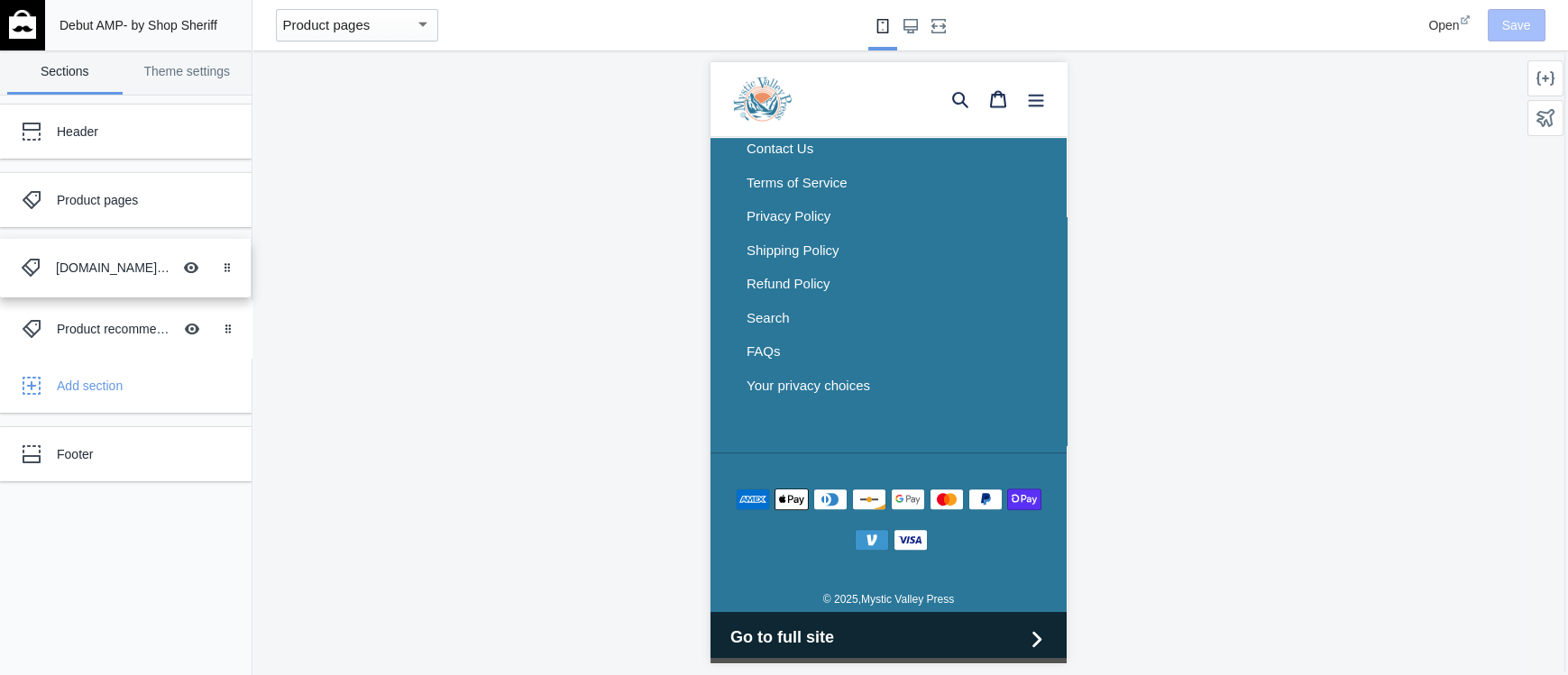
drag, startPoint x: 100, startPoint y: 323, endPoint x: 99, endPoint y: 264, distance: 59.0
click at [99, 264] on body "Loading your AMP theme This editor generates fully AMP-compliant Shopify pages …" at bounding box center [784, 338] width 1568 height 675
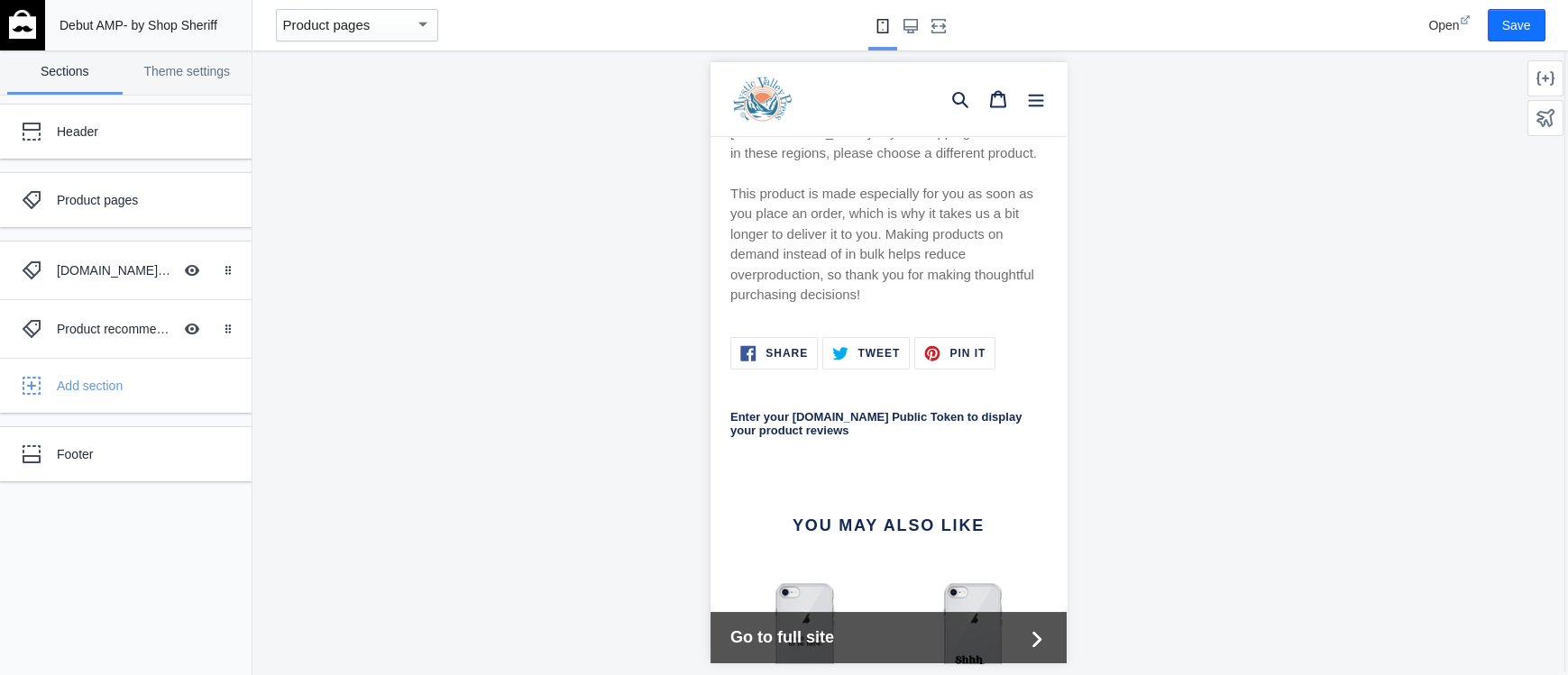
scroll to position [1243, 0]
drag, startPoint x: 776, startPoint y: 393, endPoint x: 738, endPoint y: 390, distance: 38.1
click at [738, 390] on div "Enter your [DOMAIN_NAME] Public Token to display your product reviews" at bounding box center [888, 432] width 356 height 107
click at [116, 272] on div "[DOMAIN_NAME] product reviews" at bounding box center [115, 270] width 116 height 18
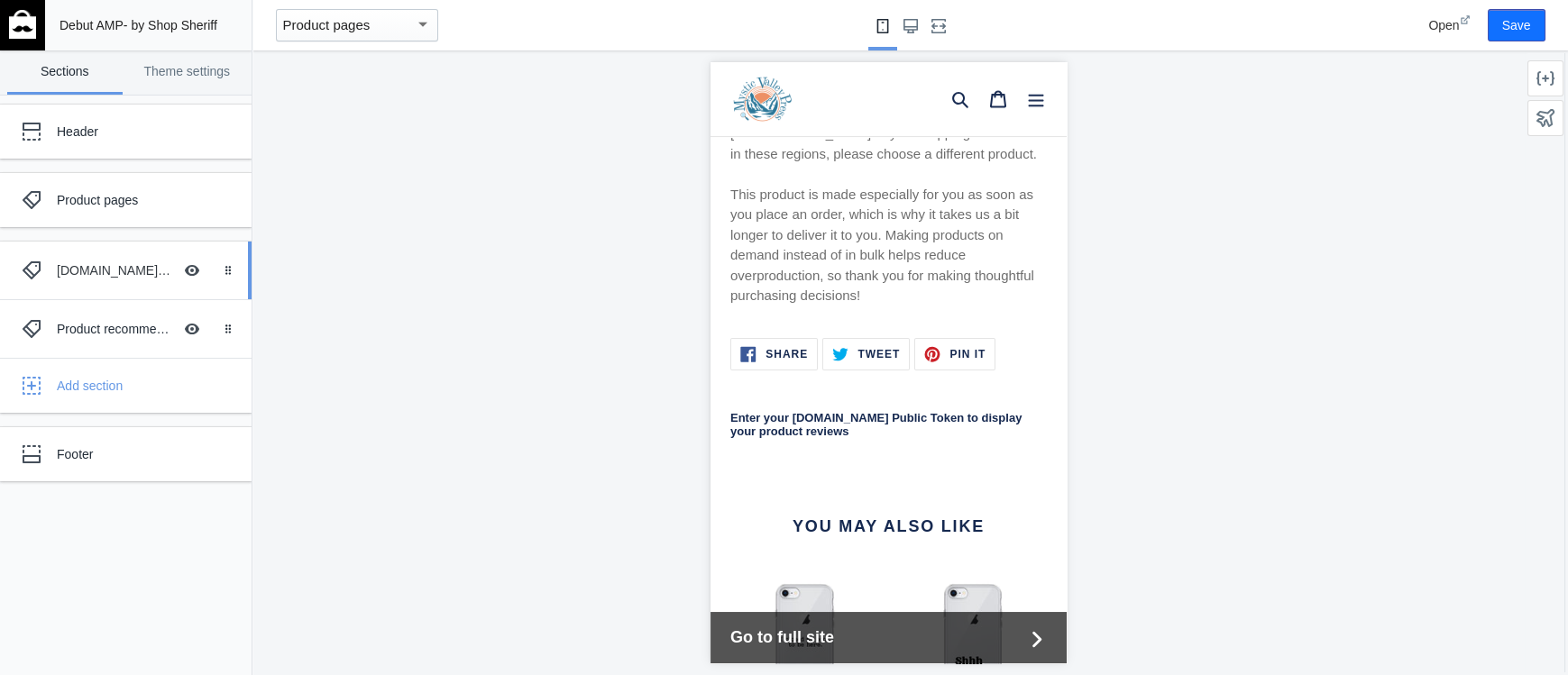
scroll to position [1507, 0]
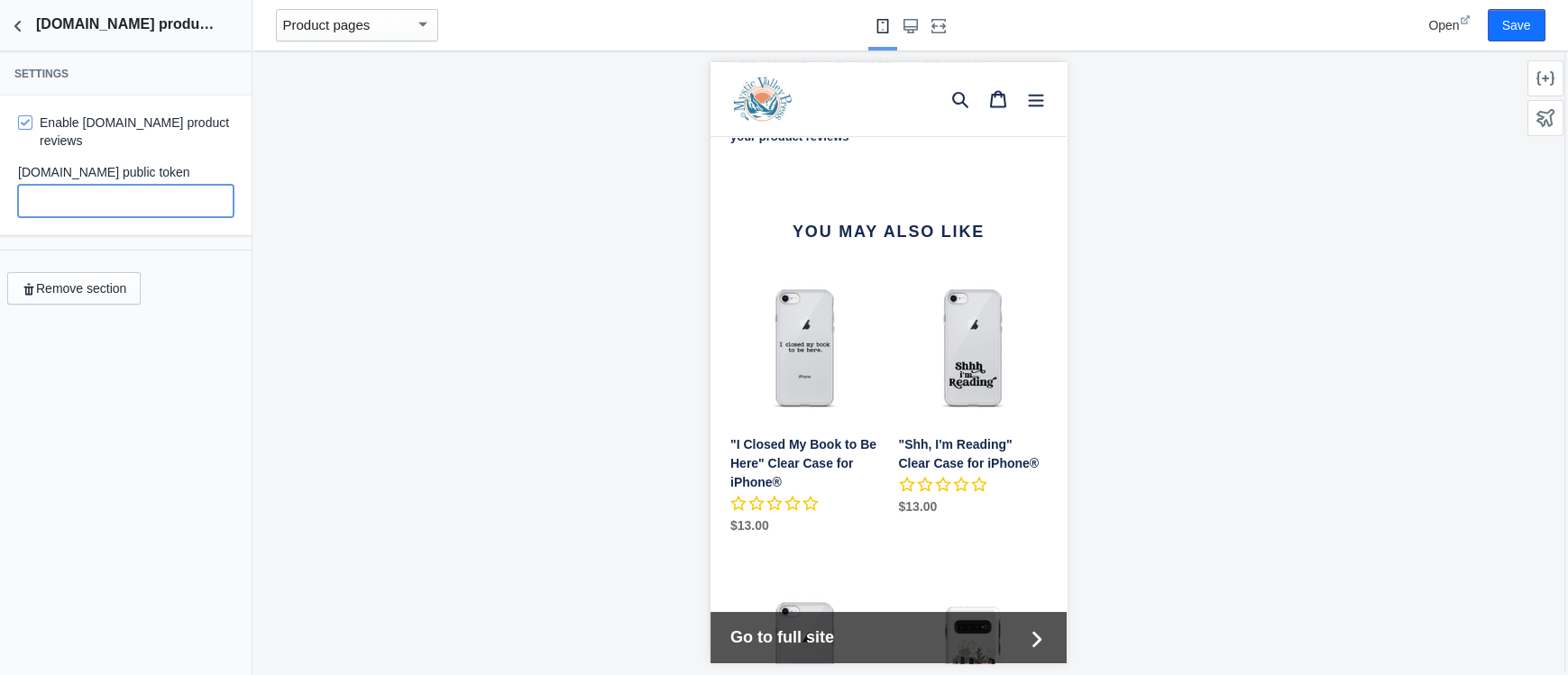
click at [82, 188] on input "text" at bounding box center [125, 201] width 215 height 32
click at [116, 192] on input "text" at bounding box center [125, 201] width 215 height 32
click at [75, 185] on input "text" at bounding box center [125, 201] width 215 height 32
paste input "vURwYEH9TnPX8ZF0QyQDhbxHDv8"
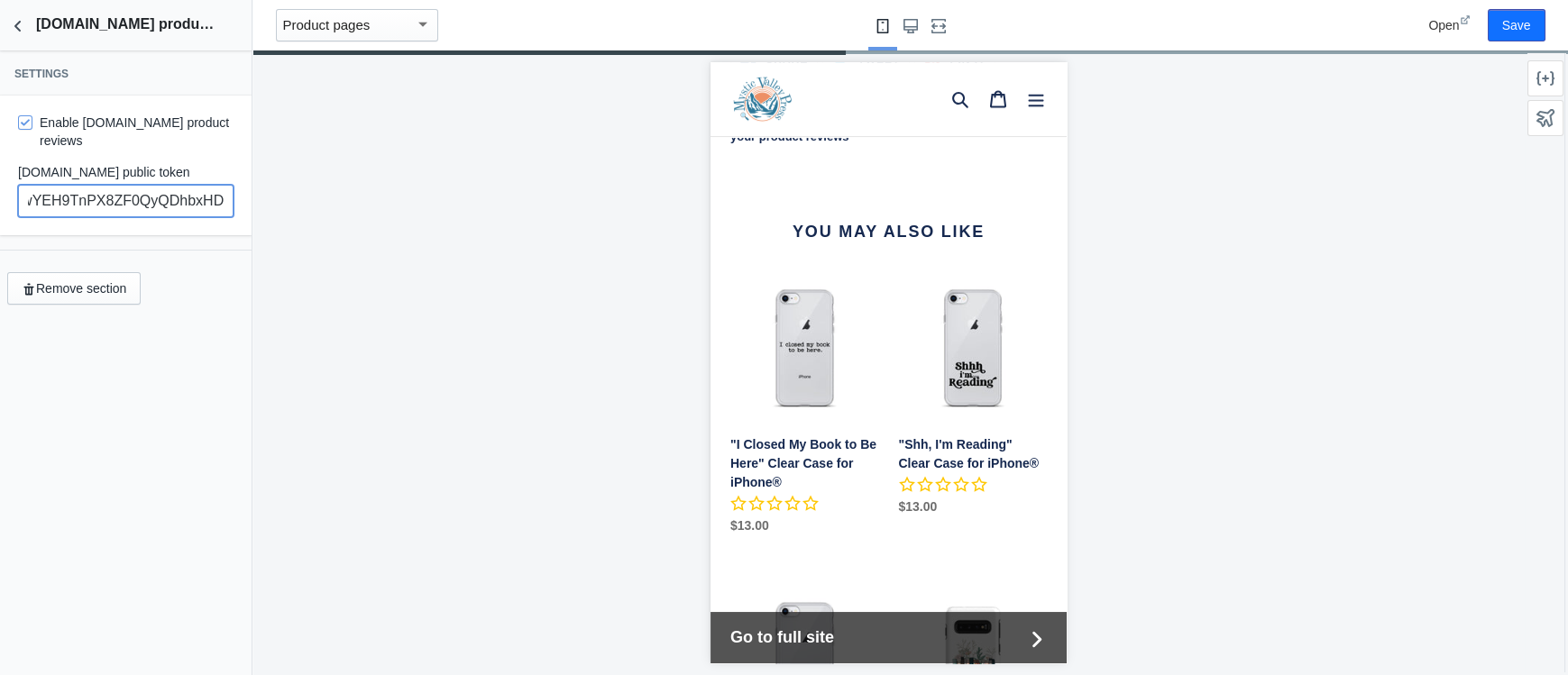
scroll to position [0, 34]
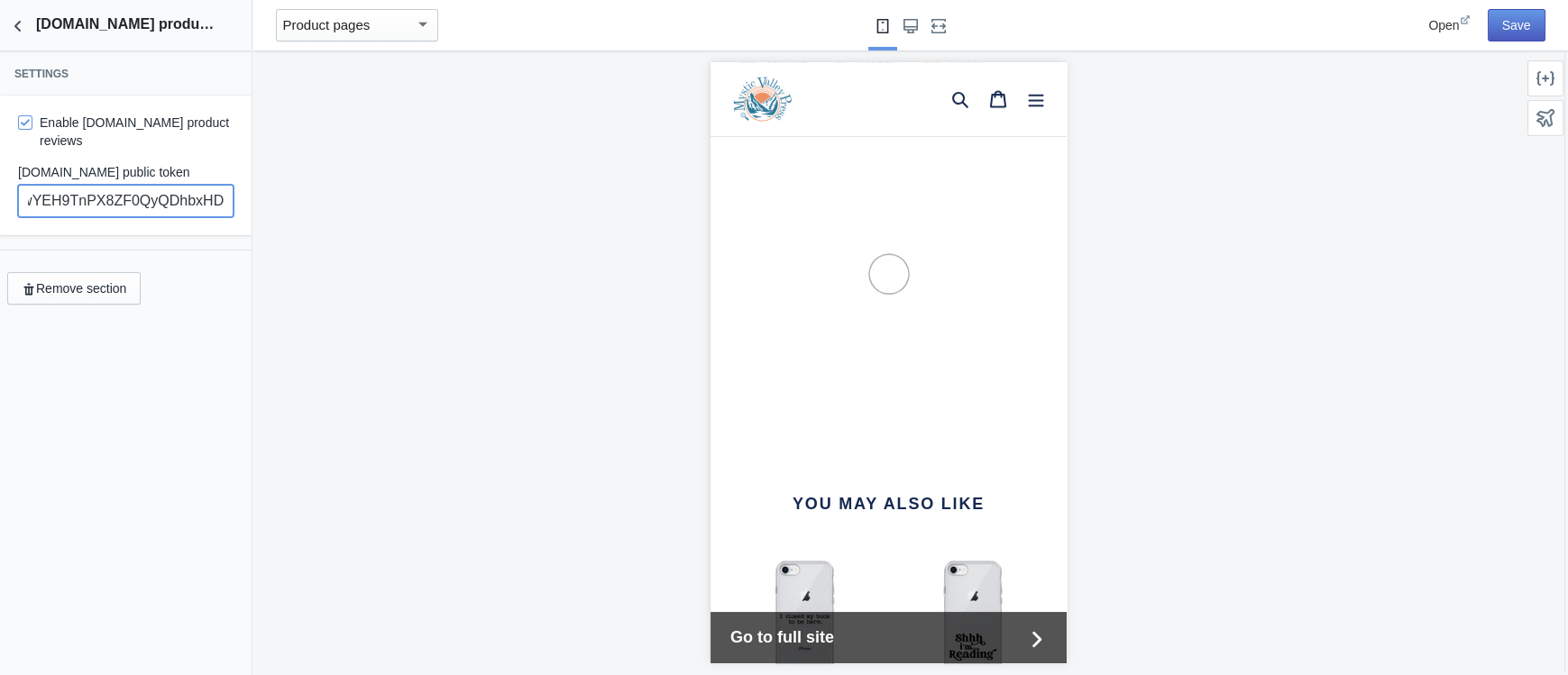
type input "vURwYEH9TnPX8ZF0QyQDhbxHDv8"
click at [1522, 27] on button "Save" at bounding box center [1516, 26] width 58 height 32
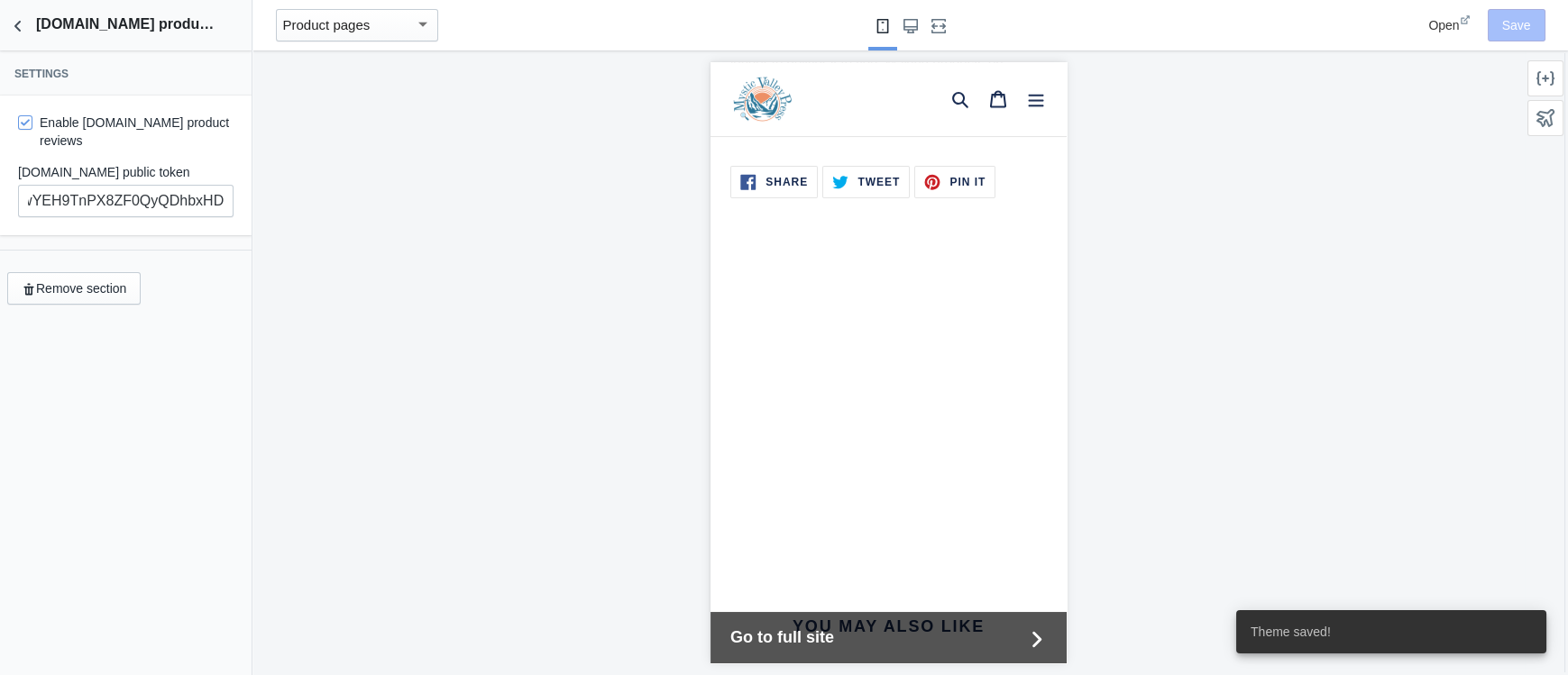
scroll to position [1383, 0]
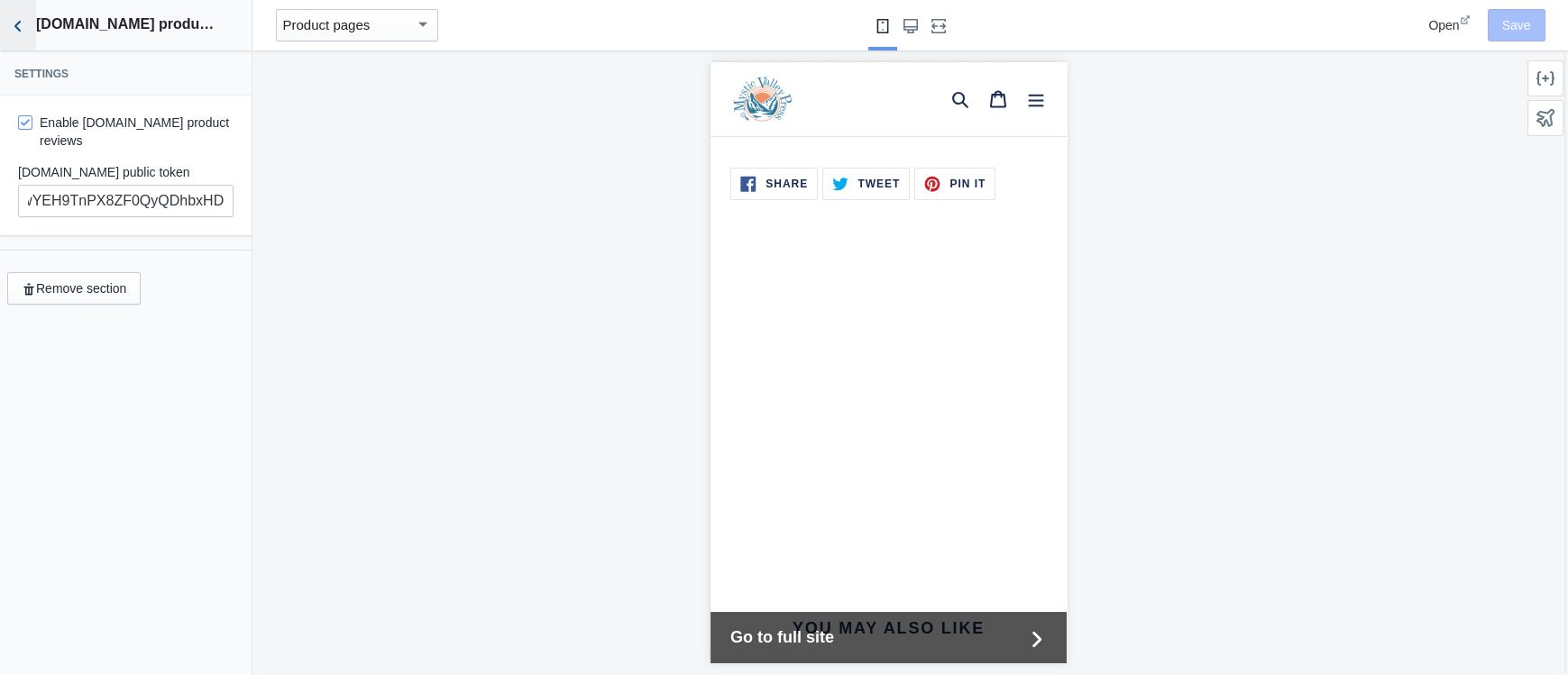
click at [15, 32] on icon "Back to sections" at bounding box center [18, 26] width 18 height 18
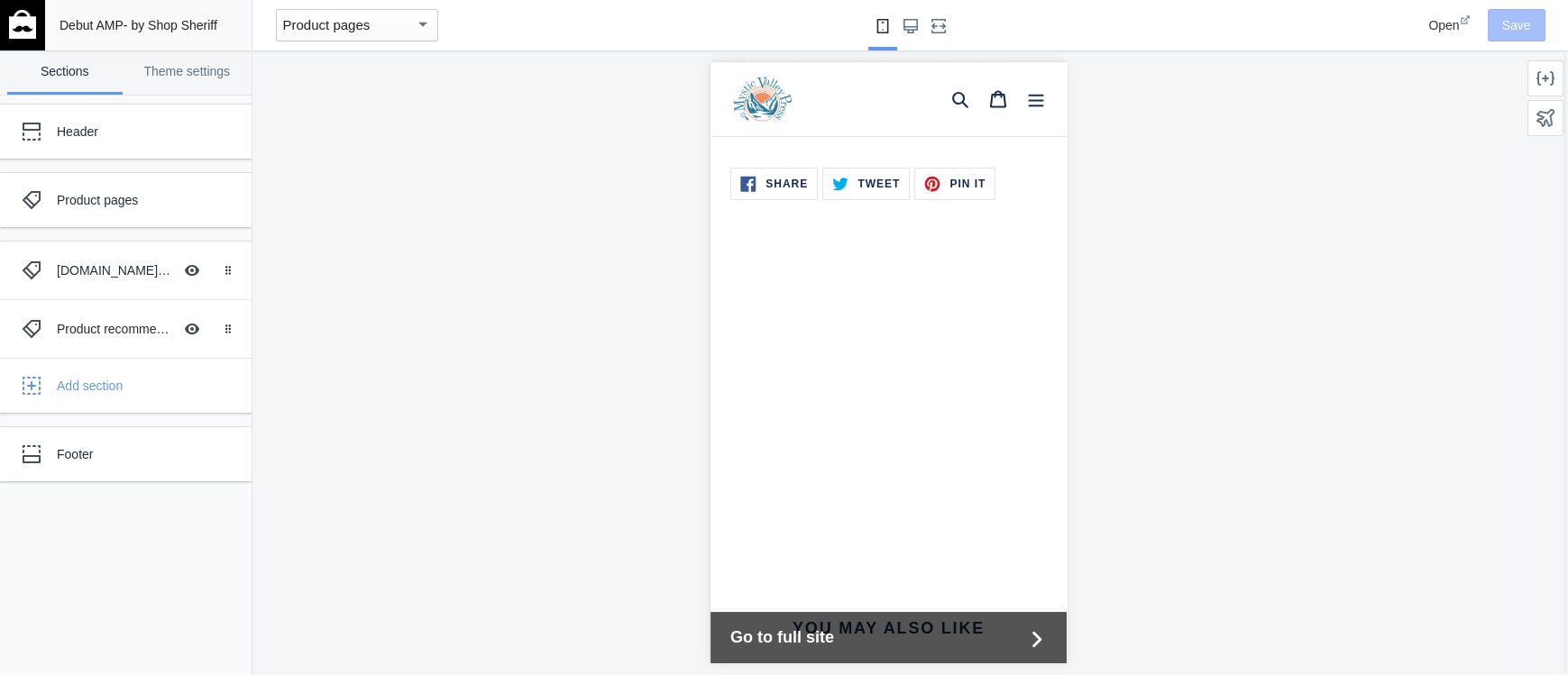
click at [425, 359] on div at bounding box center [888, 362] width 1272 height 625
click at [104, 383] on div "Add section" at bounding box center [147, 386] width 181 height 18
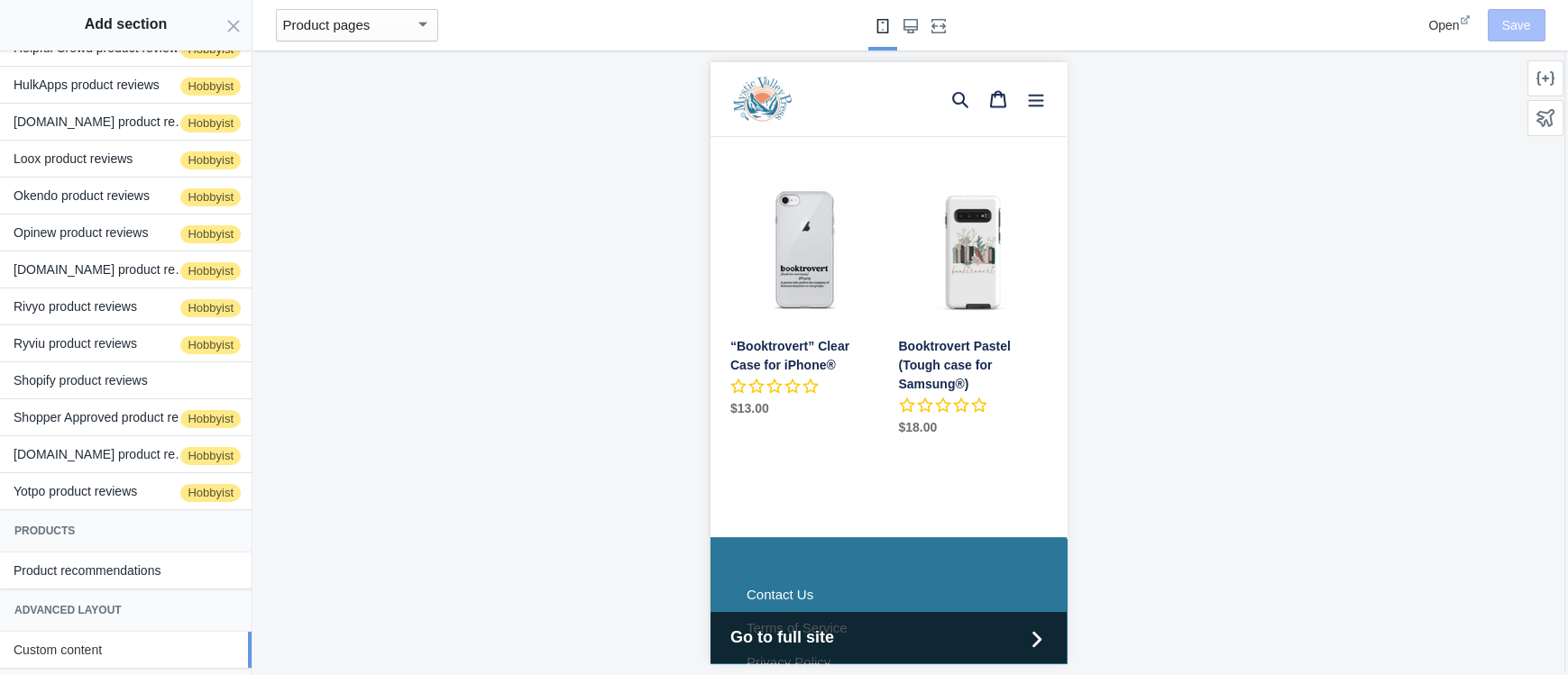
scroll to position [1894, 0]
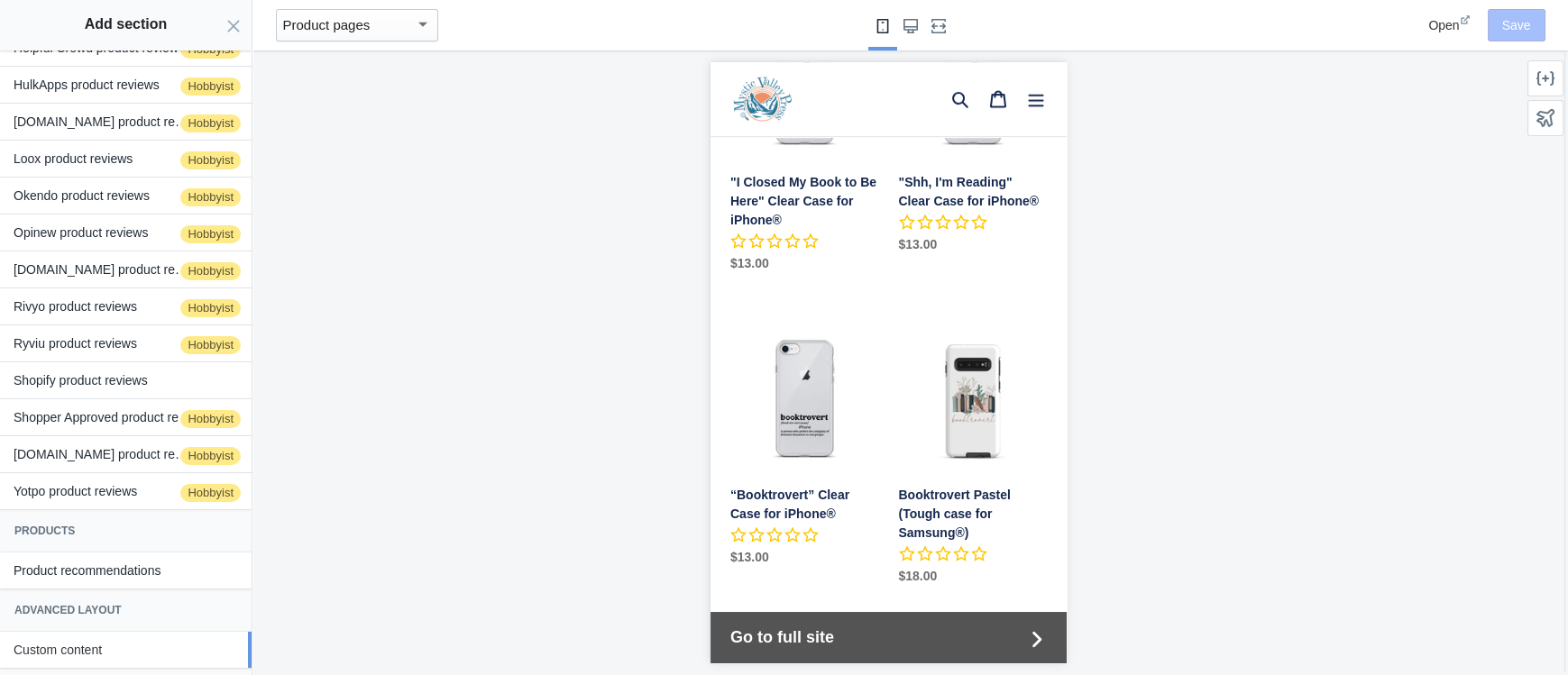
click at [75, 656] on button "Custom content" at bounding box center [125, 650] width 251 height 36
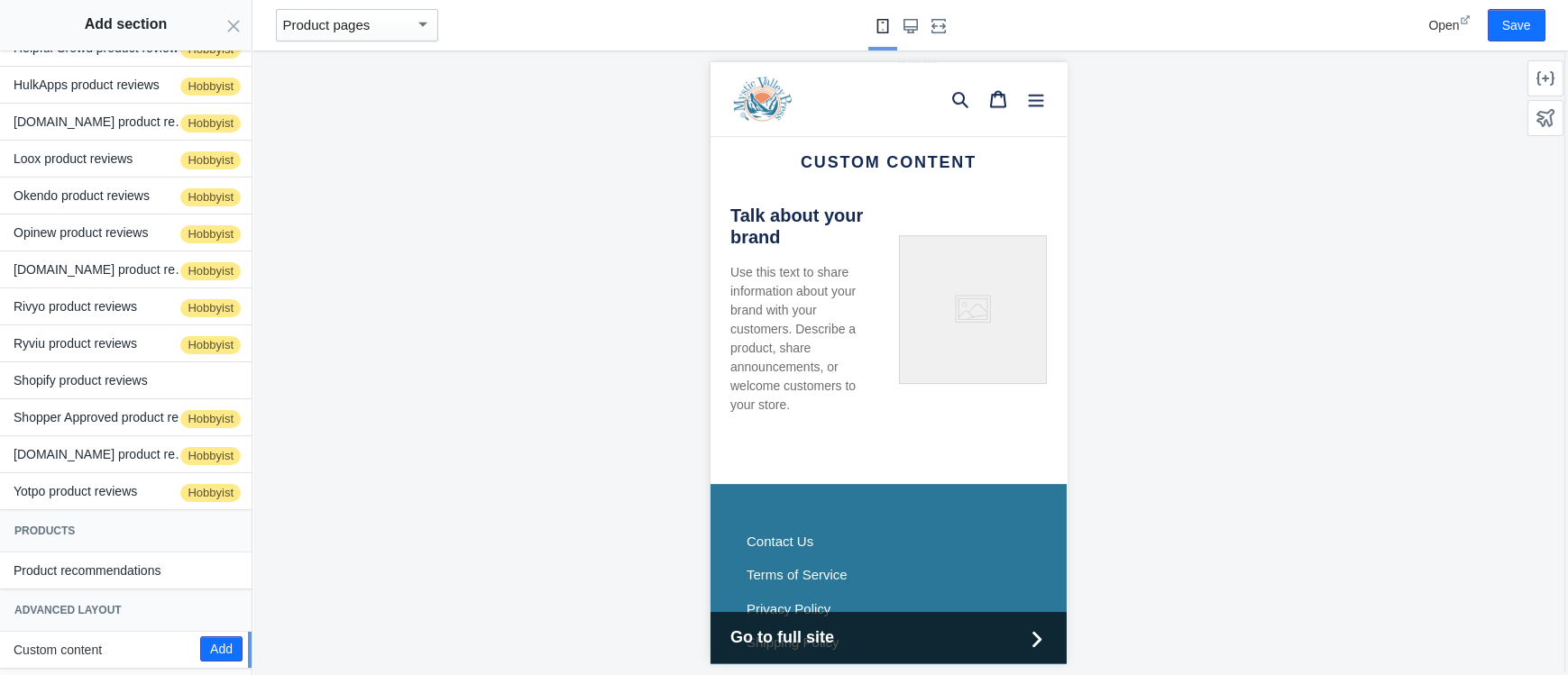
scroll to position [2522, 0]
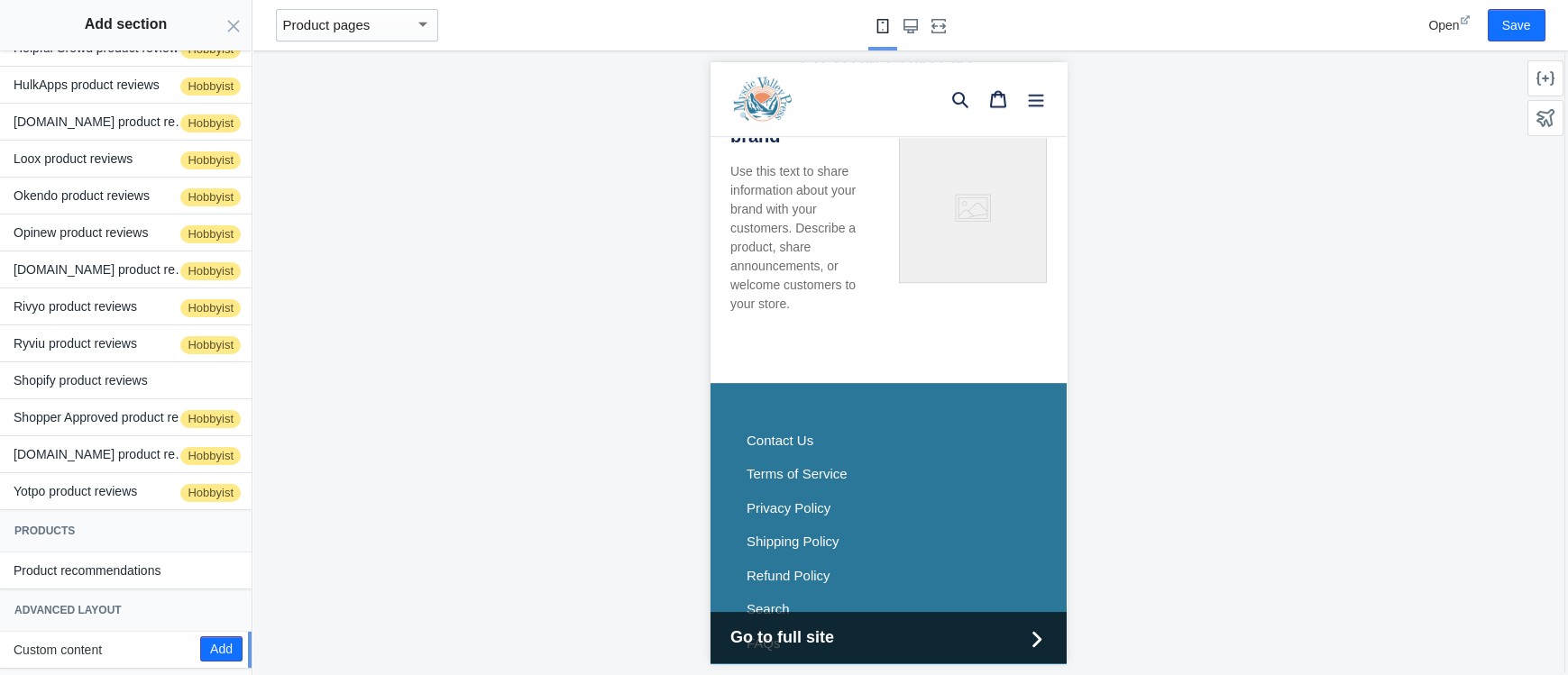
click at [512, 389] on div at bounding box center [888, 362] width 1272 height 625
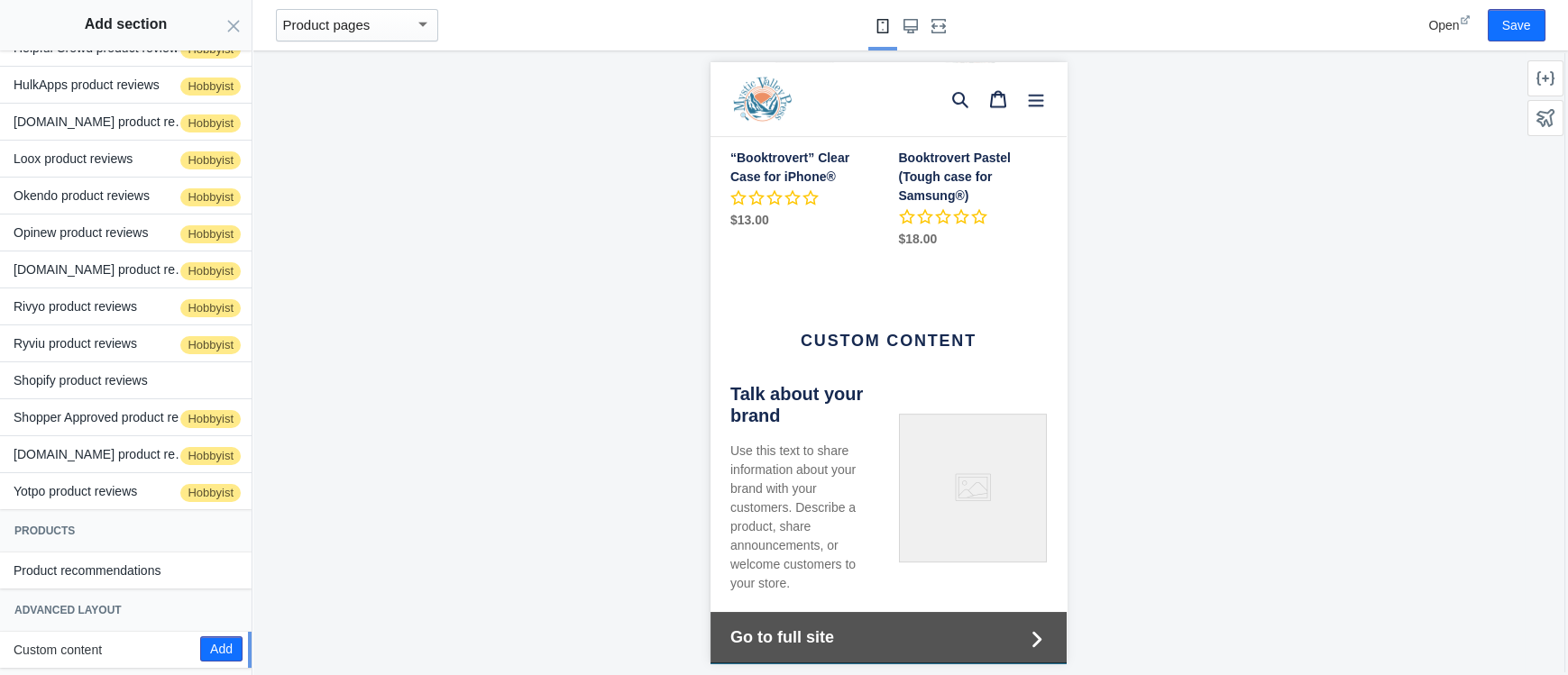
click at [880, 301] on div "Custom content Talk about your brand Use this text to share information about y…" at bounding box center [888, 447] width 356 height 293
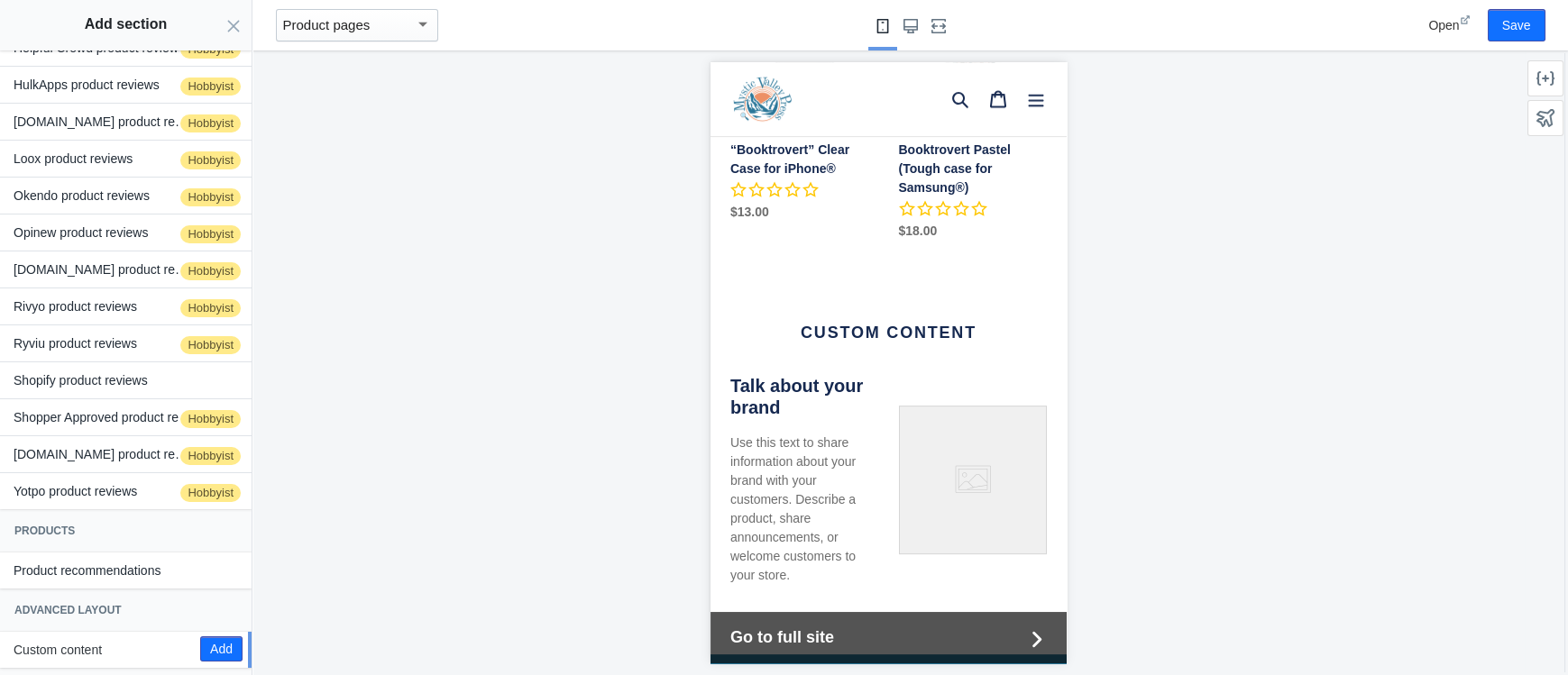
scroll to position [2253, 0]
click at [239, 23] on icon "Close panel" at bounding box center [233, 26] width 14 height 14
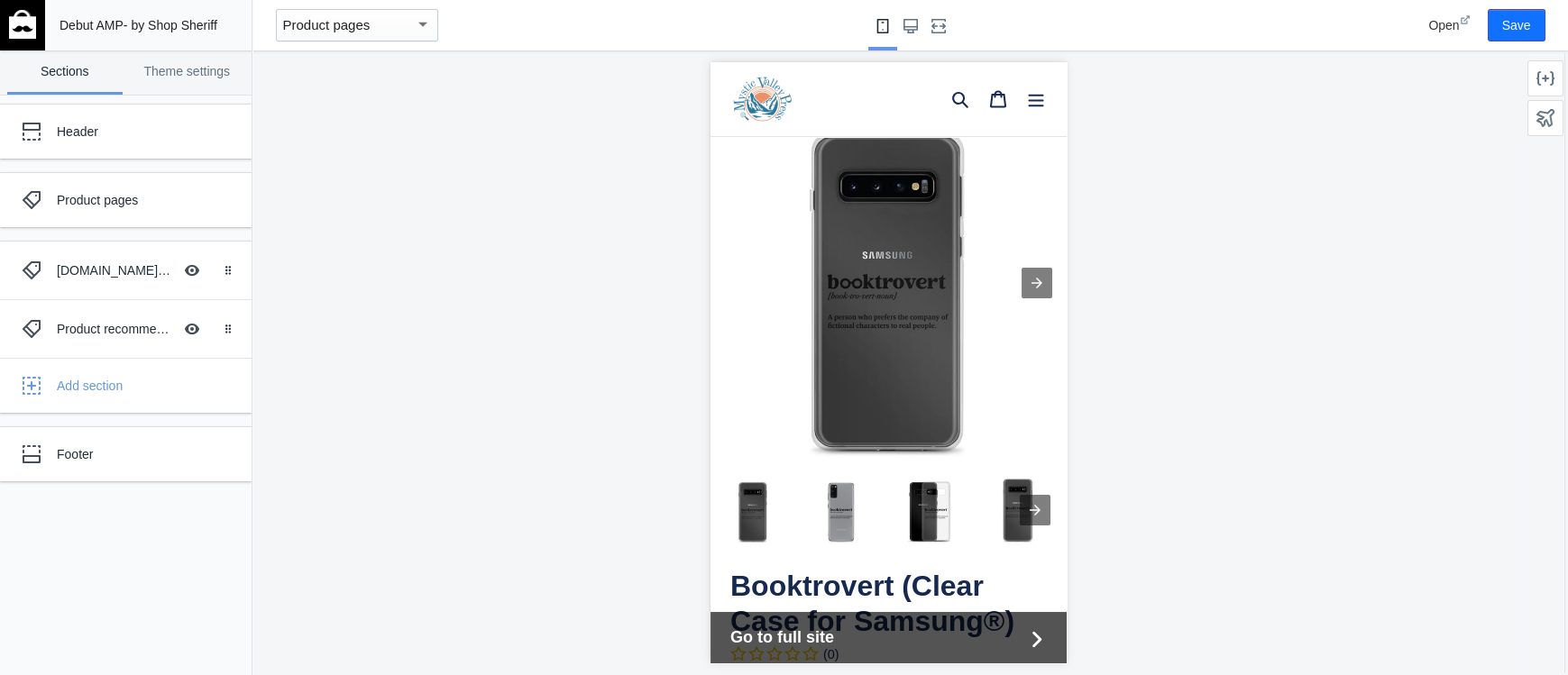
scroll to position [0, 0]
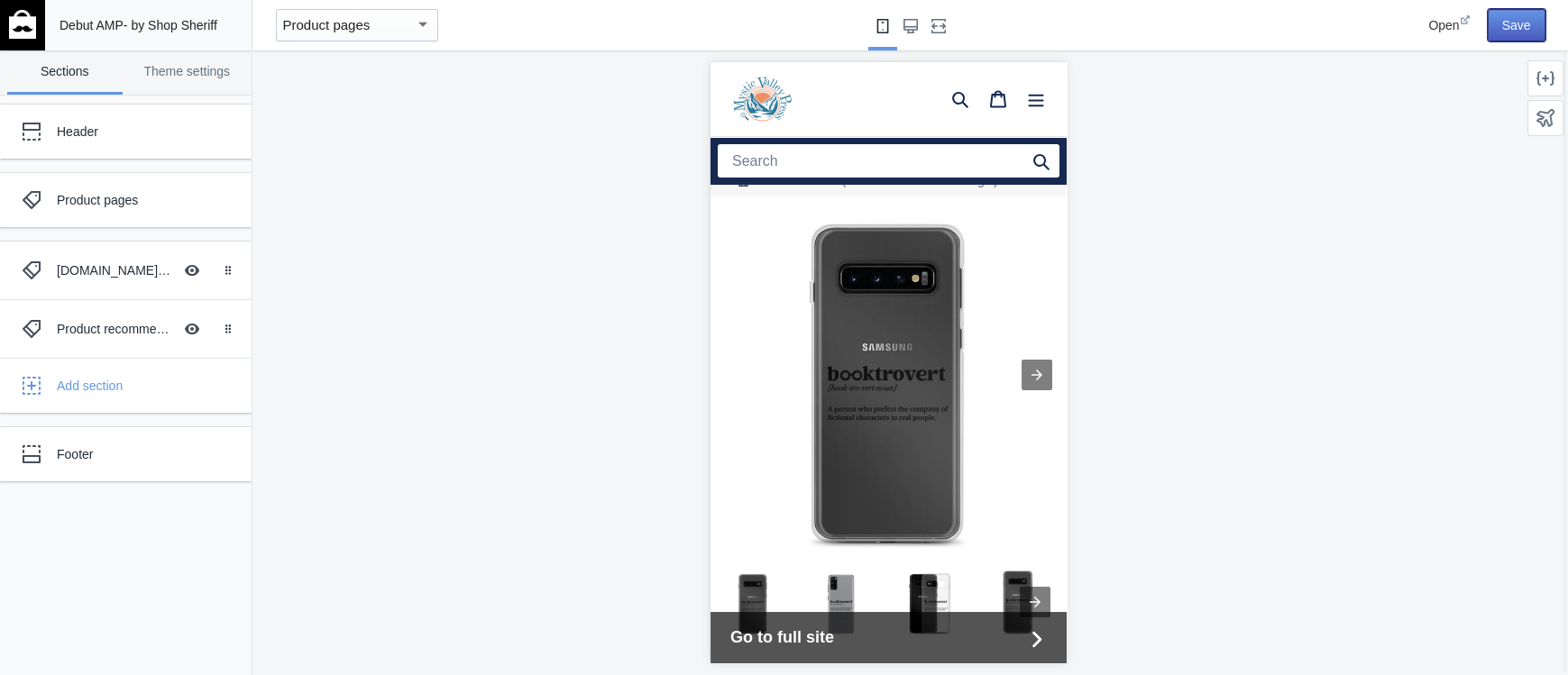
click at [1520, 23] on button "Save" at bounding box center [1516, 26] width 58 height 32
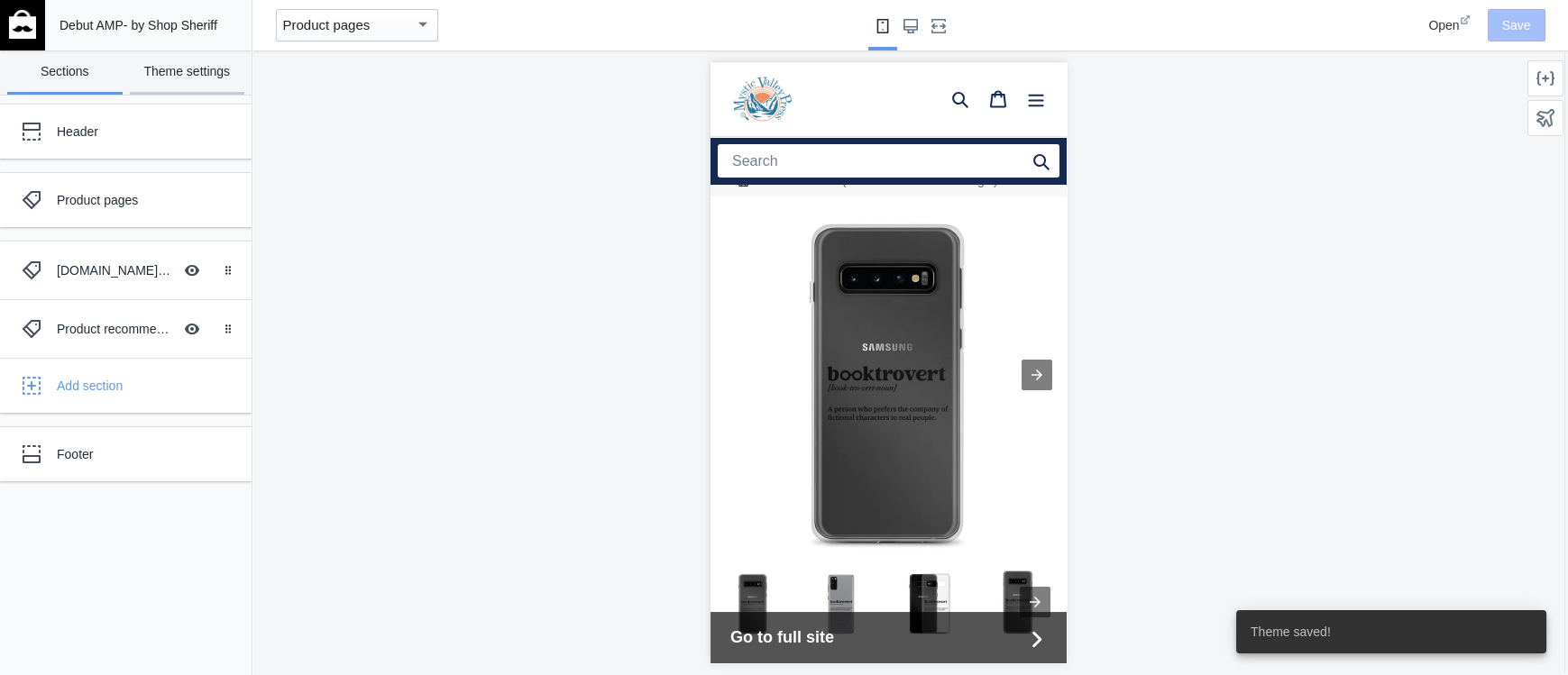
click at [211, 69] on link "Theme settings" at bounding box center [188, 72] width 116 height 45
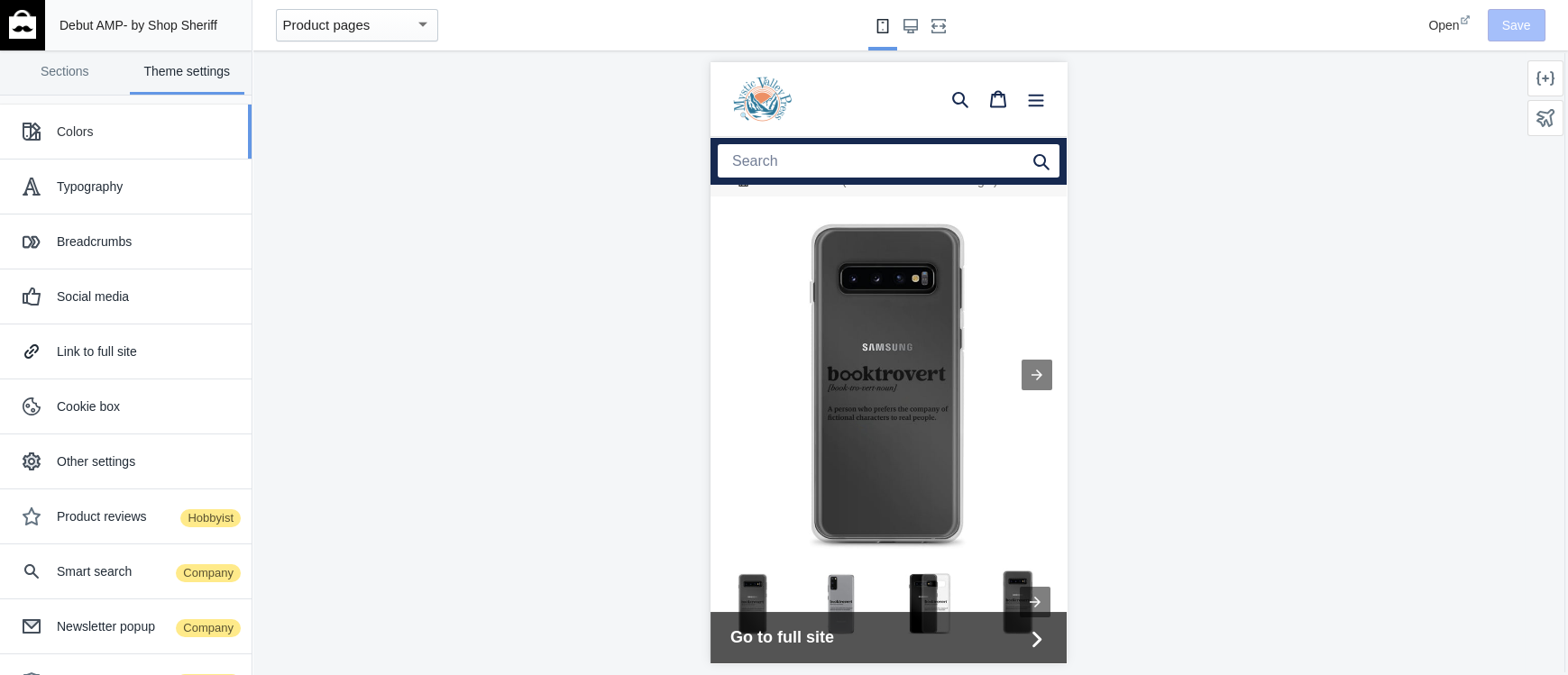
click at [93, 124] on div "Colors" at bounding box center [147, 131] width 181 height 18
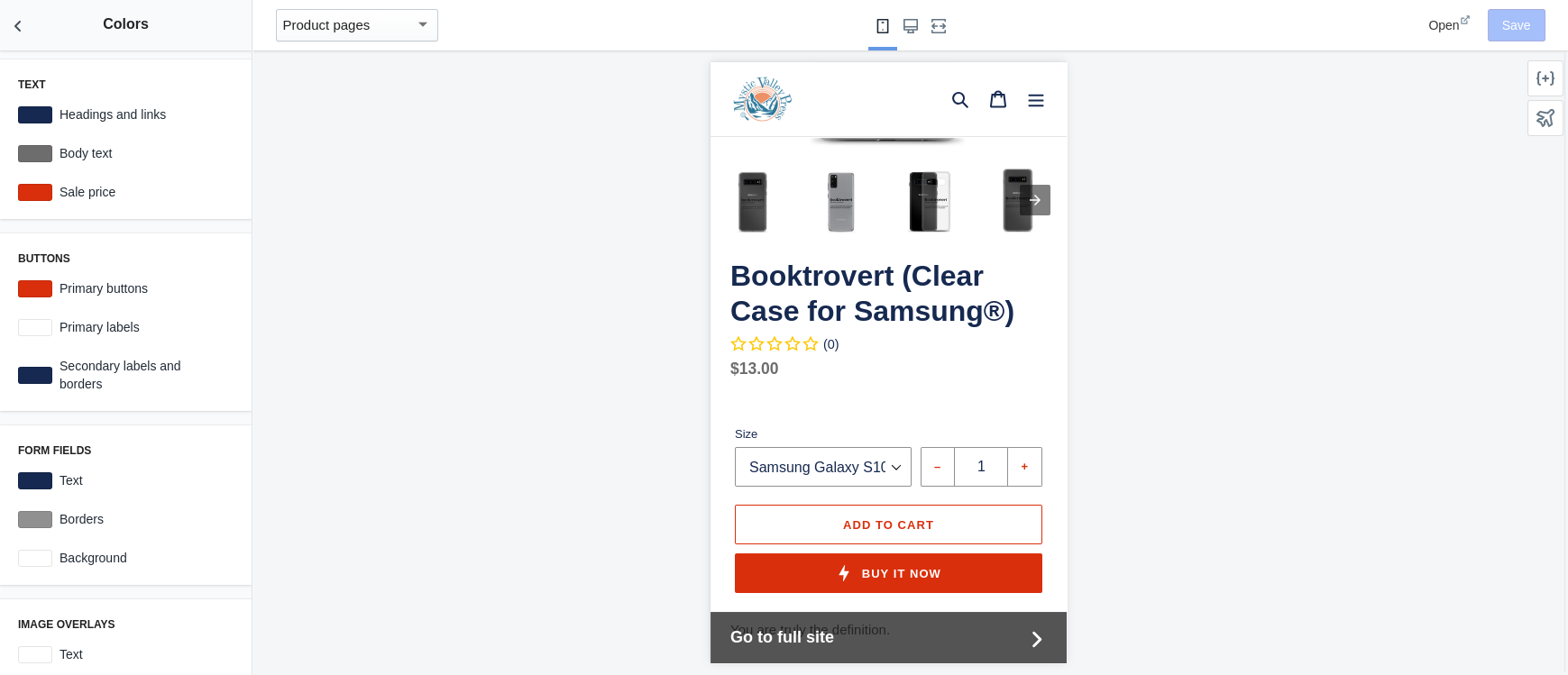
scroll to position [400, 0]
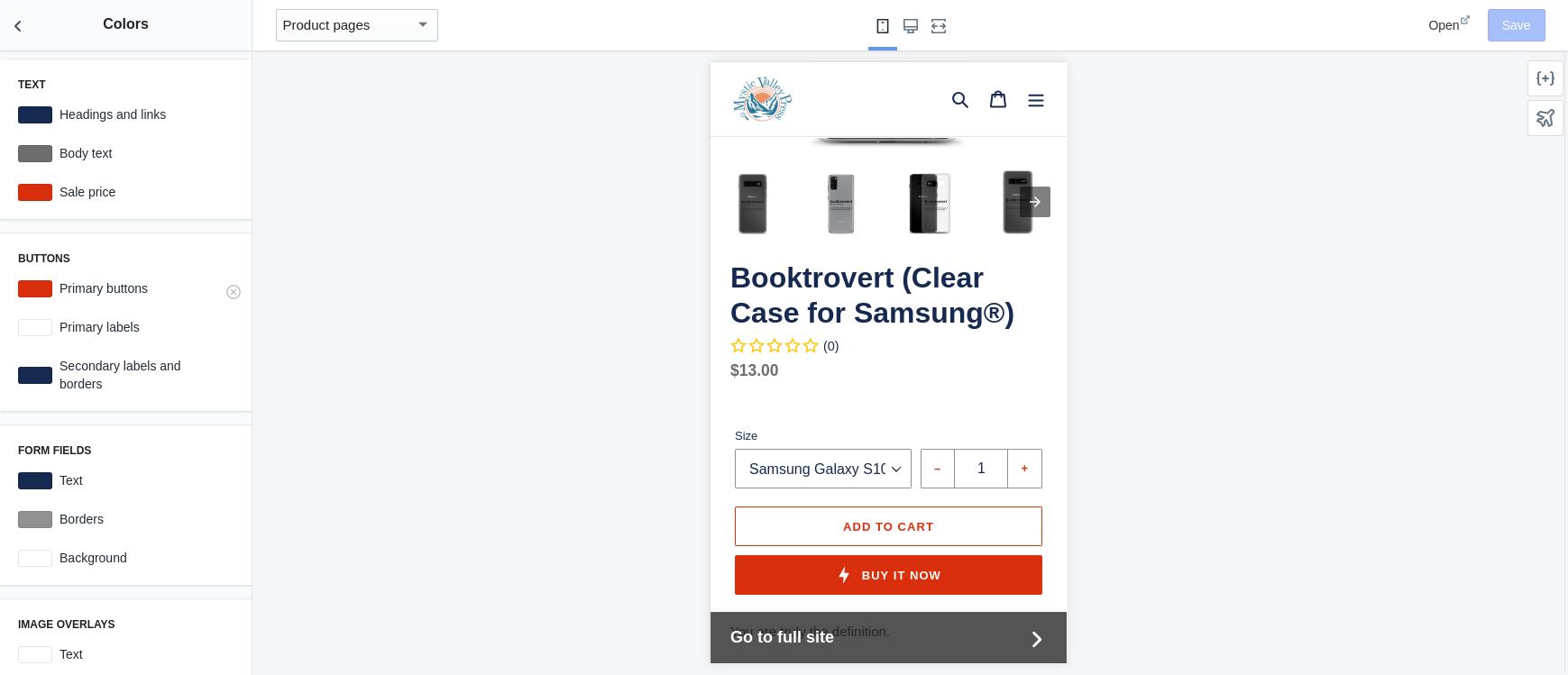
click at [75, 289] on label "Primary buttons" at bounding box center [142, 288] width 181 height 18
click at [24, 285] on div at bounding box center [35, 289] width 34 height 17
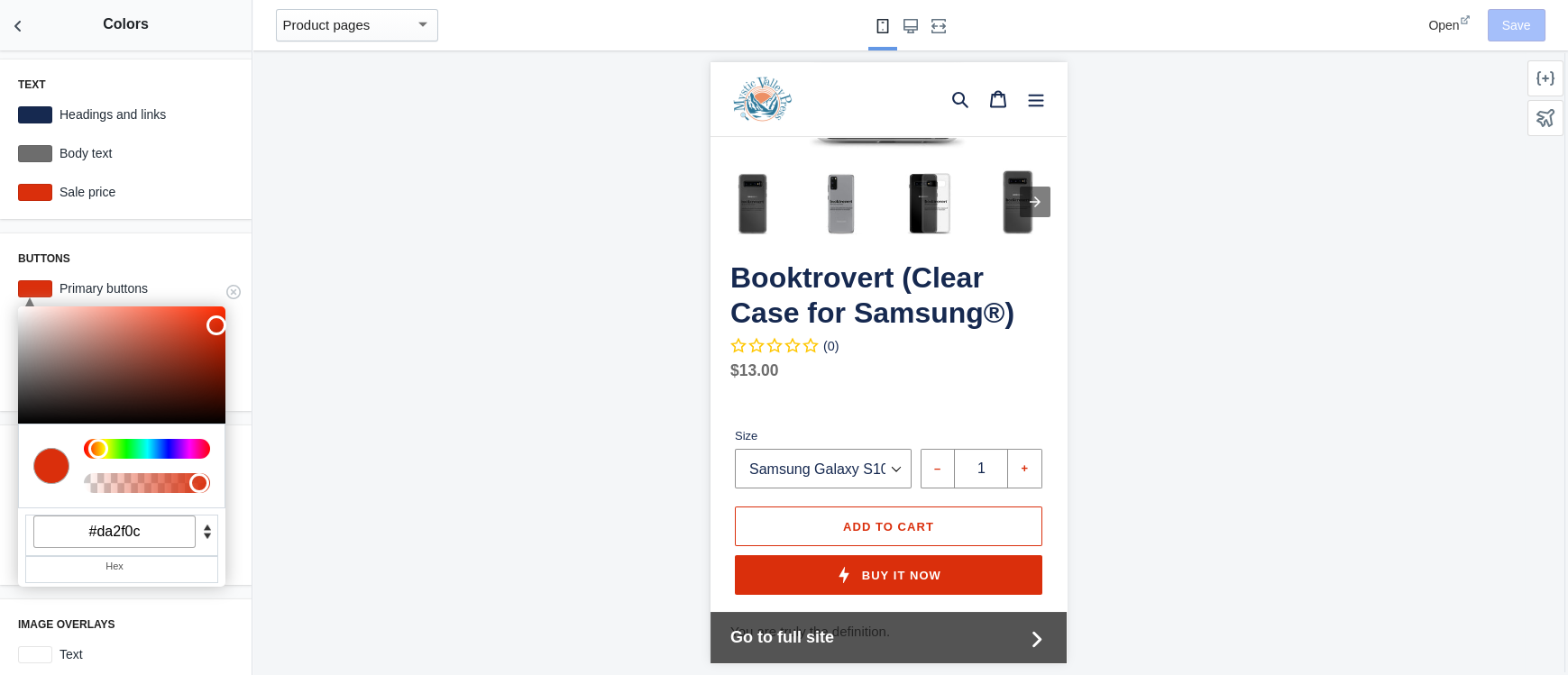
click at [128, 530] on input "#da2f0c" at bounding box center [114, 532] width 162 height 32
click at [127, 530] on input "#da2f0c" at bounding box center [114, 532] width 162 height 32
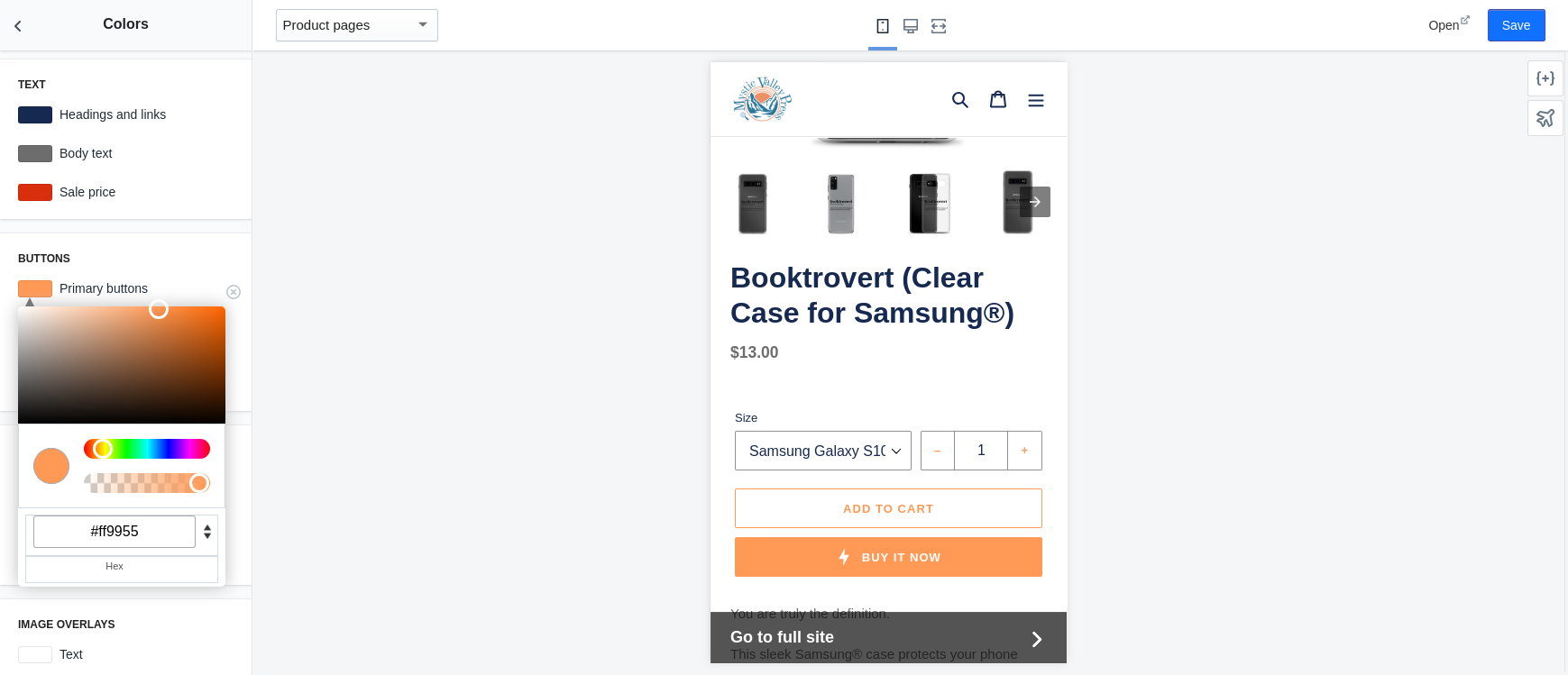
click at [132, 526] on input "#ff9955" at bounding box center [114, 532] width 162 height 32
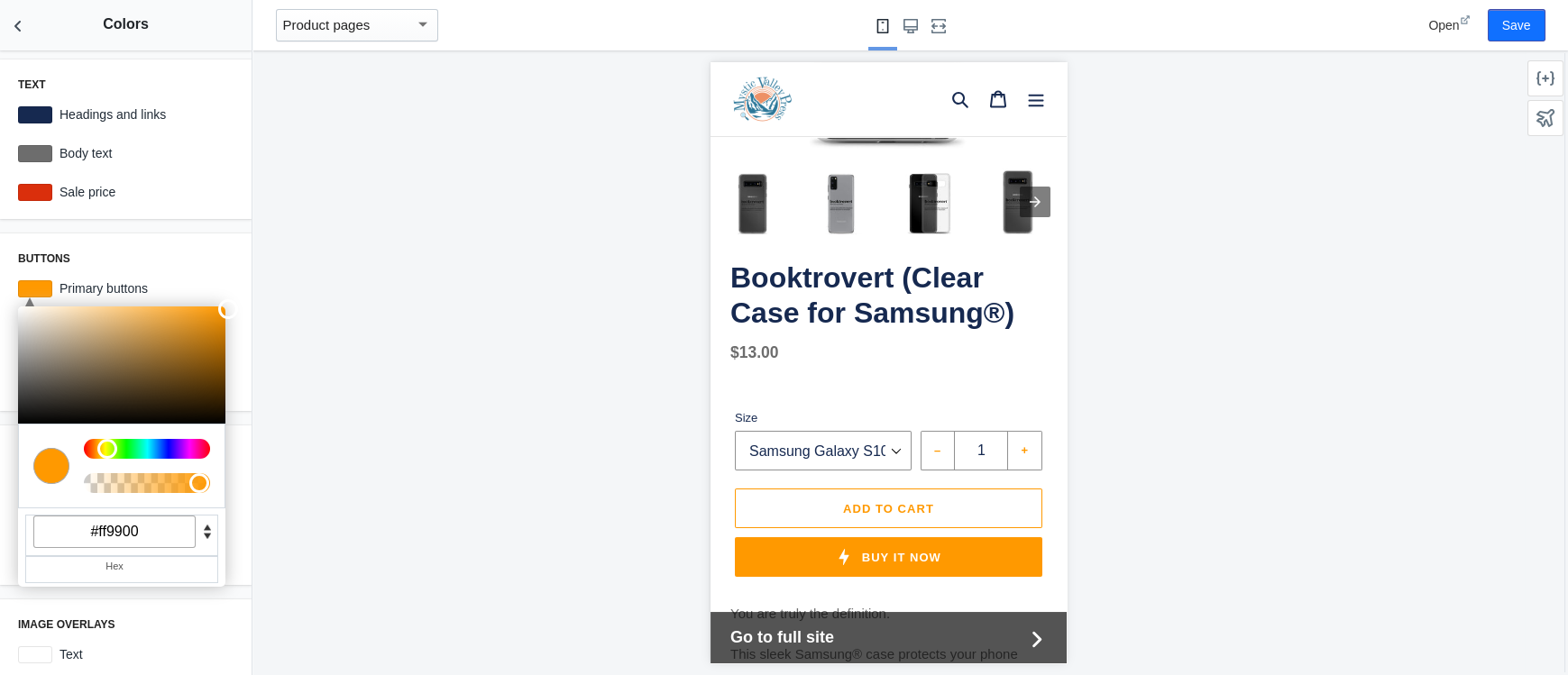
type input "#ff9900"
click at [231, 257] on h3 "Buttons" at bounding box center [125, 258] width 215 height 14
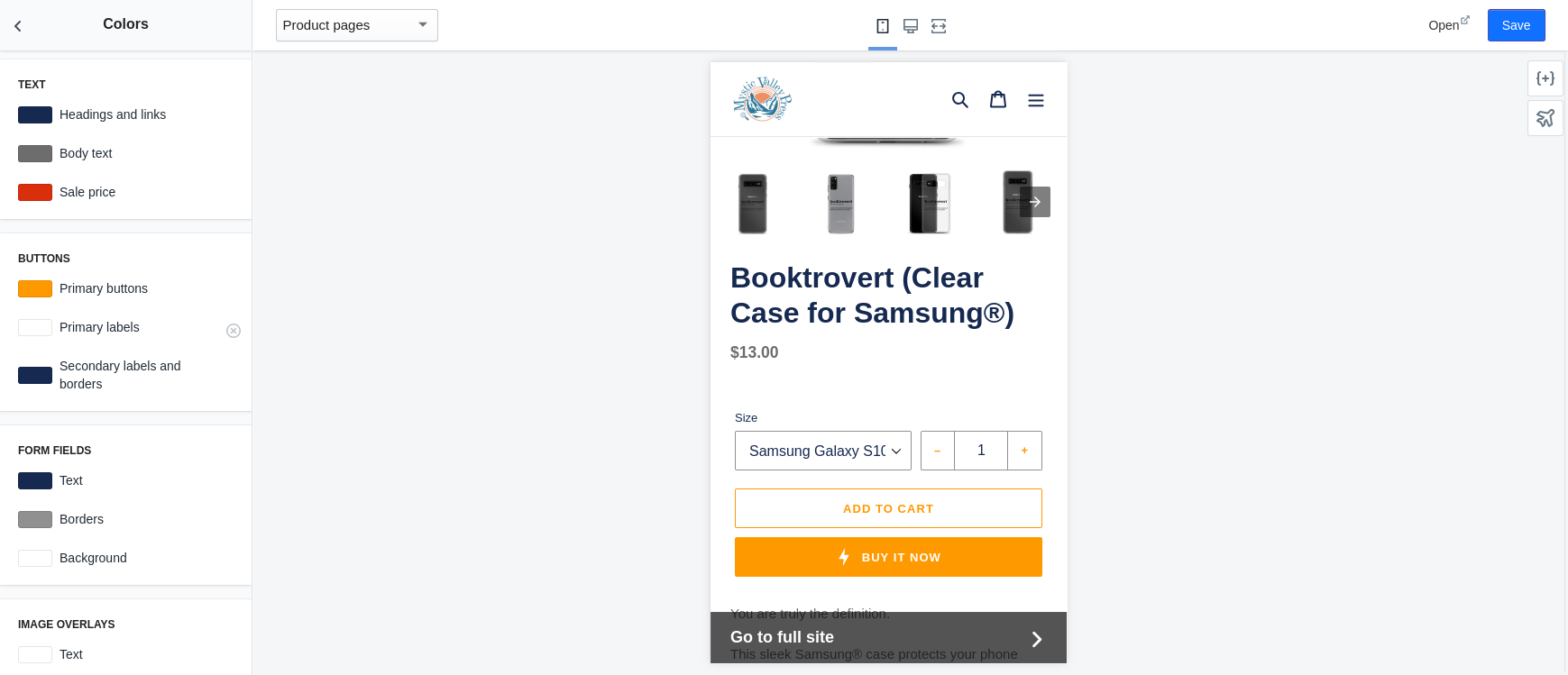
click at [44, 331] on div at bounding box center [35, 328] width 34 height 17
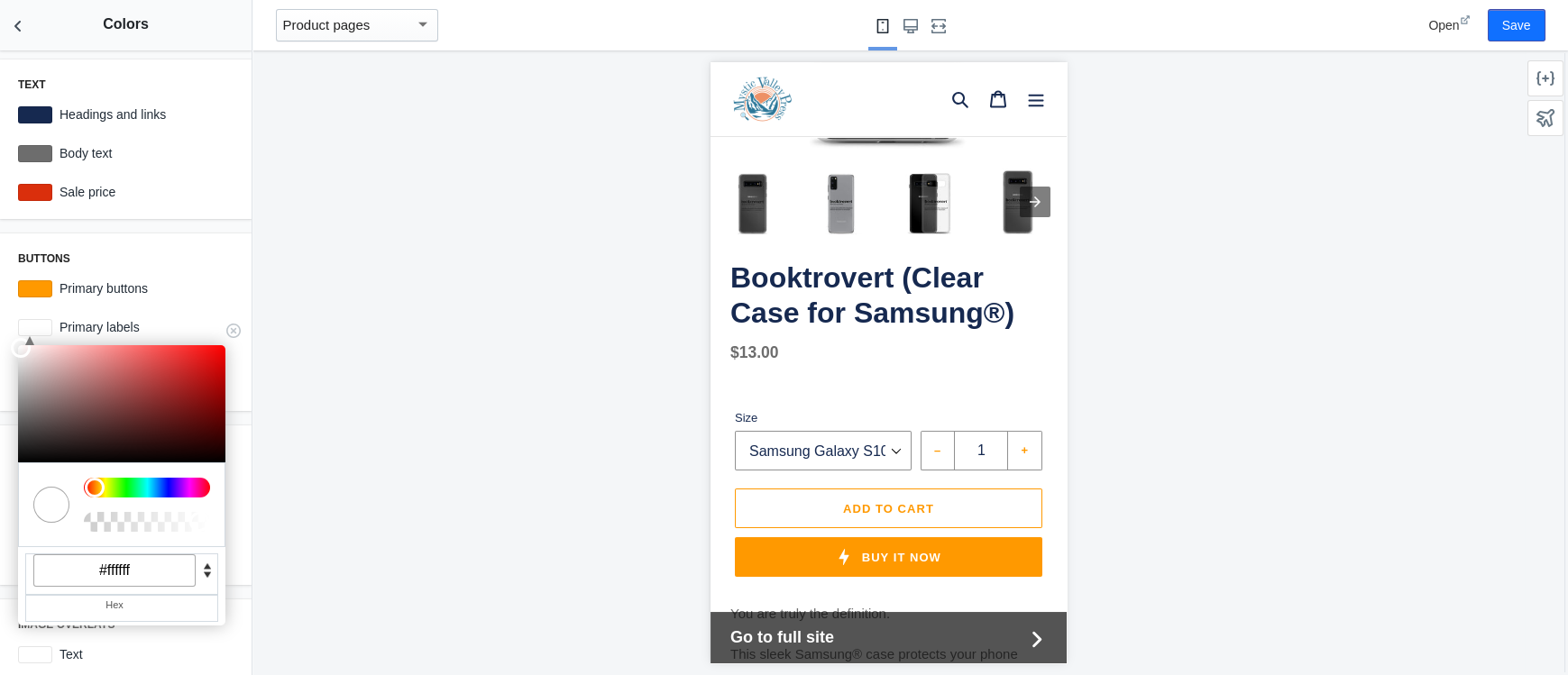
click at [131, 573] on input "#ffffff" at bounding box center [114, 571] width 162 height 32
type input "#000000"
click at [238, 233] on div "Buttons C M Y K A 36 100 50 1 H S L A 255 153 0 1 R G B A #ff9900 Hex Primary b…" at bounding box center [125, 321] width 251 height 177
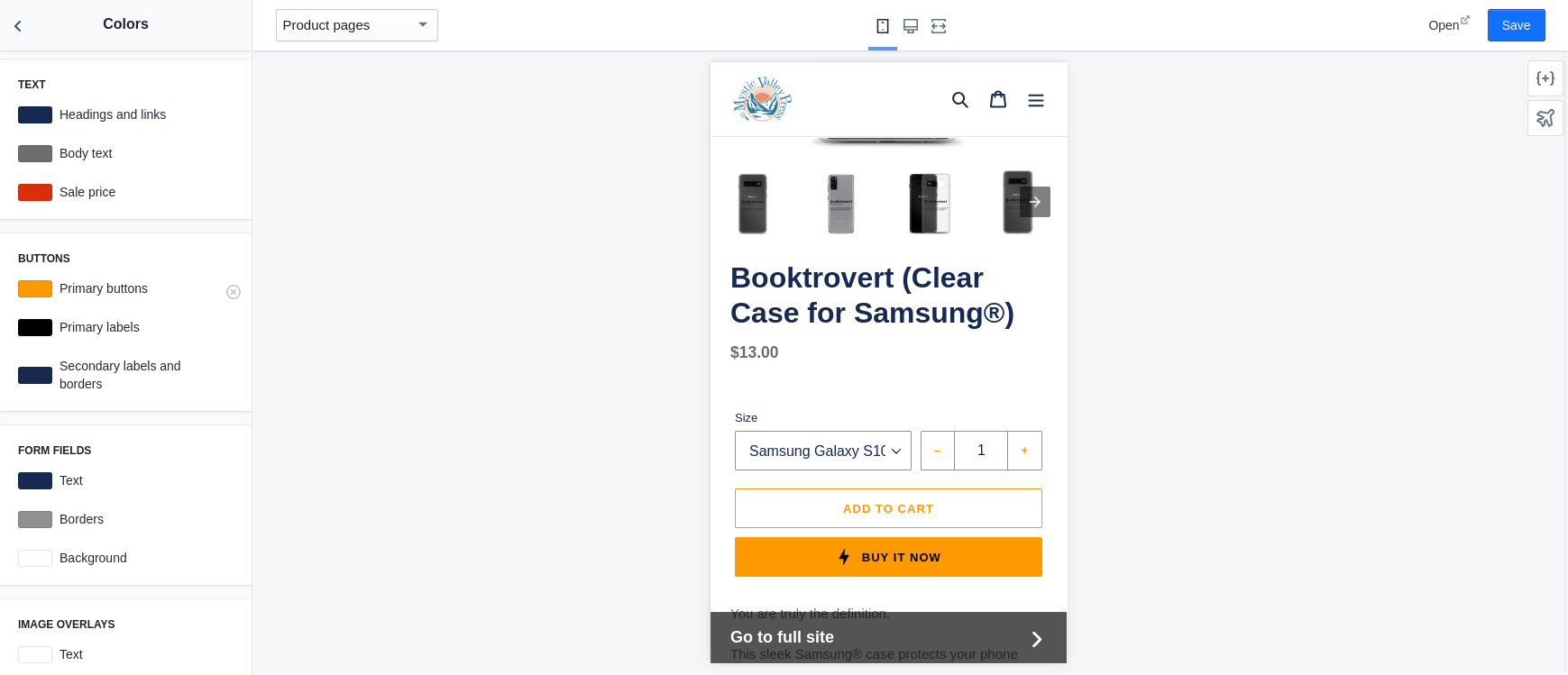
click at [43, 293] on div at bounding box center [35, 289] width 34 height 17
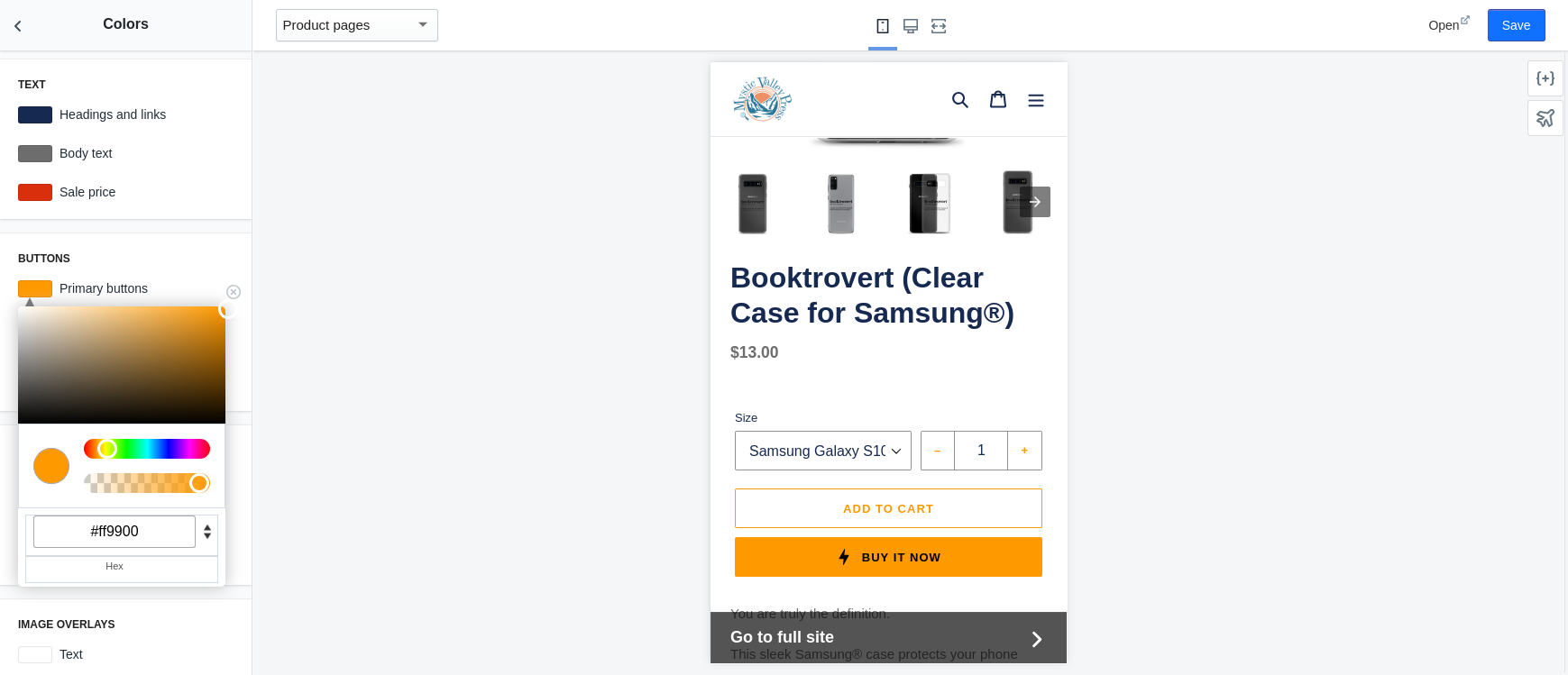
click at [118, 527] on input "#ff9900" at bounding box center [114, 532] width 162 height 32
paste input "2B7799"
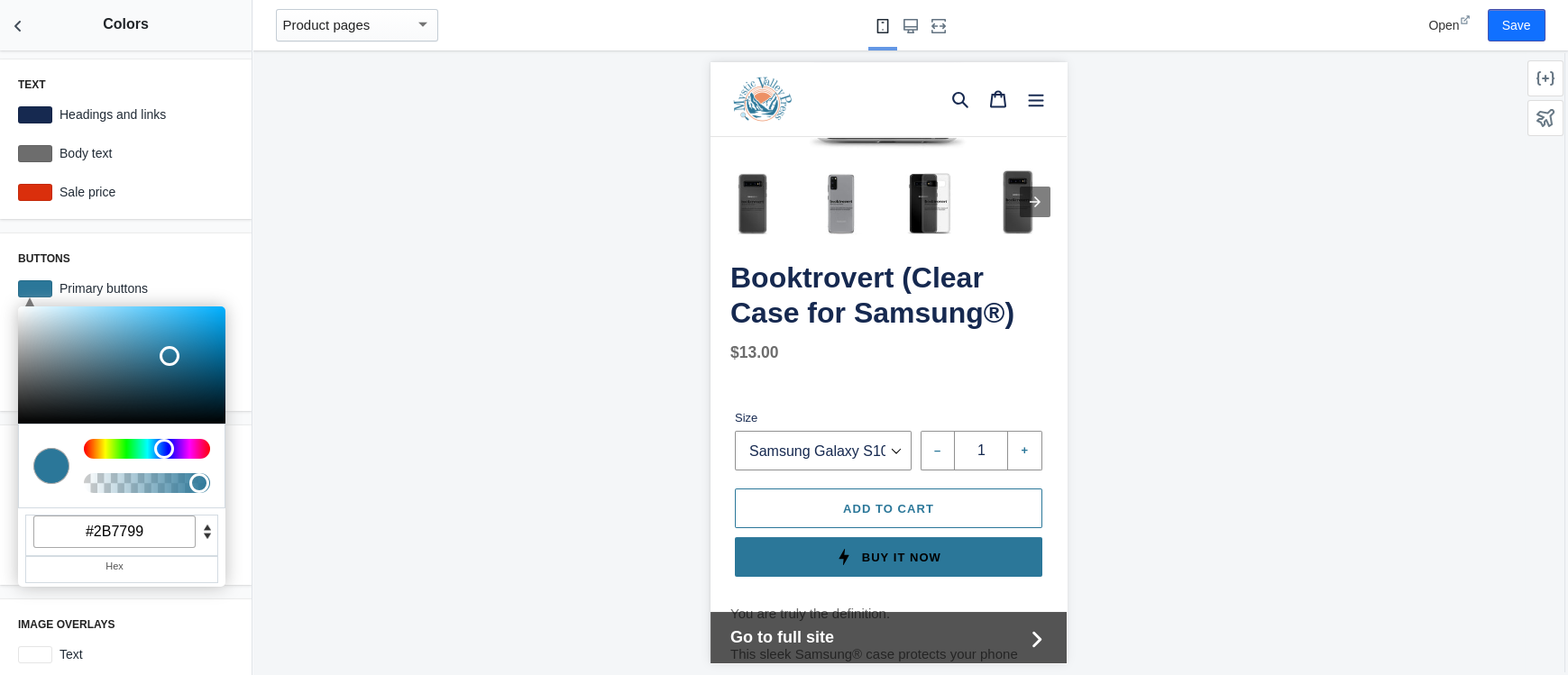
type input "#2b7799"
click at [208, 230] on div "Text Headings and links #162950 Body text #6d6d6d Sale price #da2f0c Buttons C …" at bounding box center [125, 362] width 251 height 625
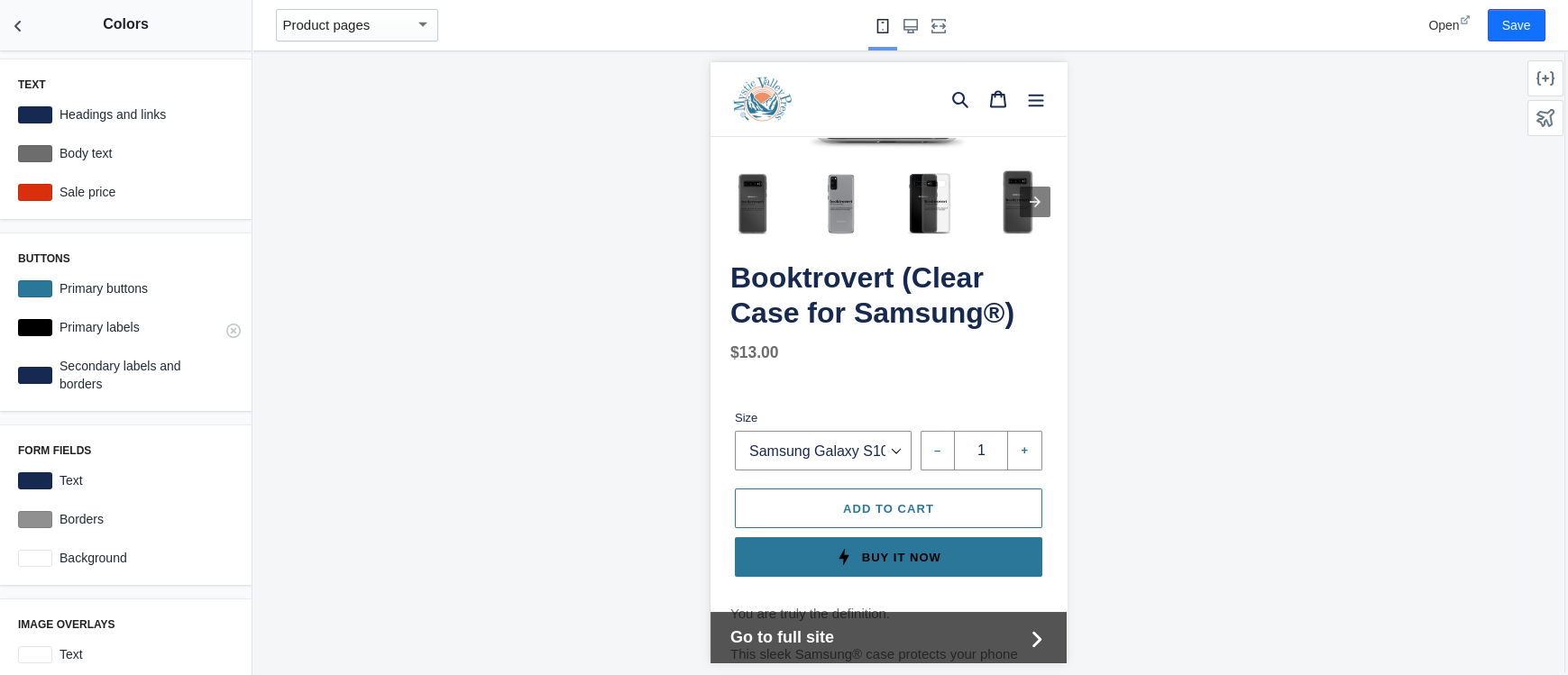
click at [35, 330] on div at bounding box center [35, 328] width 34 height 17
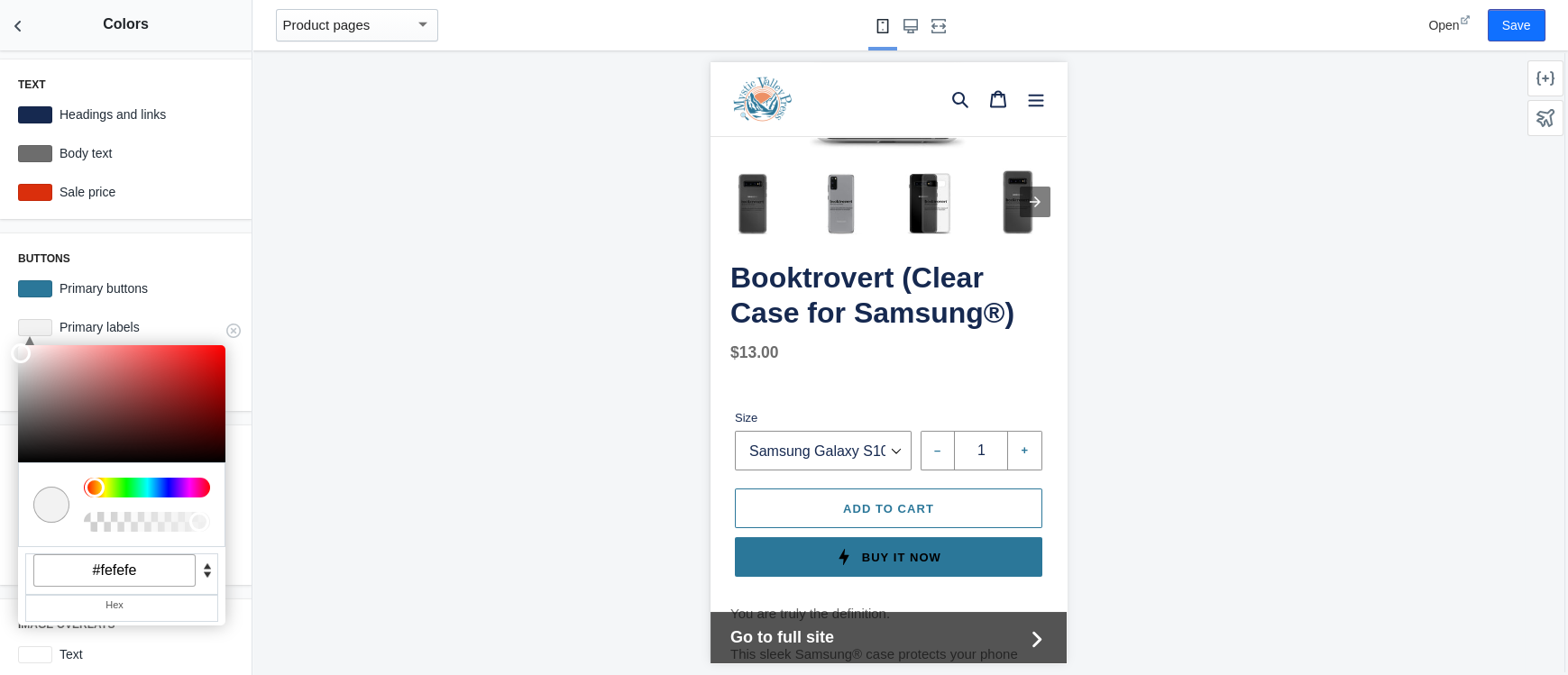
type input "#ffffff"
drag, startPoint x: 70, startPoint y: 396, endPoint x: 10, endPoint y: 342, distance: 80.7
click at [11, 342] on div "C M Y K A 0 100 100 1 H S L A 255 255 255 1 R G B A #ffffff Hex Primary labels …" at bounding box center [125, 327] width 229 height 32
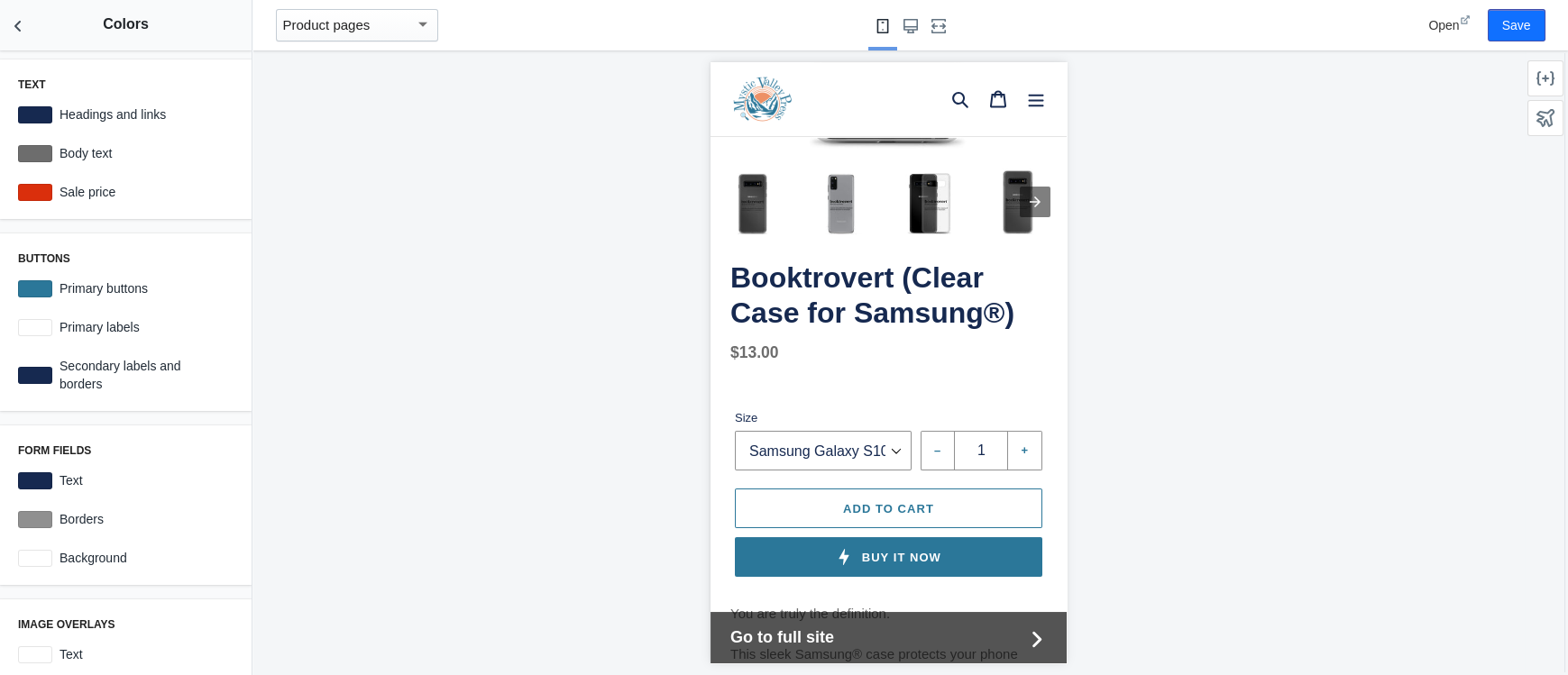
click at [241, 226] on div "Text Headings and links #162950 Body text #6d6d6d Sale price #da2f0c Buttons C …" at bounding box center [125, 362] width 251 height 625
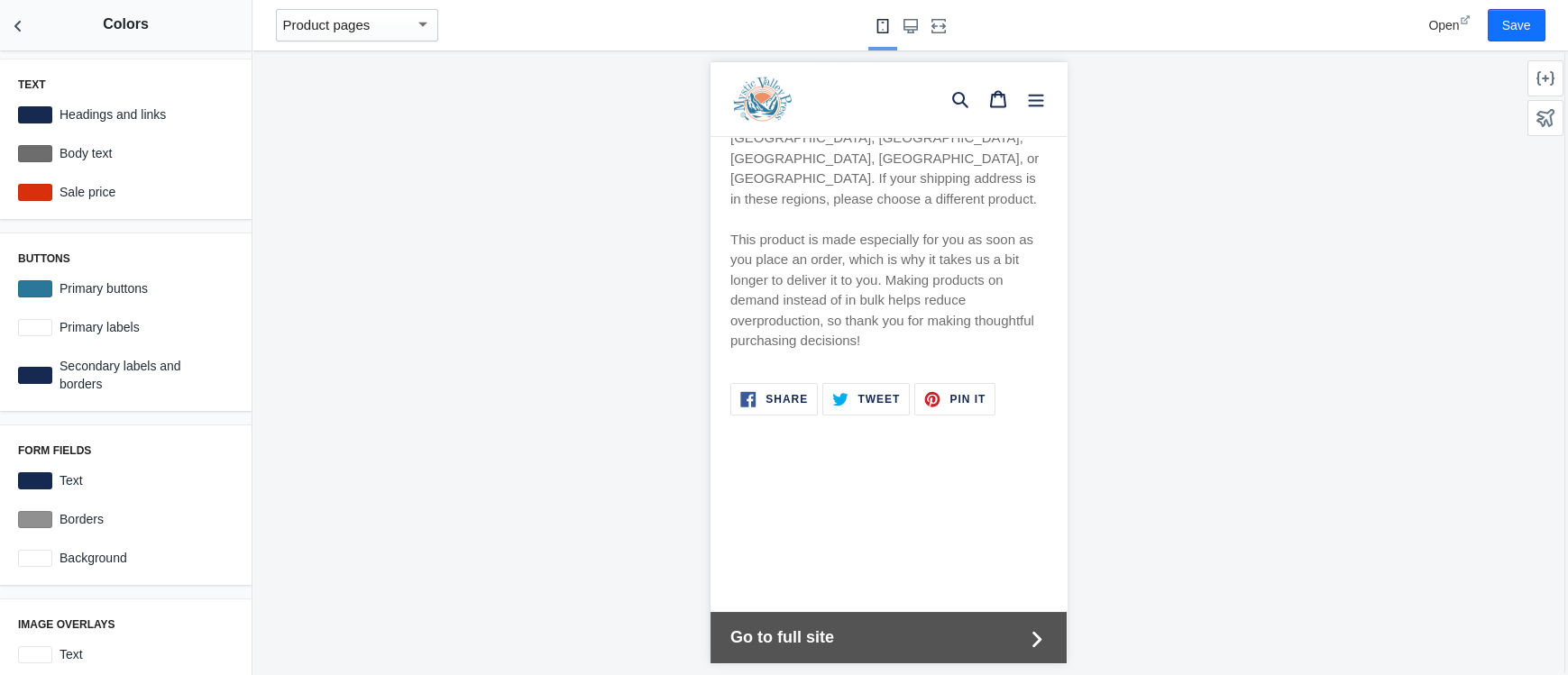
scroll to position [1156, 0]
click at [1504, 25] on button "Save" at bounding box center [1516, 26] width 58 height 32
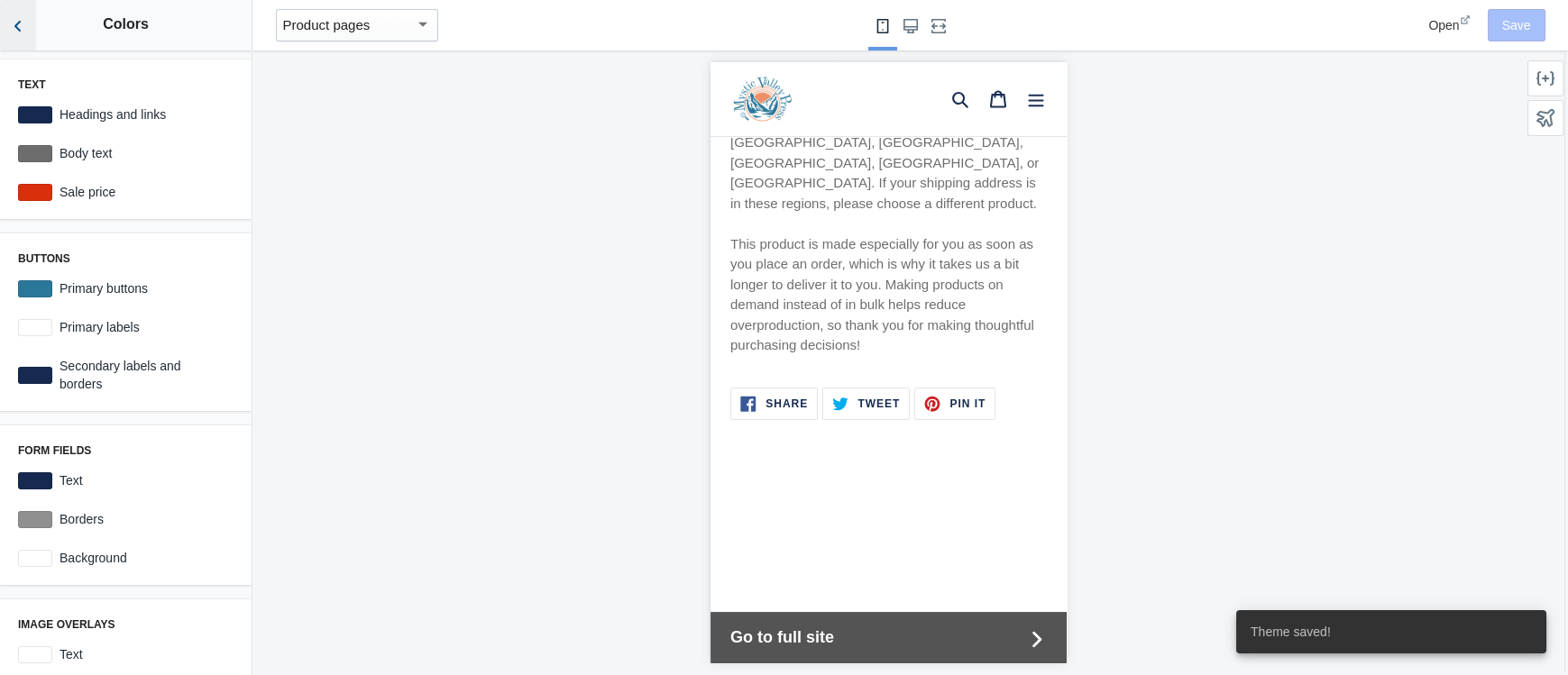
click at [22, 28] on icon "Back to sections" at bounding box center [18, 26] width 18 height 18
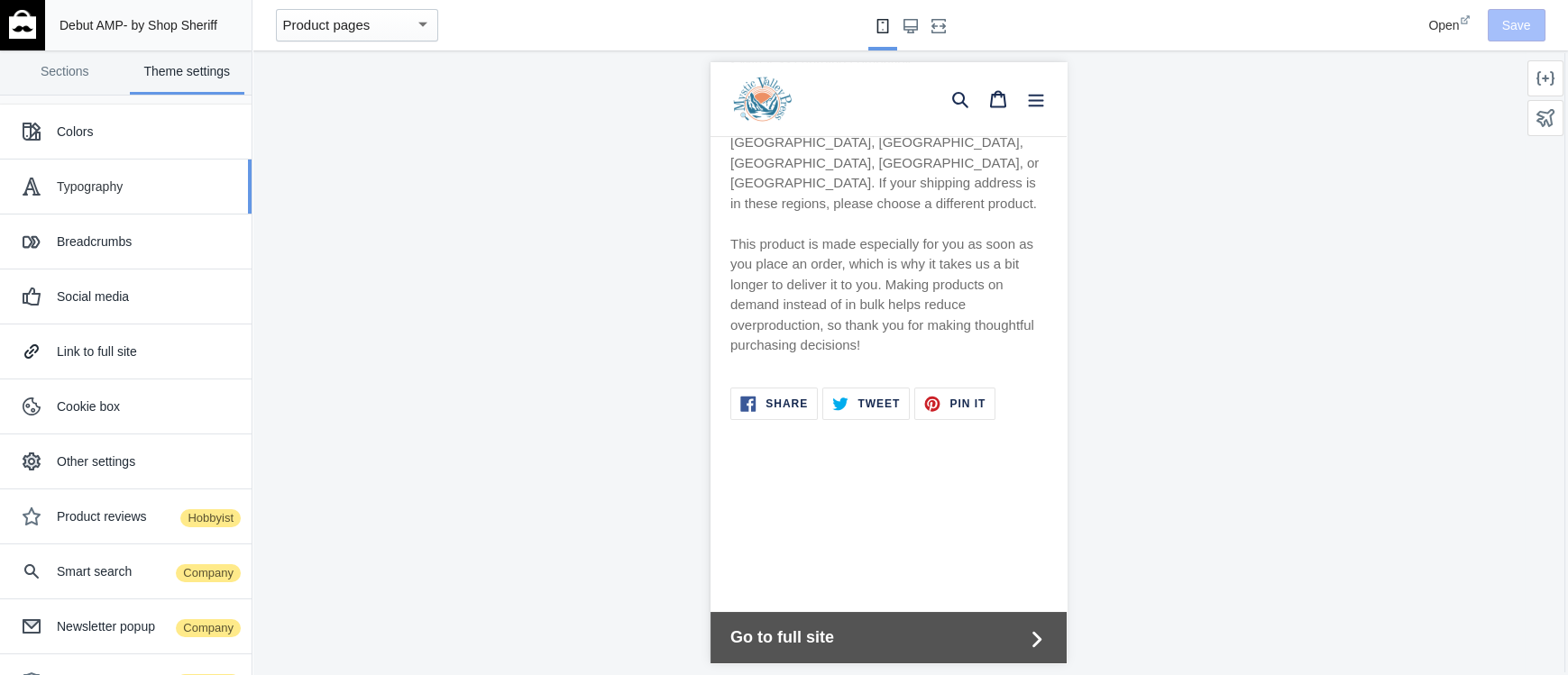
click at [97, 187] on div "Typography" at bounding box center [147, 186] width 181 height 18
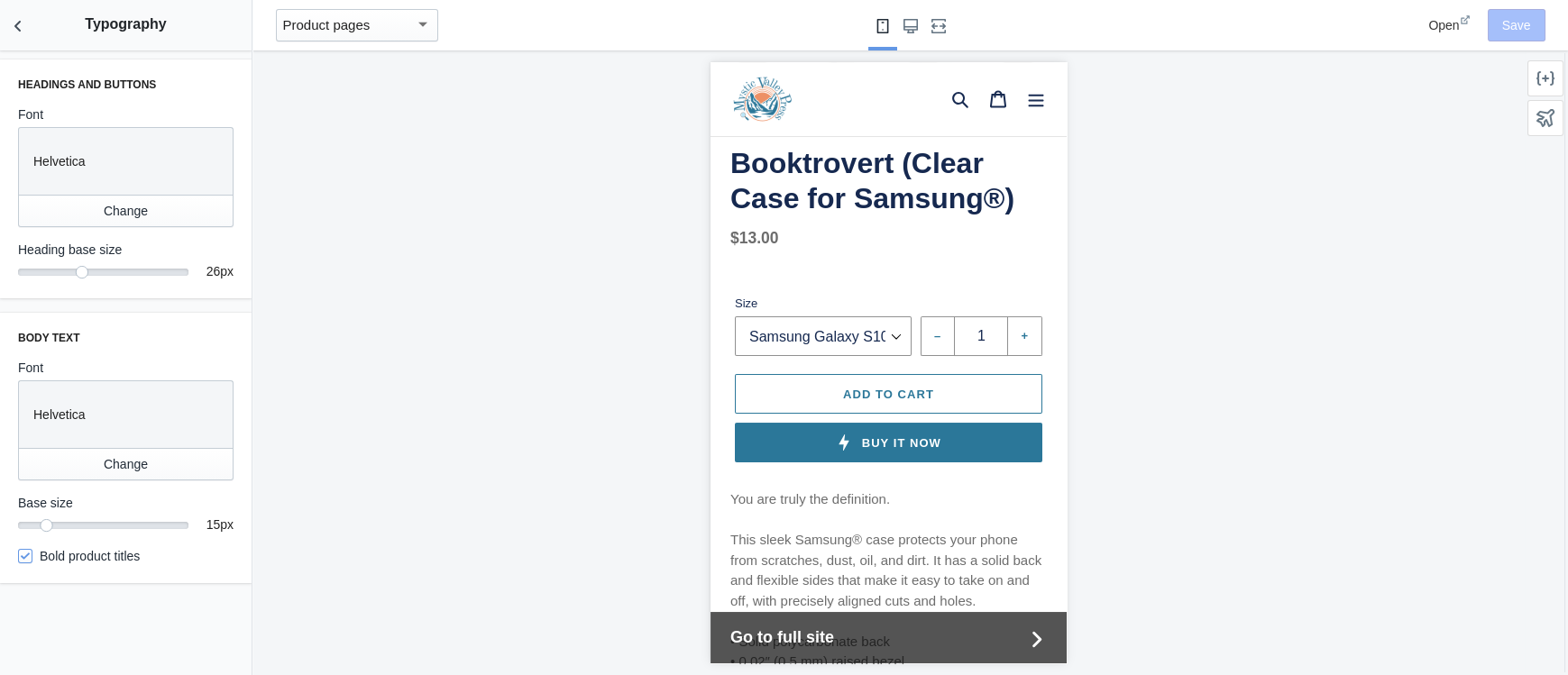
scroll to position [502, 0]
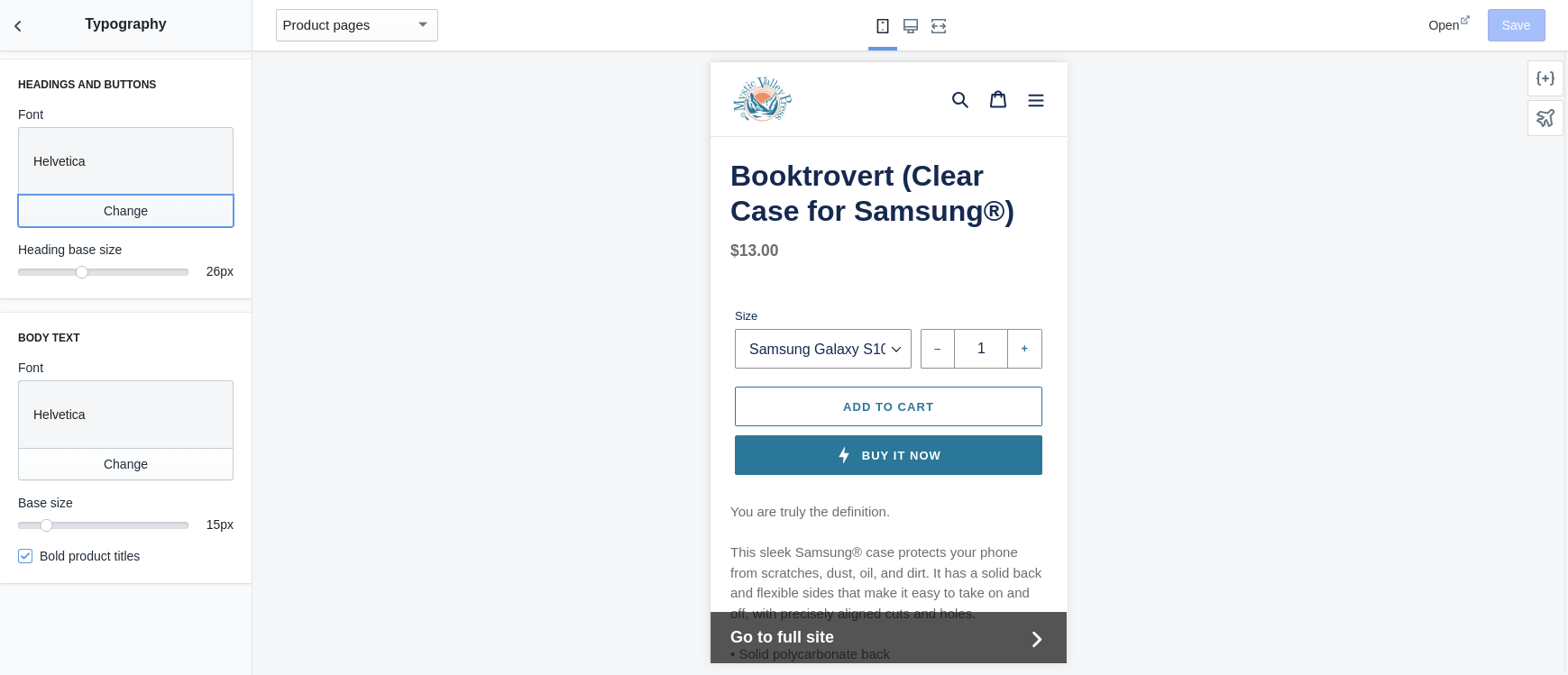
click at [133, 202] on button "Change" at bounding box center [125, 210] width 215 height 32
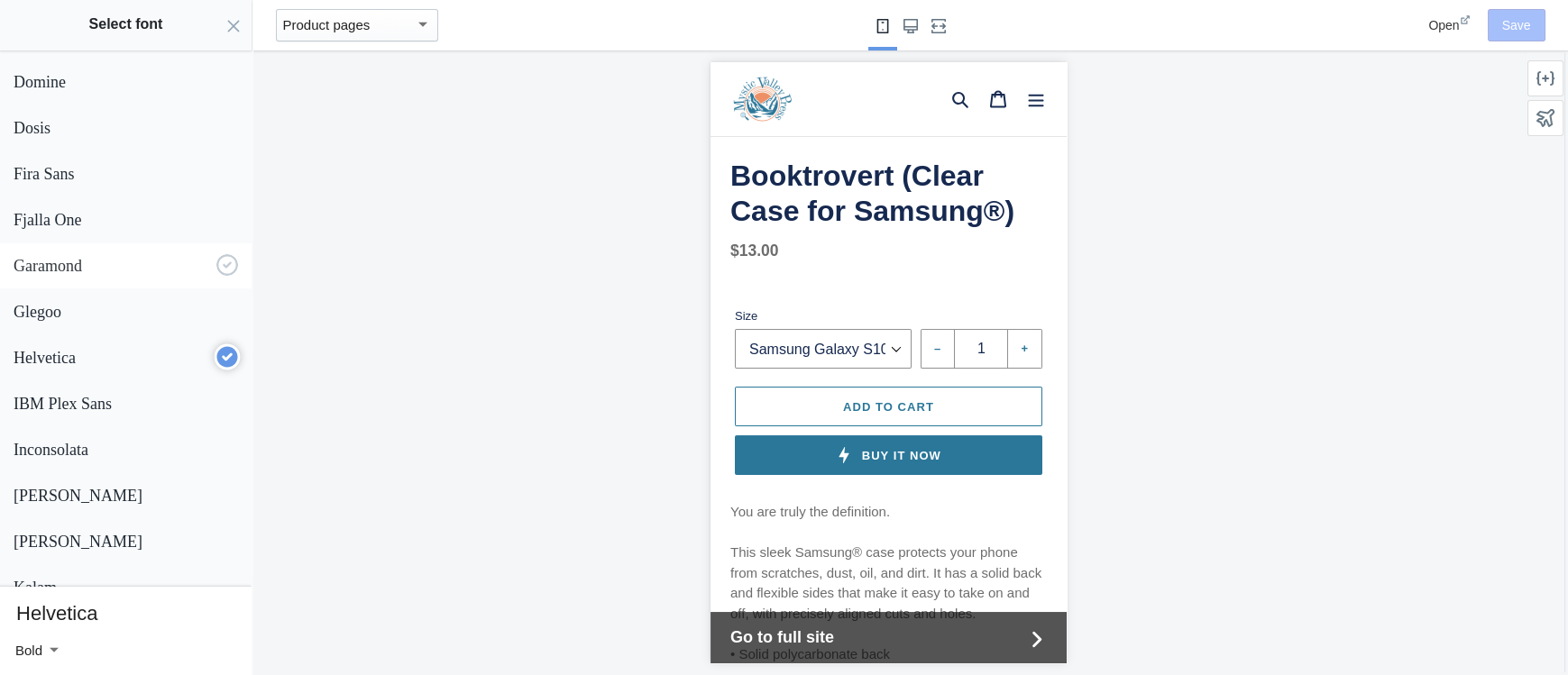
scroll to position [1057, 0]
click at [69, 266] on p "Garamond" at bounding box center [111, 267] width 195 height 19
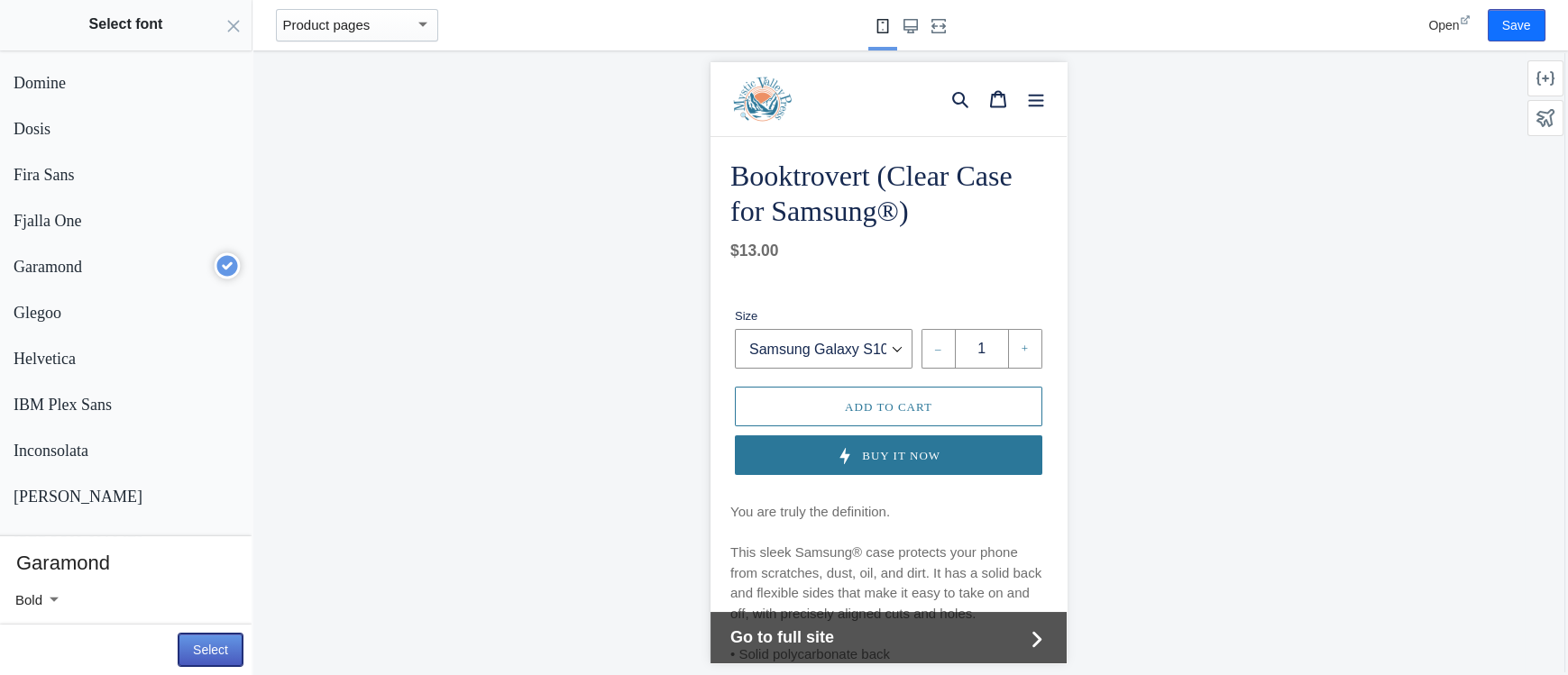
click at [204, 650] on button "Select" at bounding box center [210, 650] width 64 height 32
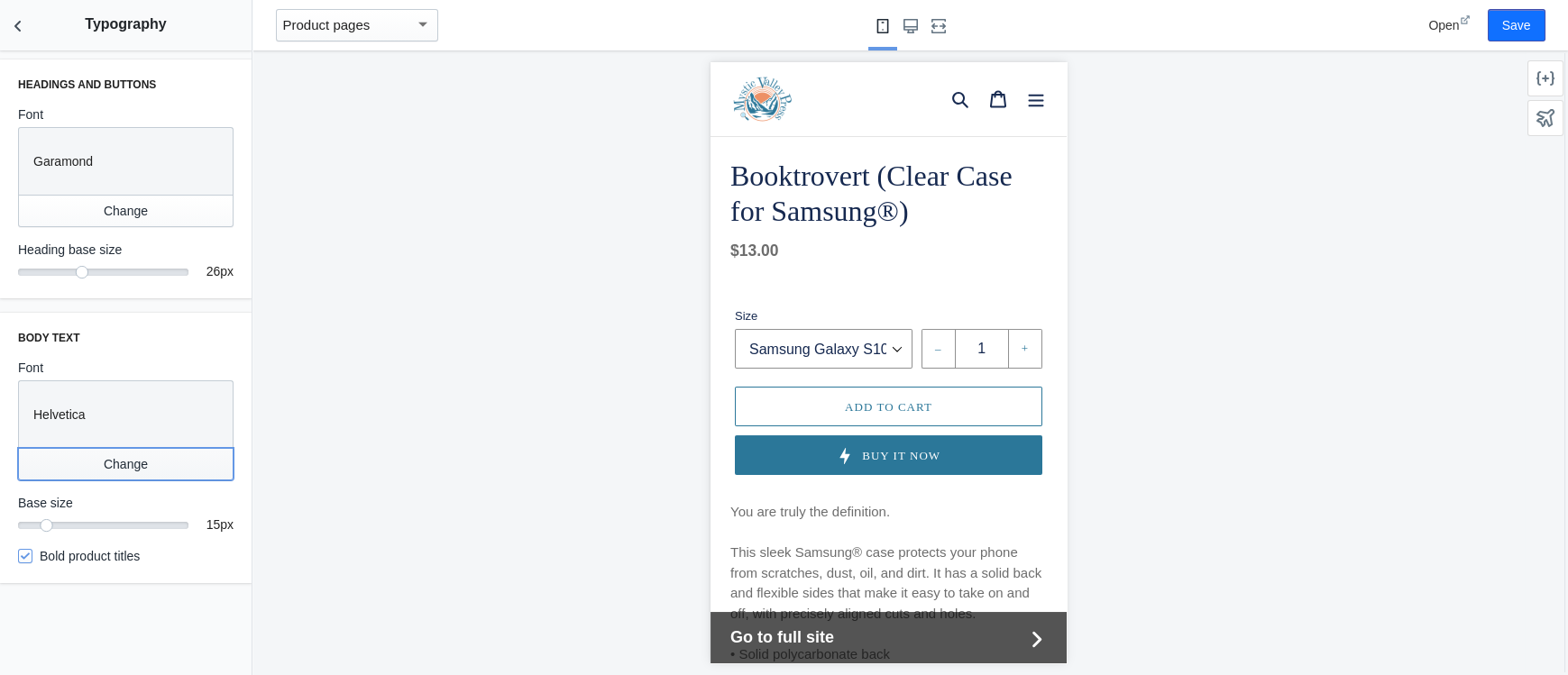
click at [107, 463] on button "Change" at bounding box center [125, 465] width 215 height 32
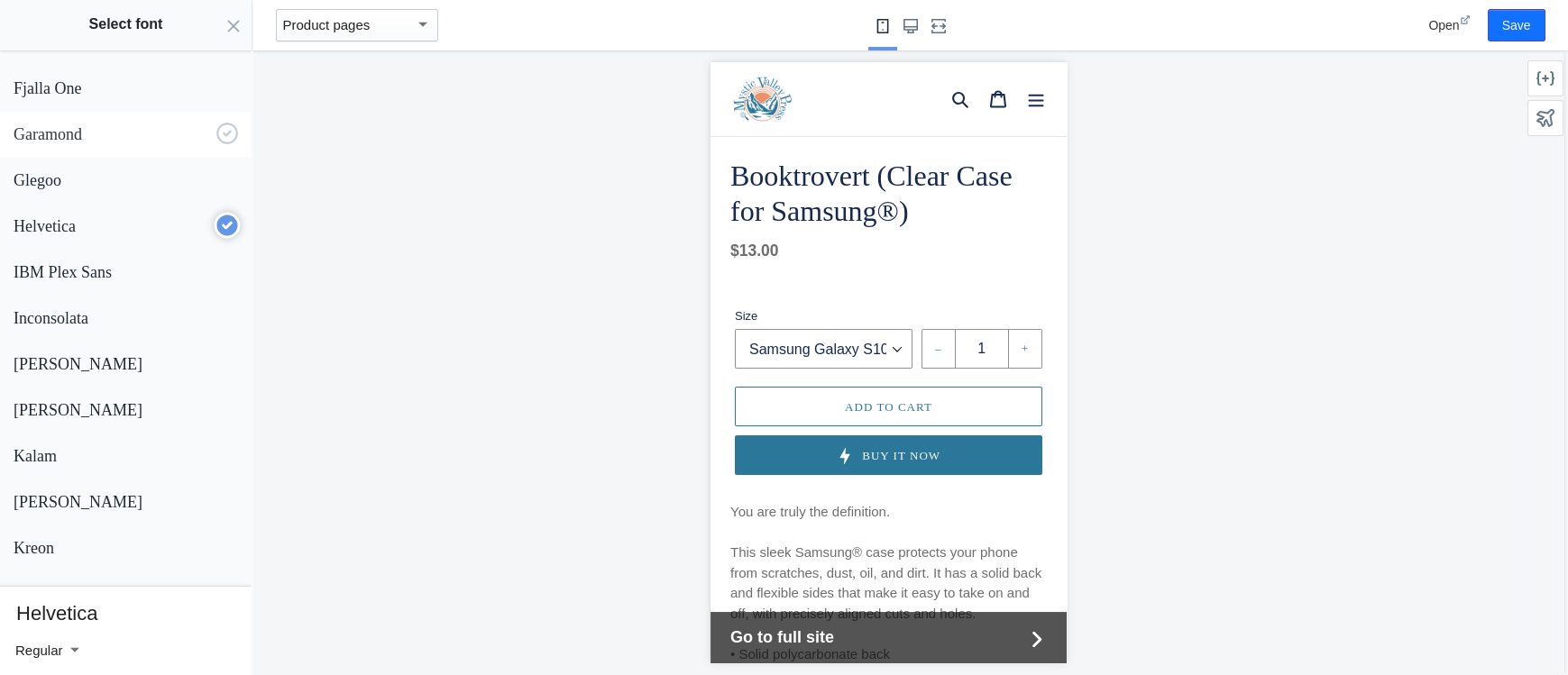
scroll to position [1190, 0]
click at [57, 133] on p "Garamond" at bounding box center [111, 135] width 195 height 19
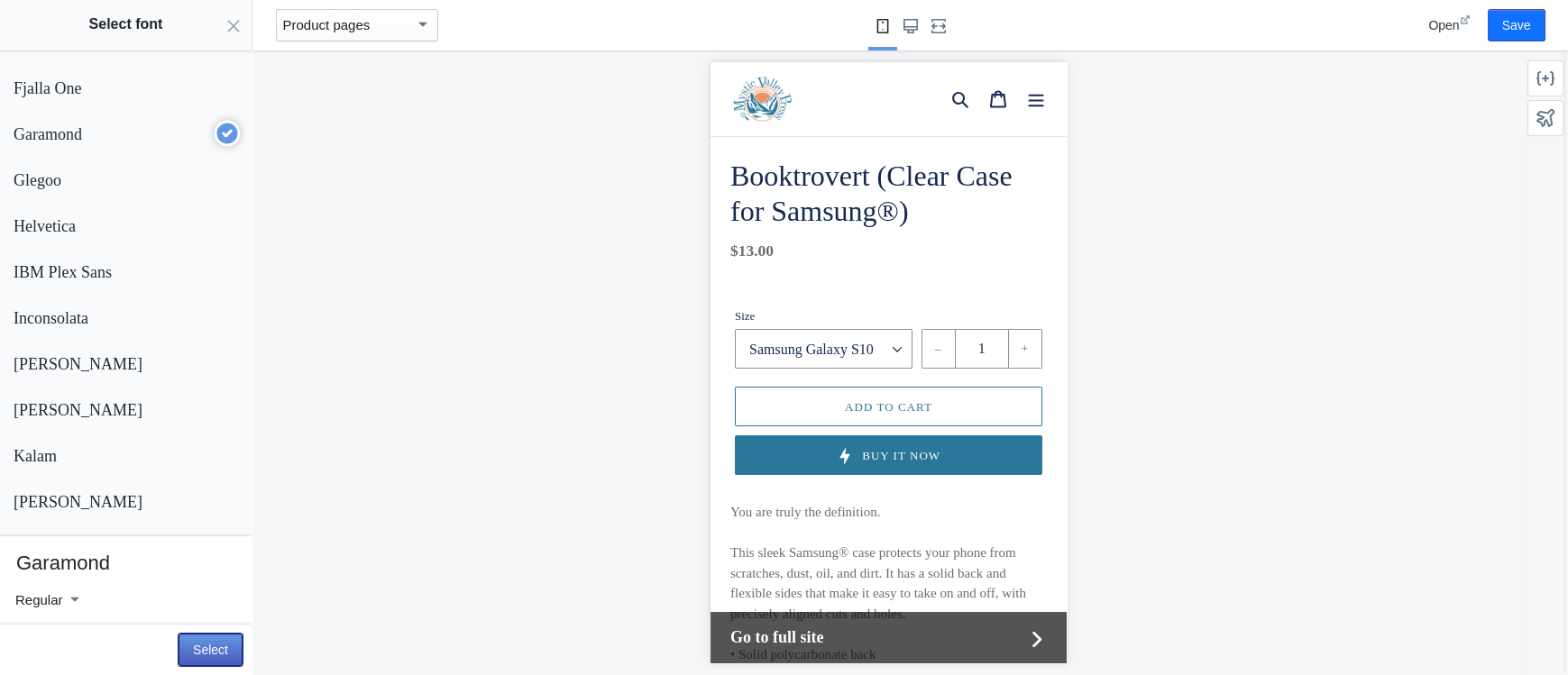
click at [221, 653] on button "Select" at bounding box center [210, 650] width 64 height 32
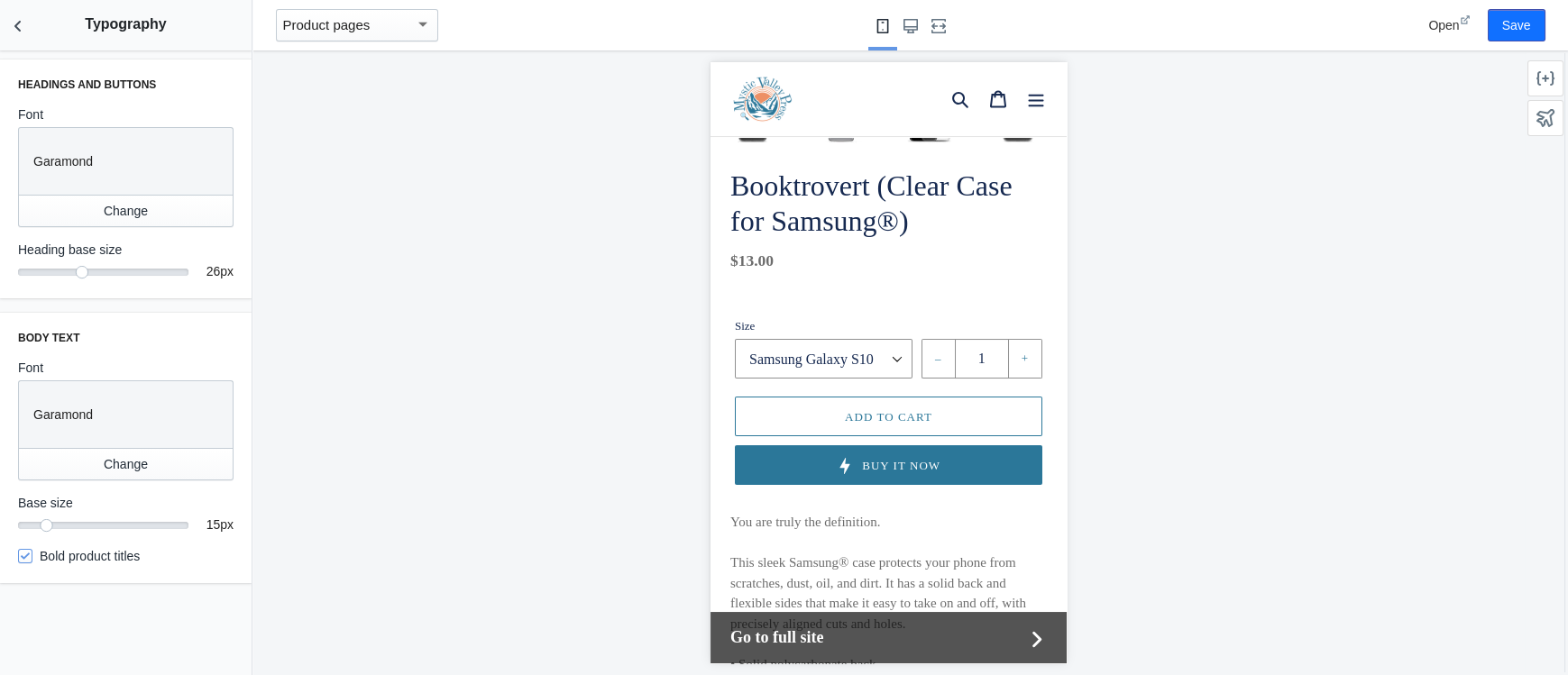
scroll to position [429, 0]
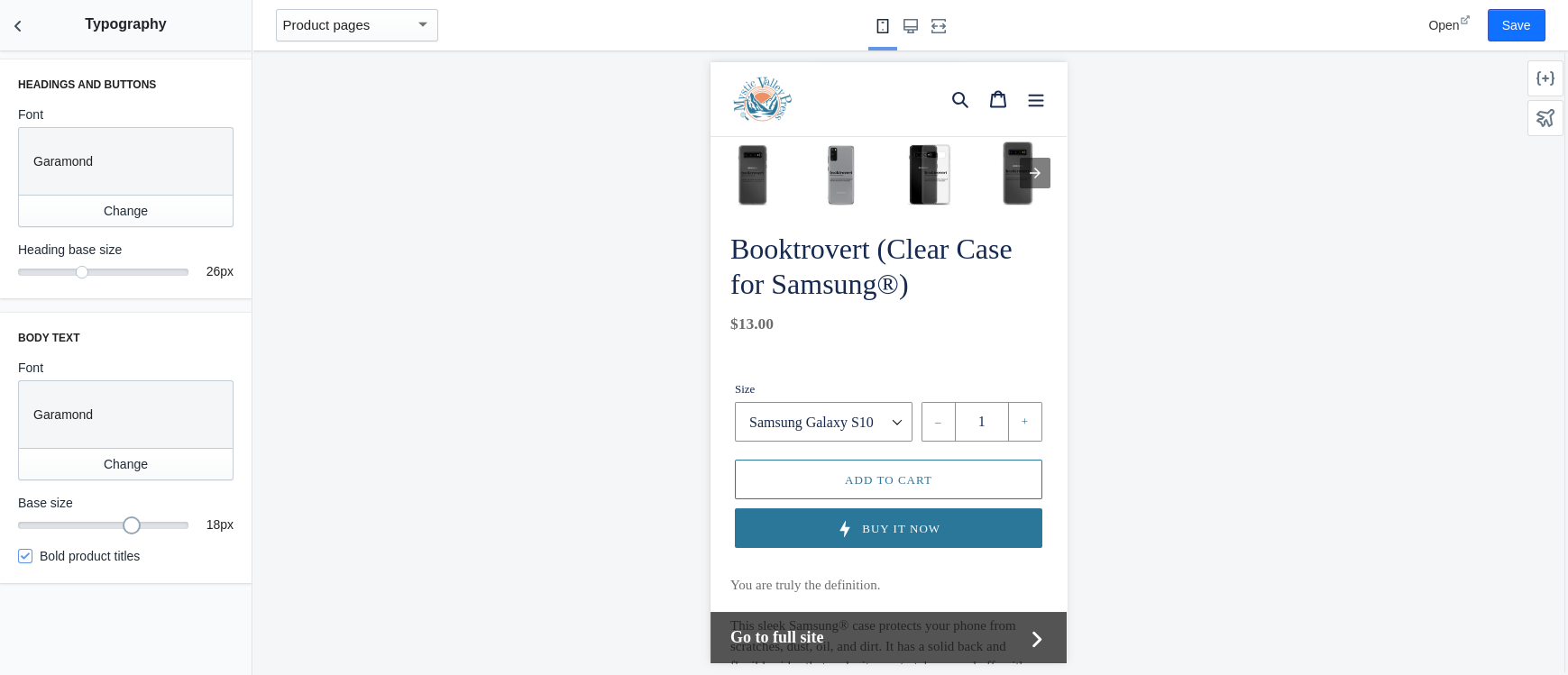
drag, startPoint x: 46, startPoint y: 524, endPoint x: 124, endPoint y: 523, distance: 78.0
click at [124, 523] on div at bounding box center [131, 525] width 18 height 18
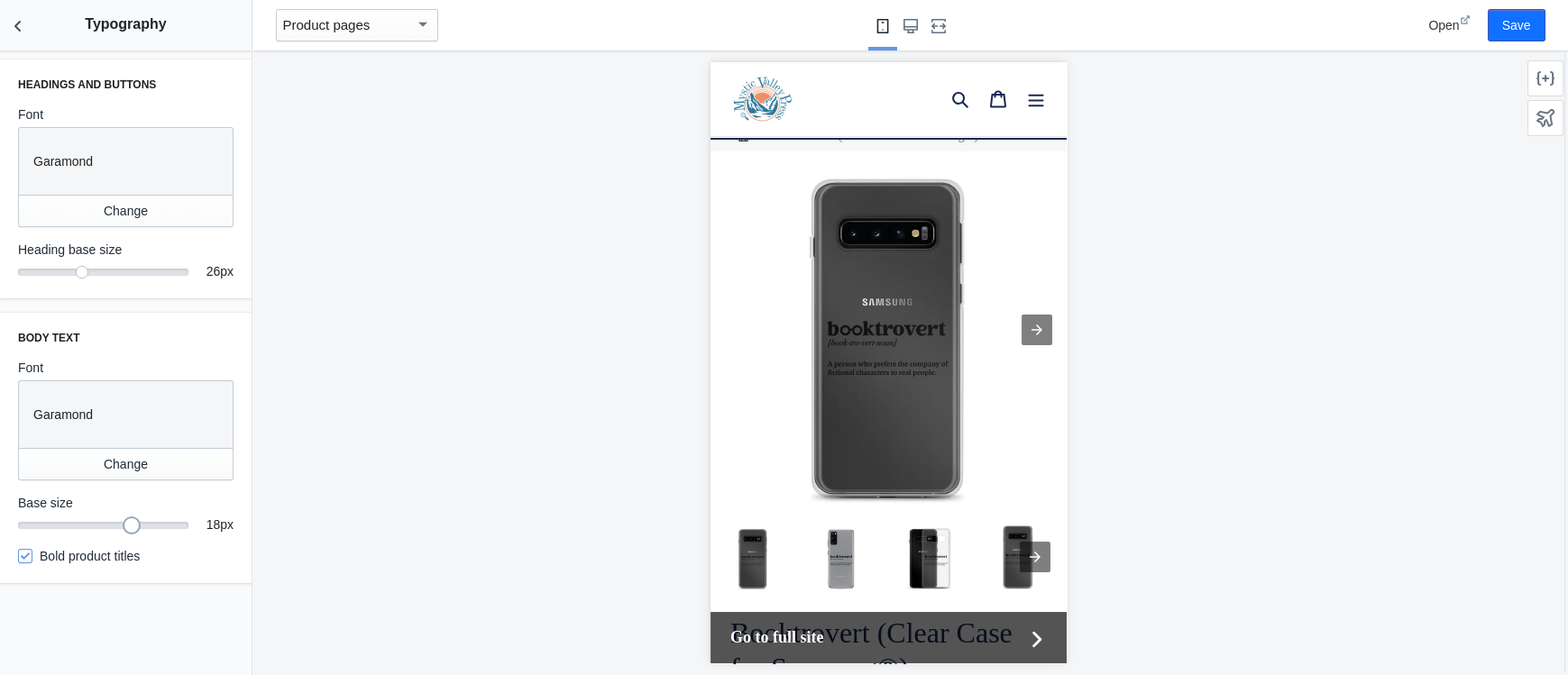
scroll to position [23, 0]
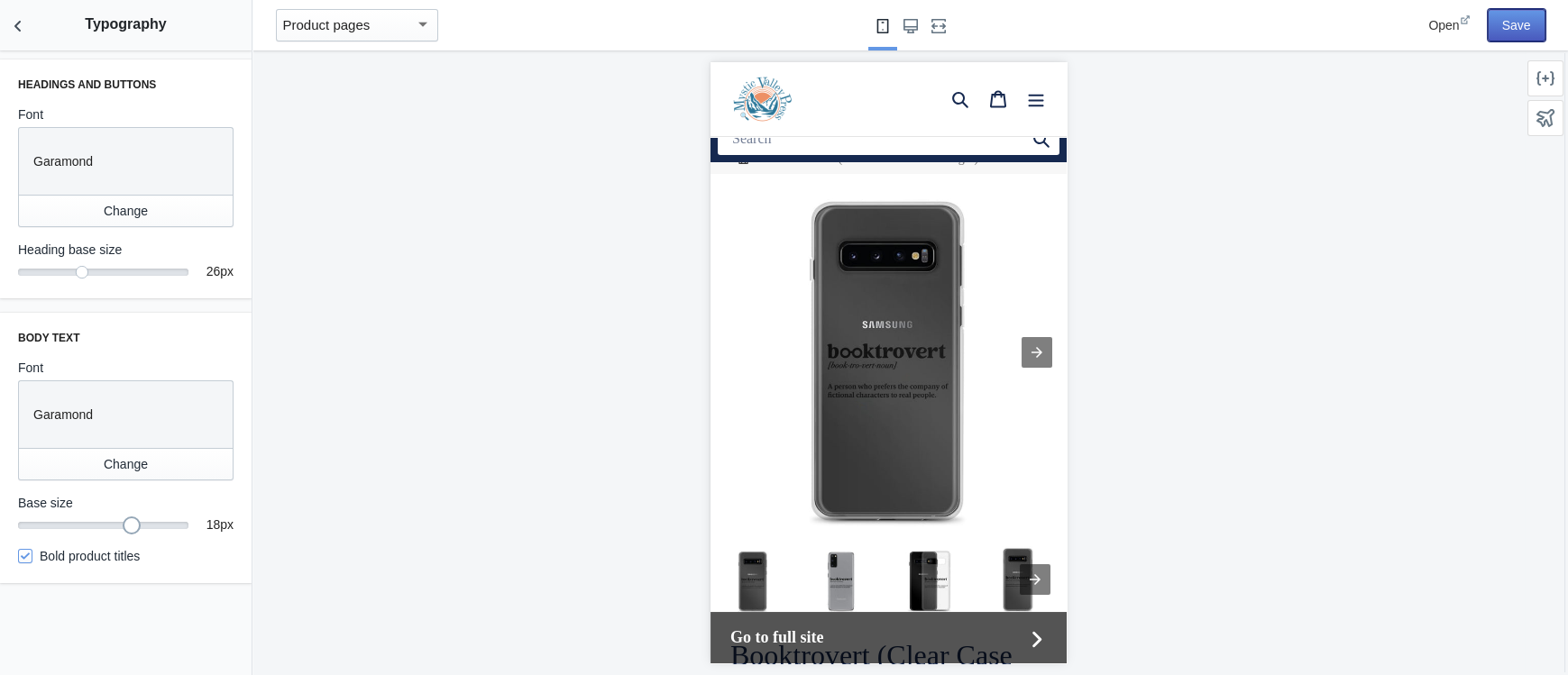
click at [1503, 24] on button "Save" at bounding box center [1516, 26] width 58 height 32
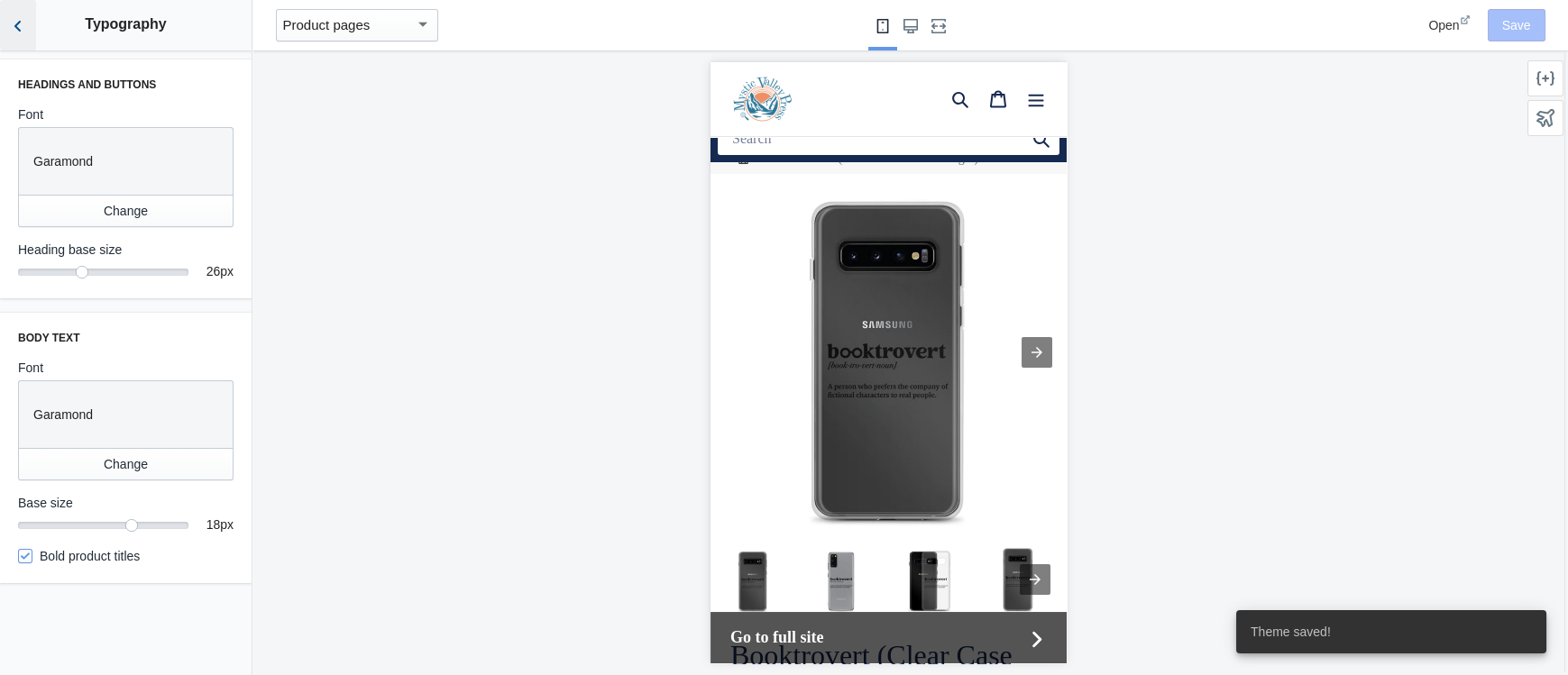
click at [15, 27] on icon "Back to sections" at bounding box center [18, 26] width 18 height 18
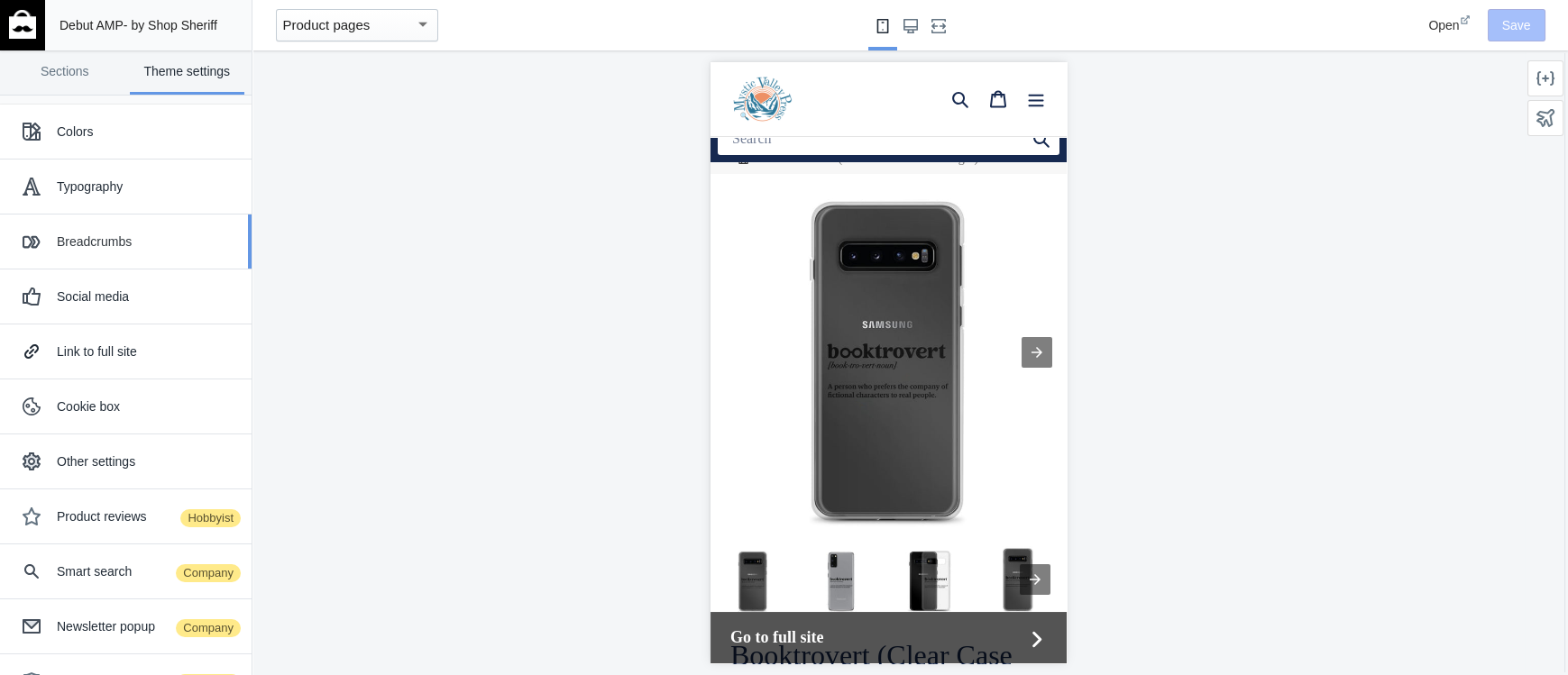
click at [111, 237] on div "Breadcrumbs" at bounding box center [147, 241] width 181 height 18
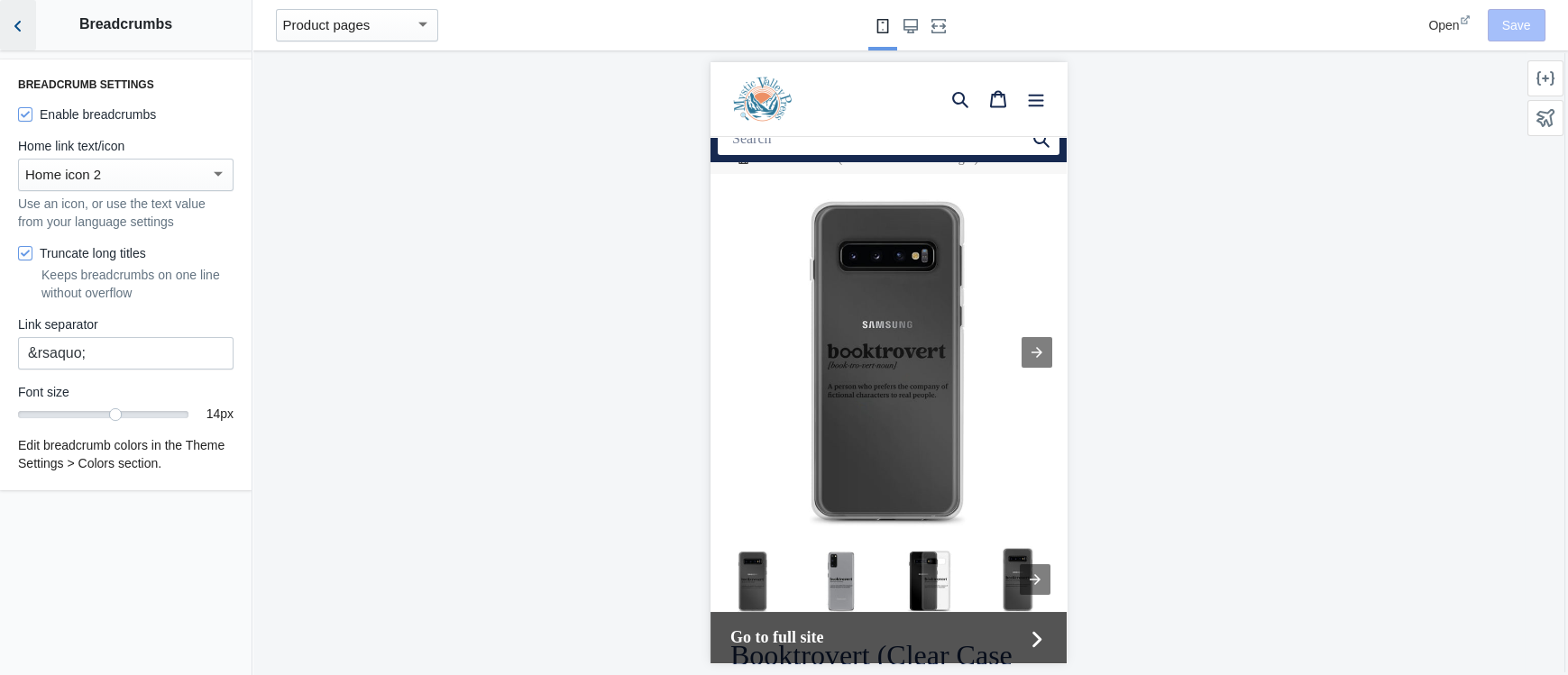
click at [25, 32] on icon "Back to sections" at bounding box center [18, 26] width 18 height 18
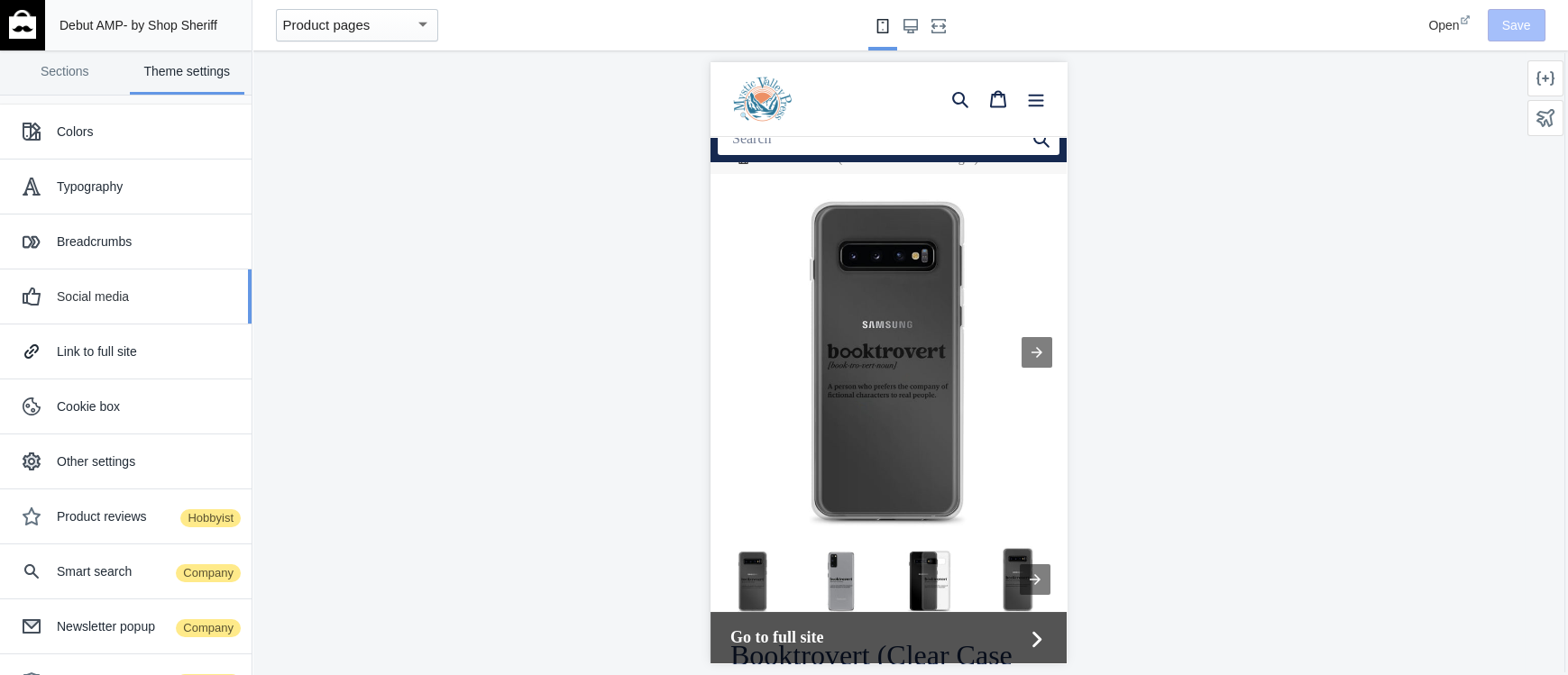
click at [84, 284] on div "Social media" at bounding box center [125, 297] width 225 height 36
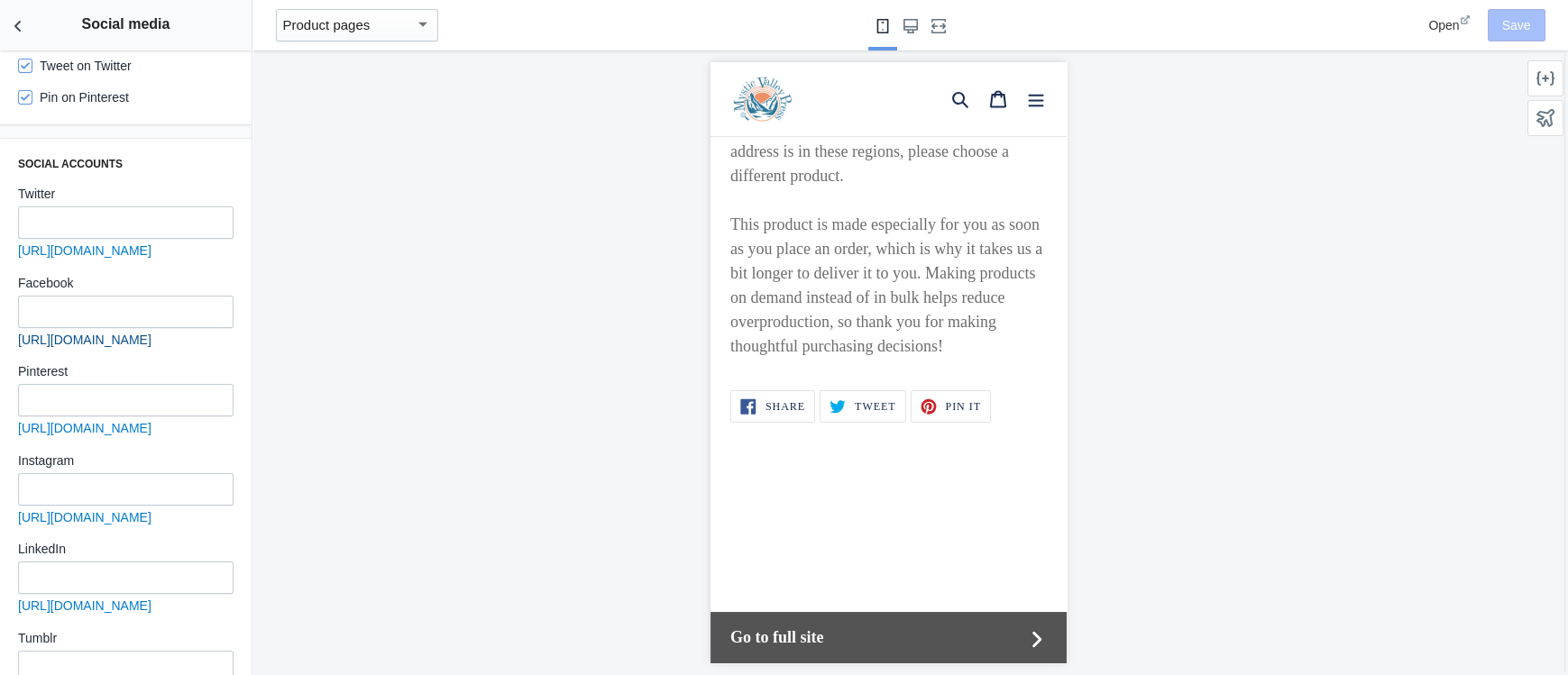
scroll to position [396, 0]
click at [100, 480] on input "text" at bounding box center [125, 488] width 215 height 32
paste input "https://www.instagram.com/marybbarbee/"
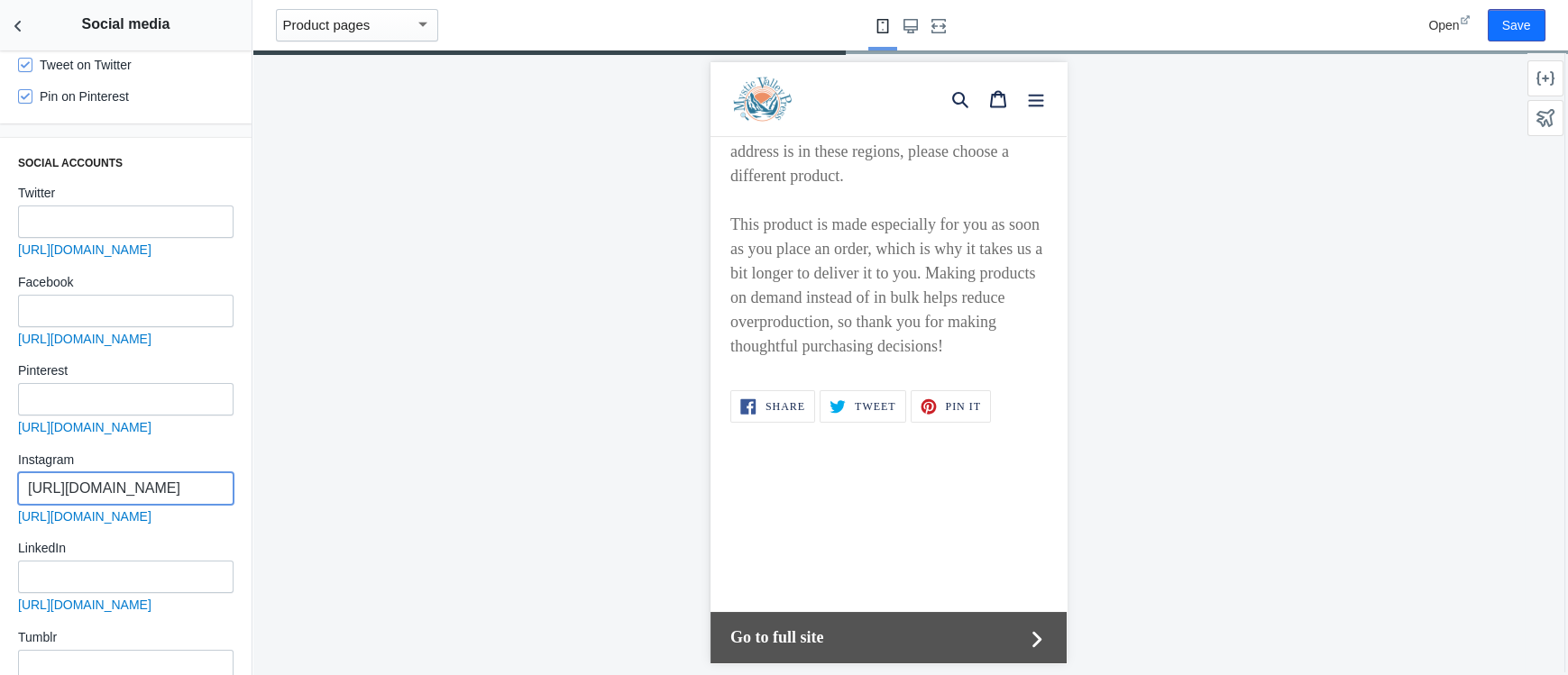
type input "https://www.instagram.com/marybbarbee/"
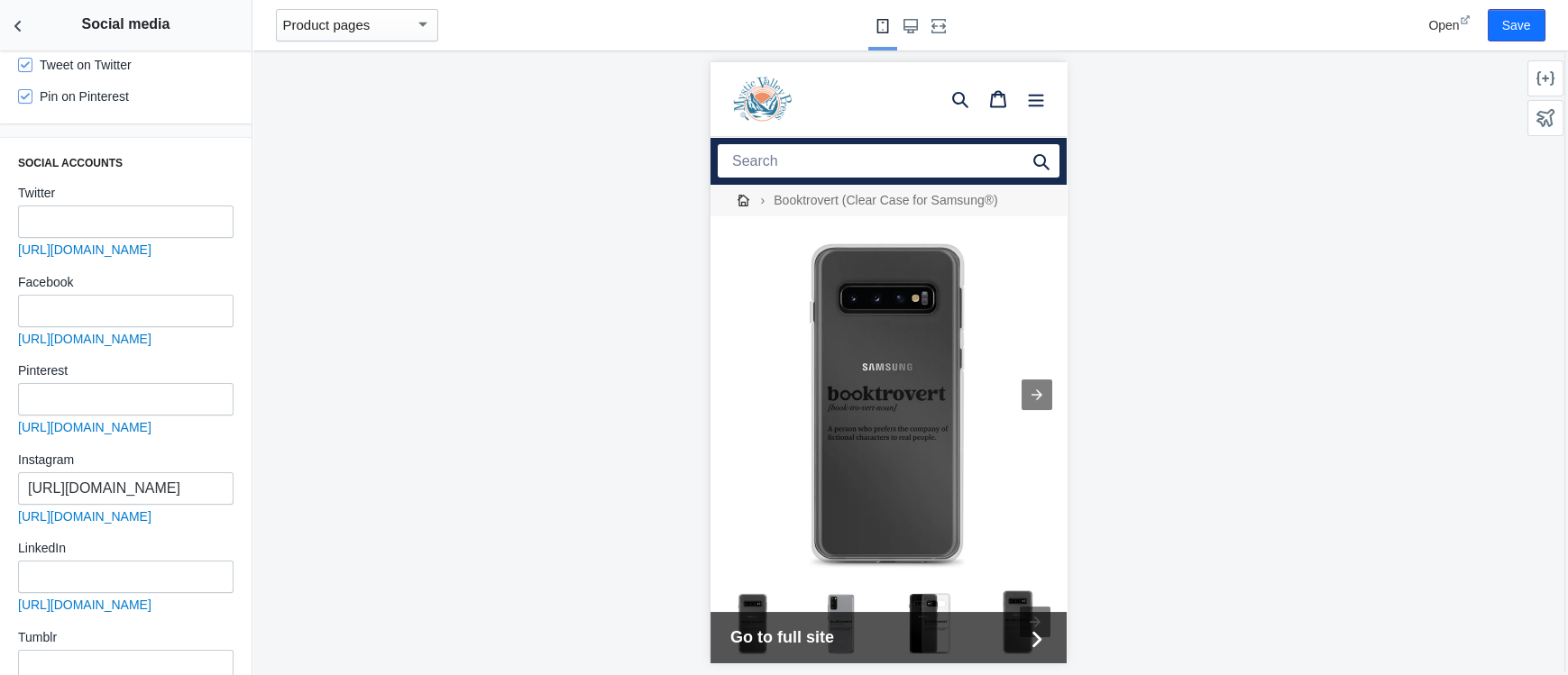
scroll to position [0, 0]
click at [77, 213] on input "text" at bounding box center [125, 222] width 215 height 32
paste input "https://x.com/marybbarbee"
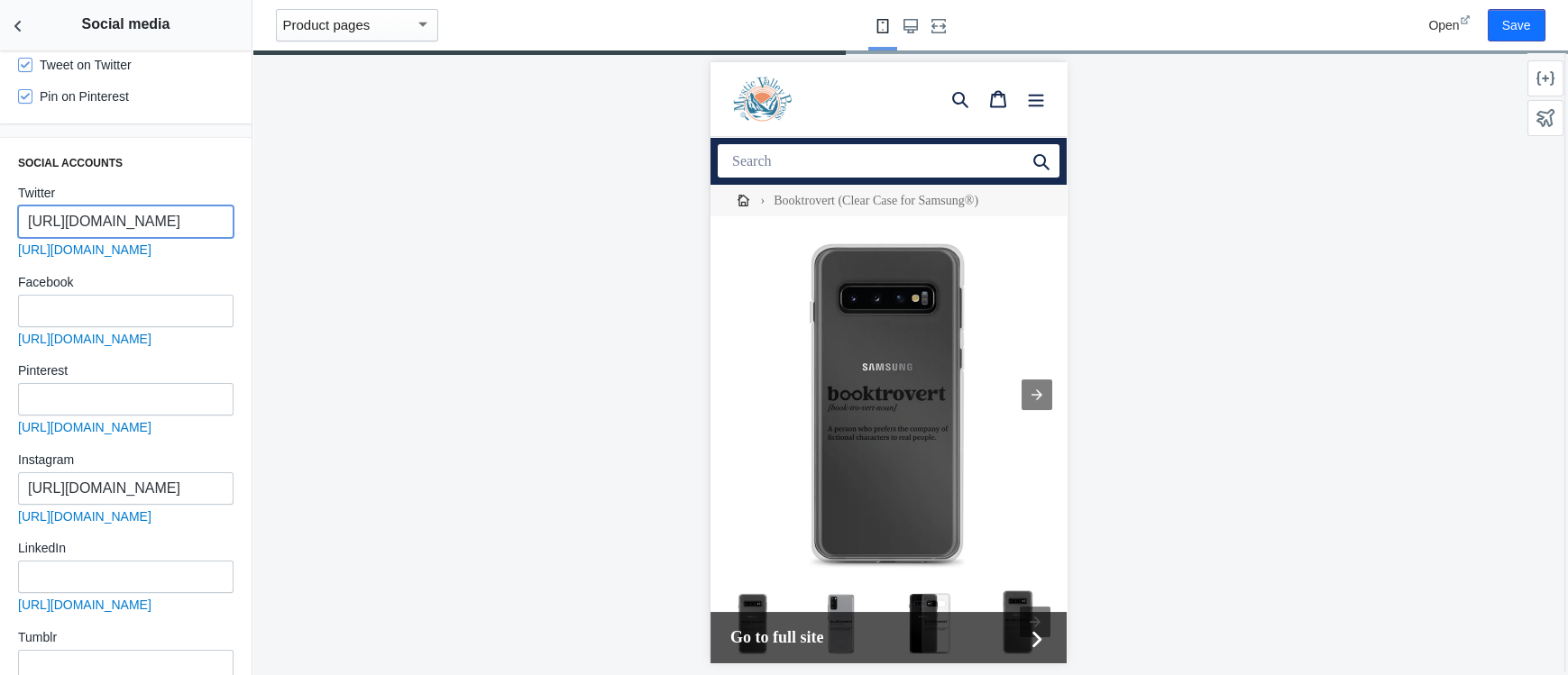
type input "https://x.com/marybbarbee"
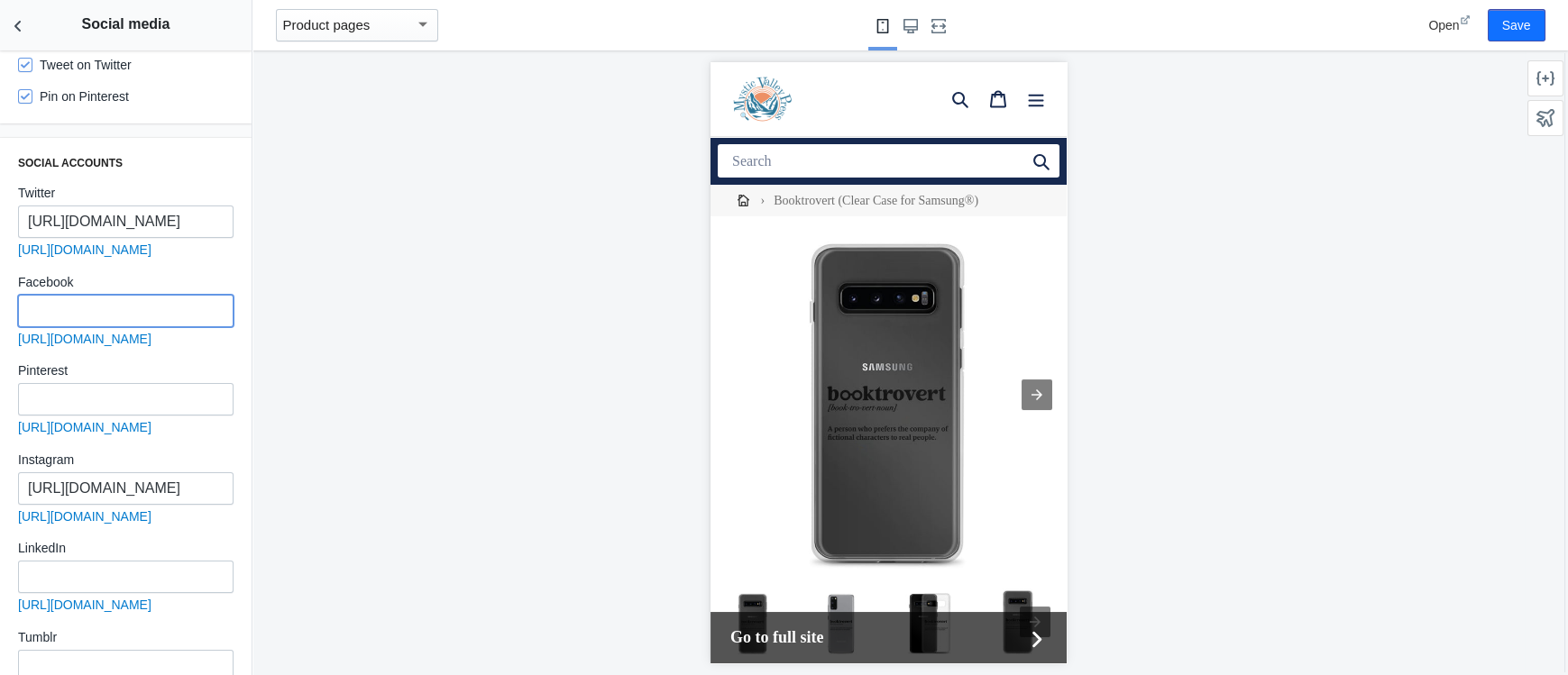
click at [123, 317] on input "text" at bounding box center [125, 311] width 215 height 32
paste input "https://www.facebook.com/mysticvalleypress"
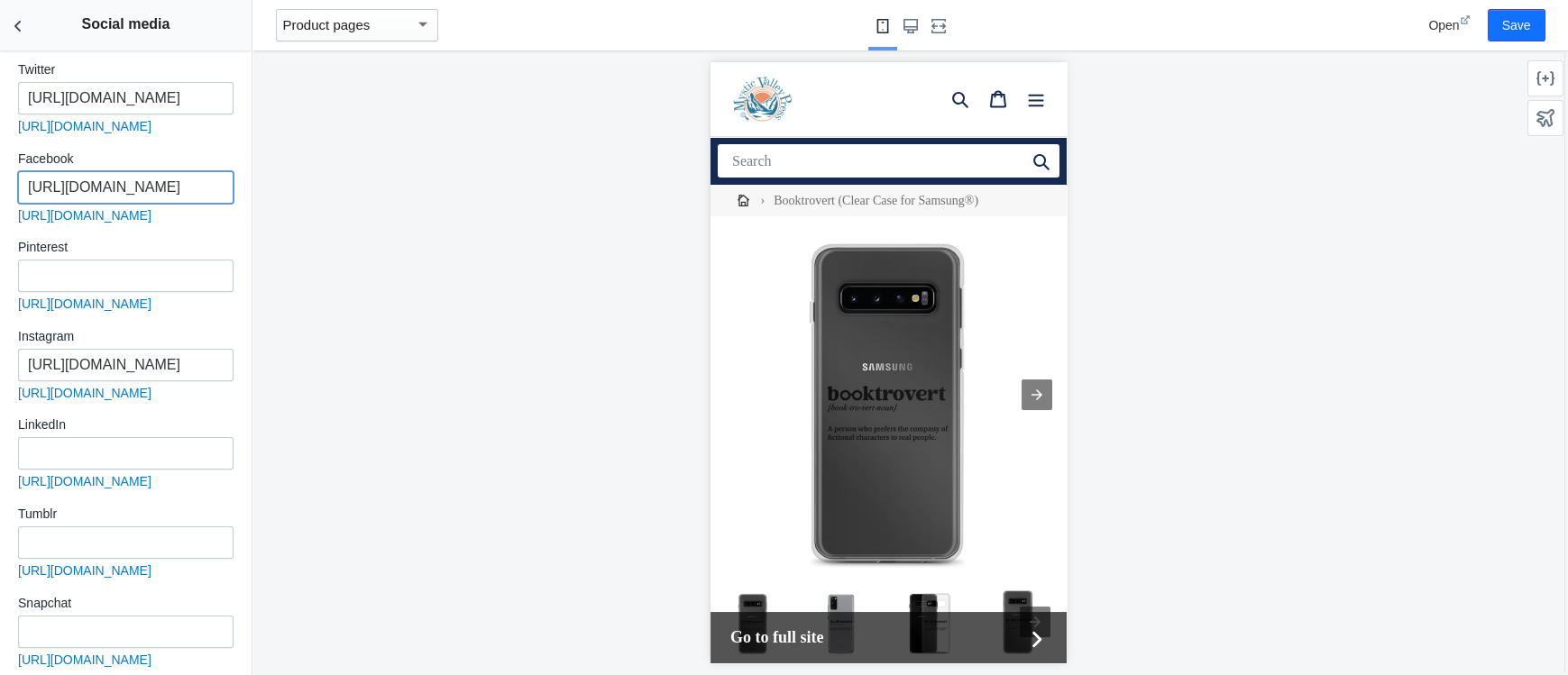
scroll to position [217, 0]
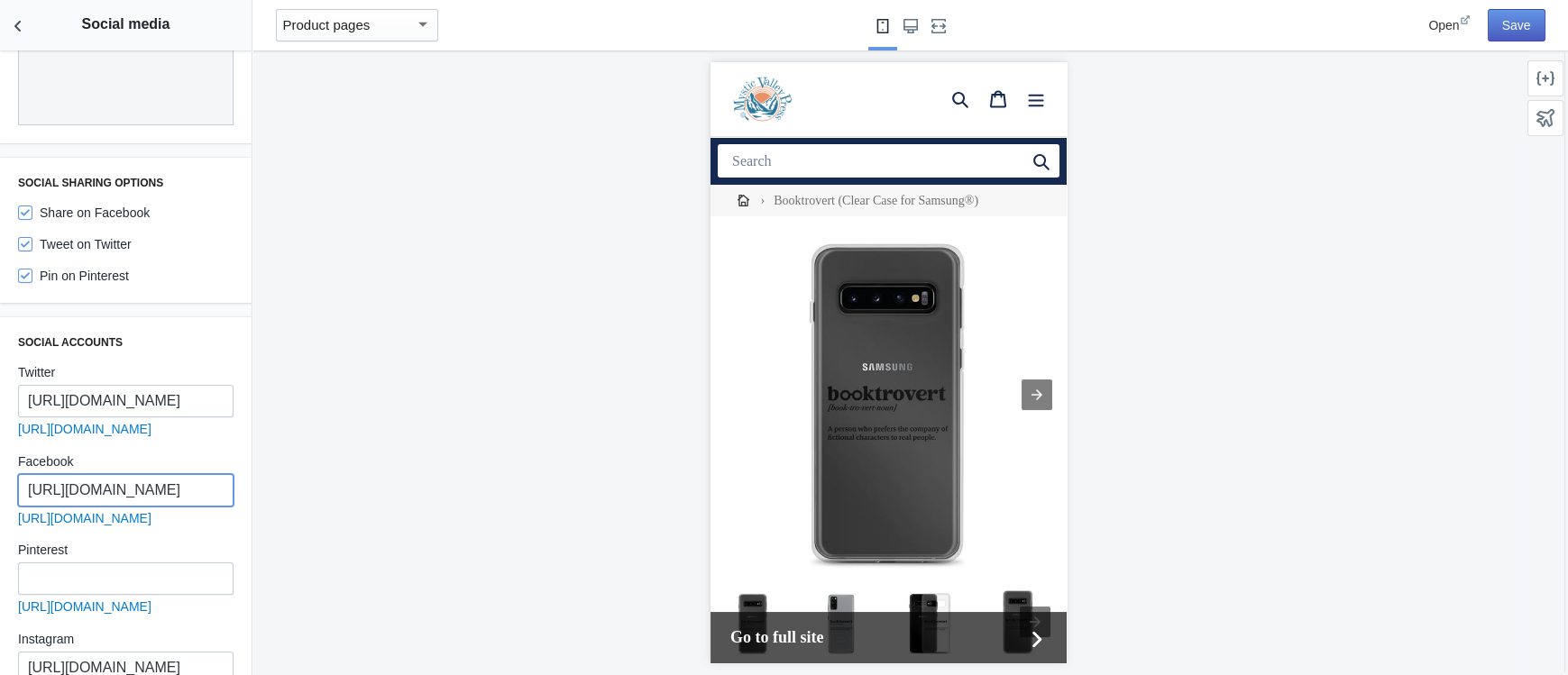
type input "https://www.facebook.com/mysticvalleypress"
click at [1518, 26] on button "Save" at bounding box center [1516, 26] width 58 height 32
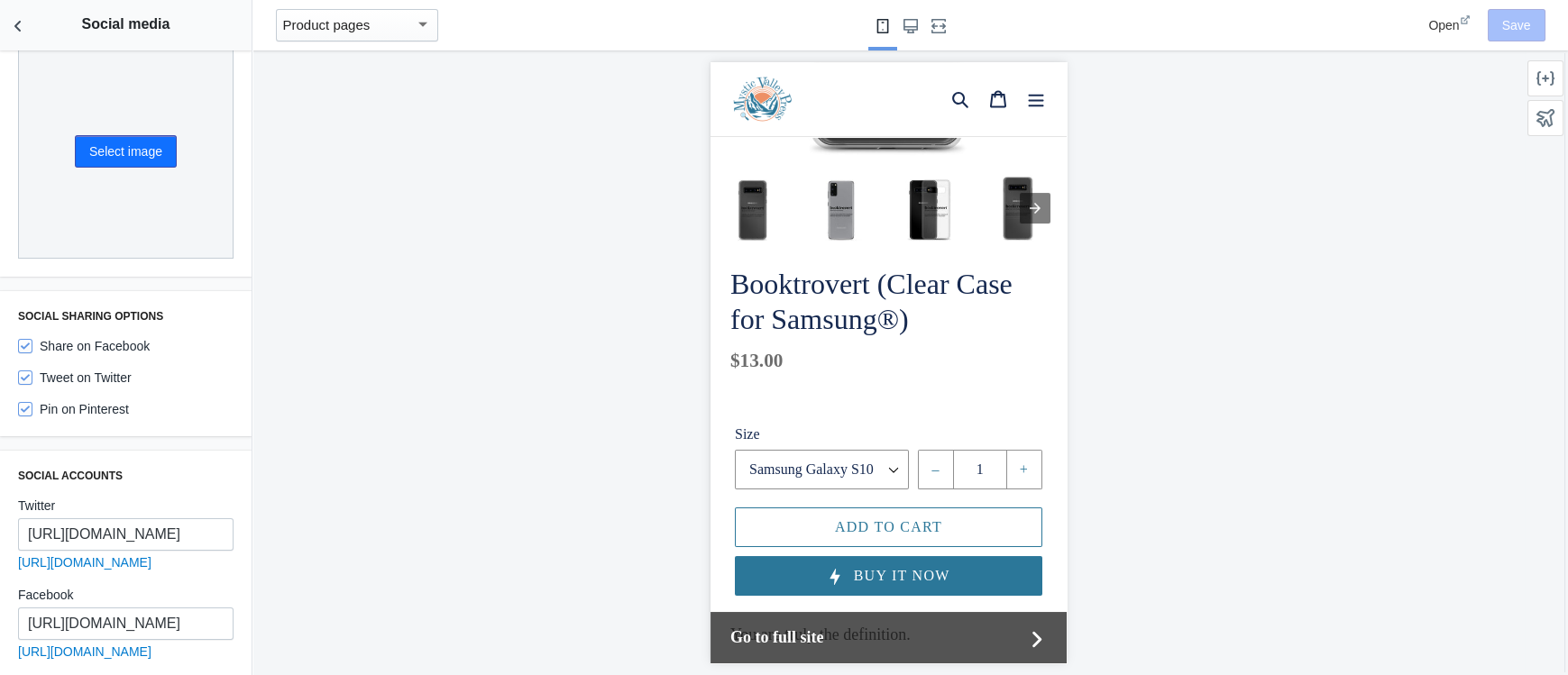
scroll to position [0, 0]
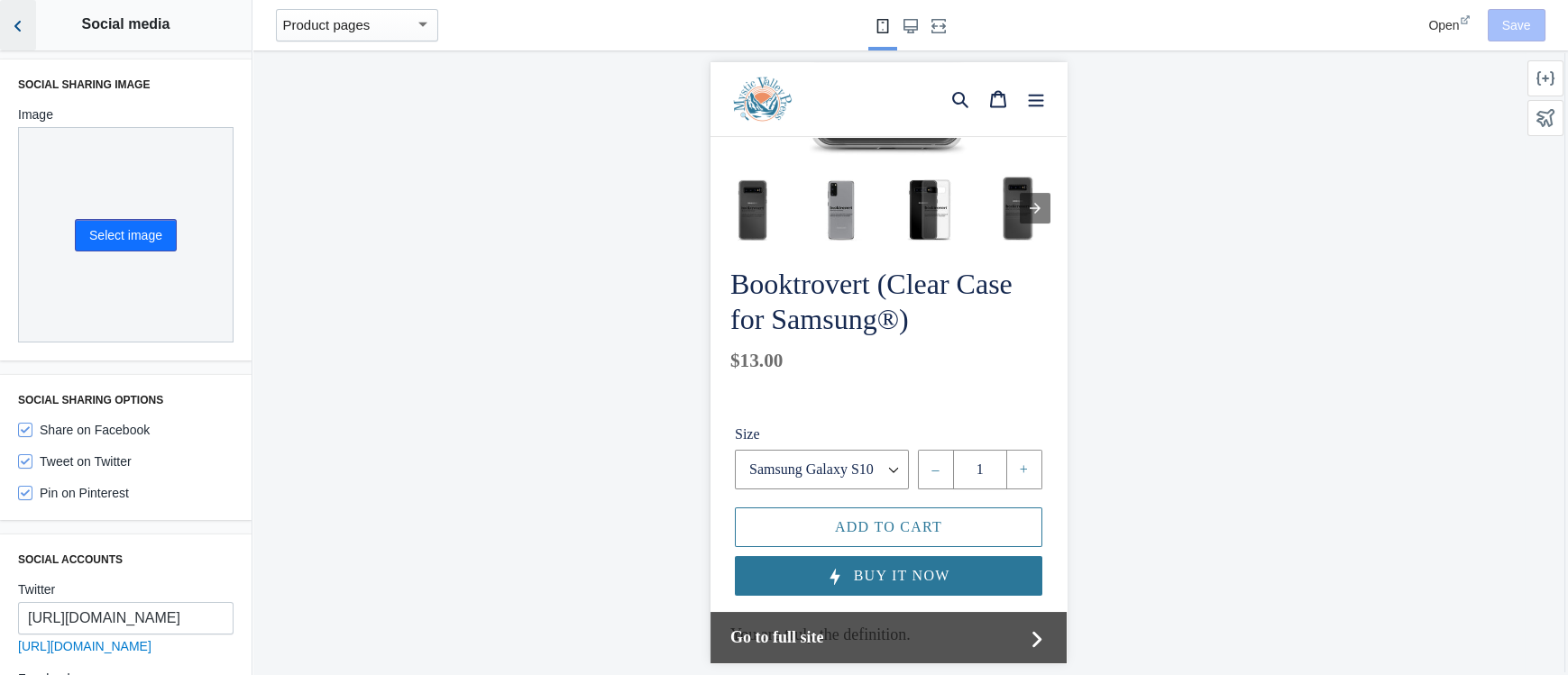
click at [19, 23] on use "Back to sections" at bounding box center [17, 26] width 7 height 10
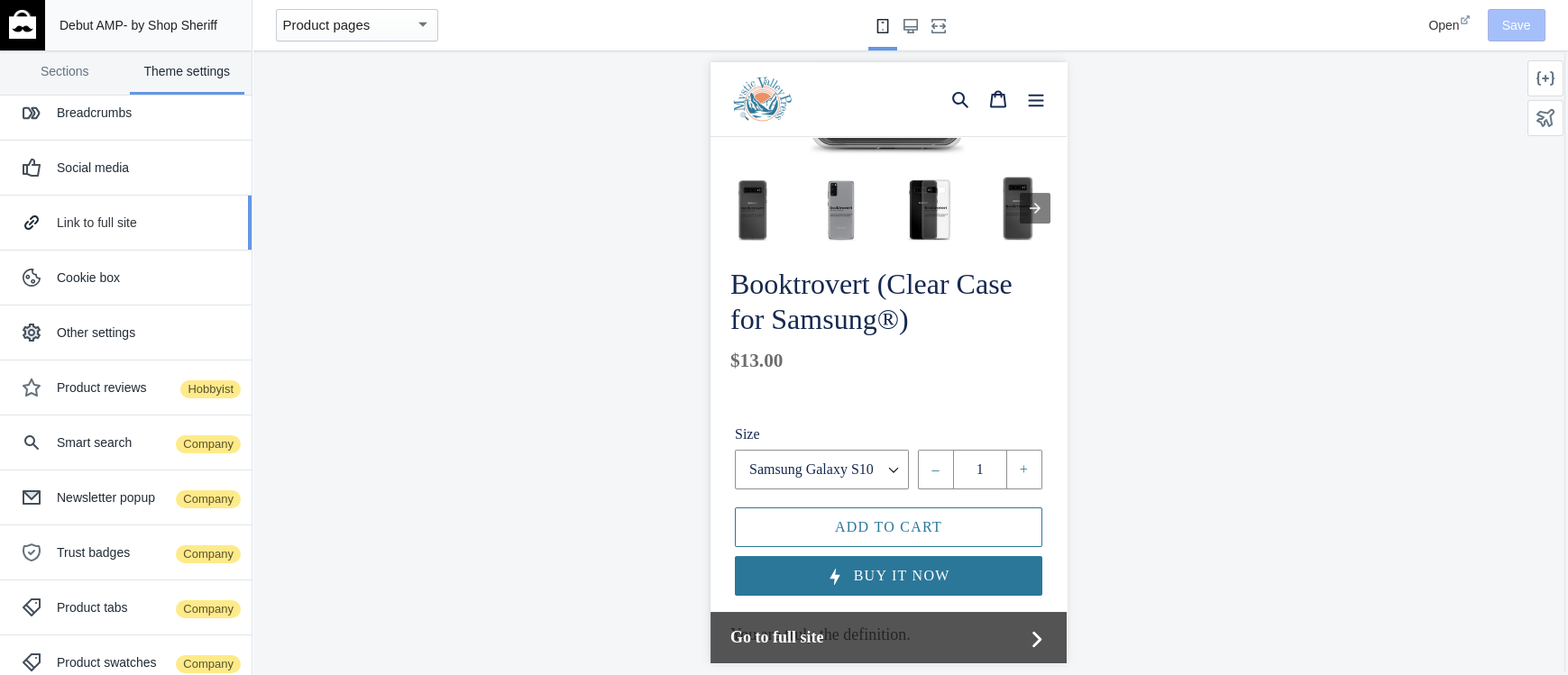
scroll to position [131, 0]
click at [111, 220] on div "Link to full site" at bounding box center [147, 220] width 181 height 18
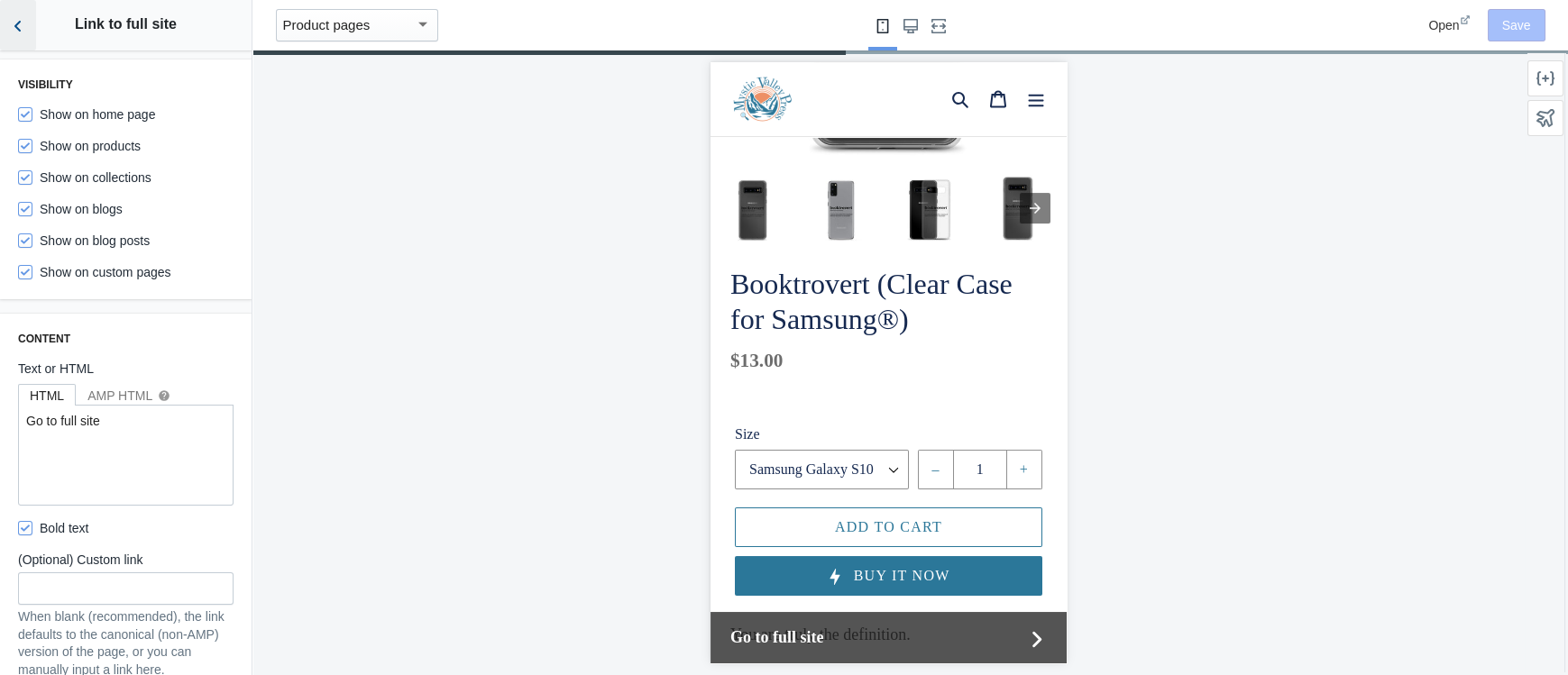
click at [13, 24] on icon "Back to sections" at bounding box center [18, 26] width 18 height 18
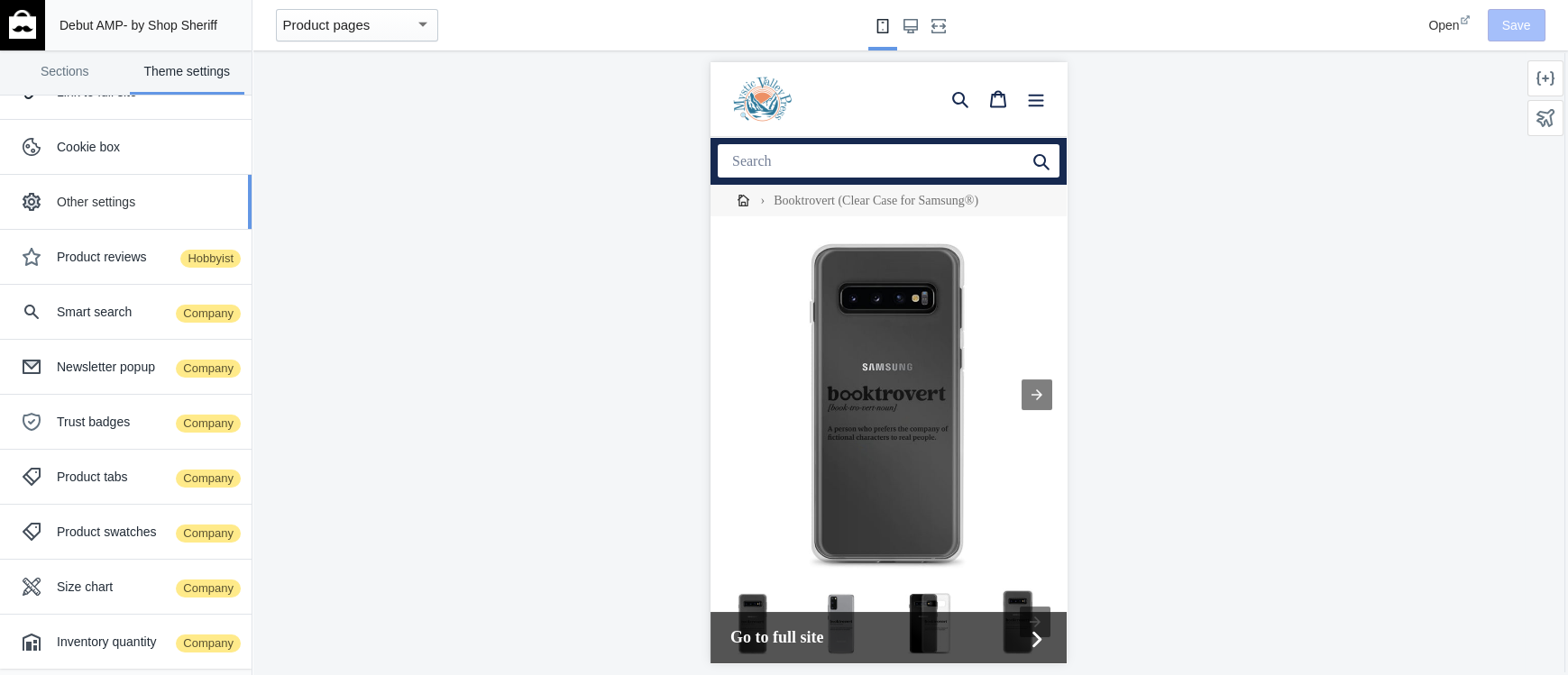
scroll to position [261, 0]
click at [90, 196] on div "Other settings" at bounding box center [147, 201] width 181 height 18
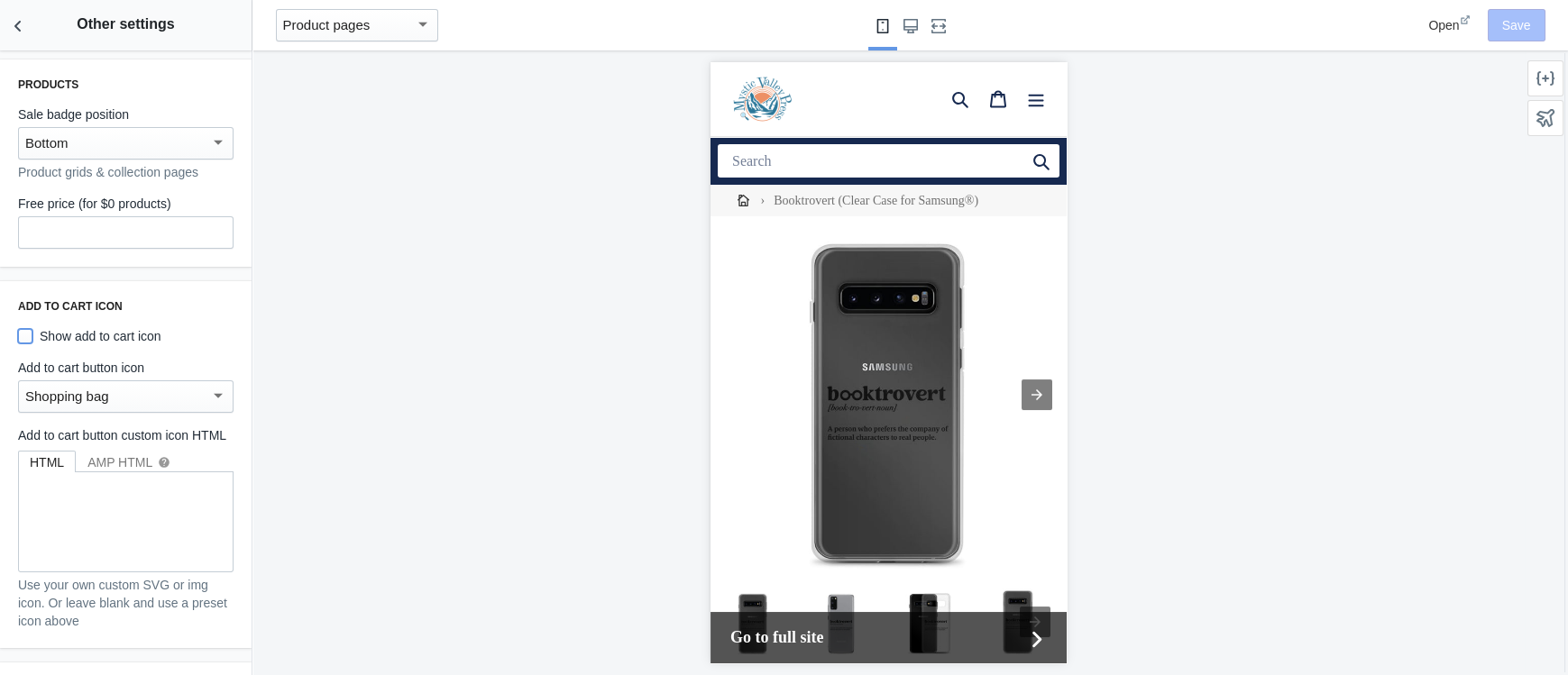
click at [26, 337] on input "Show add to cart icon" at bounding box center [25, 336] width 14 height 14
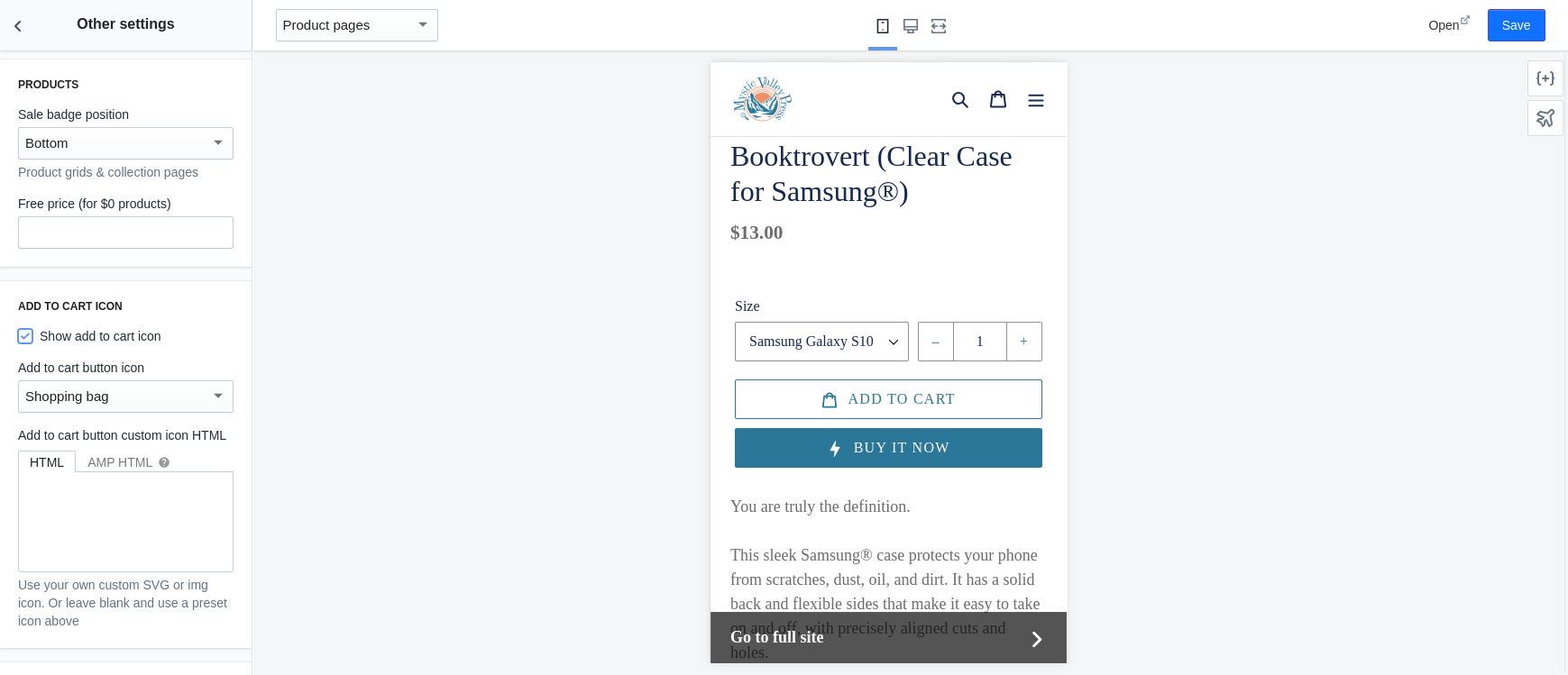
scroll to position [542, 0]
click at [28, 338] on input "Show add to cart icon" at bounding box center [25, 336] width 14 height 14
checkbox input "false"
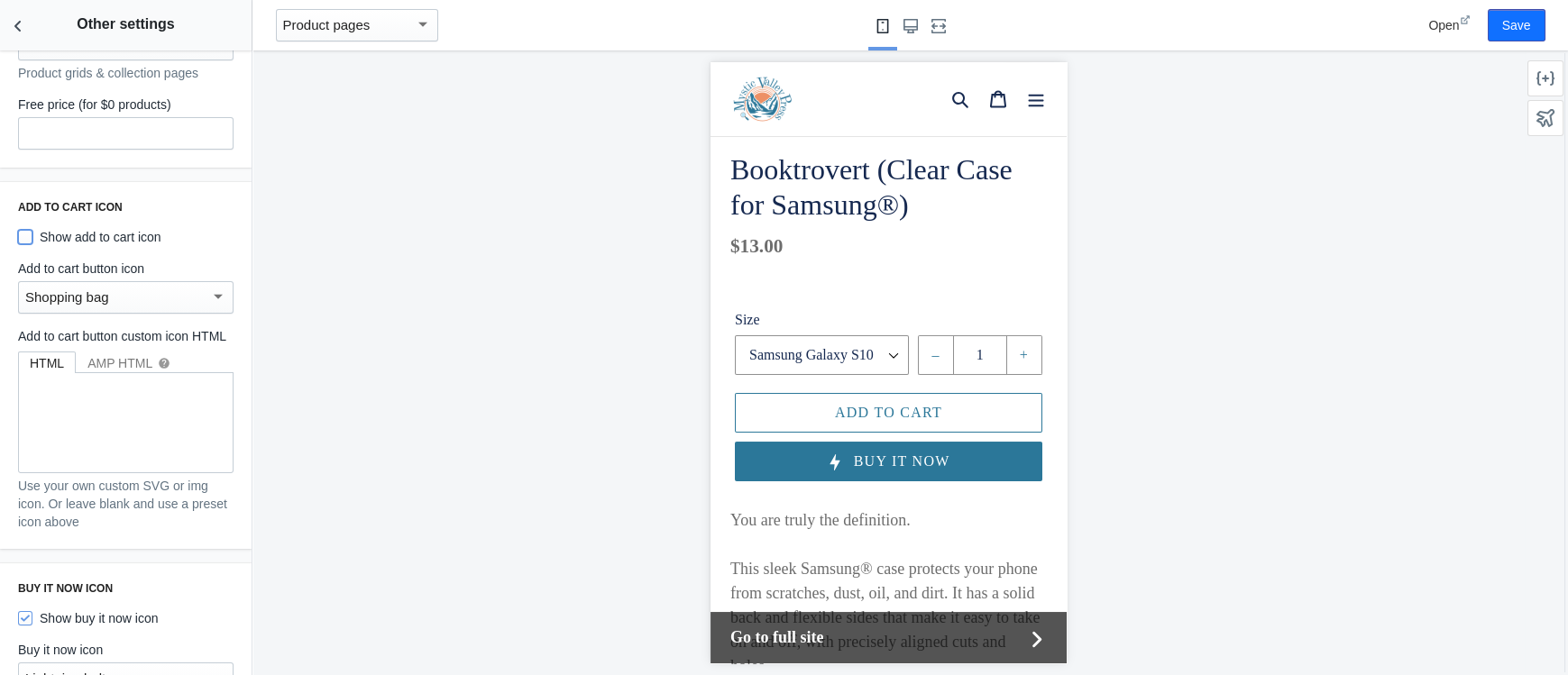
scroll to position [0, 0]
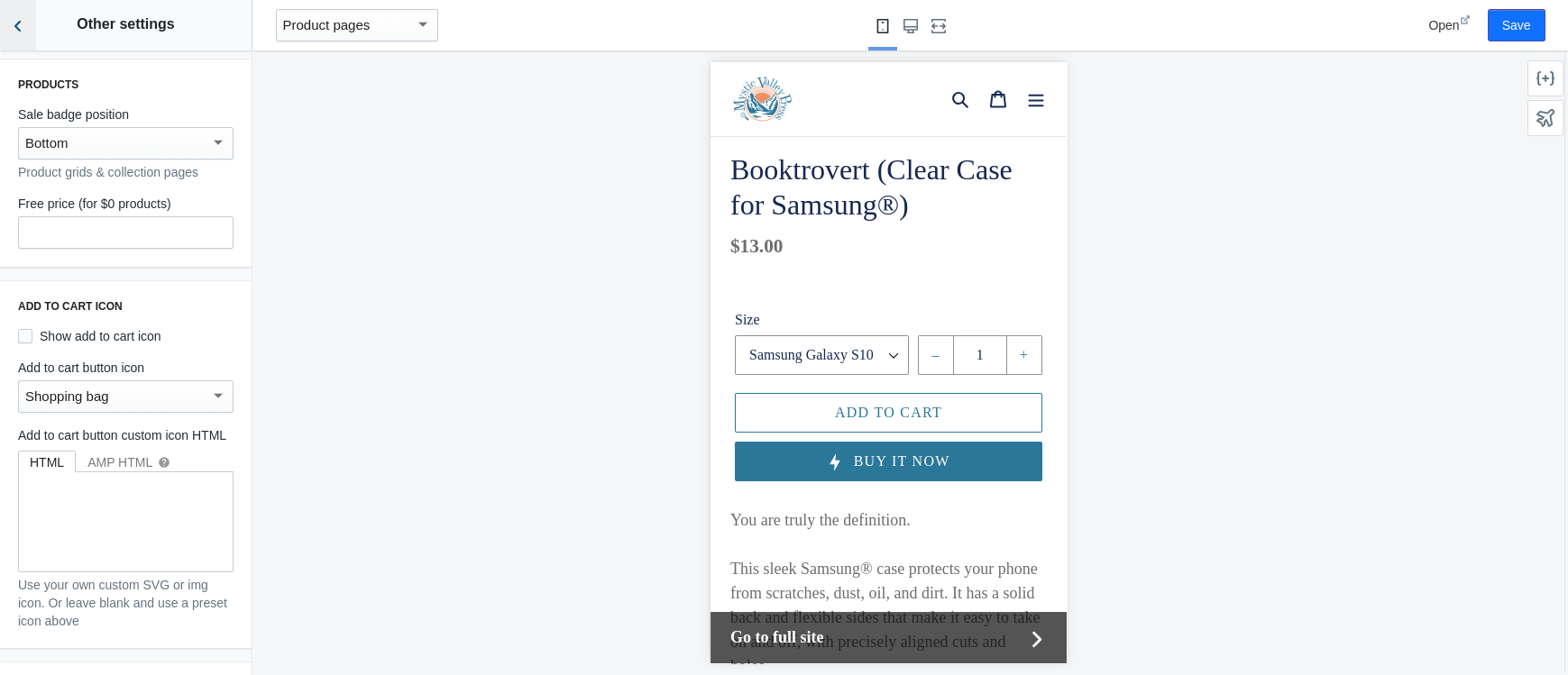
click at [22, 26] on icon "Back to sections" at bounding box center [18, 26] width 18 height 18
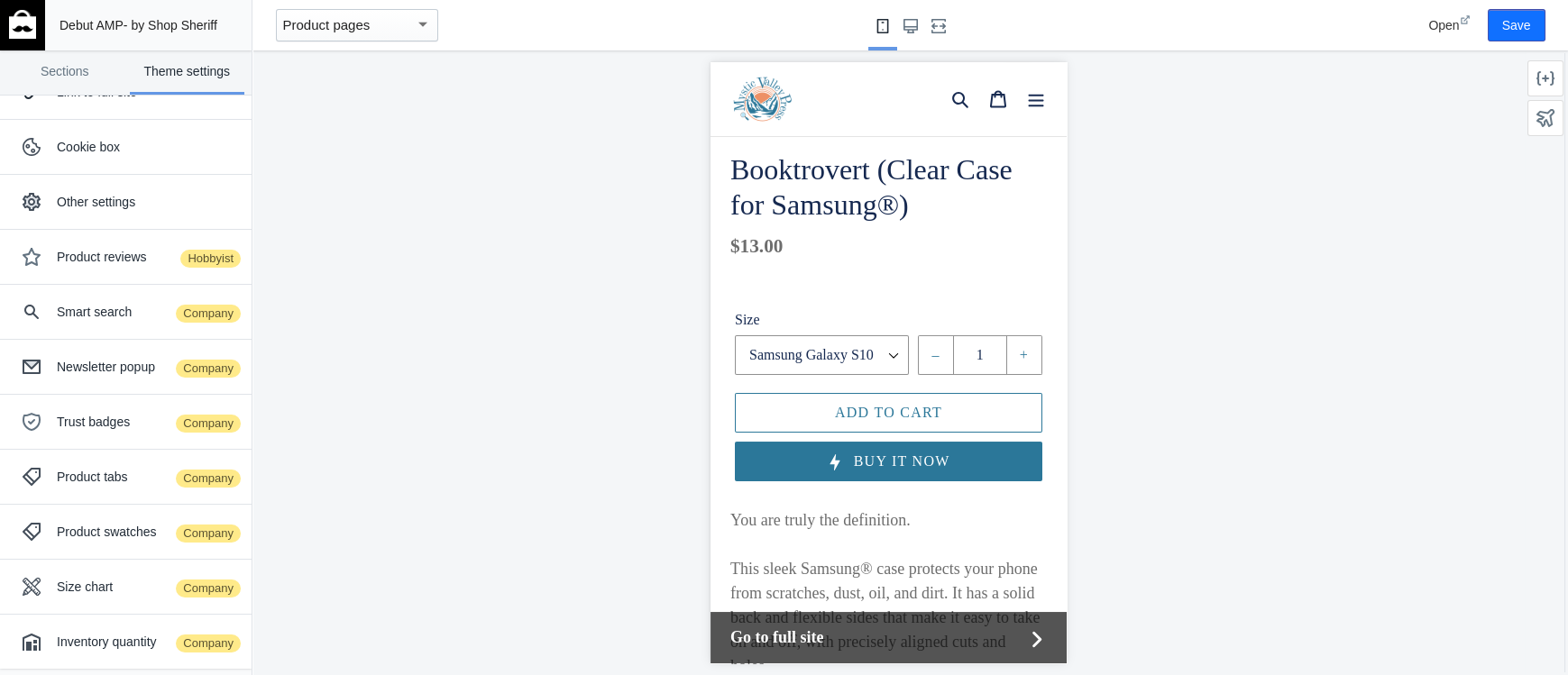
scroll to position [261, 0]
click at [1508, 23] on button "Save" at bounding box center [1516, 26] width 58 height 32
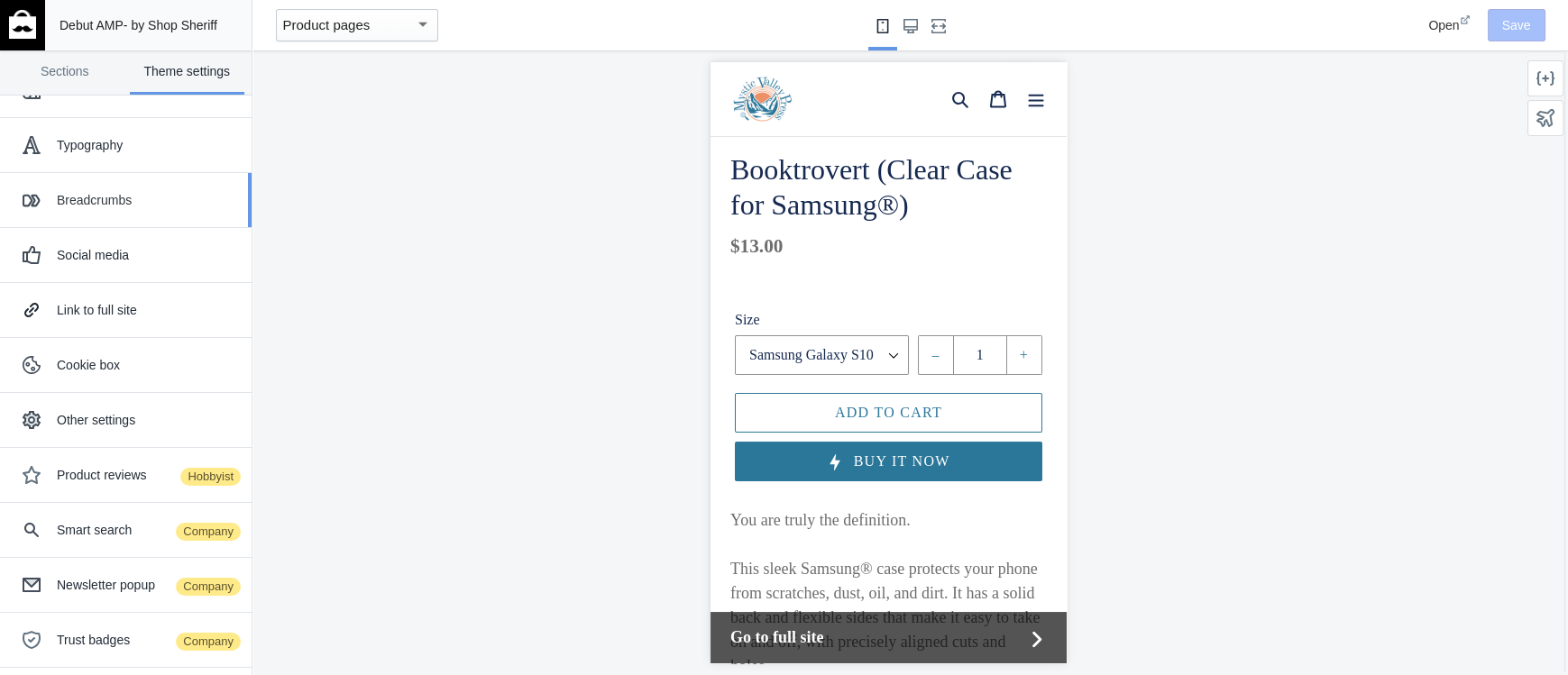
scroll to position [0, 0]
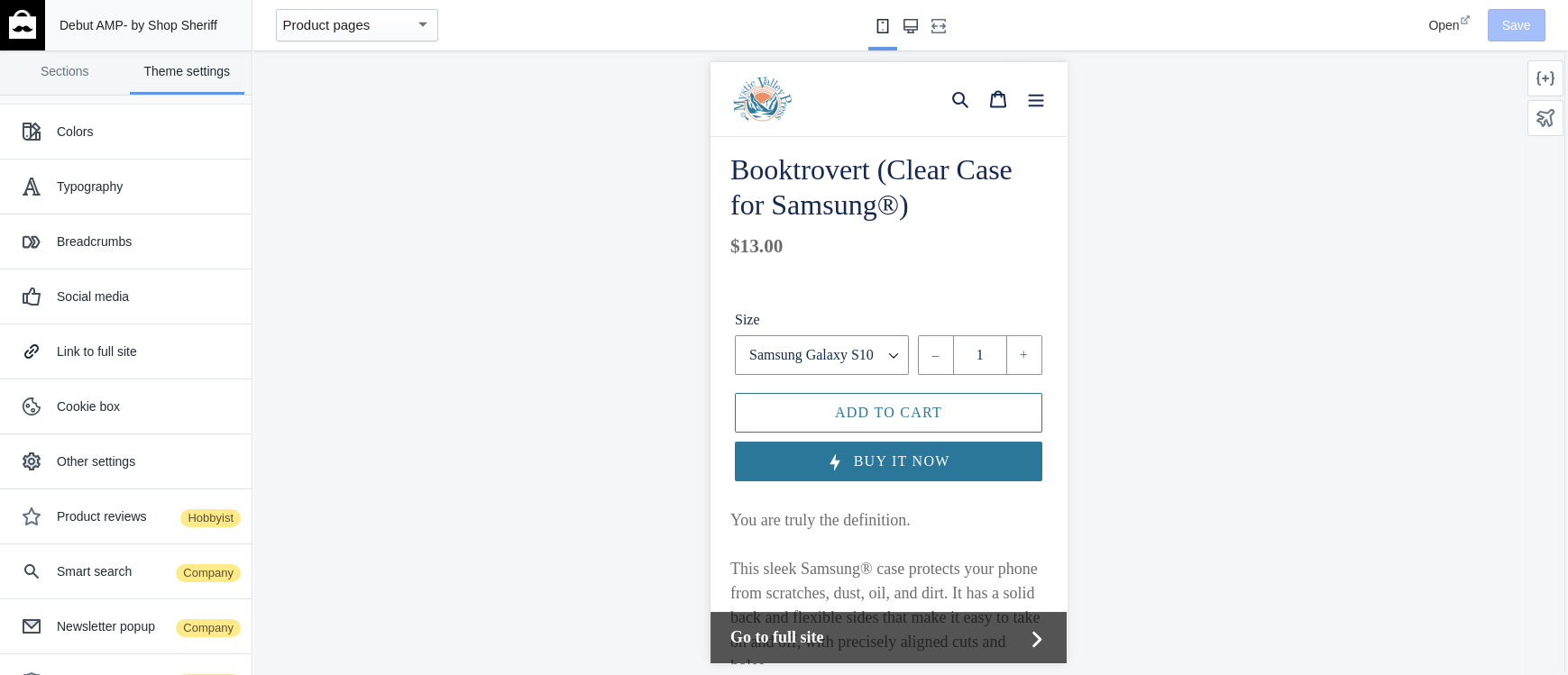
click at [918, 27] on button "Large screen" at bounding box center [910, 25] width 28 height 50
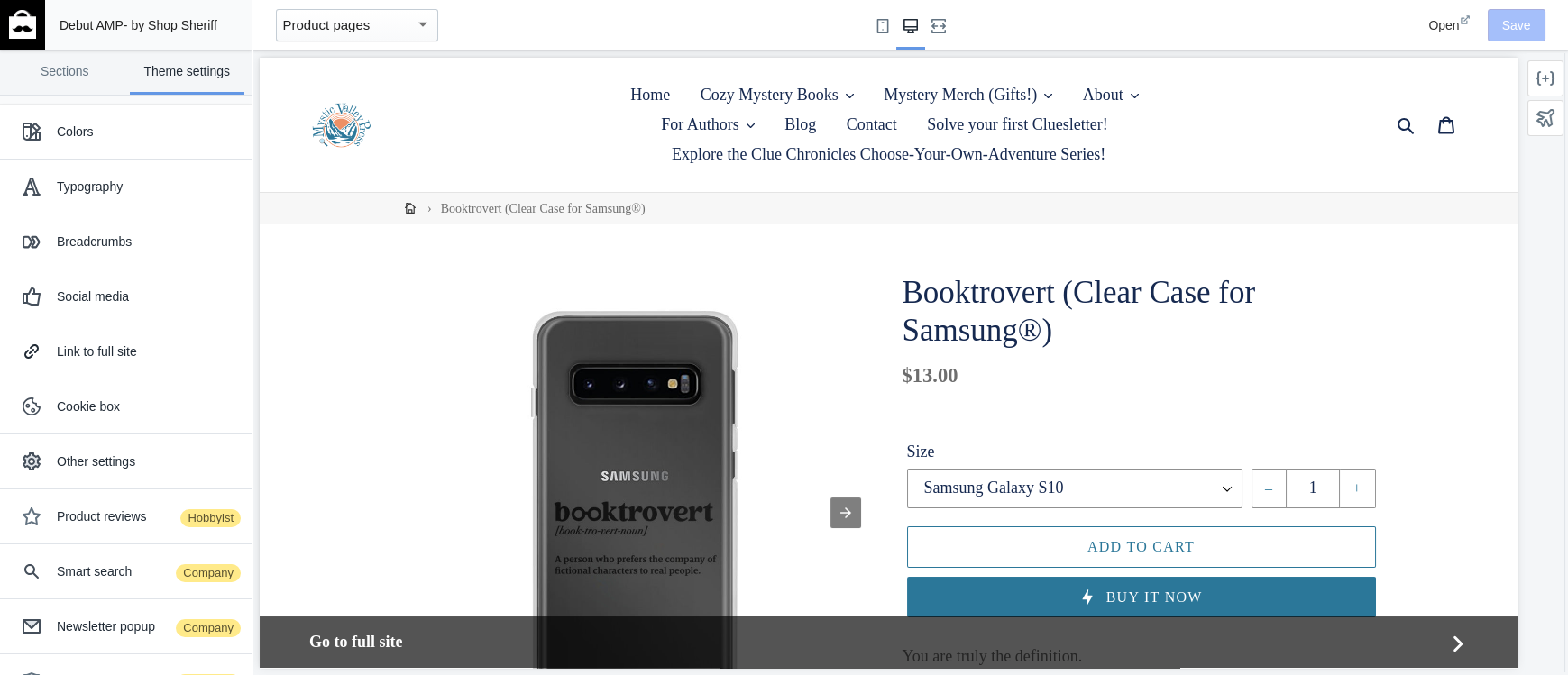
click at [1434, 27] on span "Open" at bounding box center [1443, 25] width 30 height 14
click at [360, 21] on mat-select-trigger "Product pages" at bounding box center [327, 25] width 87 height 15
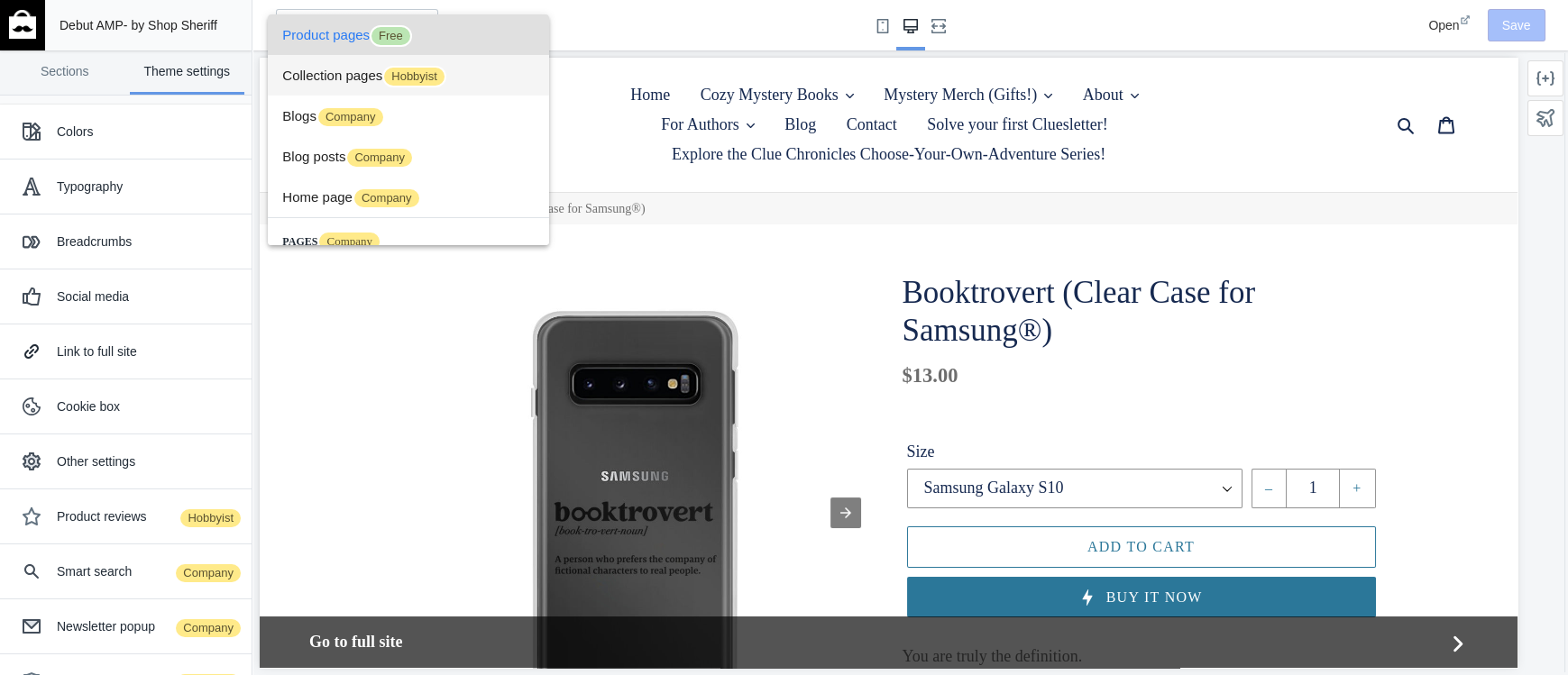
click at [351, 78] on span "Collection pages Hobbyist" at bounding box center [409, 75] width 252 height 41
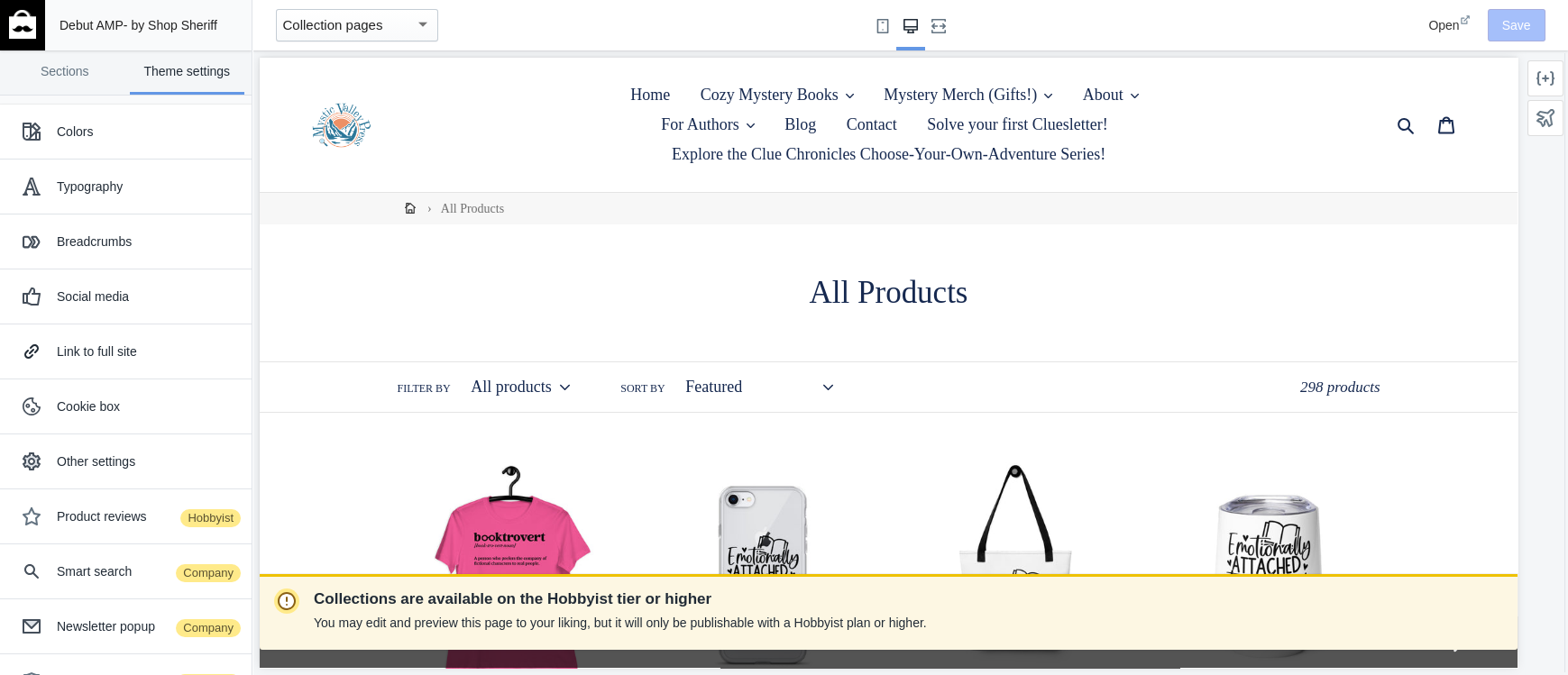
click at [399, 30] on div "Collection pages" at bounding box center [349, 25] width 132 height 22
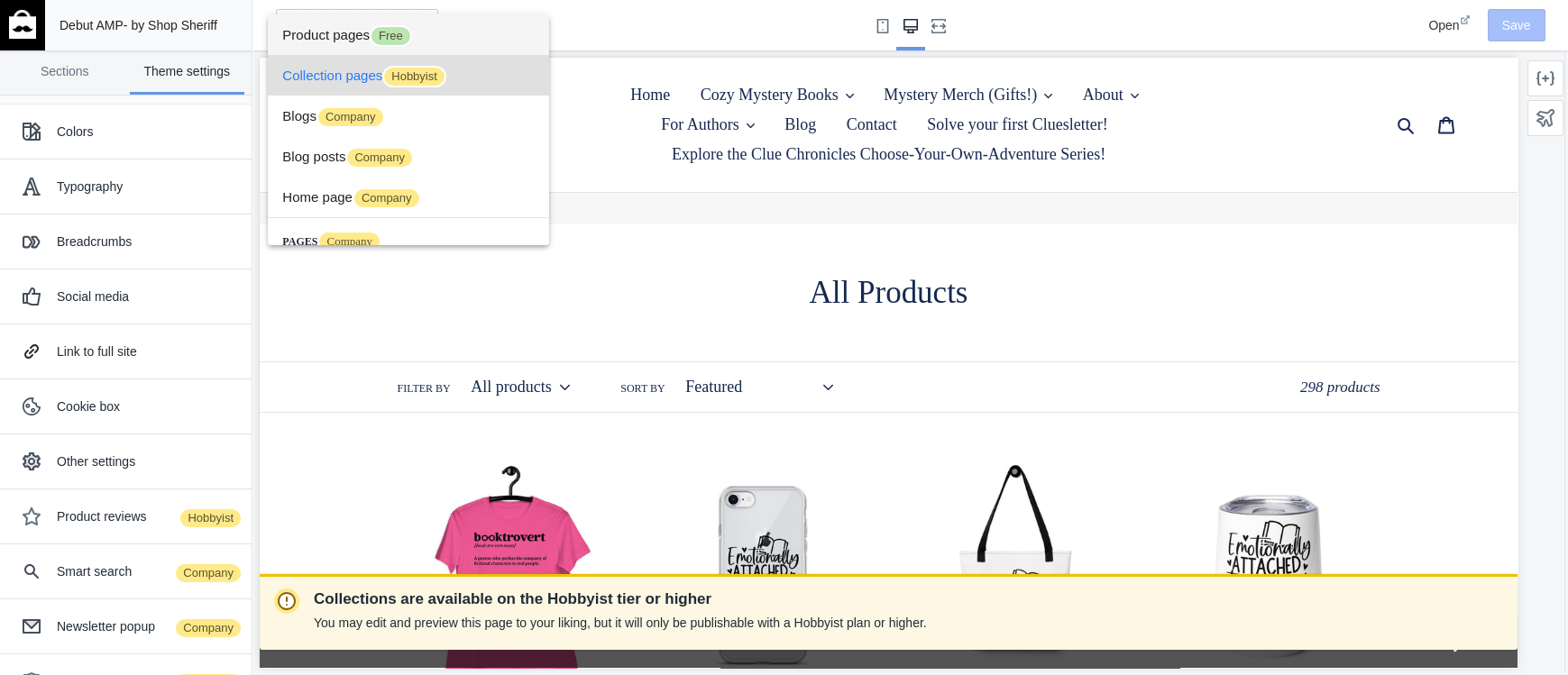
click at [327, 33] on span "Product pages Free" at bounding box center [409, 34] width 252 height 41
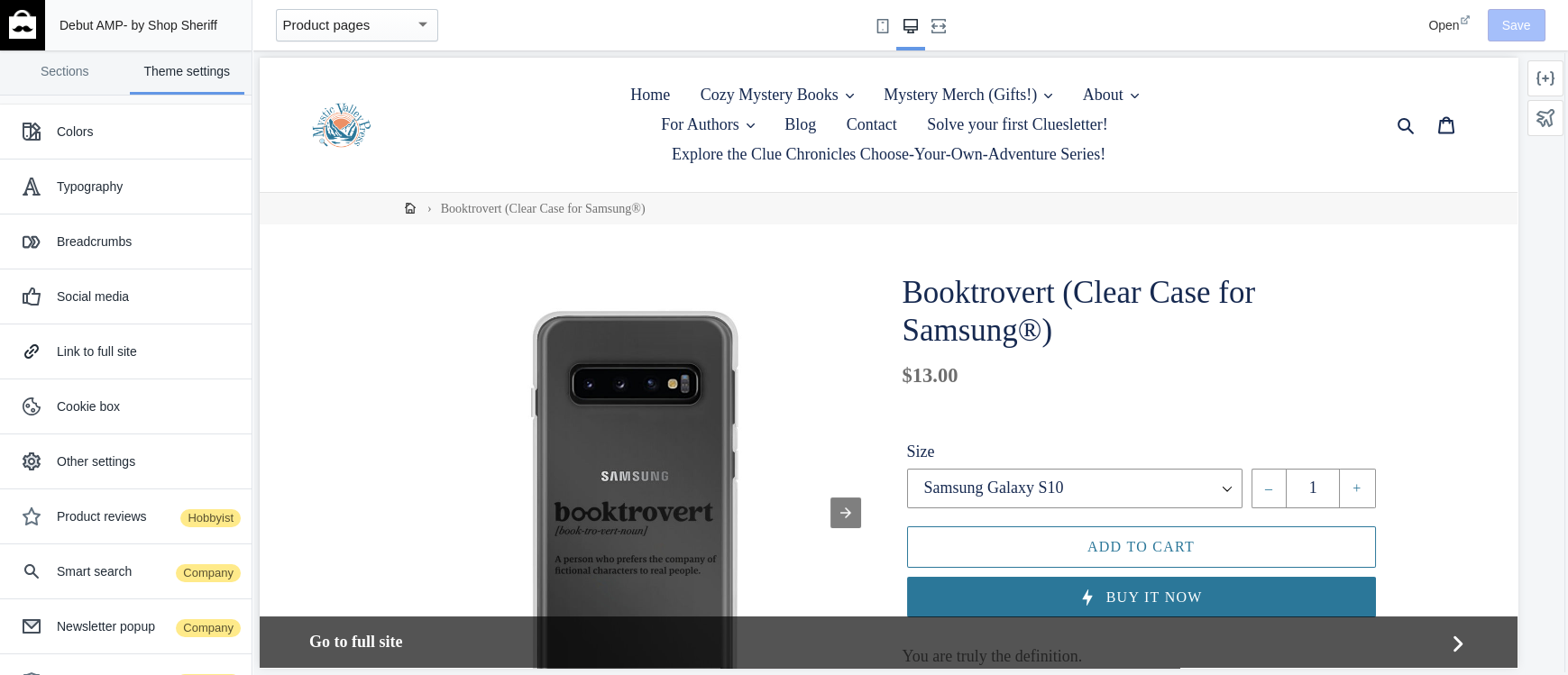
click at [383, 24] on div "Product pages" at bounding box center [349, 25] width 132 height 22
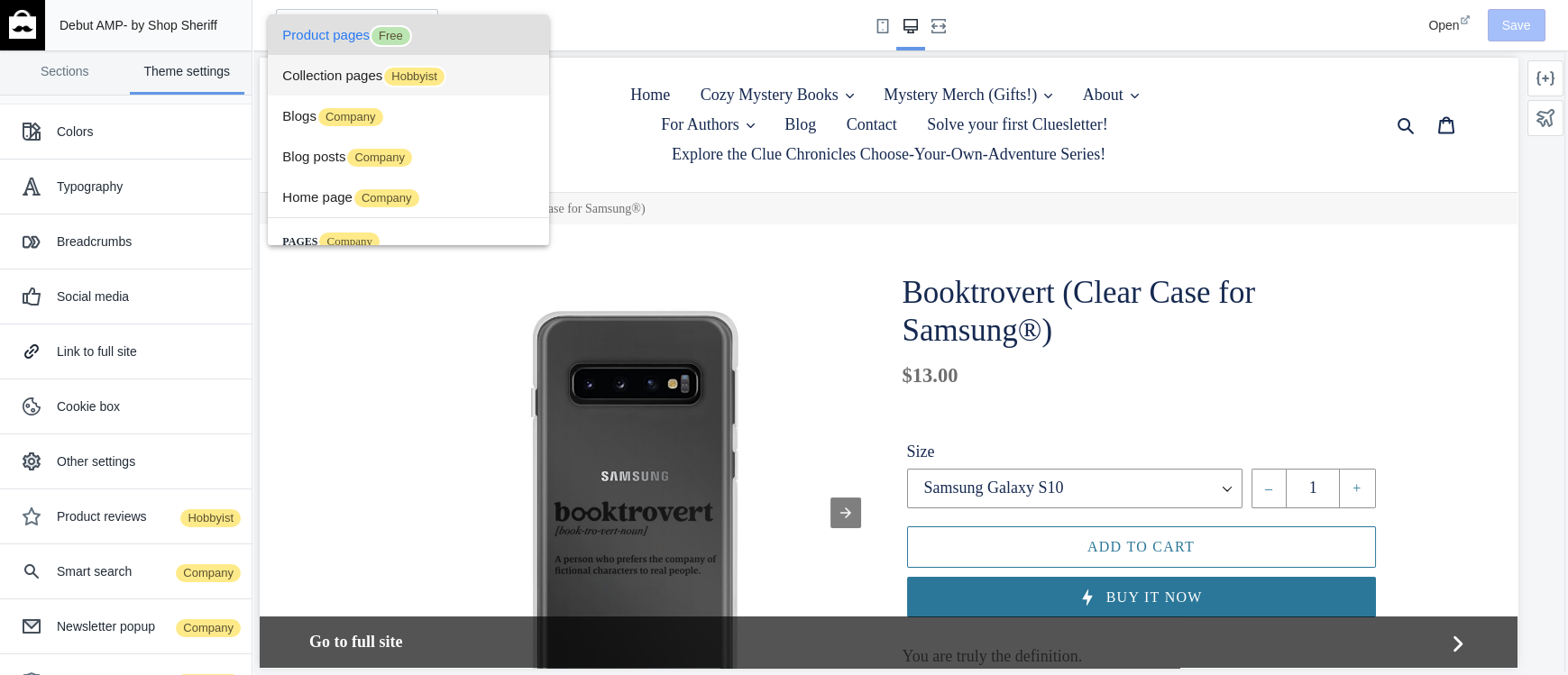
click at [351, 72] on span "Collection pages Hobbyist" at bounding box center [409, 75] width 252 height 41
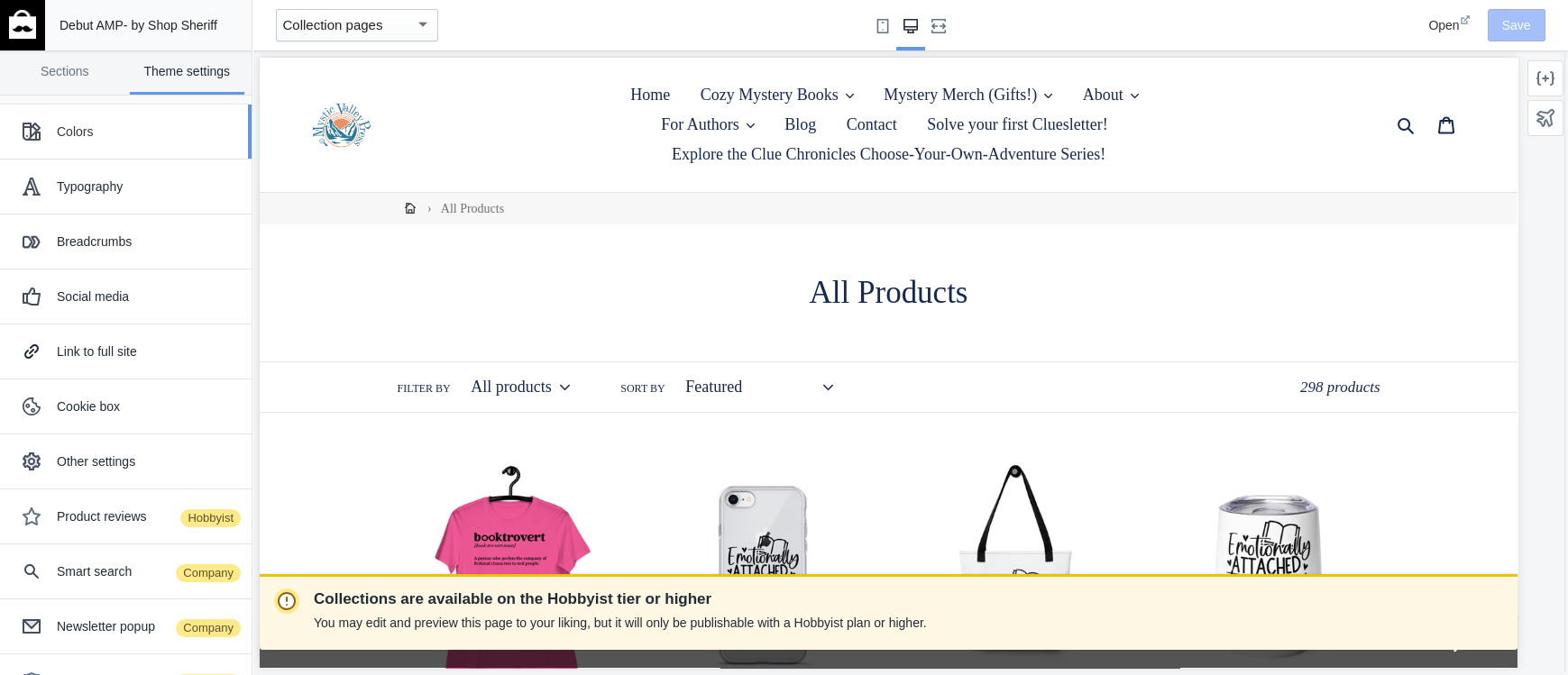
click at [82, 128] on div "Colors" at bounding box center [147, 131] width 181 height 18
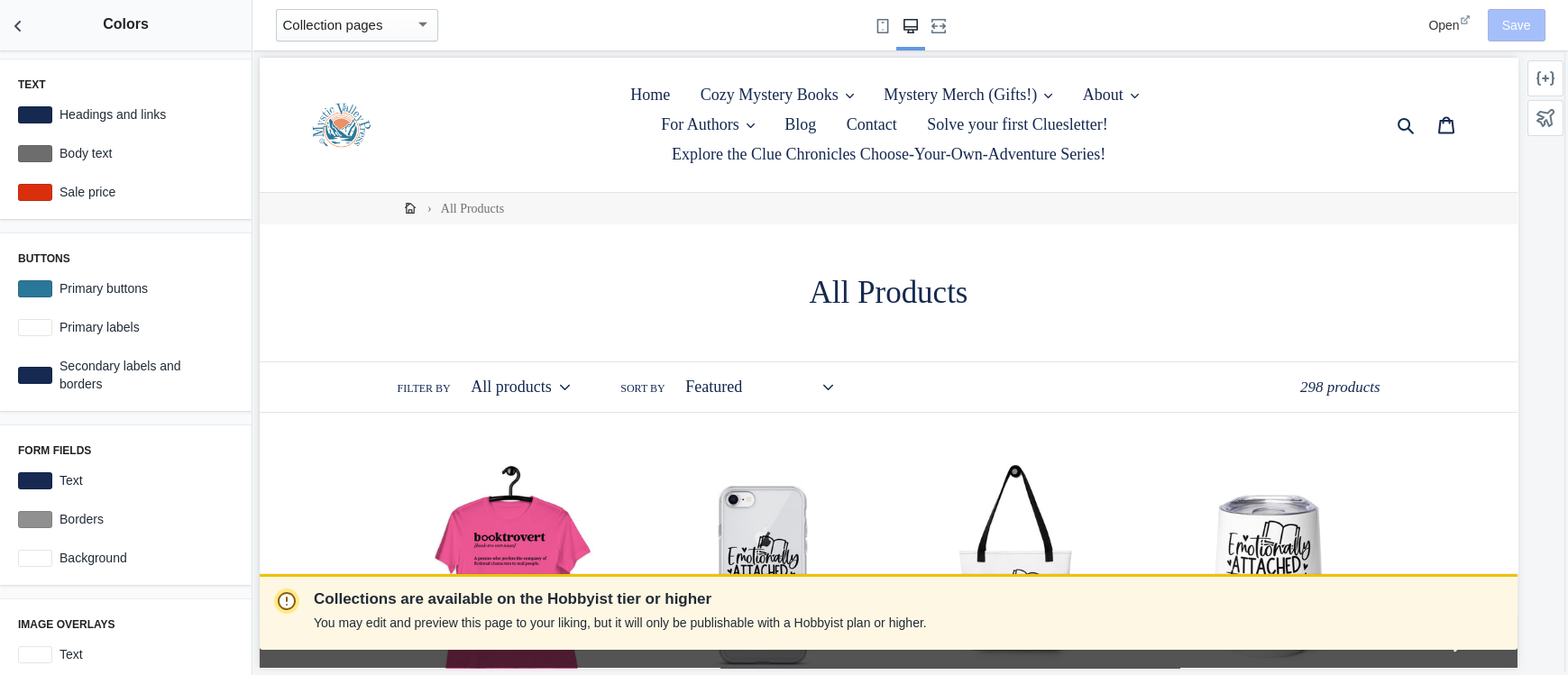
click at [1437, 27] on span "Open" at bounding box center [1443, 25] width 30 height 14
click at [385, 23] on div "Collection pages" at bounding box center [349, 25] width 132 height 22
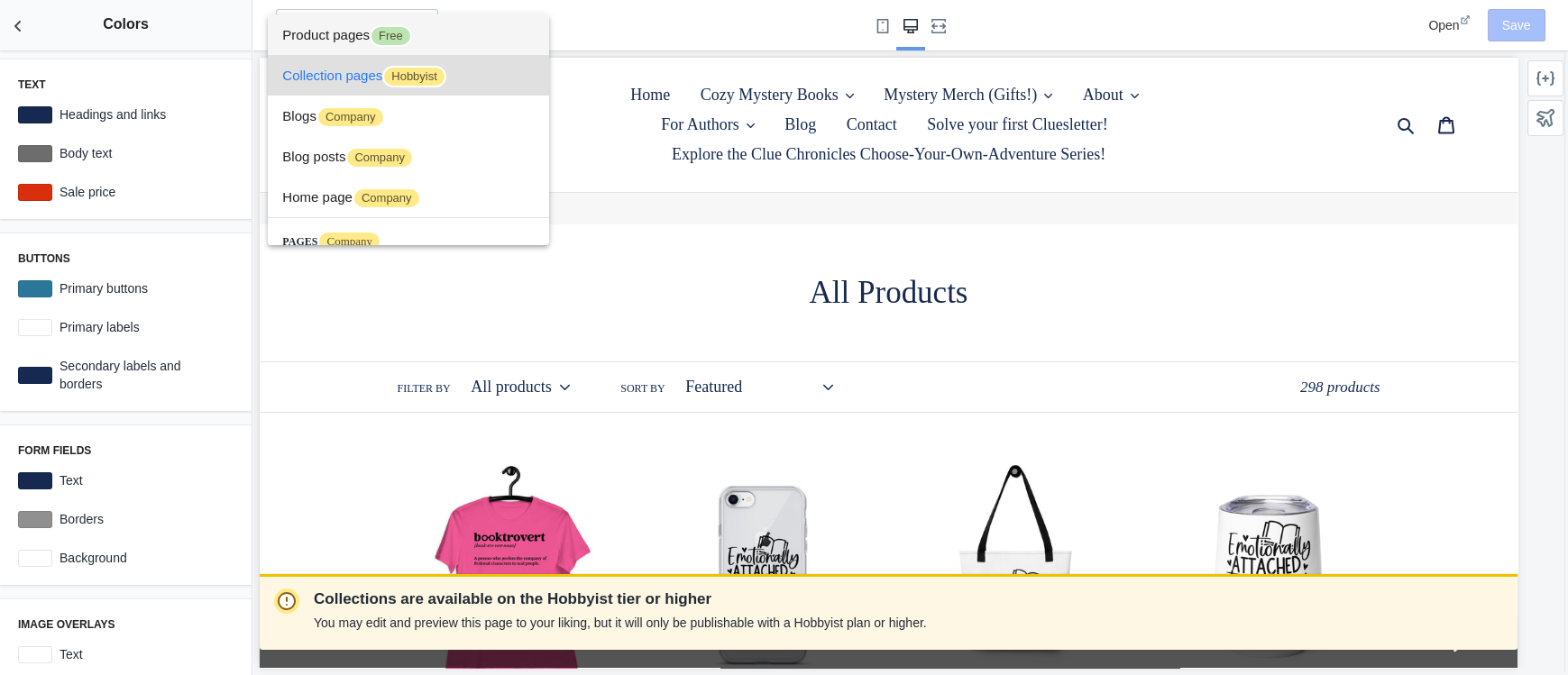
click at [342, 41] on span "Product pages Free" at bounding box center [409, 34] width 252 height 41
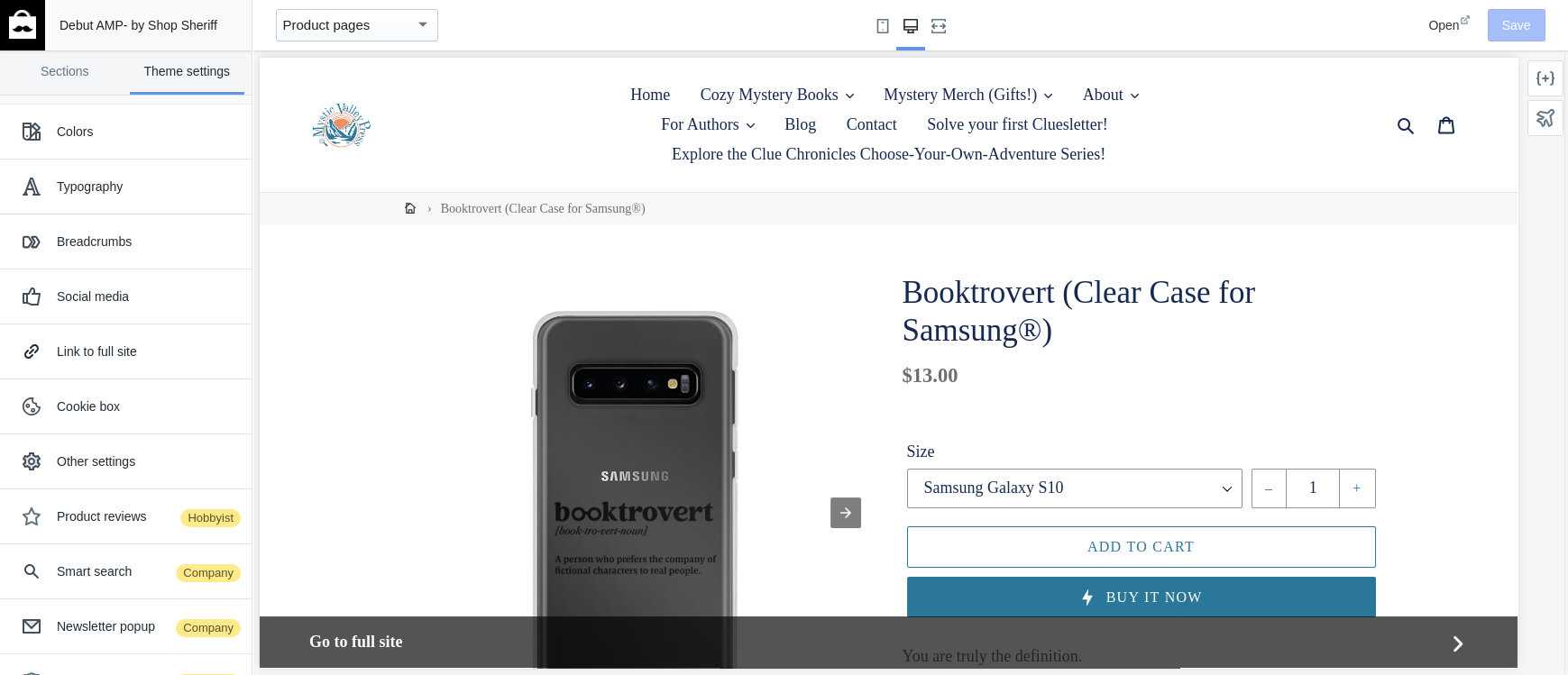
click at [1442, 27] on span "Open" at bounding box center [1443, 25] width 30 height 14
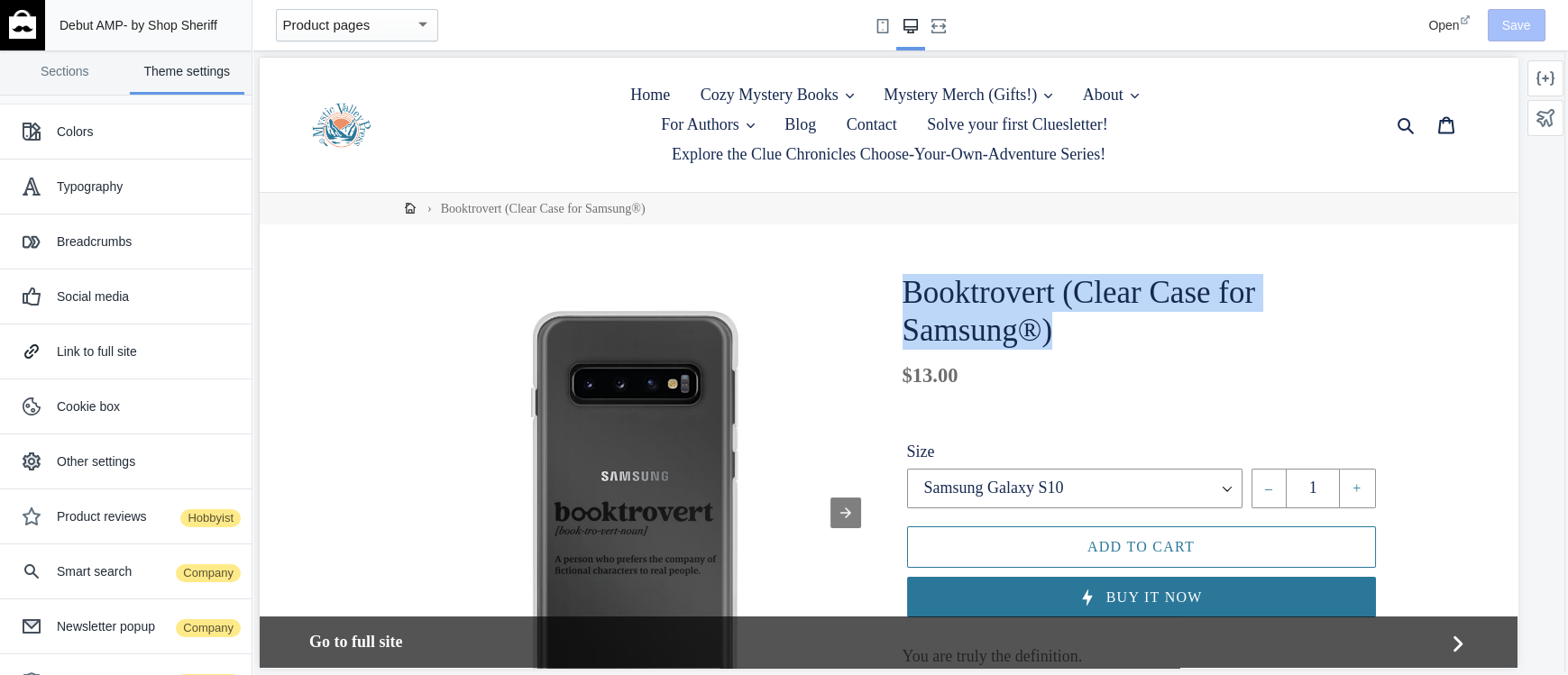
drag, startPoint x: 906, startPoint y: 291, endPoint x: 1080, endPoint y: 332, distance: 178.8
click at [1080, 332] on h1 "Booktrovert (Clear Case for Samsung®)" at bounding box center [1141, 312] width 478 height 76
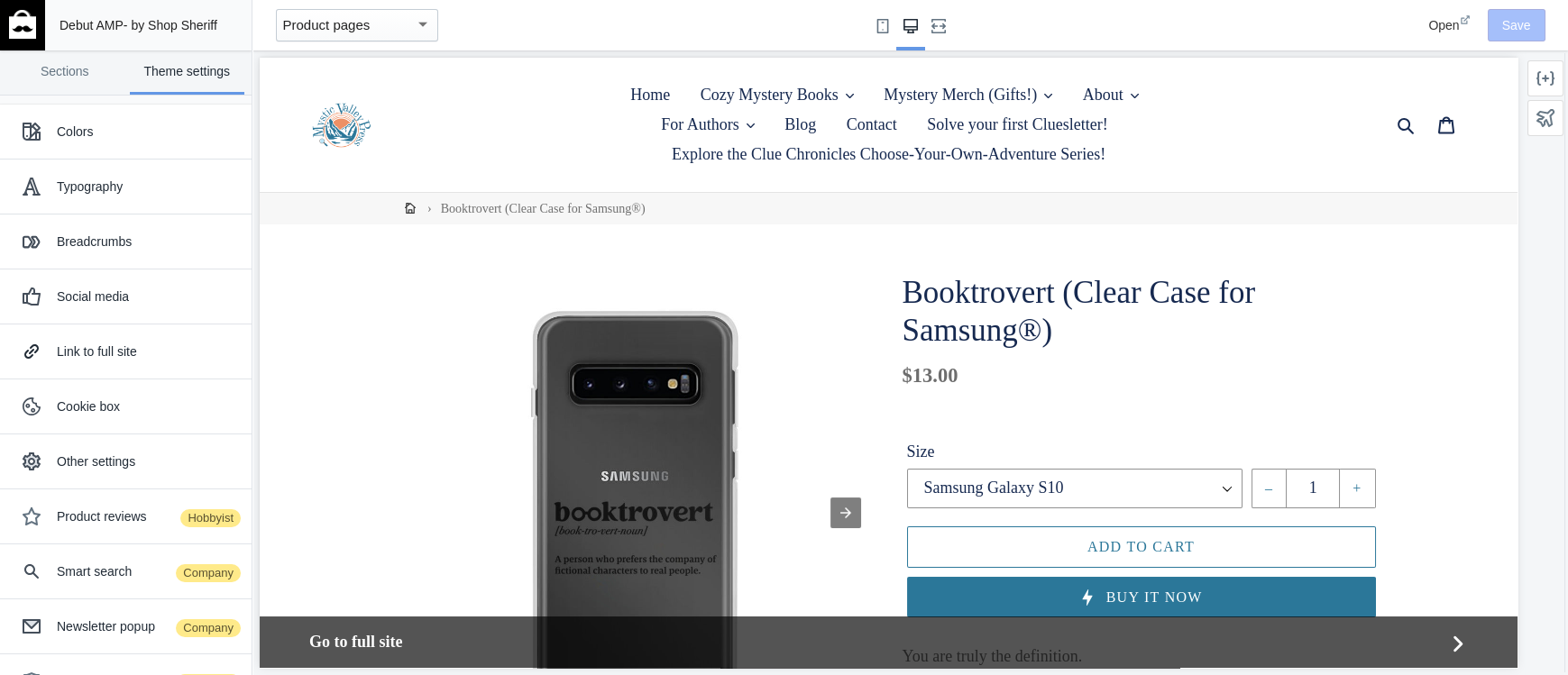
click at [1080, 332] on h1 "Booktrovert (Clear Case for Samsung®)" at bounding box center [1141, 312] width 478 height 76
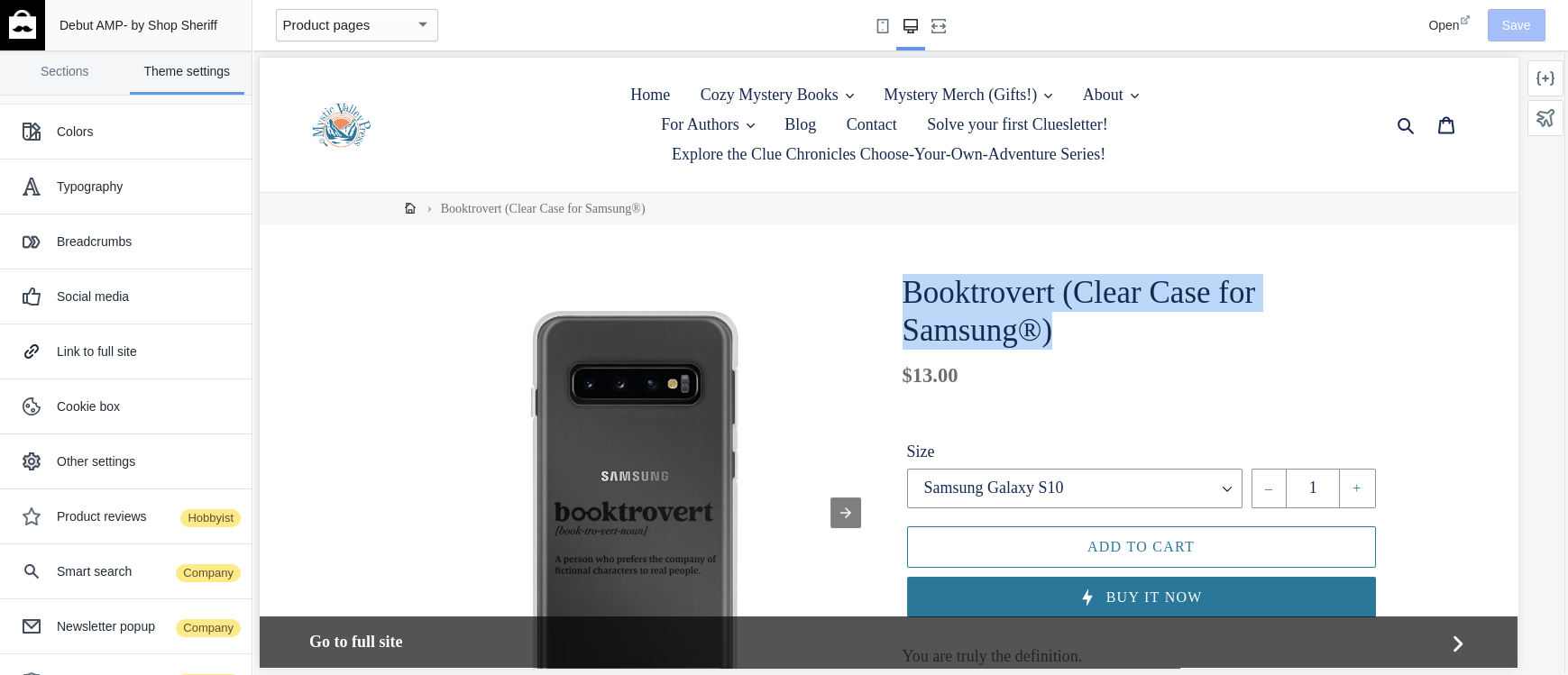
drag, startPoint x: 1076, startPoint y: 336, endPoint x: 881, endPoint y: 297, distance: 198.9
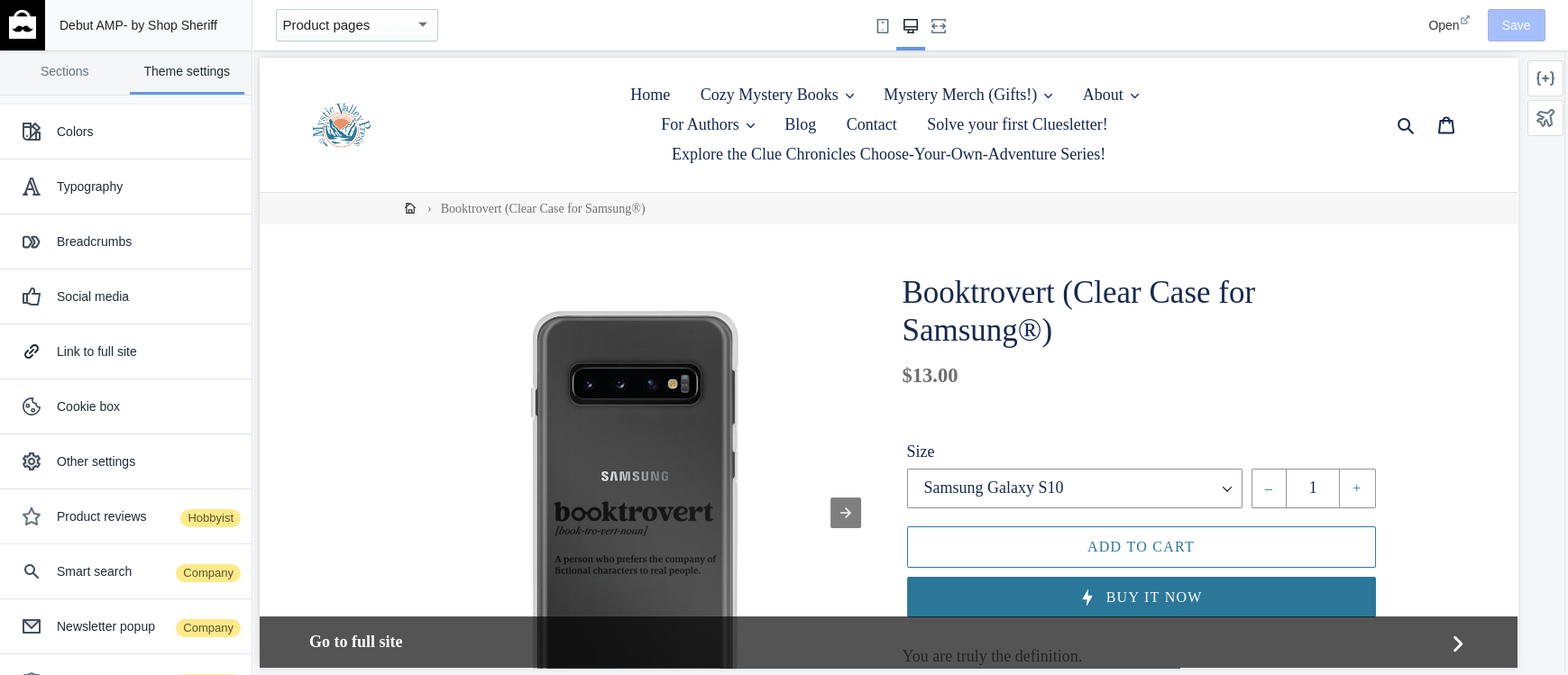
click at [75, 66] on link "Sections" at bounding box center [65, 72] width 116 height 45
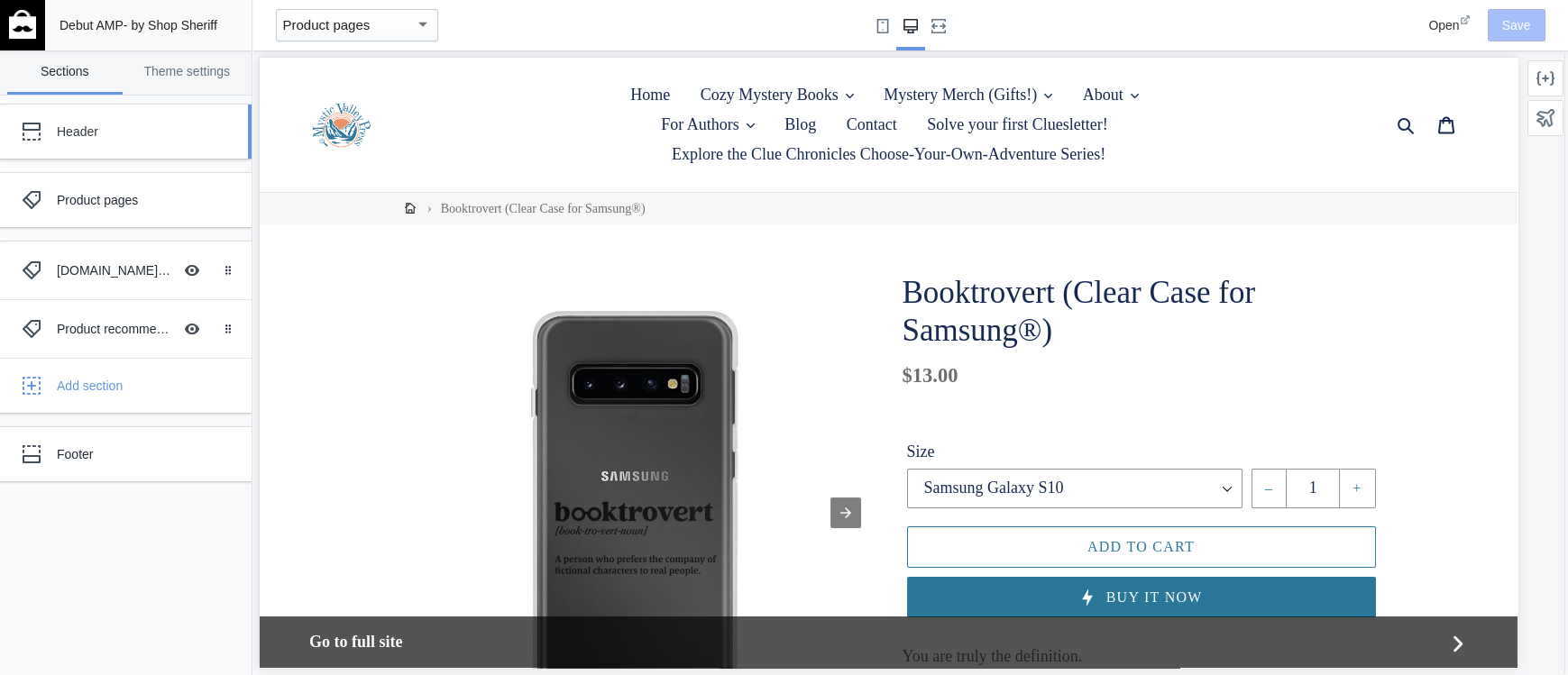
click at [95, 109] on link "Header" at bounding box center [125, 131] width 251 height 54
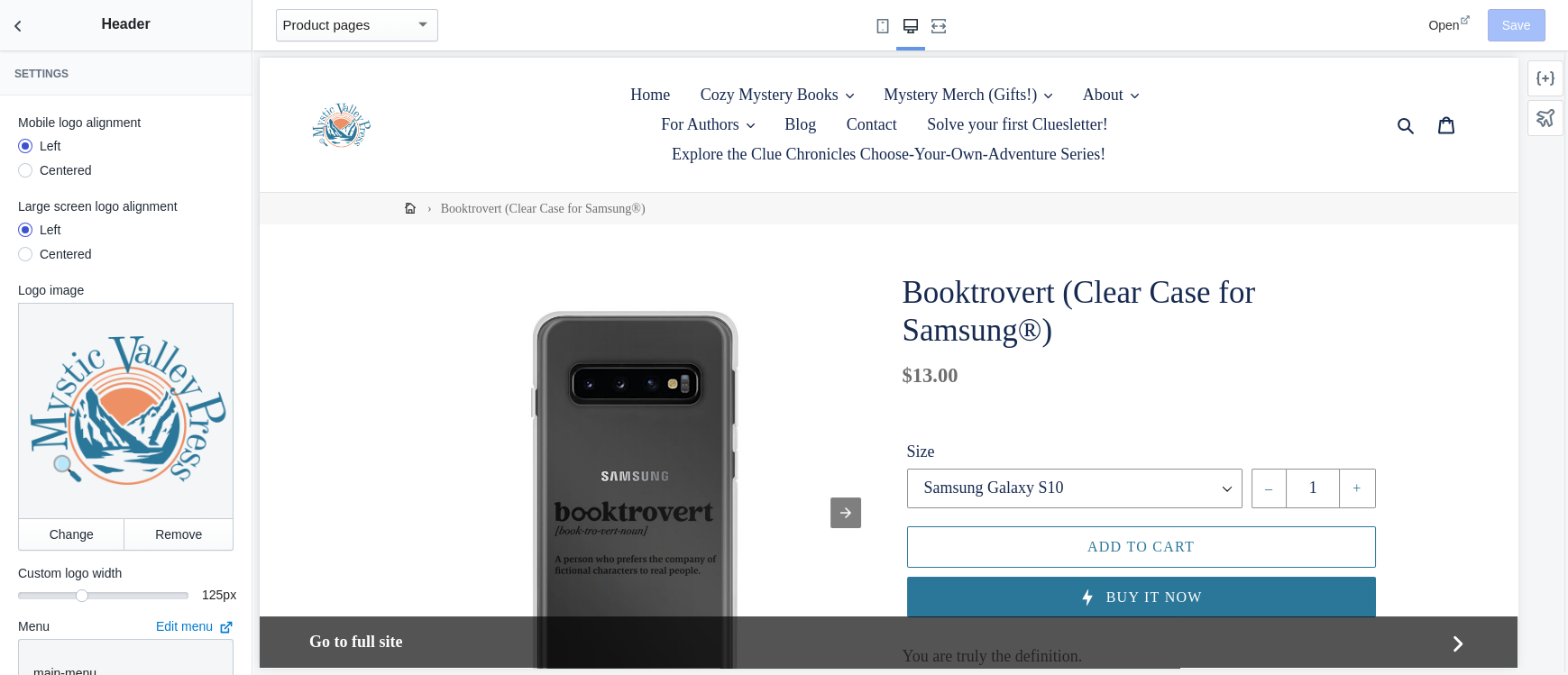
click at [333, 32] on mat-select-trigger "Product pages" at bounding box center [327, 25] width 87 height 15
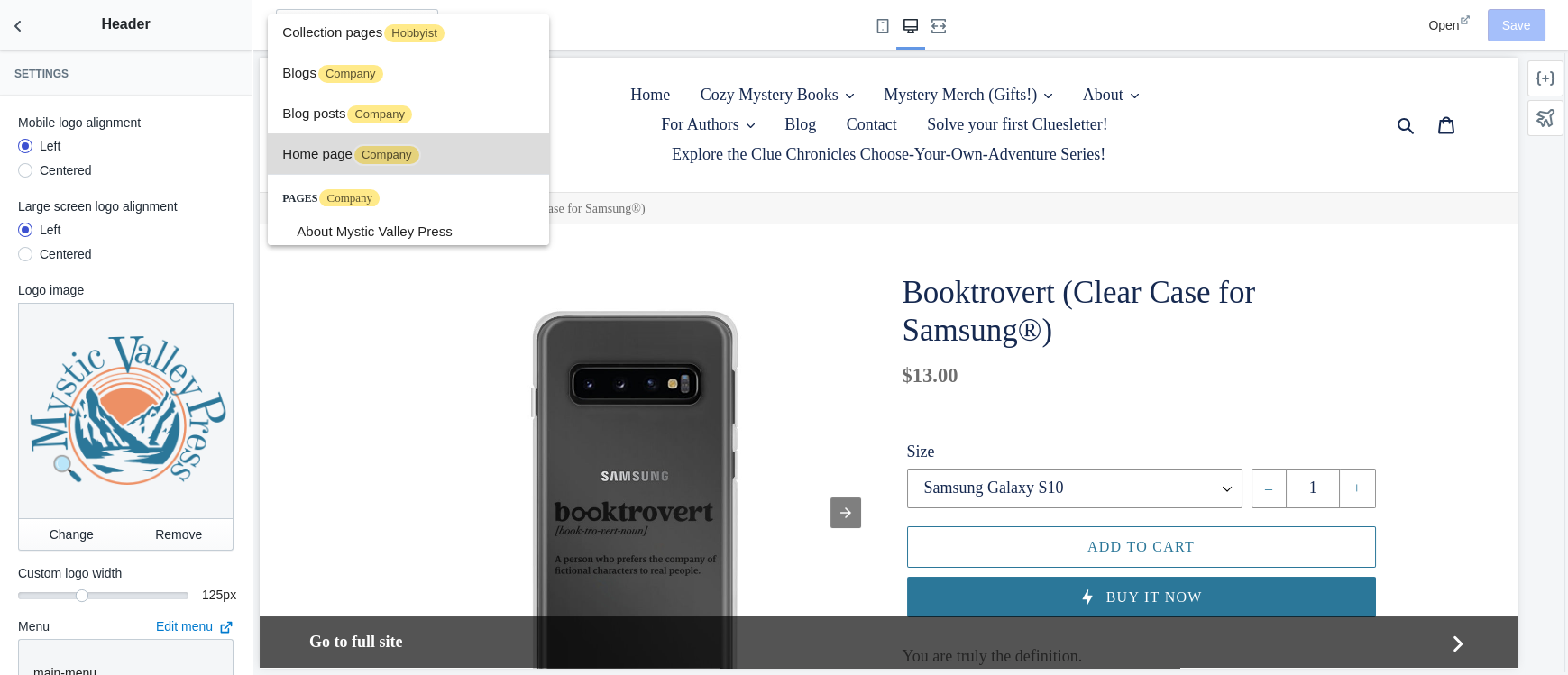
click at [318, 142] on span "Home page Company" at bounding box center [409, 154] width 252 height 41
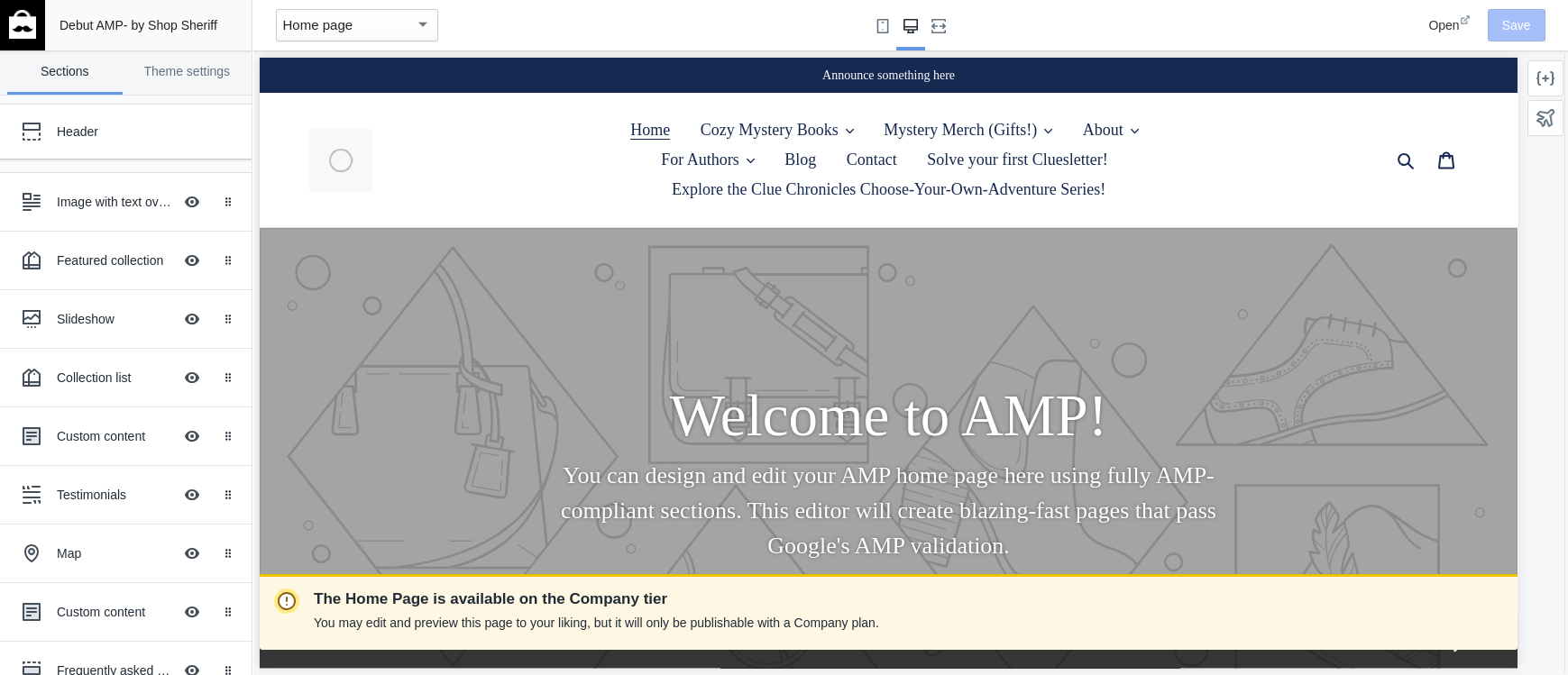
scroll to position [0, 982]
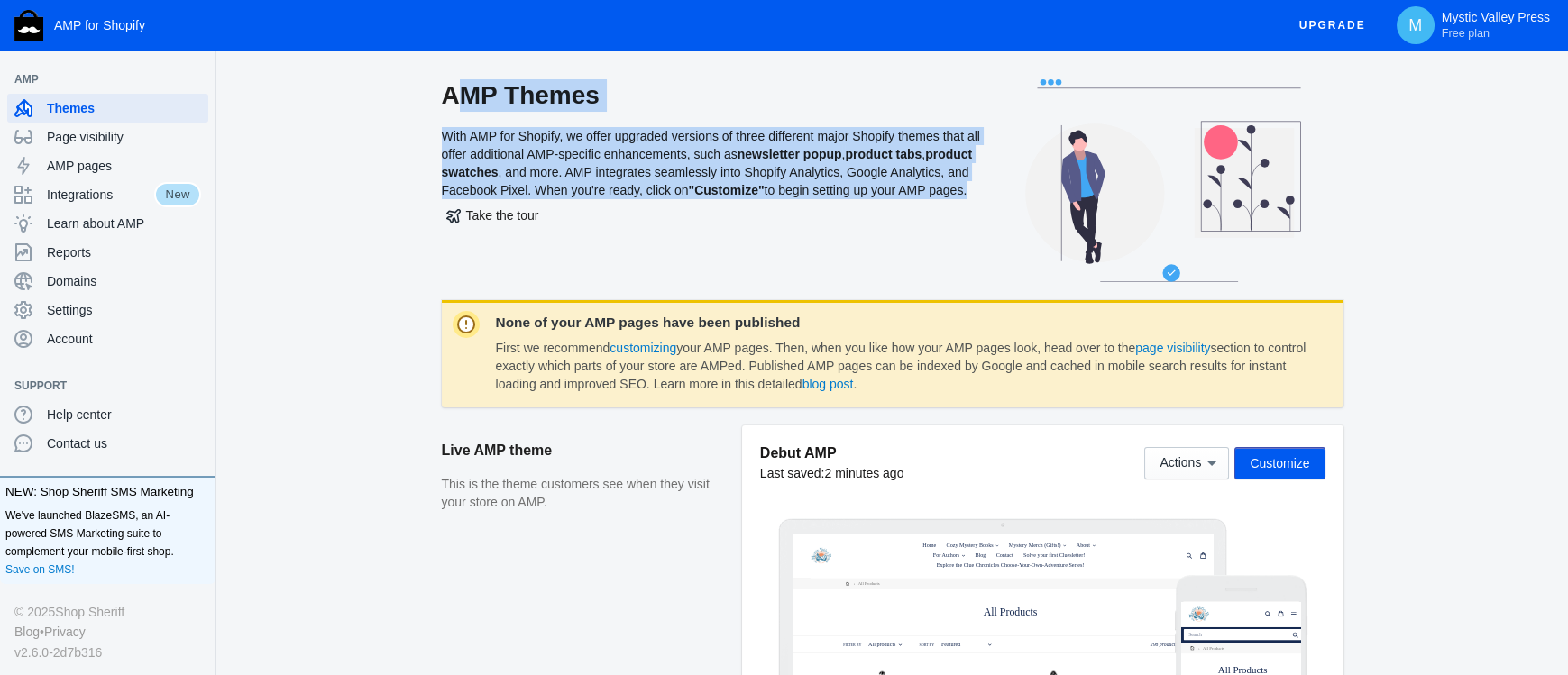
drag, startPoint x: 447, startPoint y: 102, endPoint x: 615, endPoint y: 228, distance: 210.0
click at [615, 228] on div "AMP Themes With AMP for Shopify, we offer upgraded versions of three different …" at bounding box center [712, 190] width 541 height 221
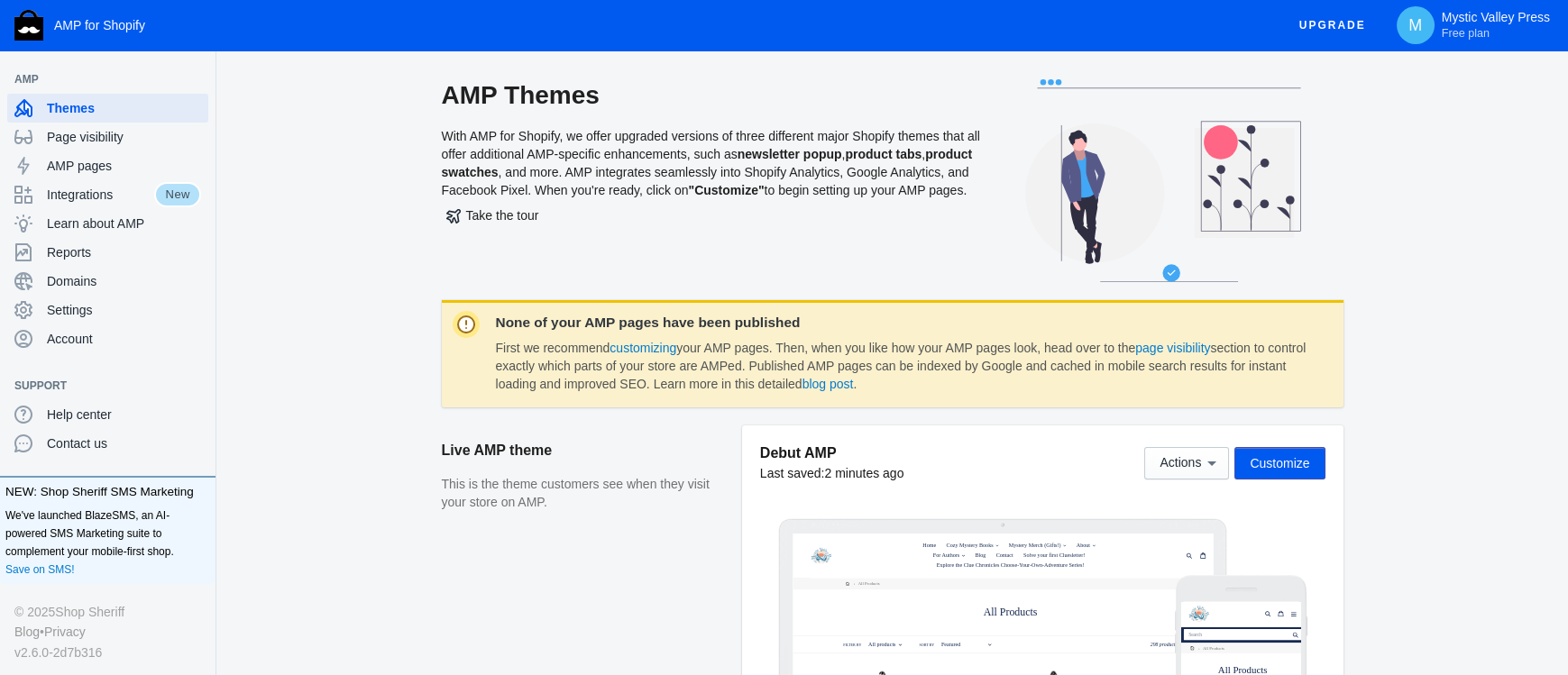
click at [615, 228] on div "Take the tour" at bounding box center [712, 215] width 541 height 32
click at [75, 337] on span "Account" at bounding box center [123, 338] width 155 height 18
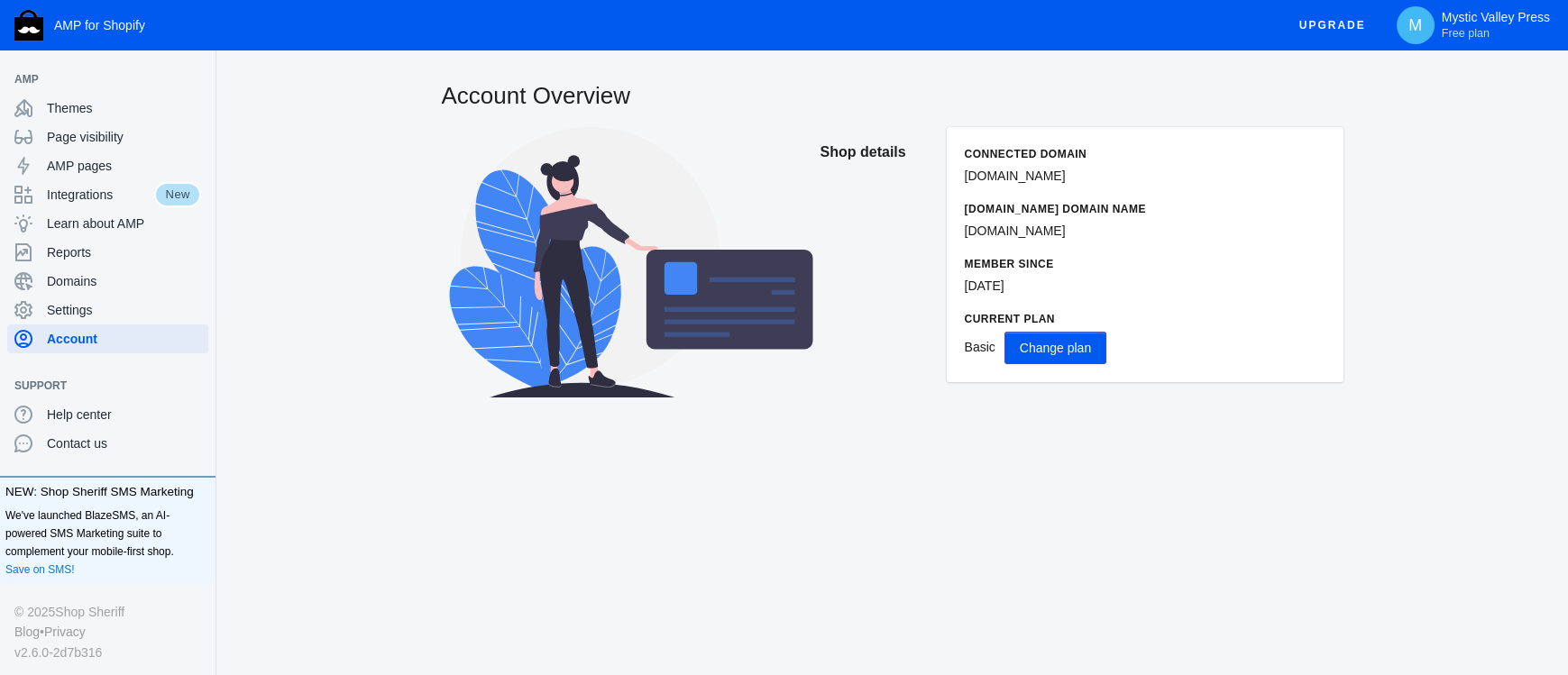
click at [1036, 342] on span "Change plan" at bounding box center [1055, 347] width 71 height 14
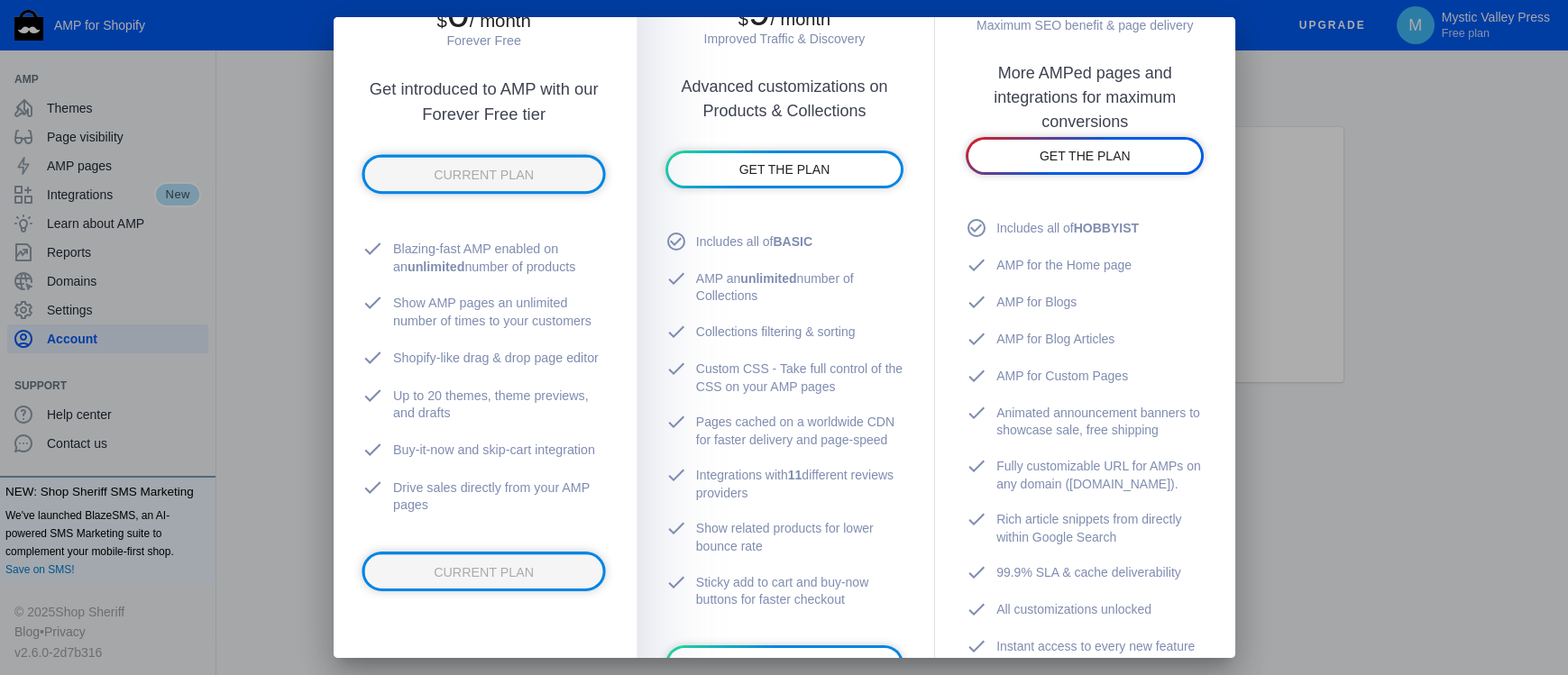
scroll to position [262, 0]
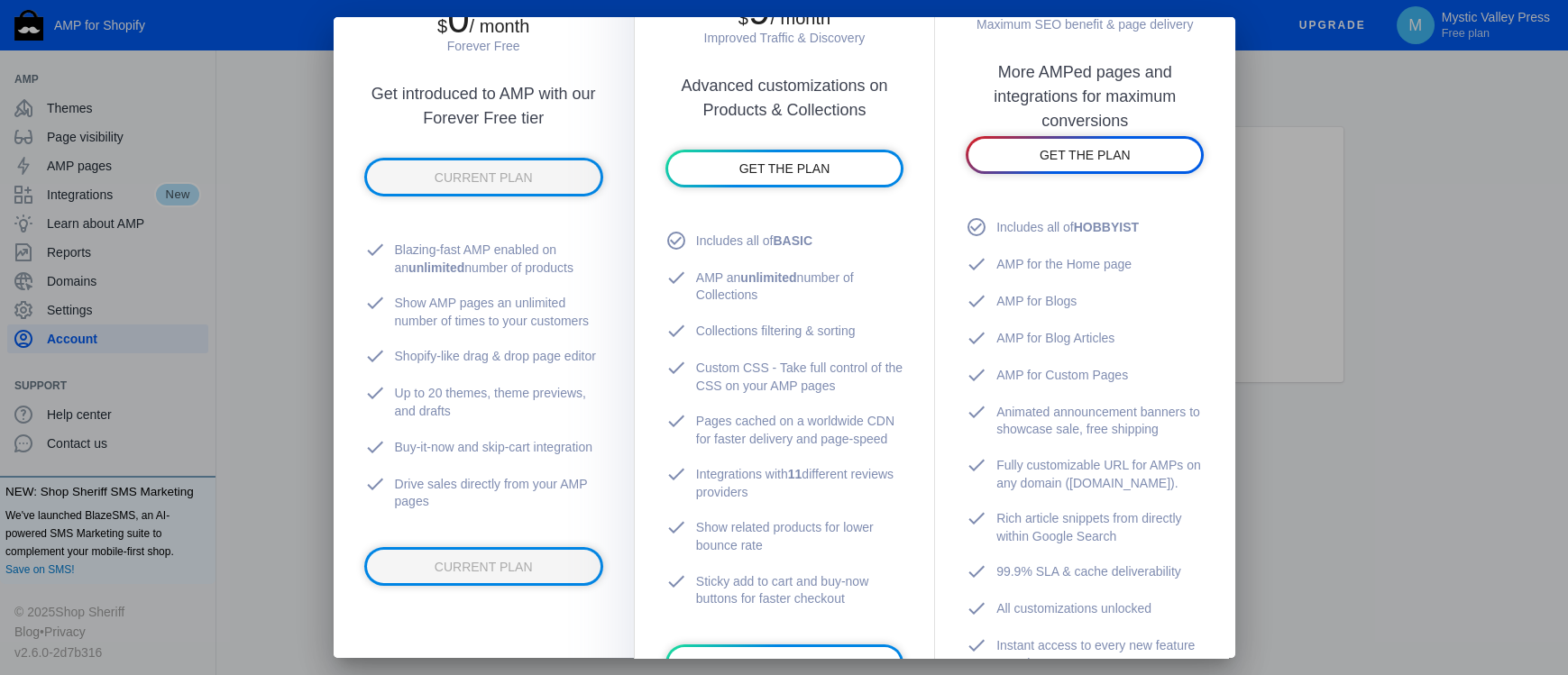
click at [1431, 264] on div at bounding box center [784, 338] width 1568 height 675
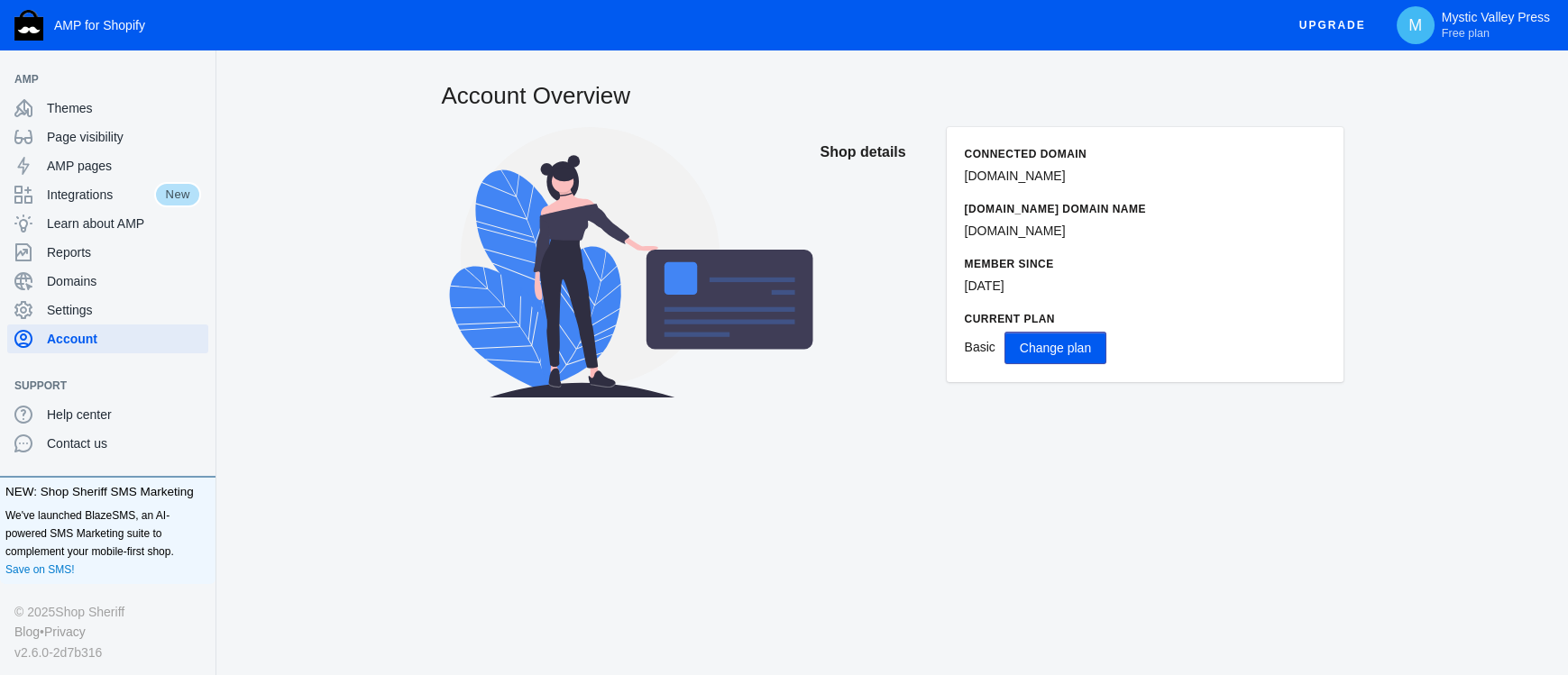
drag, startPoint x: 445, startPoint y: 96, endPoint x: 663, endPoint y: 94, distance: 218.0
click at [663, 94] on h2 "Account Overview" at bounding box center [892, 96] width 902 height 32
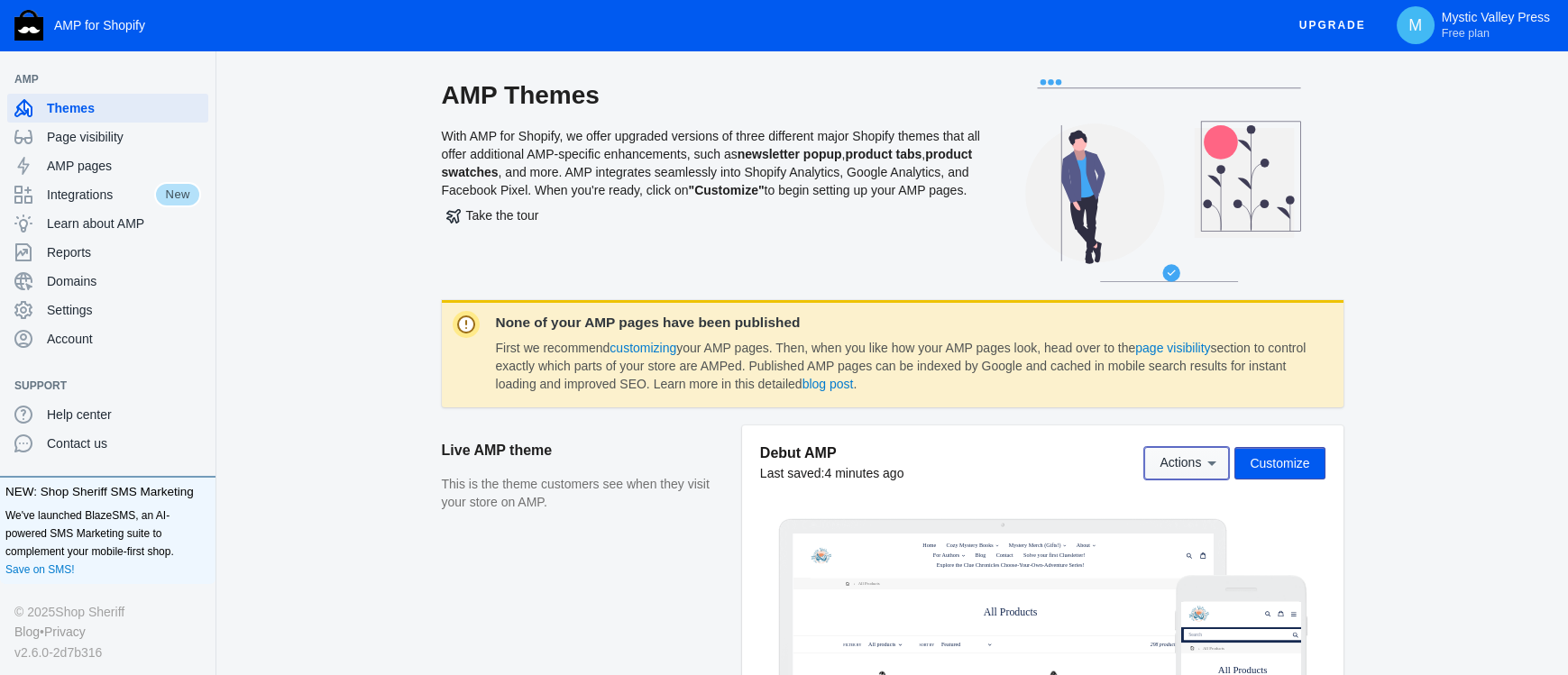
click at [1219, 464] on icon at bounding box center [1212, 463] width 18 height 18
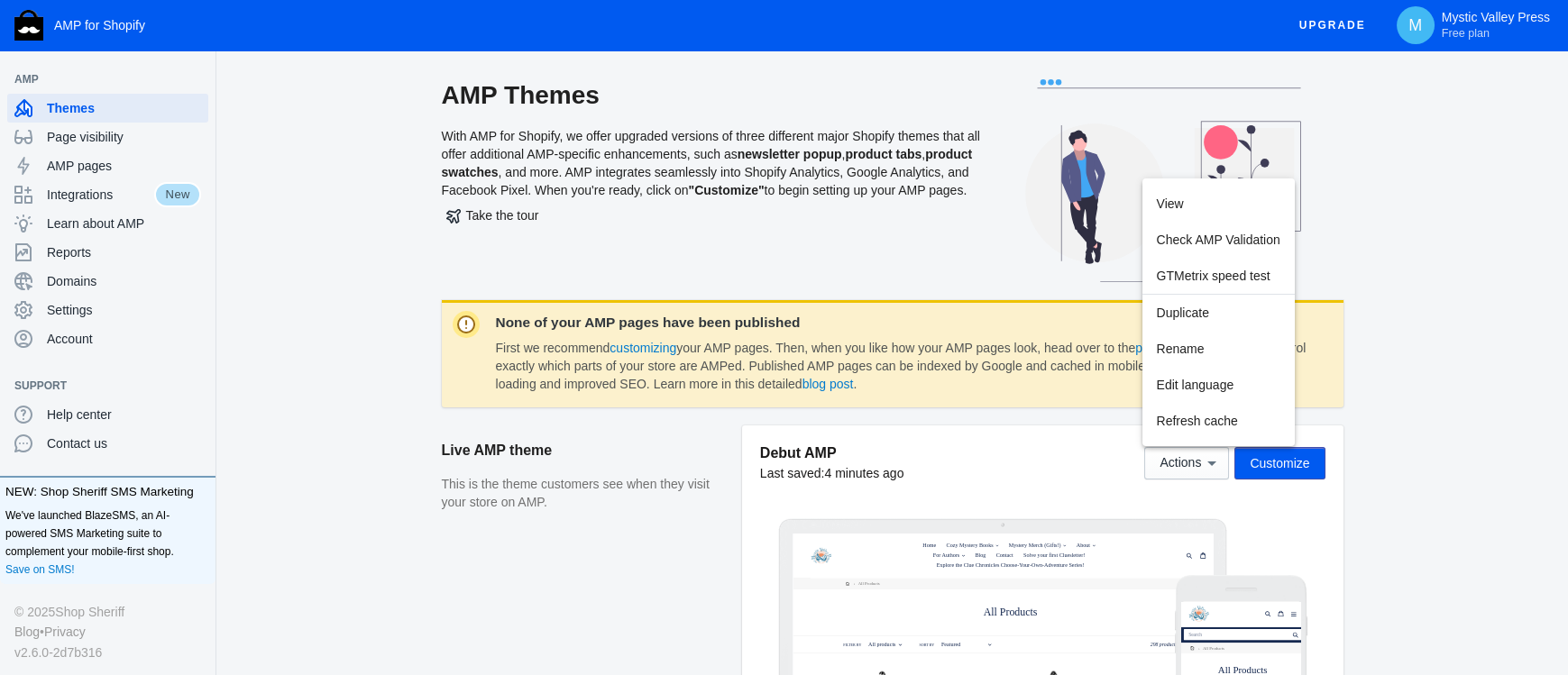
click at [1424, 455] on div at bounding box center [784, 338] width 1568 height 675
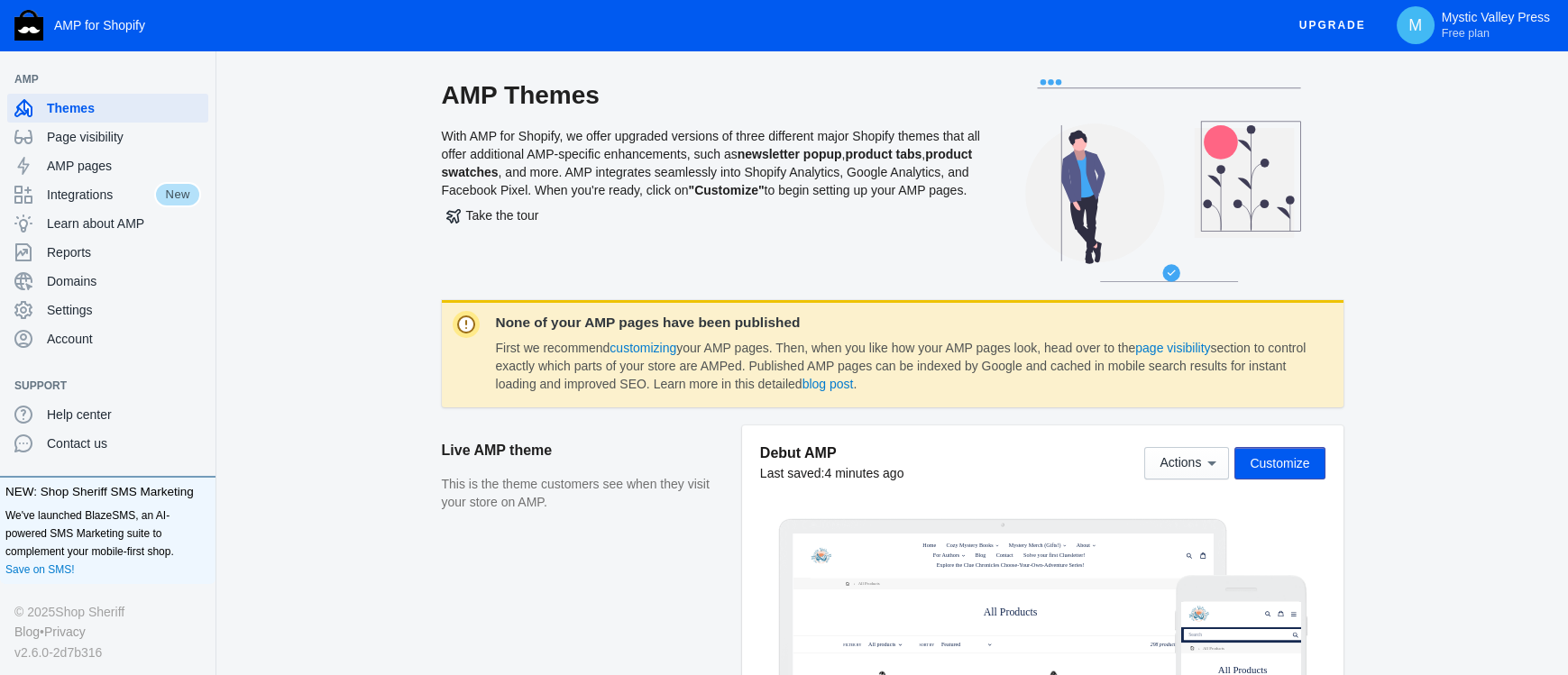
click at [1305, 463] on span "Customize" at bounding box center [1279, 463] width 60 height 14
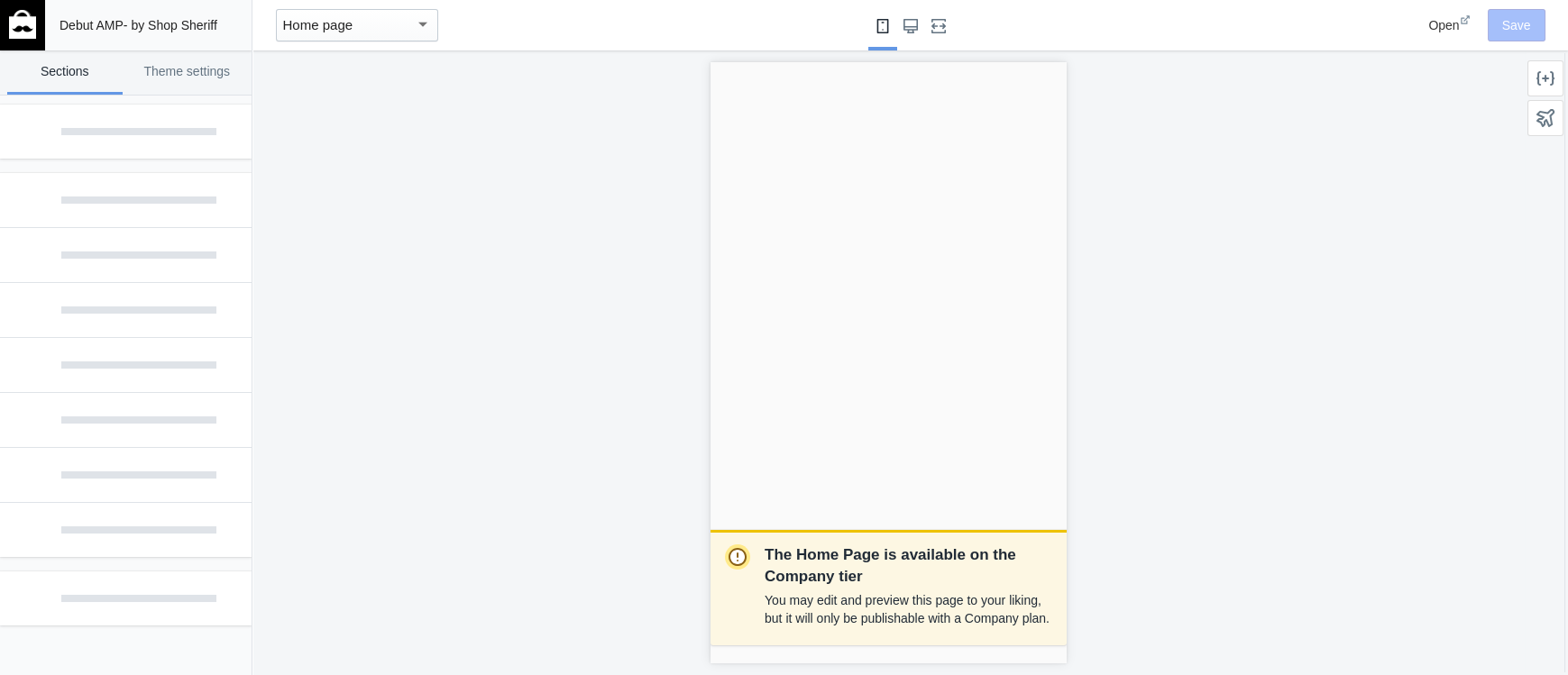
click at [319, 26] on mat-select-trigger "Home page" at bounding box center [319, 25] width 70 height 15
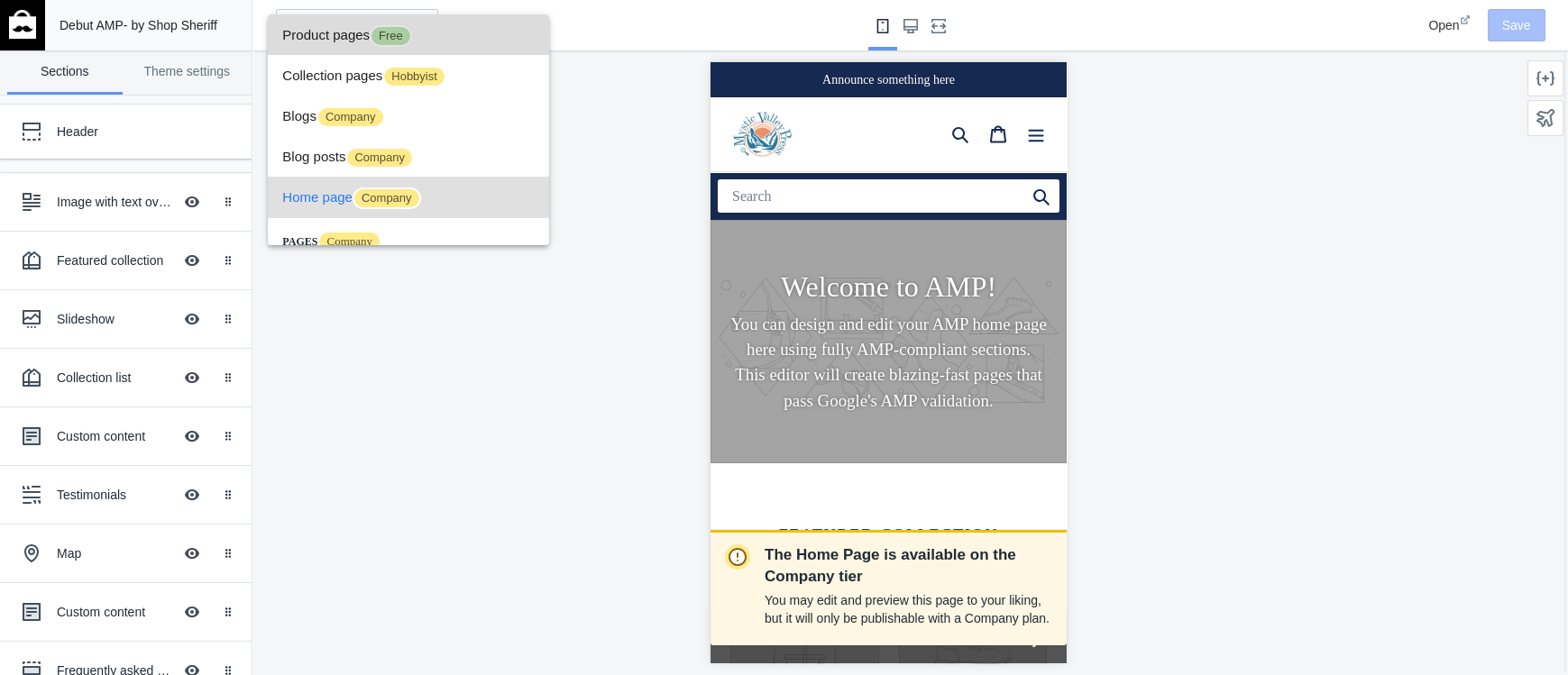
click at [321, 46] on span "Product pages Free" at bounding box center [409, 34] width 252 height 41
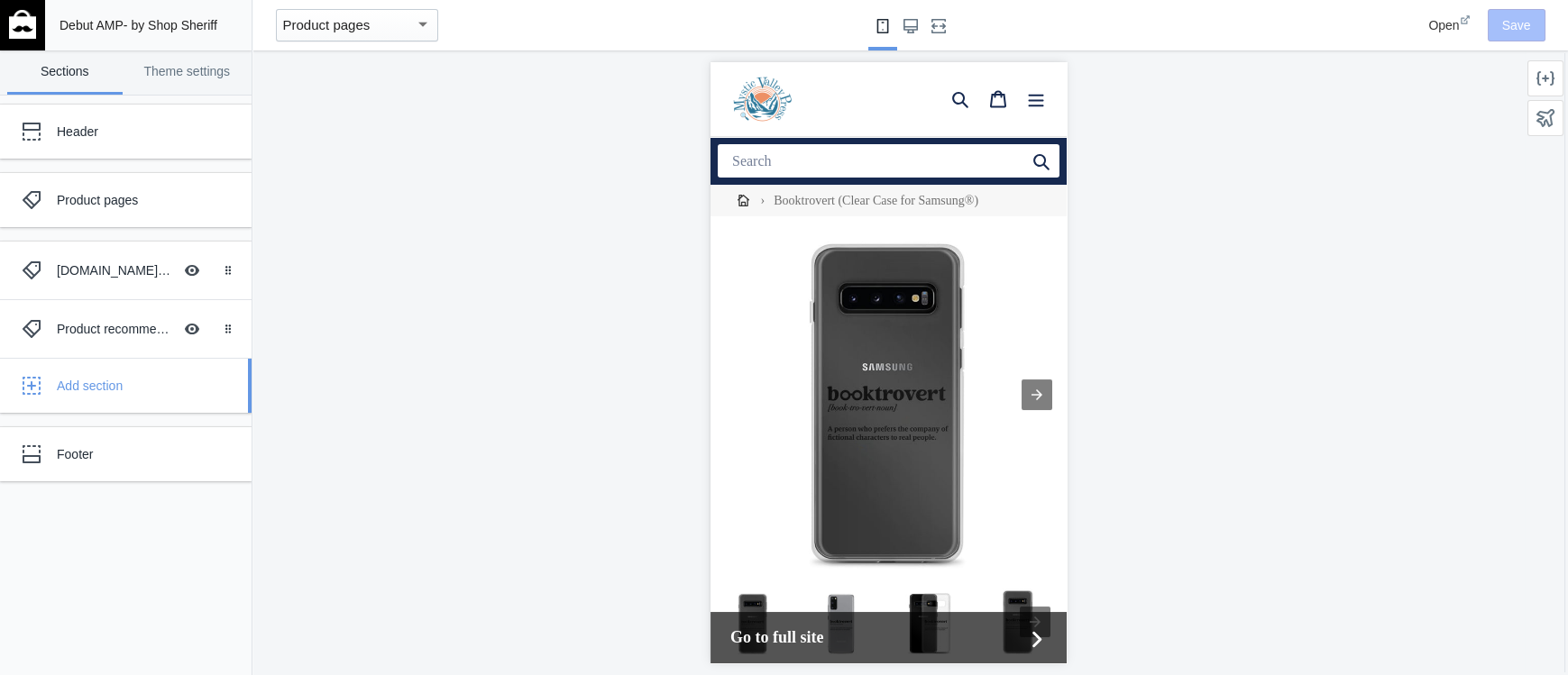
click at [86, 384] on div "Add section" at bounding box center [147, 386] width 181 height 18
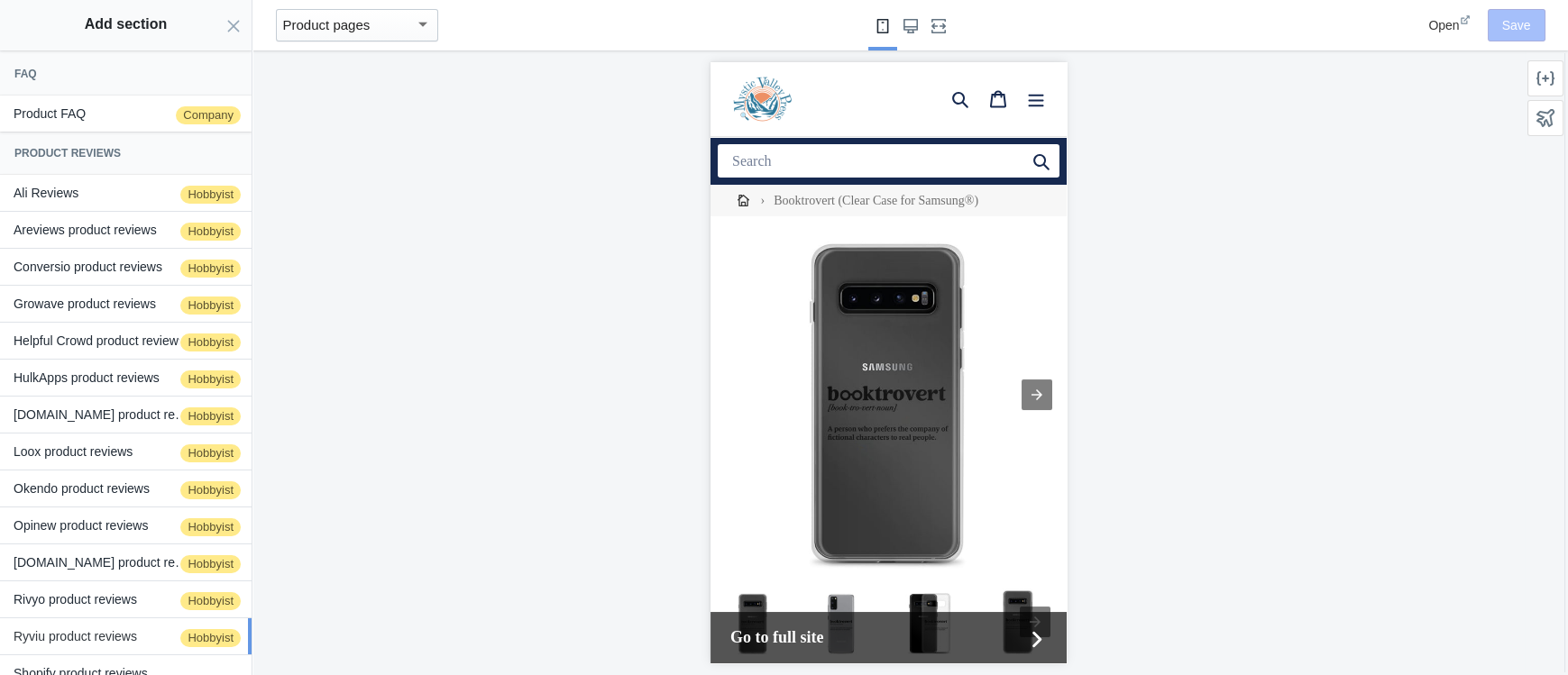
scroll to position [293, 0]
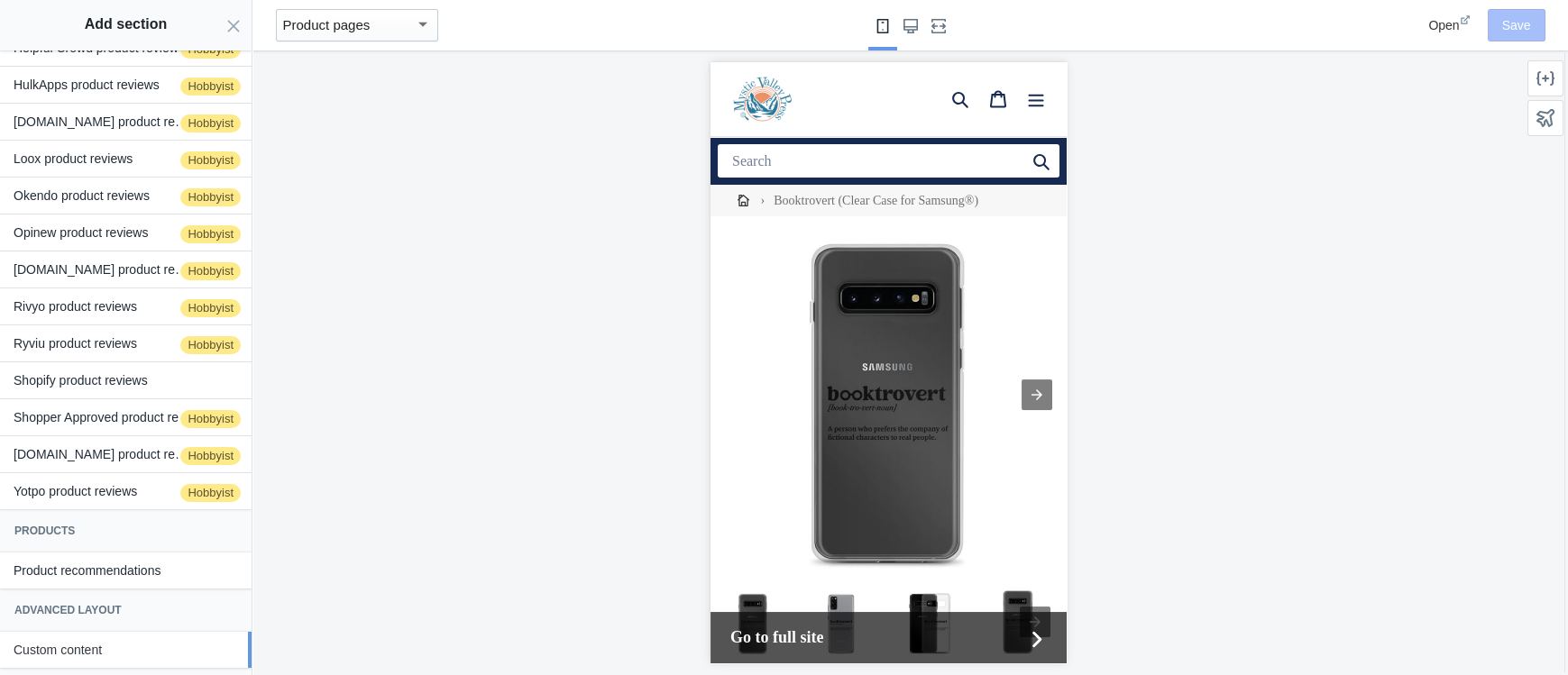
click at [97, 648] on button "Custom content" at bounding box center [125, 650] width 251 height 36
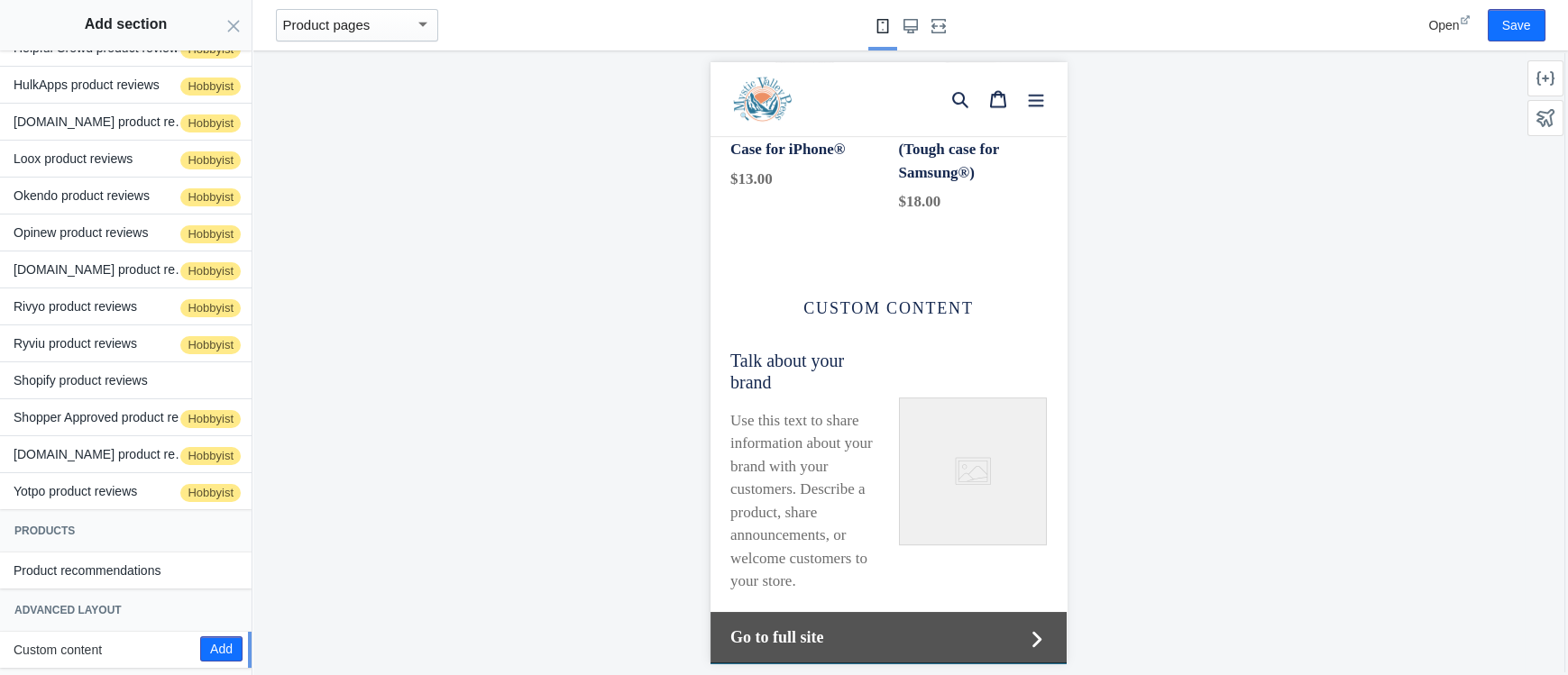
scroll to position [2509, 0]
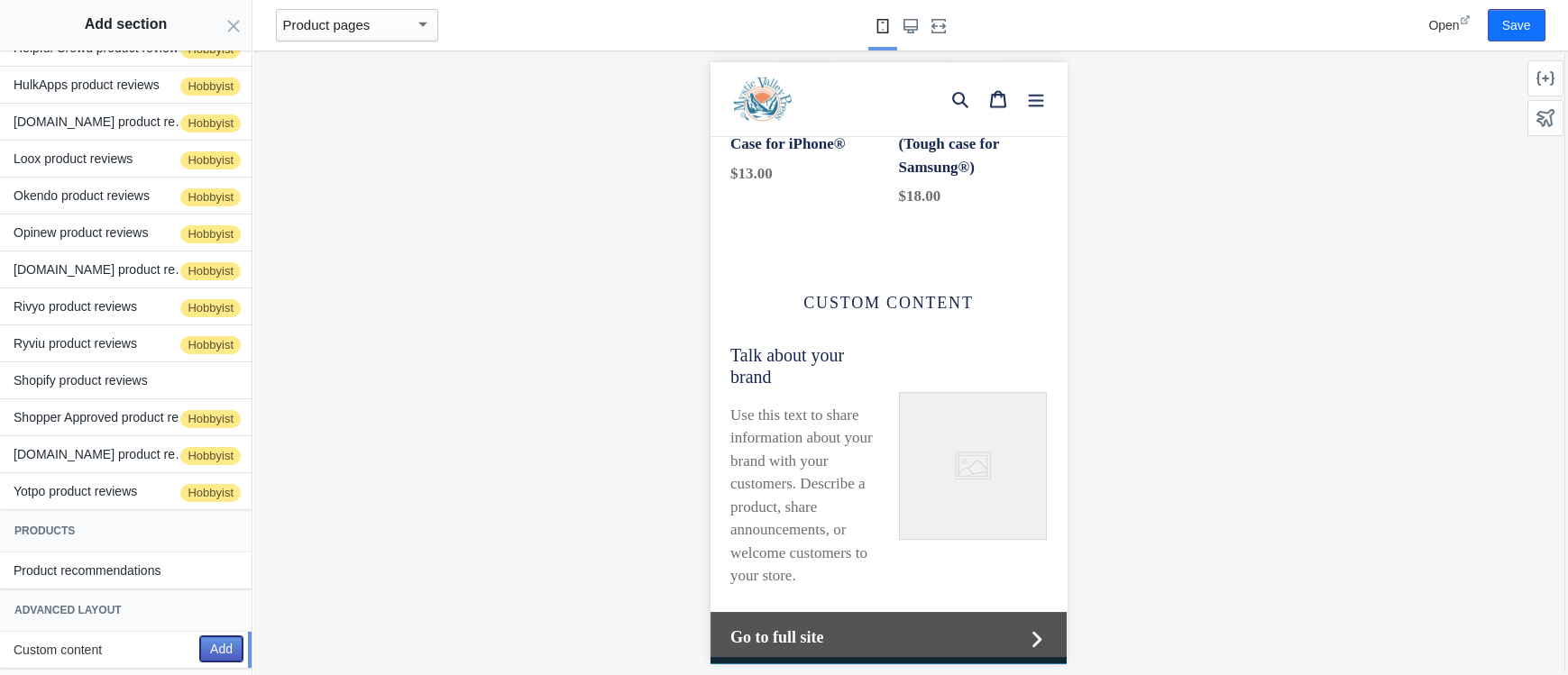
click at [220, 646] on button "Add" at bounding box center [221, 648] width 43 height 26
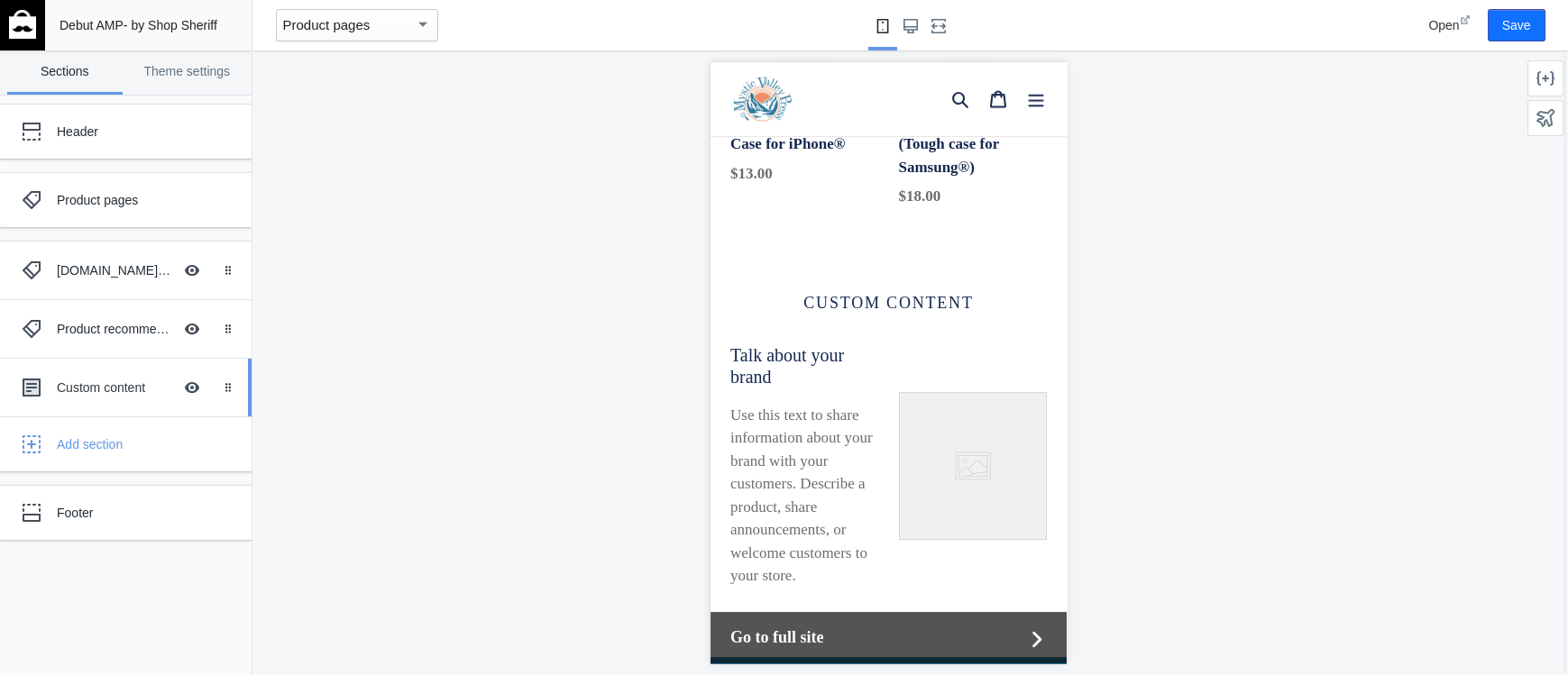
click at [102, 399] on div "Custom content Hide Image with text overlay" at bounding box center [112, 388] width 198 height 40
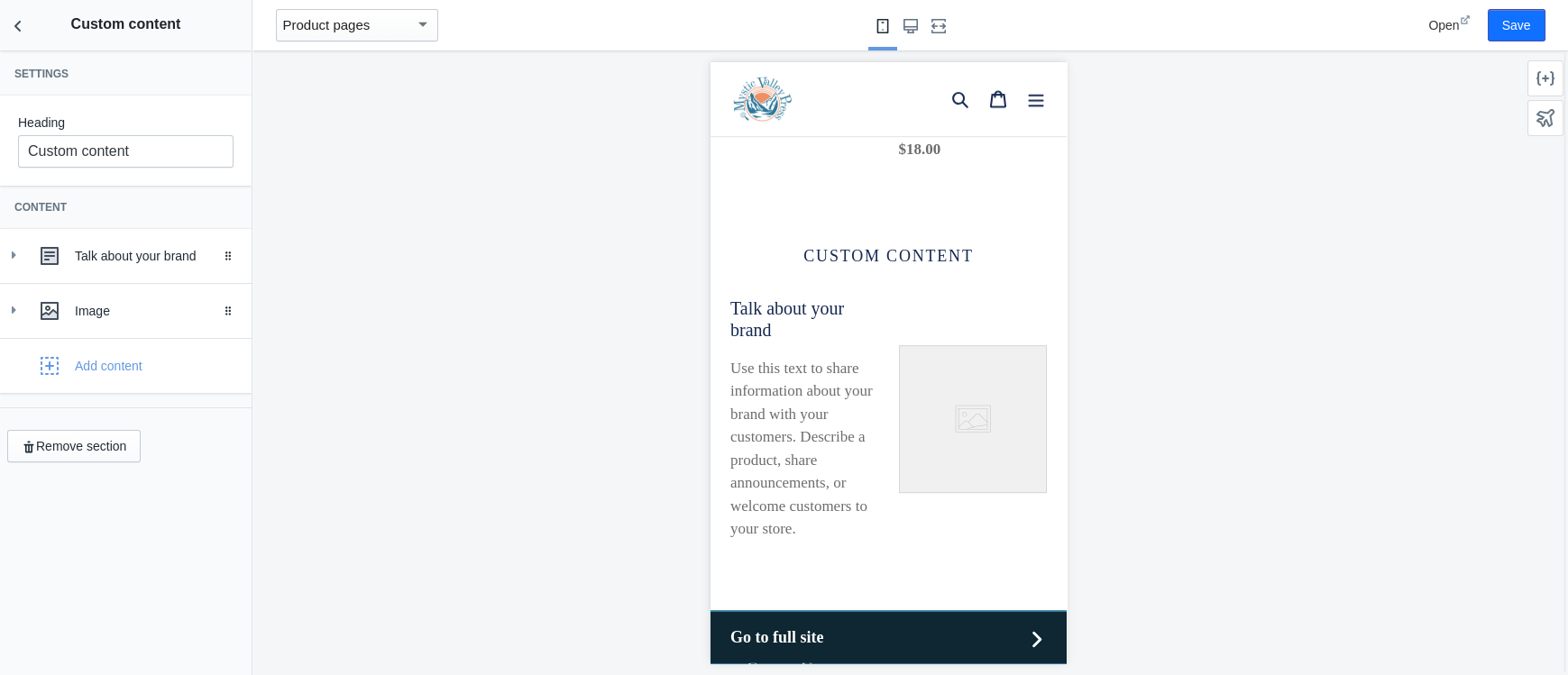
click at [783, 357] on p "Use this text to share information about your brand with your customers. Descri…" at bounding box center [804, 449] width 149 height 184
click at [787, 298] on h4 "Talk about your brand" at bounding box center [804, 319] width 149 height 44
click at [119, 251] on div "Talk about your brand" at bounding box center [156, 256] width 163 height 18
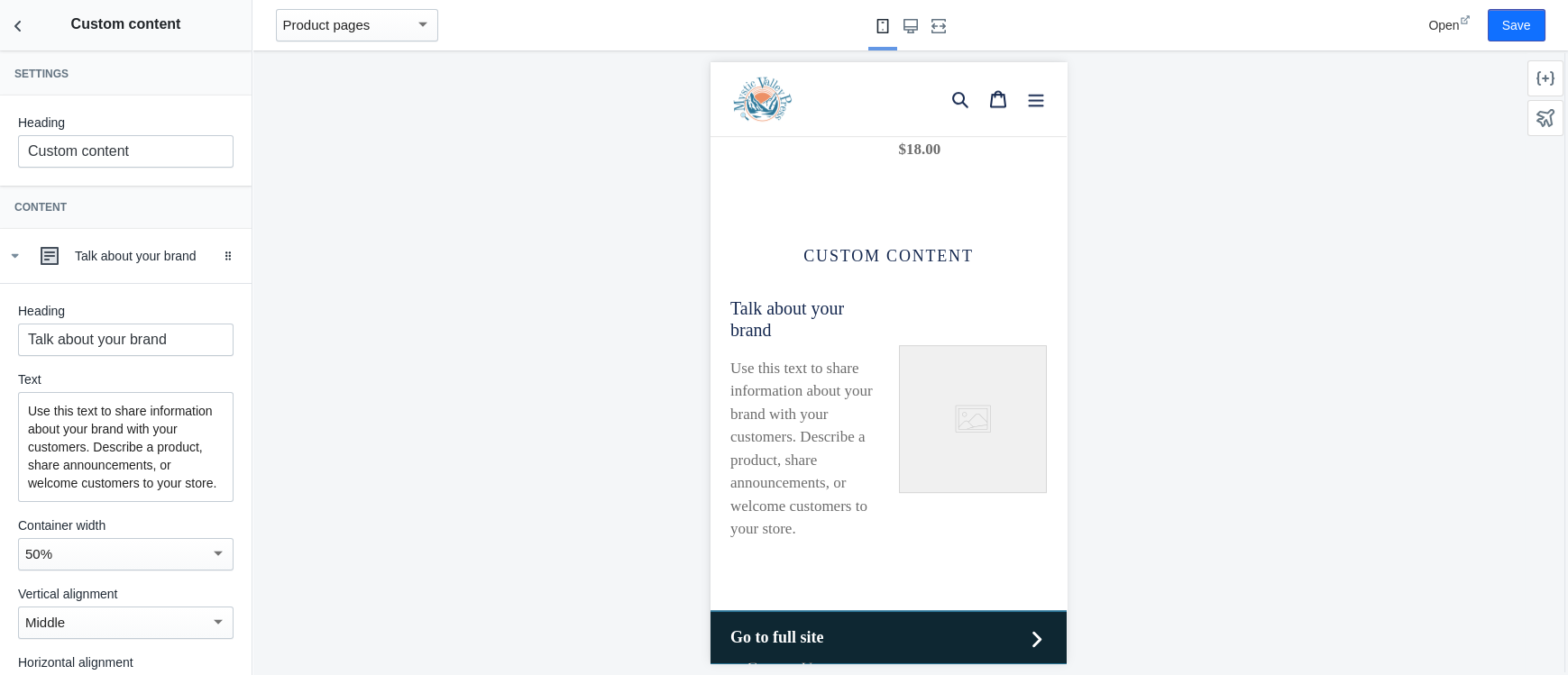
scroll to position [277, 0]
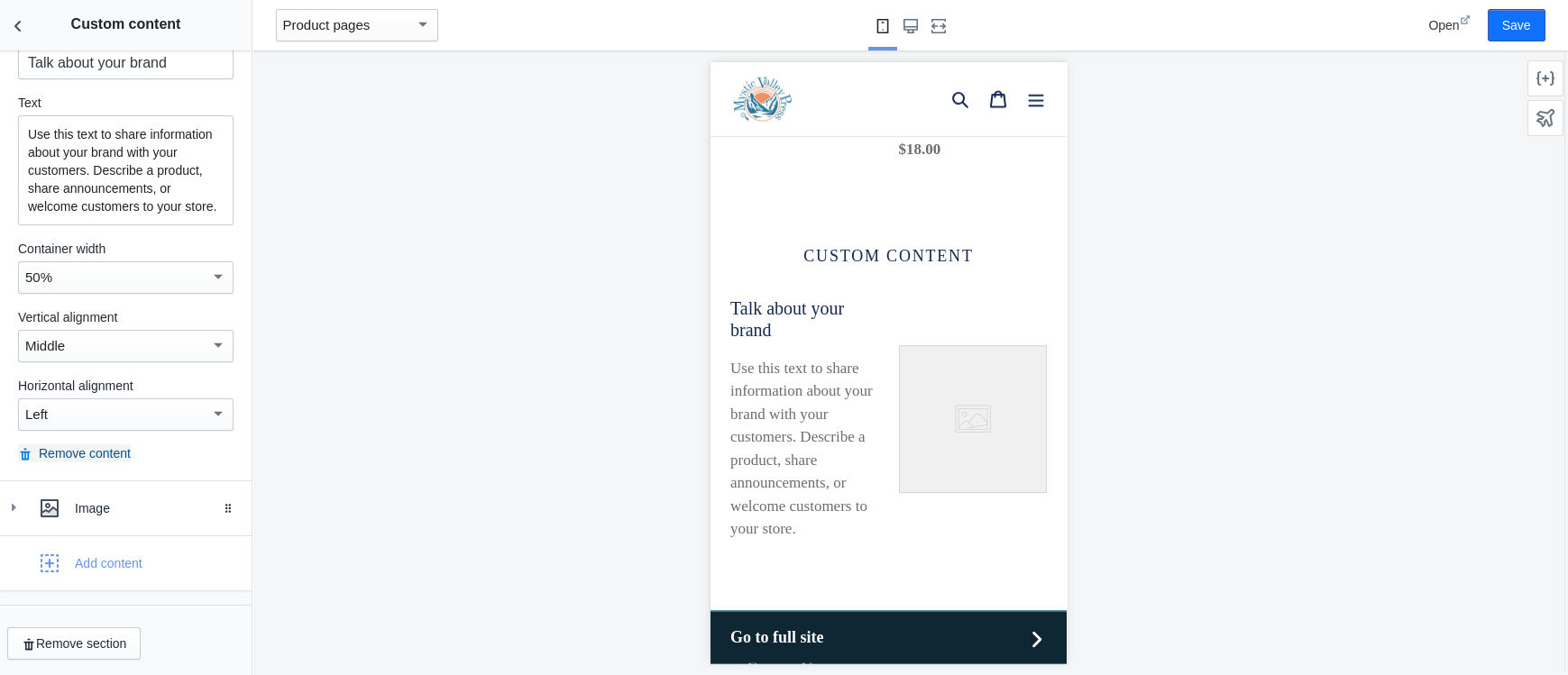
click at [75, 449] on button "Remove content" at bounding box center [74, 453] width 113 height 18
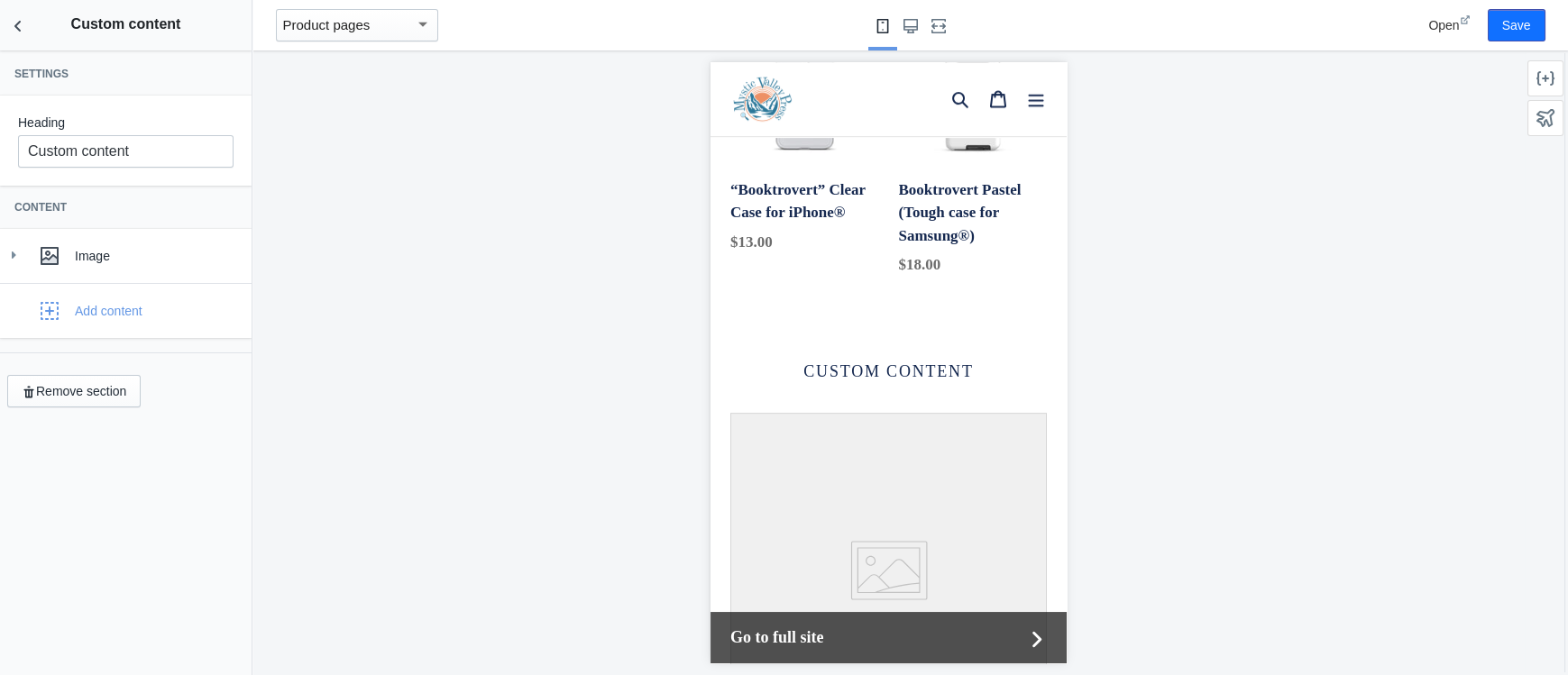
scroll to position [2473, 0]
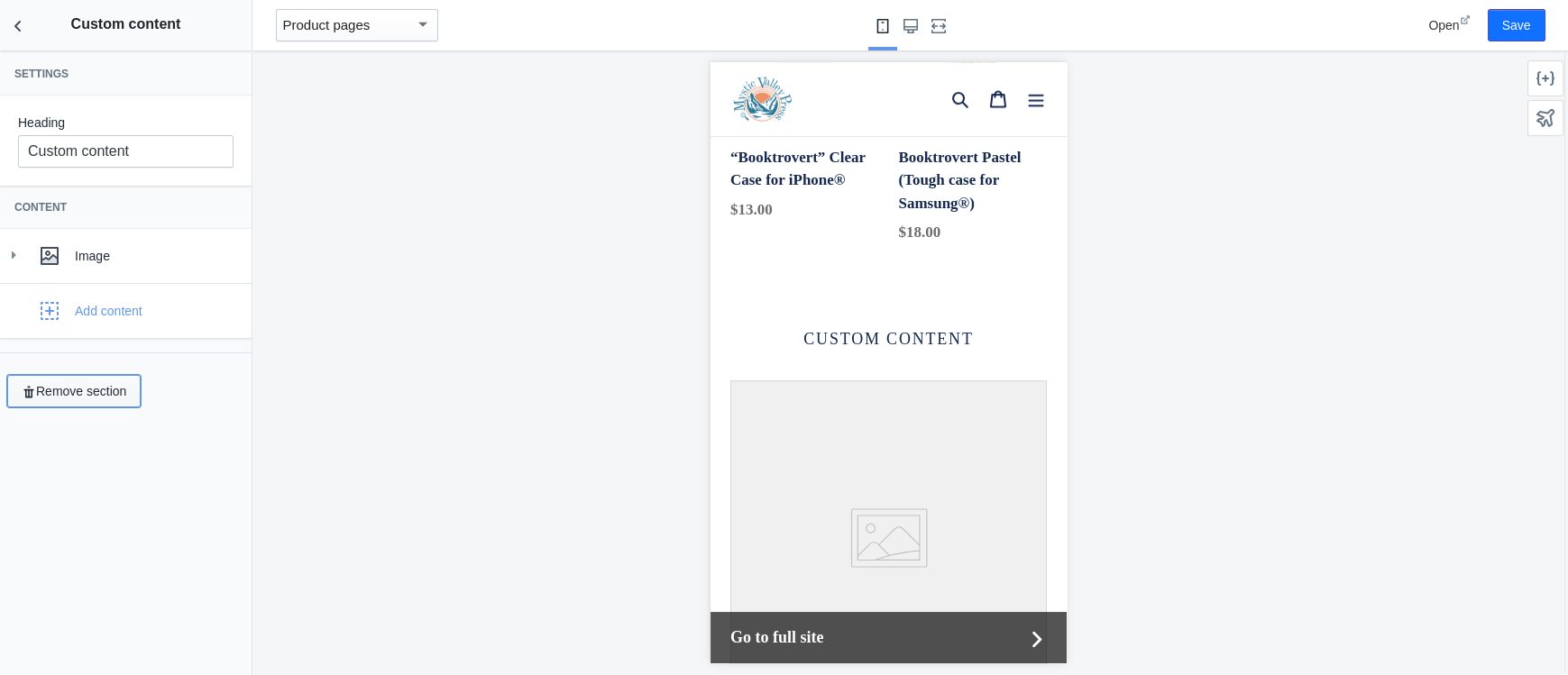
click at [95, 393] on button "Remove section" at bounding box center [74, 392] width 134 height 32
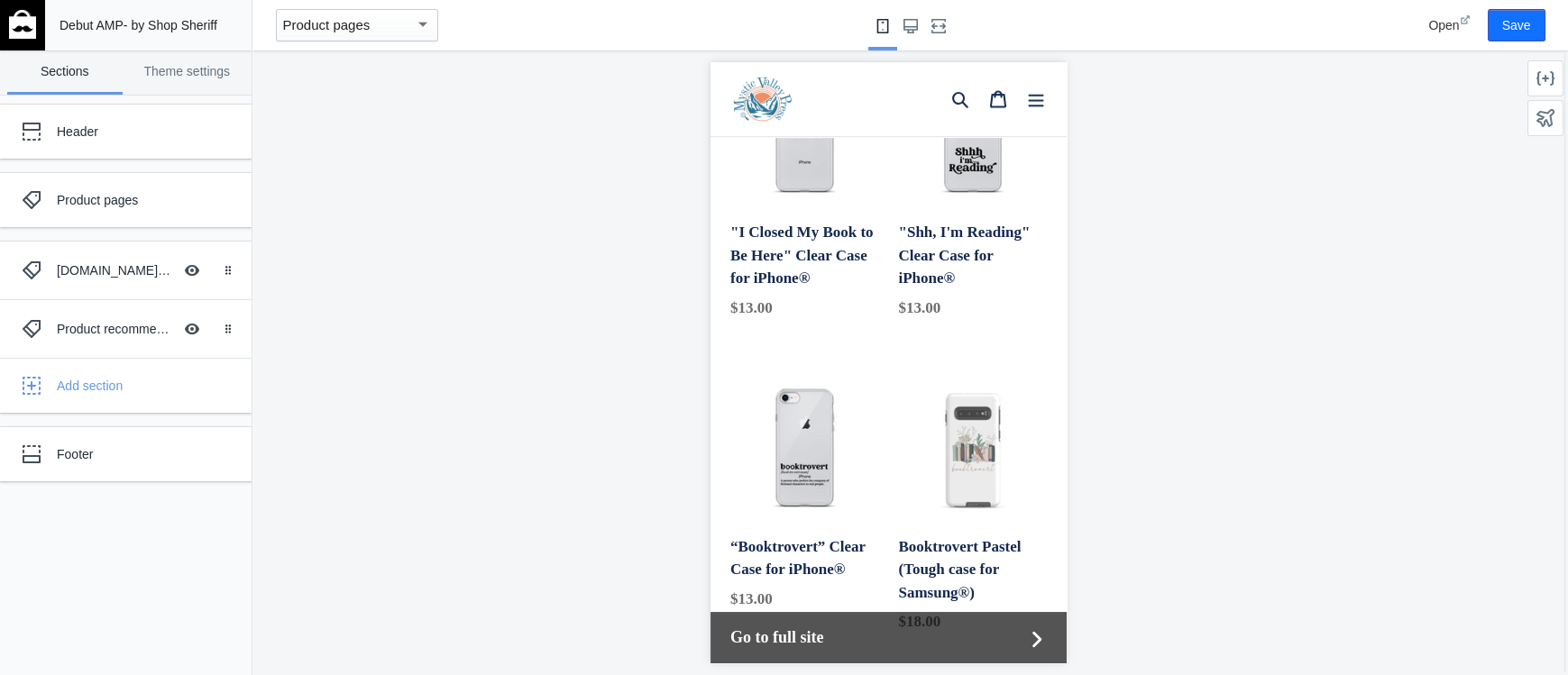
scroll to position [2081, 0]
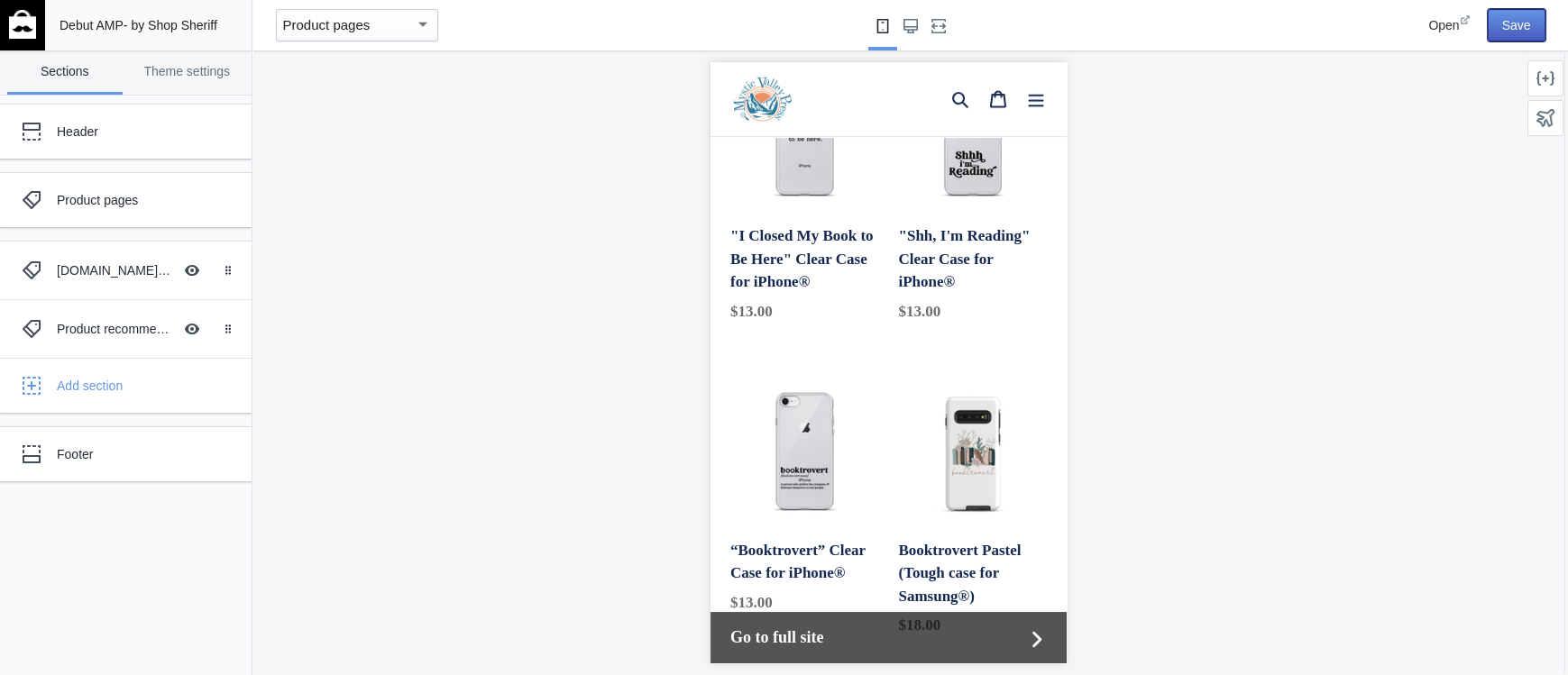
click at [1496, 28] on button "Save" at bounding box center [1516, 26] width 58 height 32
click at [357, 373] on div at bounding box center [888, 362] width 1272 height 625
